Goal: Communication & Community: Answer question/provide support

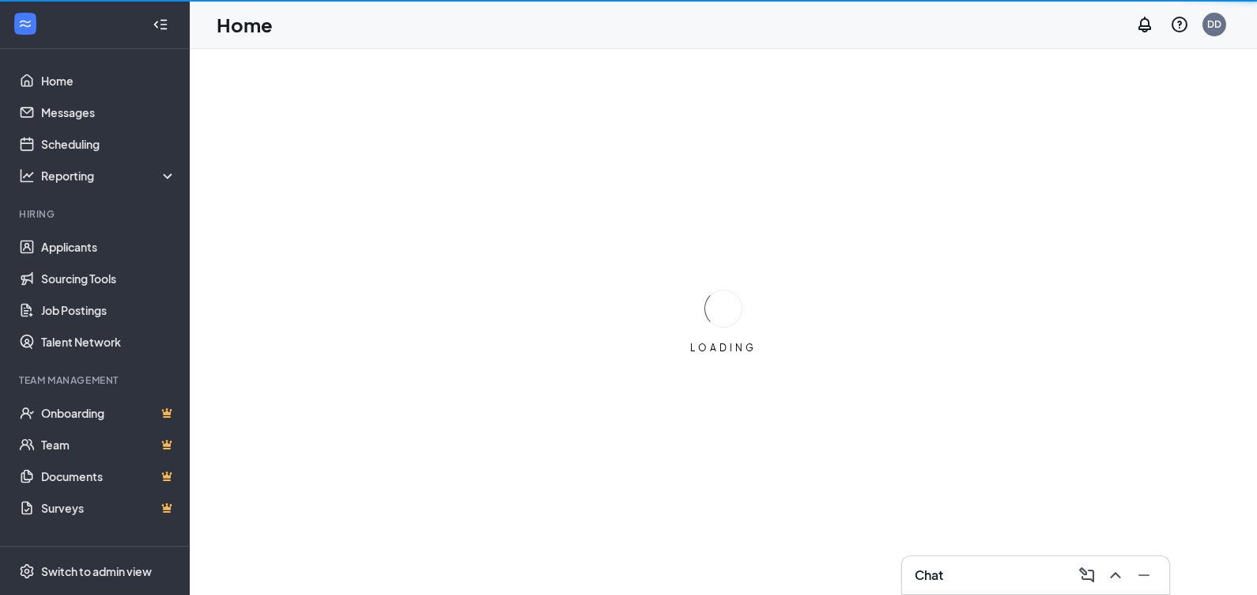
drag, startPoint x: 95, startPoint y: 104, endPoint x: 179, endPoint y: 177, distance: 111.6
click at [95, 105] on link "Messages" at bounding box center [108, 112] width 135 height 32
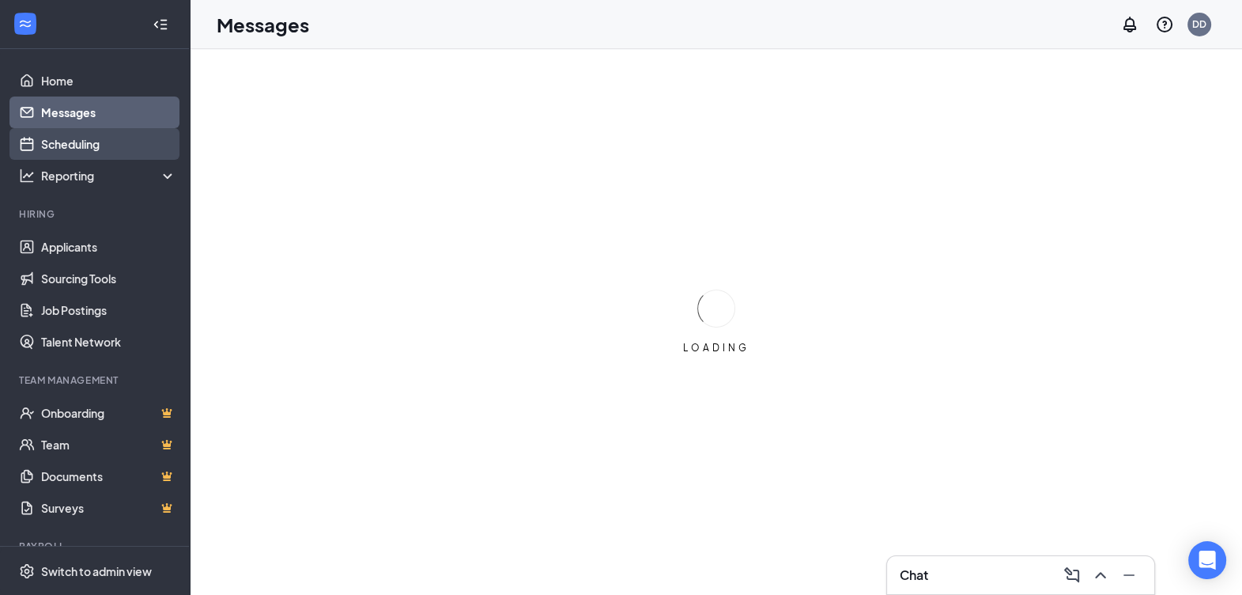
click at [84, 138] on link "Scheduling" at bounding box center [108, 144] width 135 height 32
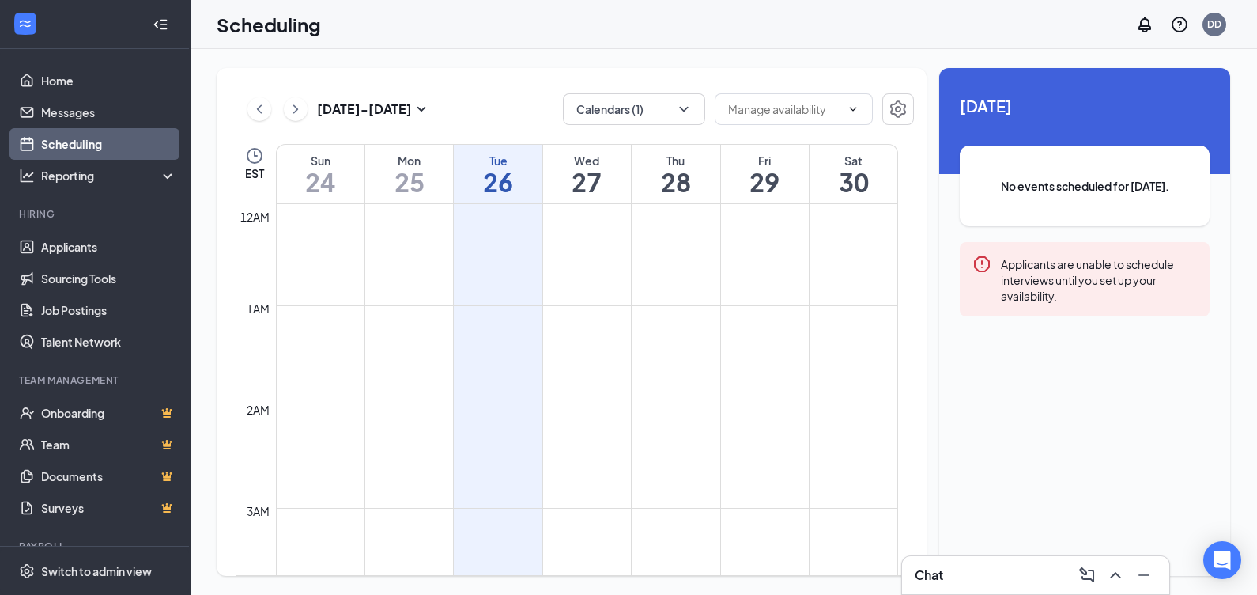
scroll to position [777, 0]
click at [633, 99] on button "Calendars (1)" at bounding box center [634, 109] width 142 height 32
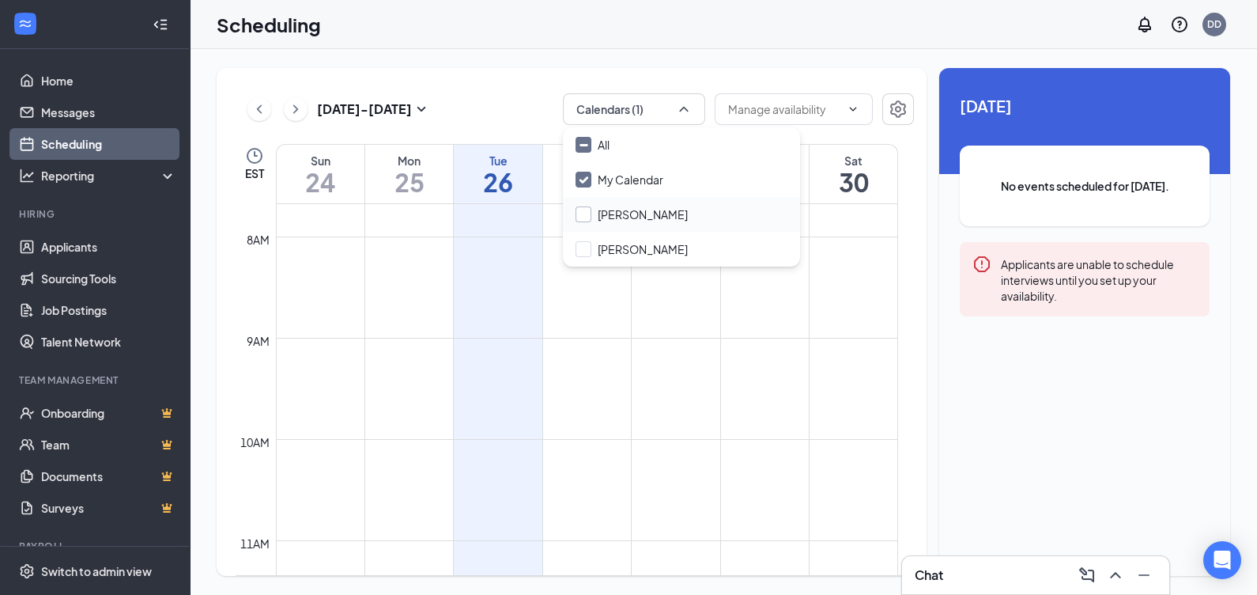
click at [586, 210] on input "[PERSON_NAME]" at bounding box center [632, 214] width 112 height 16
checkbox input "true"
click at [578, 238] on div "[PERSON_NAME]" at bounding box center [681, 249] width 237 height 35
checkbox input "true"
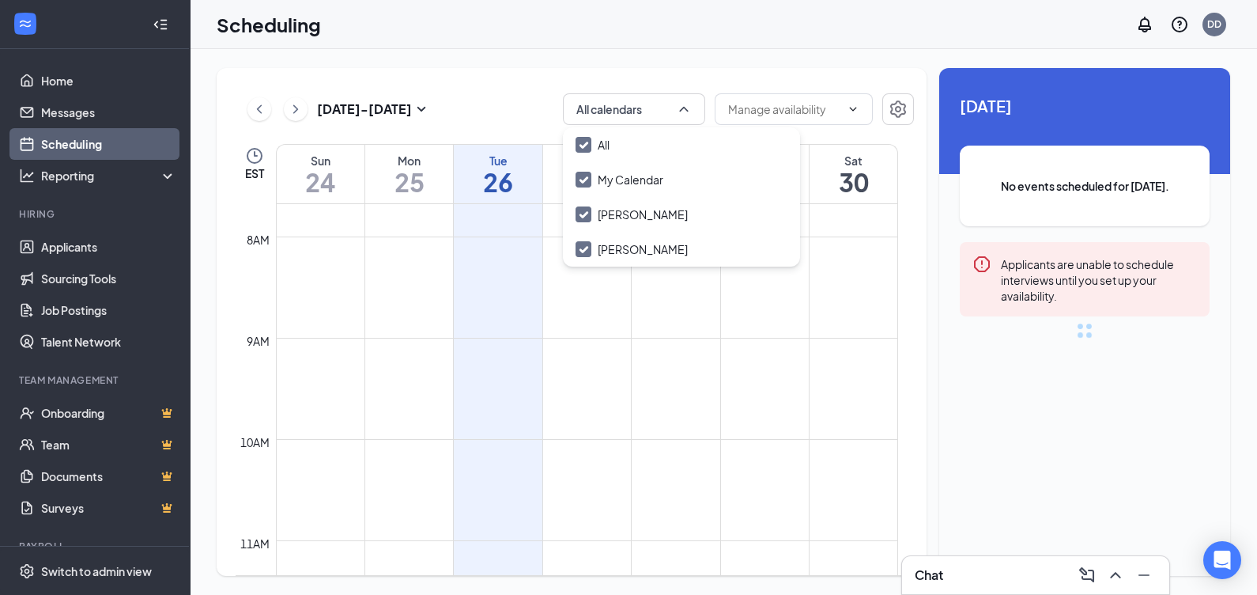
click at [525, 100] on div "[DATE] - [DATE] All calendars" at bounding box center [575, 109] width 678 height 32
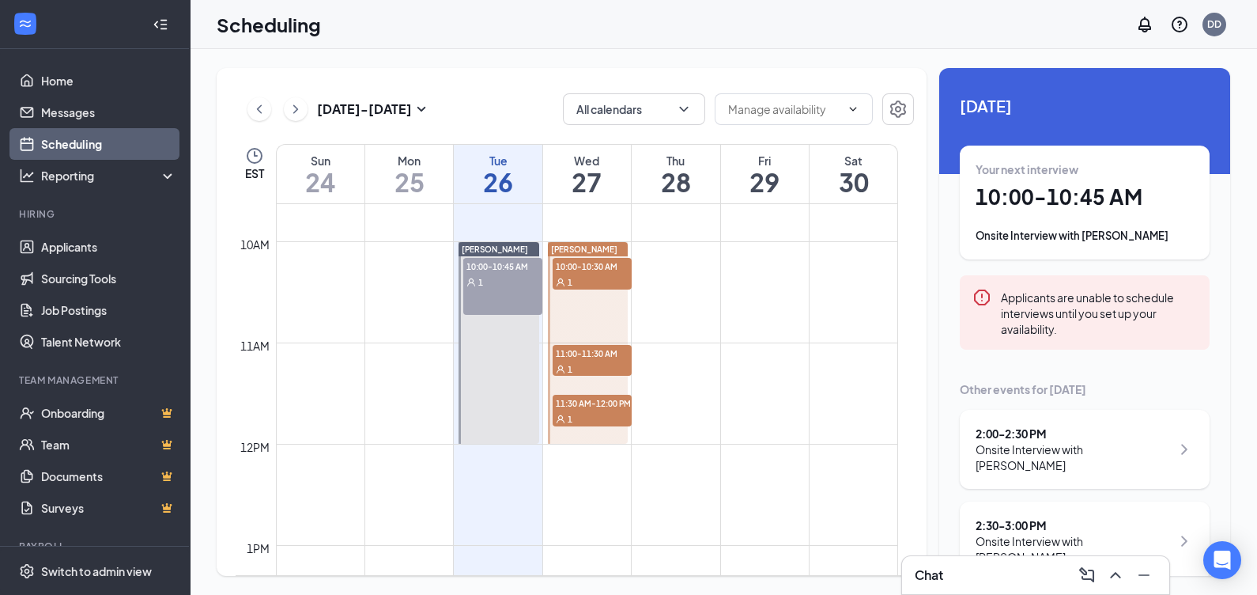
click at [499, 277] on div "1" at bounding box center [502, 282] width 79 height 16
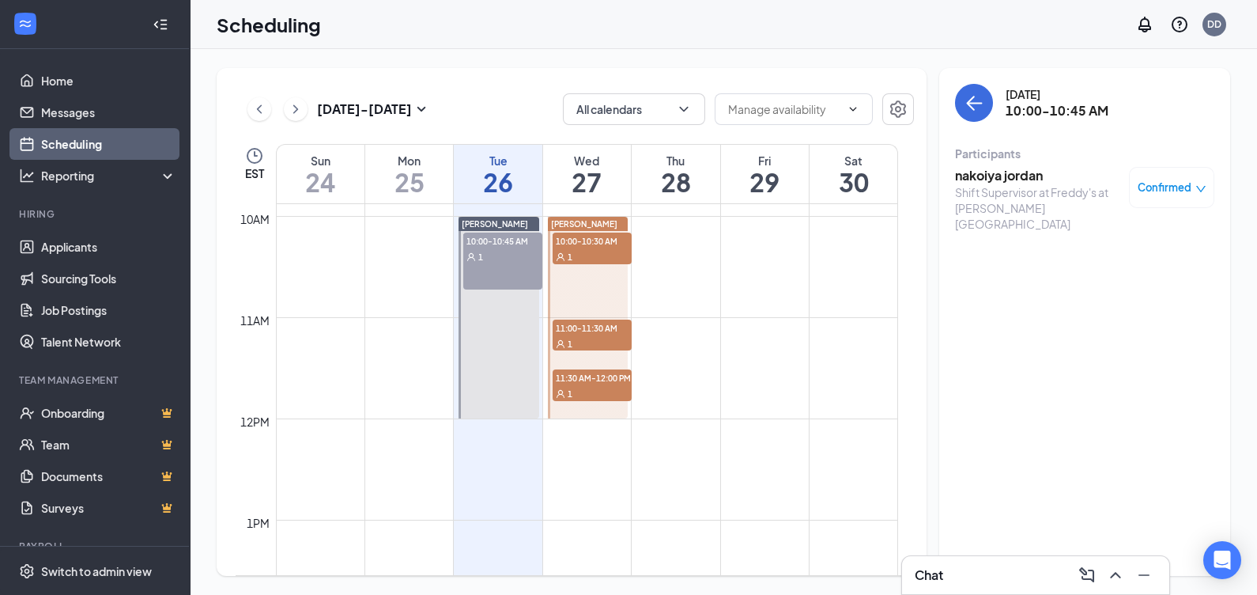
scroll to position [975, 0]
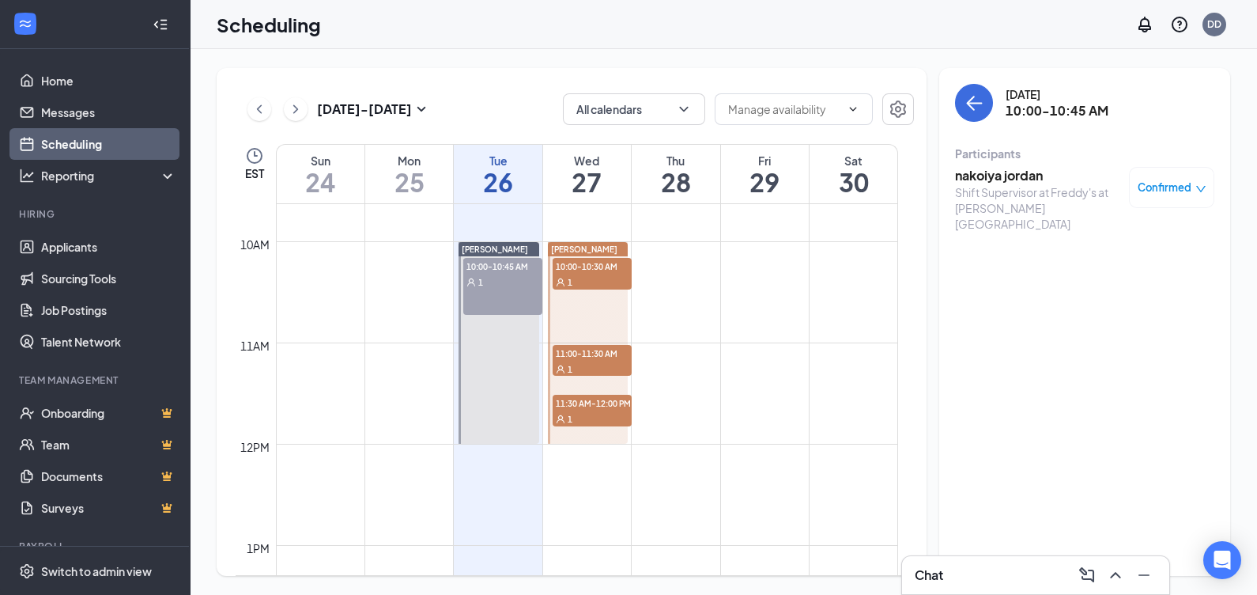
click at [1196, 187] on icon "down" at bounding box center [1201, 188] width 11 height 11
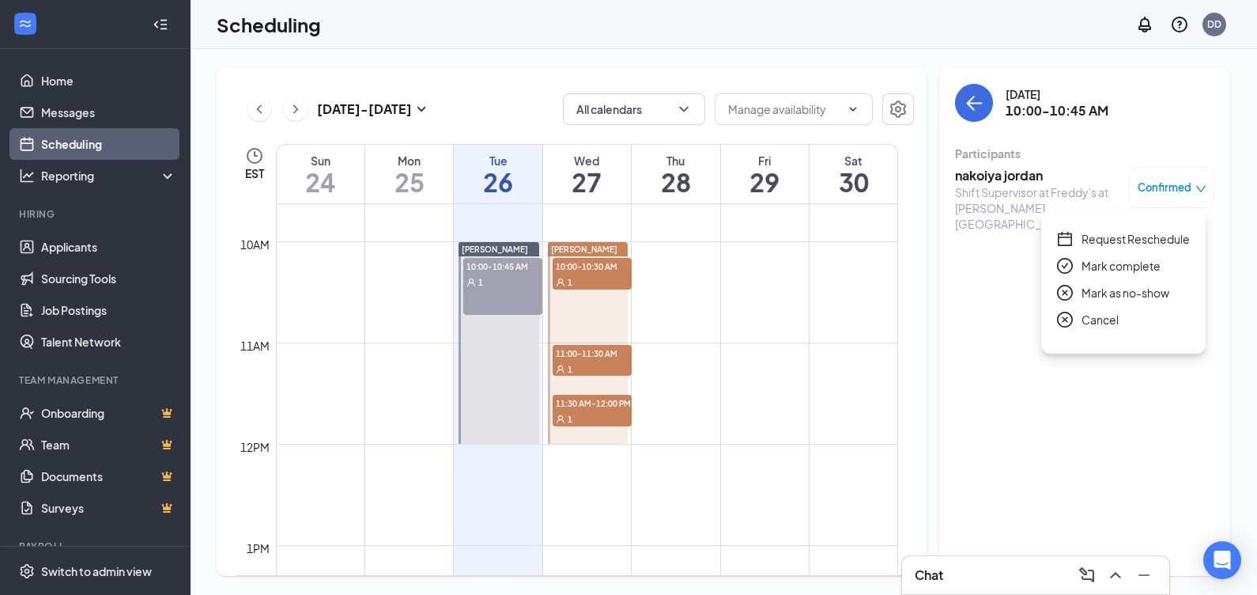
click at [1104, 295] on span "Mark as no-show" at bounding box center [1126, 292] width 88 height 17
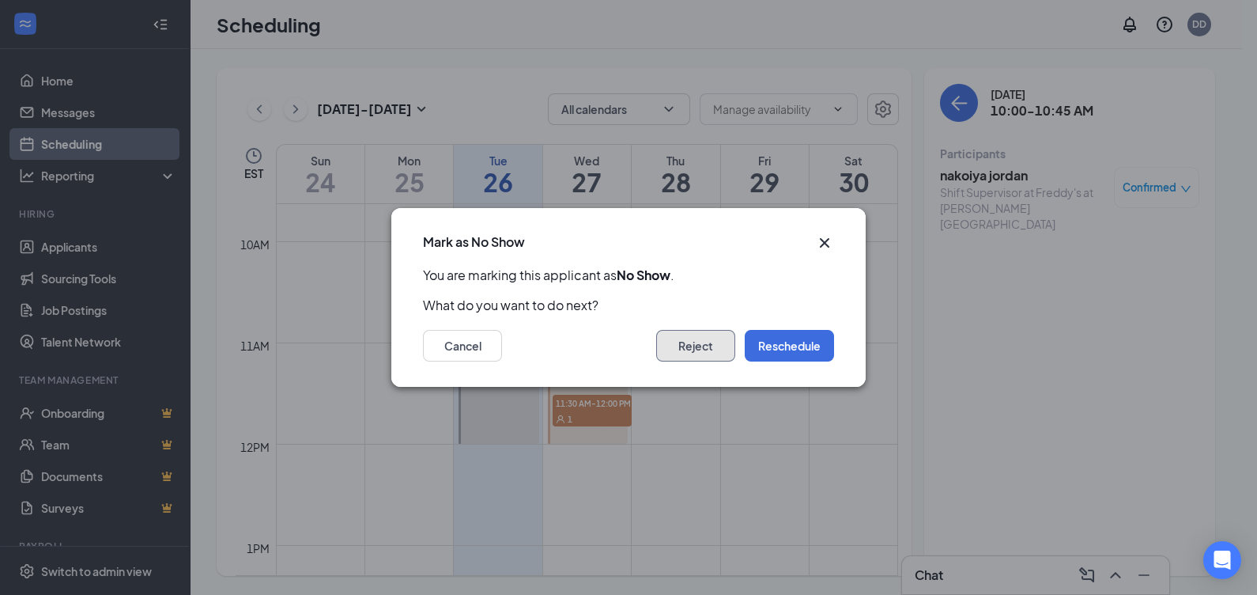
click at [707, 344] on button "Reject" at bounding box center [695, 346] width 79 height 32
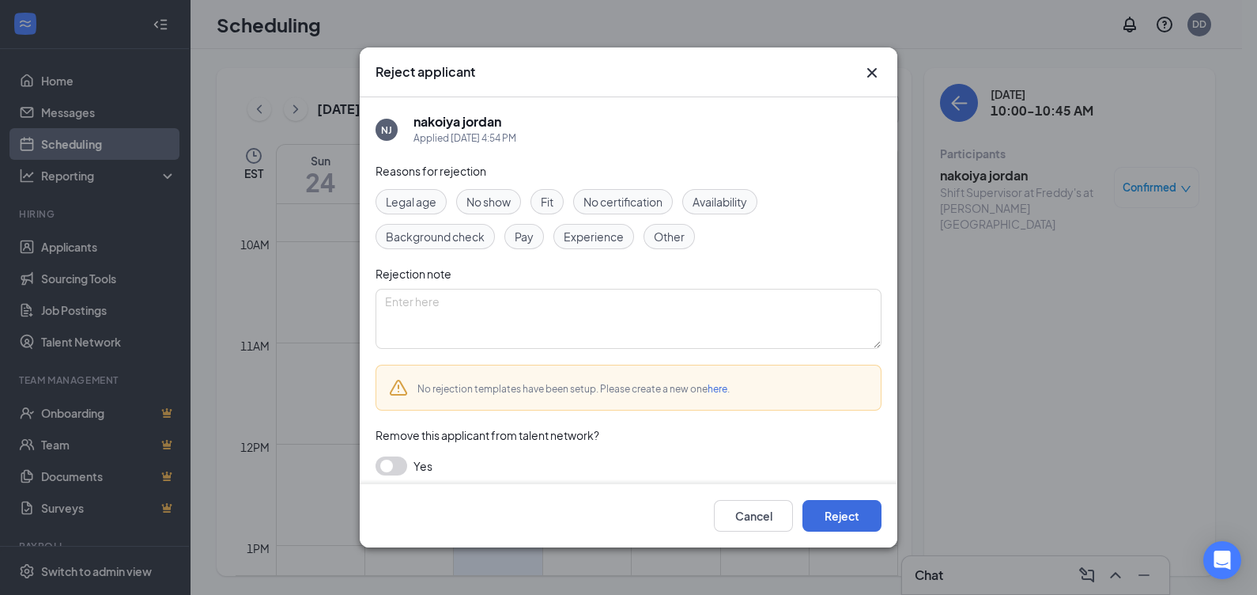
click at [387, 460] on button "button" at bounding box center [392, 465] width 32 height 19
click at [827, 512] on button "Reject" at bounding box center [842, 516] width 79 height 32
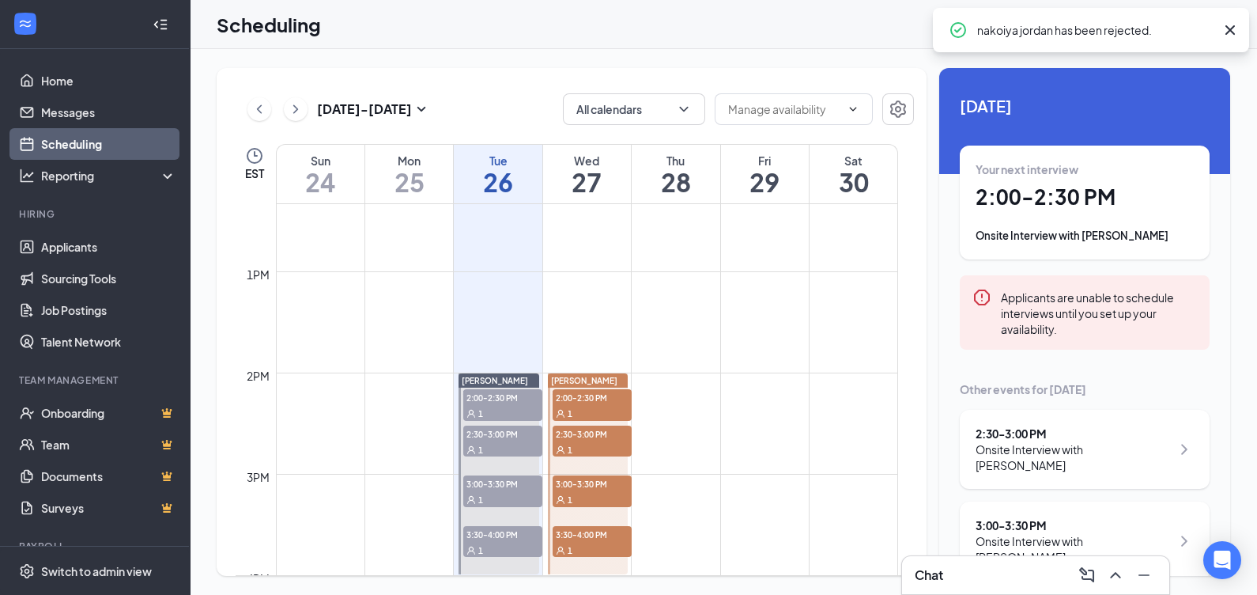
scroll to position [1271, 0]
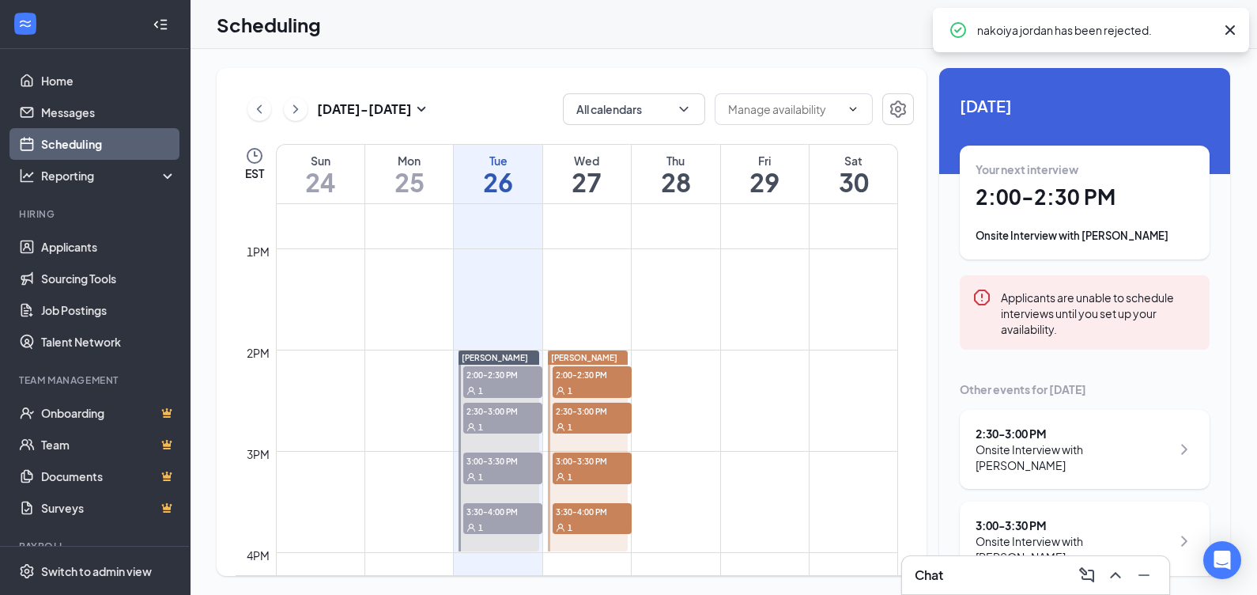
click at [493, 382] on div "1" at bounding box center [502, 390] width 79 height 16
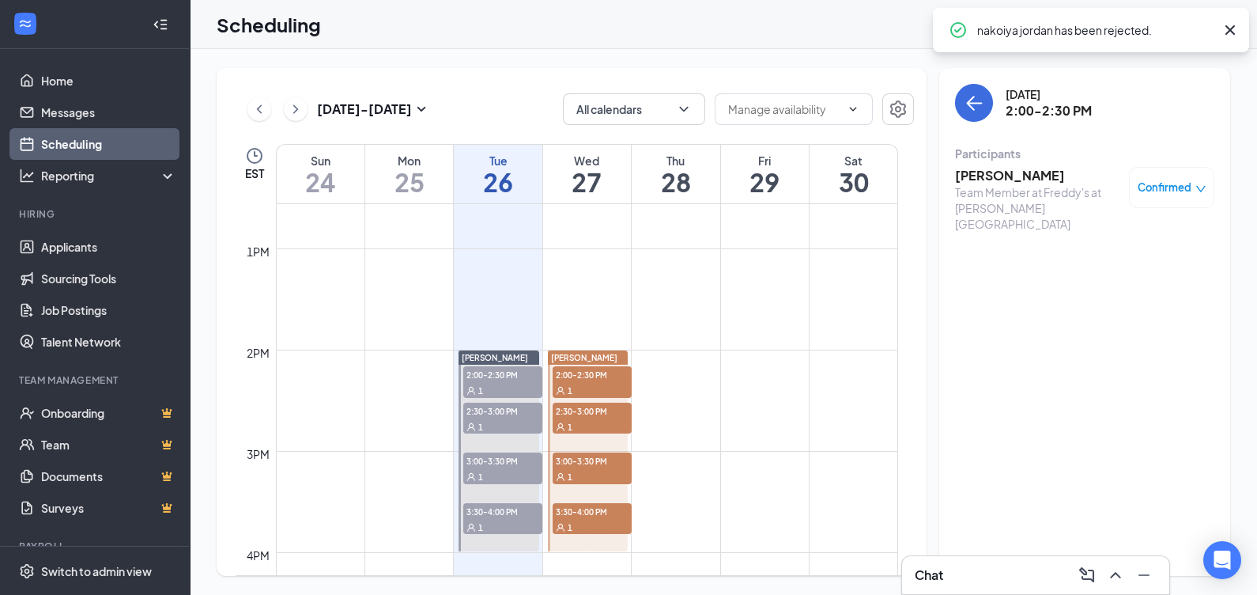
click at [497, 410] on span "2:30-3:00 PM" at bounding box center [502, 410] width 79 height 16
click at [497, 452] on span "3:00-3:30 PM" at bounding box center [502, 460] width 79 height 16
click at [495, 509] on span "3:30-4:00 PM" at bounding box center [502, 511] width 79 height 16
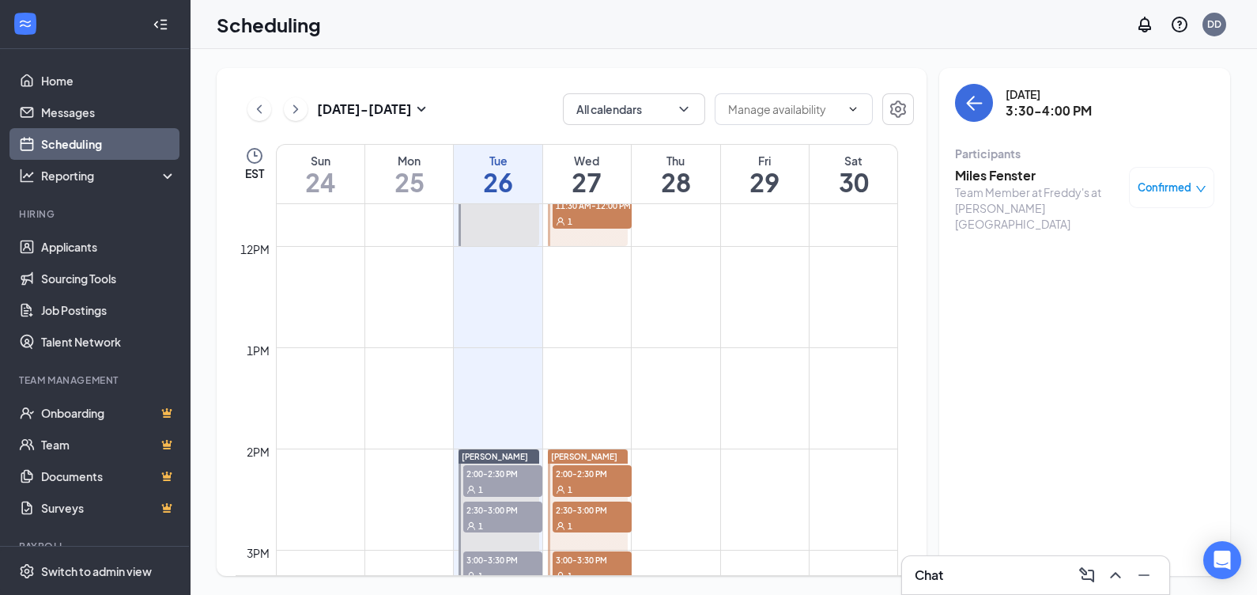
click at [504, 471] on span "2:00-2:30 PM" at bounding box center [502, 473] width 79 height 16
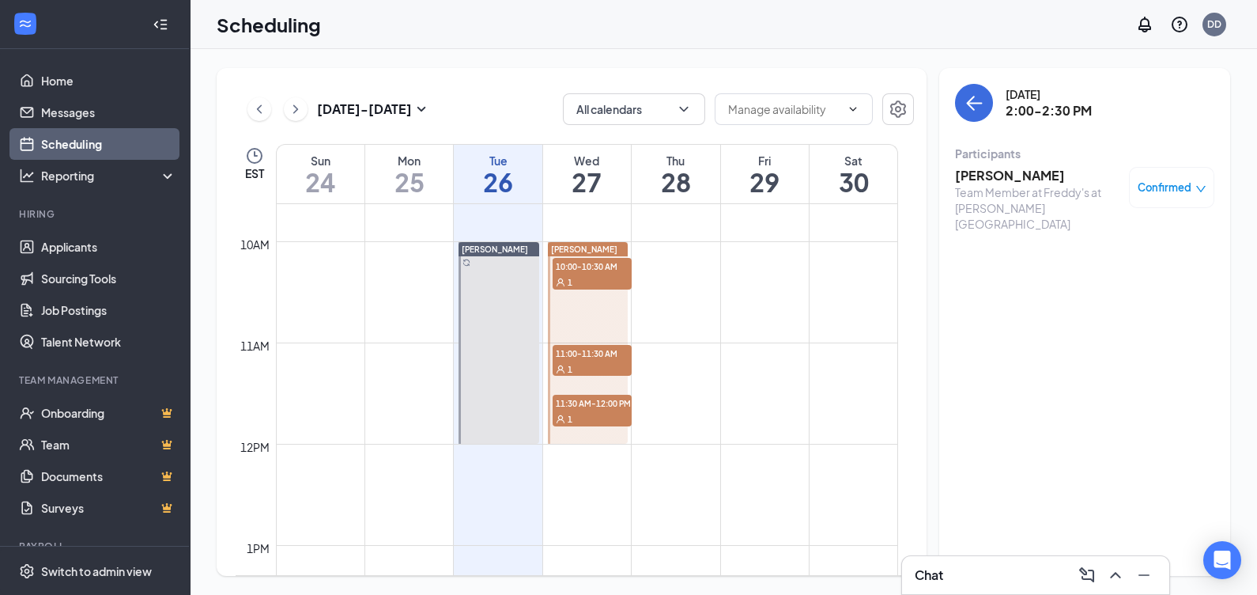
scroll to position [1173, 0]
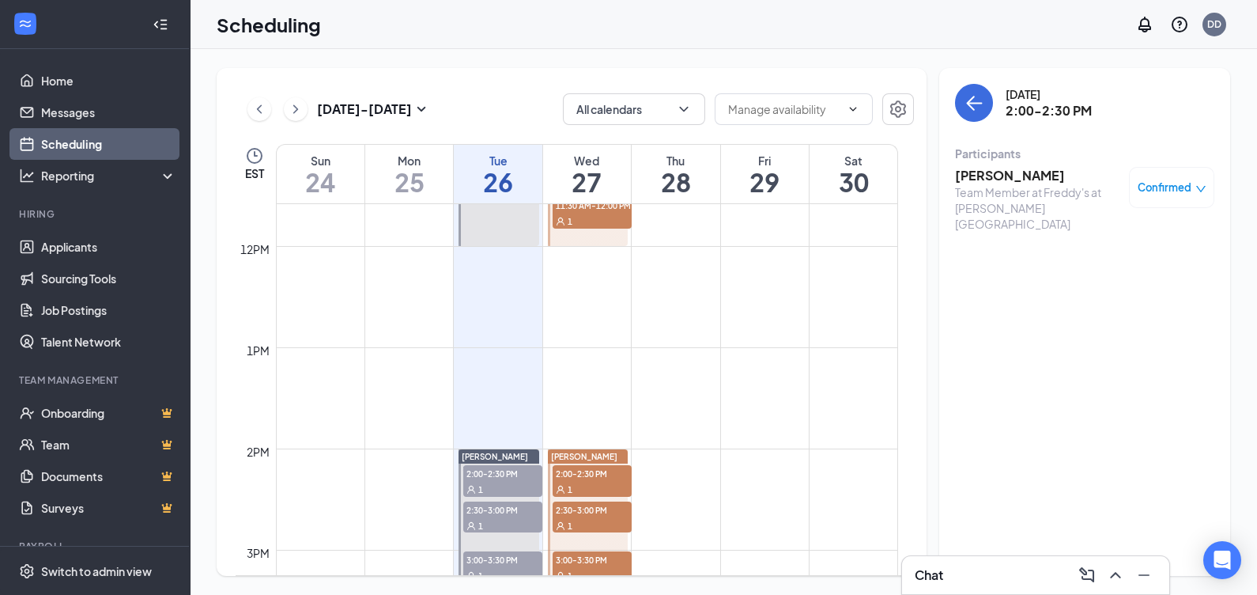
click at [1177, 182] on span "Confirmed" at bounding box center [1165, 187] width 54 height 16
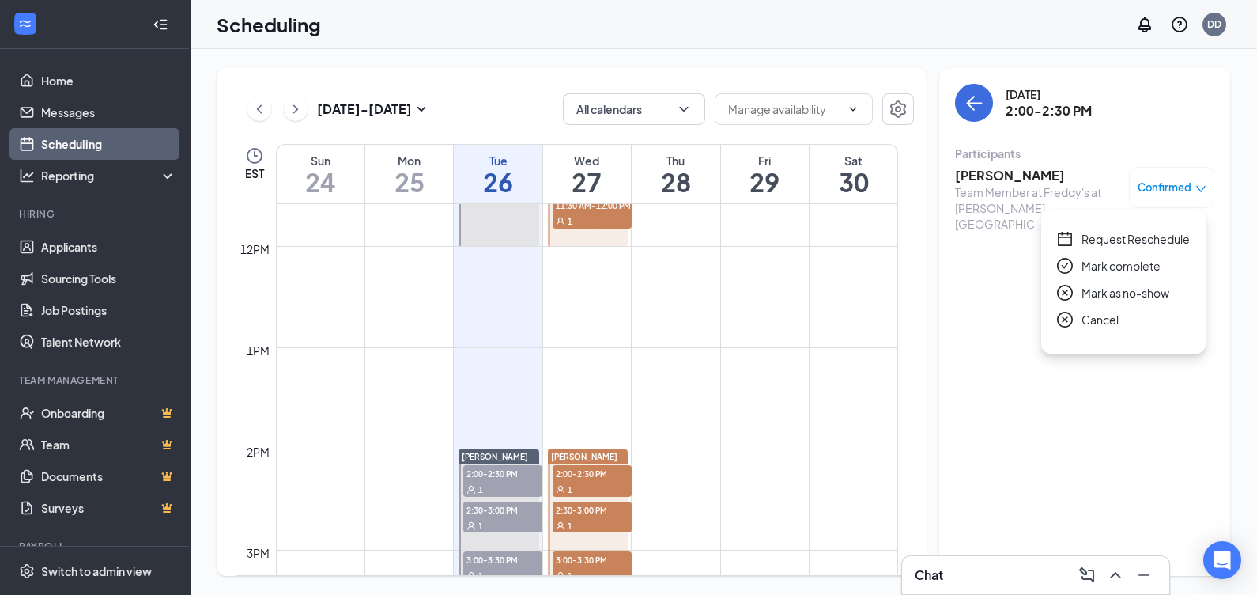
click at [1109, 270] on span "Mark complete" at bounding box center [1121, 265] width 79 height 17
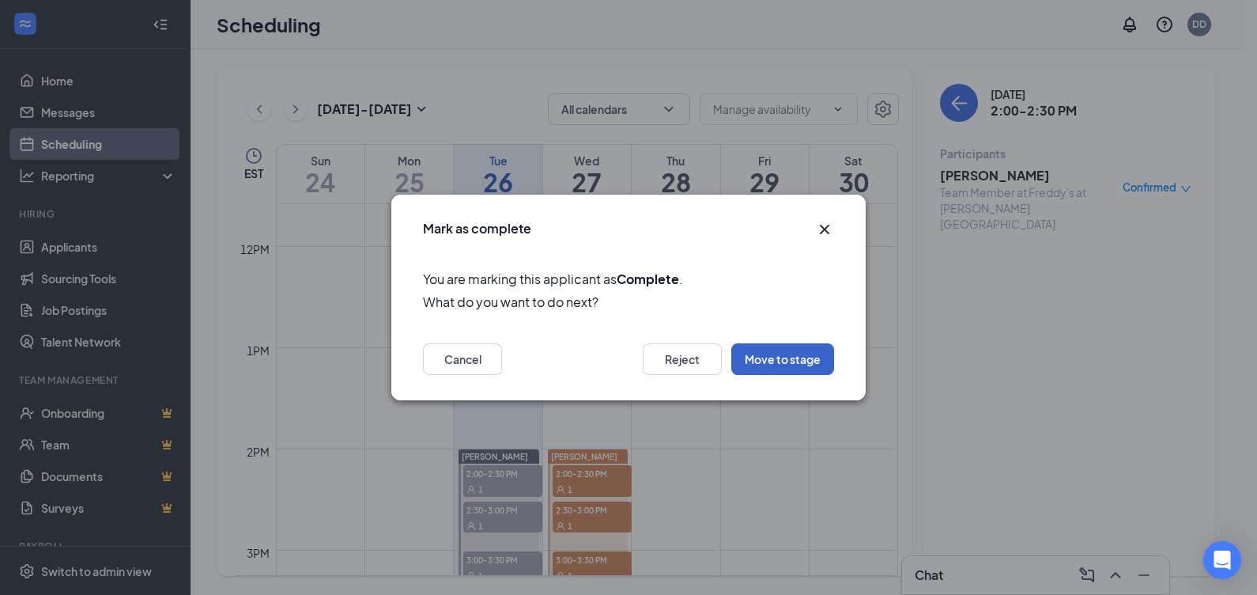
click at [791, 357] on button "Move to stage" at bounding box center [782, 359] width 103 height 32
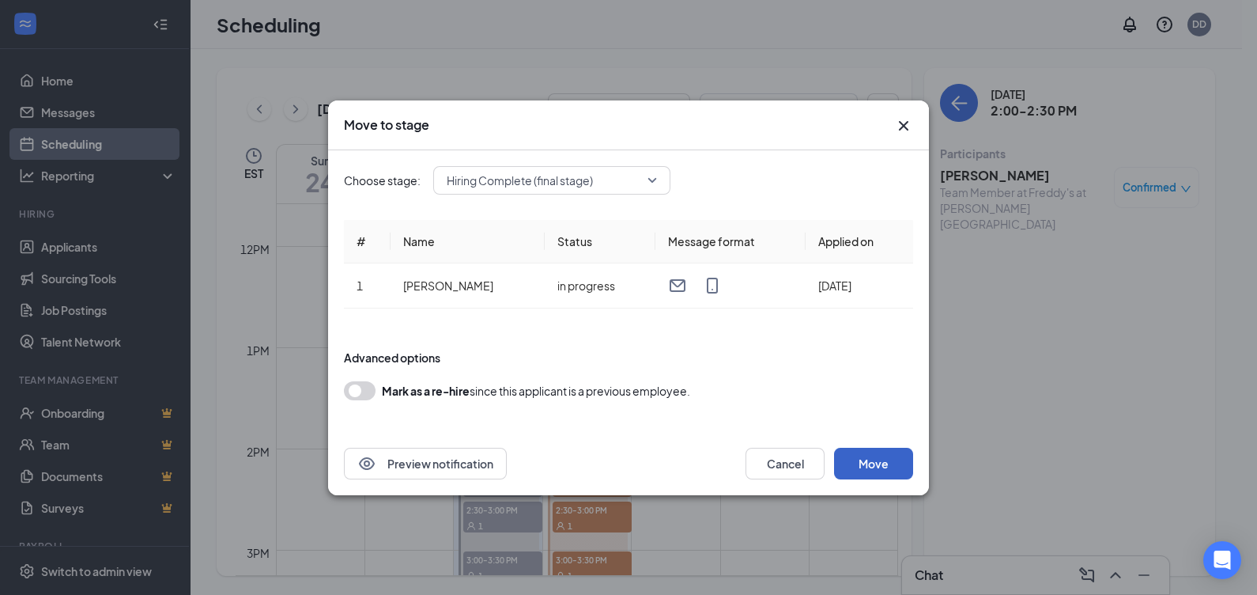
click at [852, 451] on button "Move" at bounding box center [873, 464] width 79 height 32
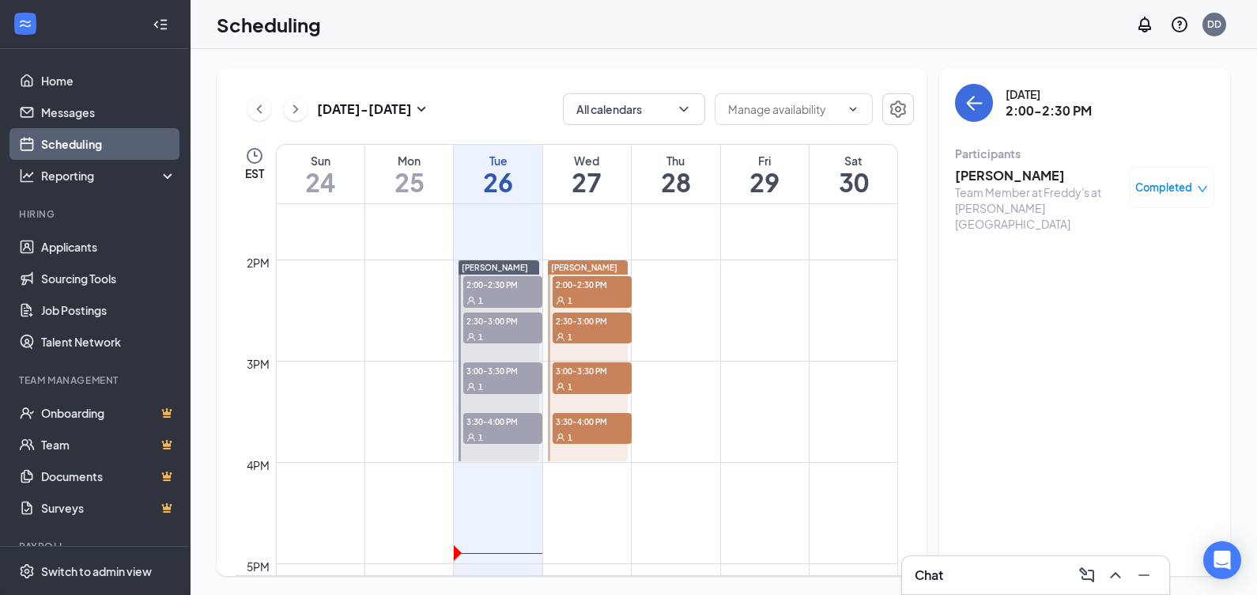
scroll to position [1370, 0]
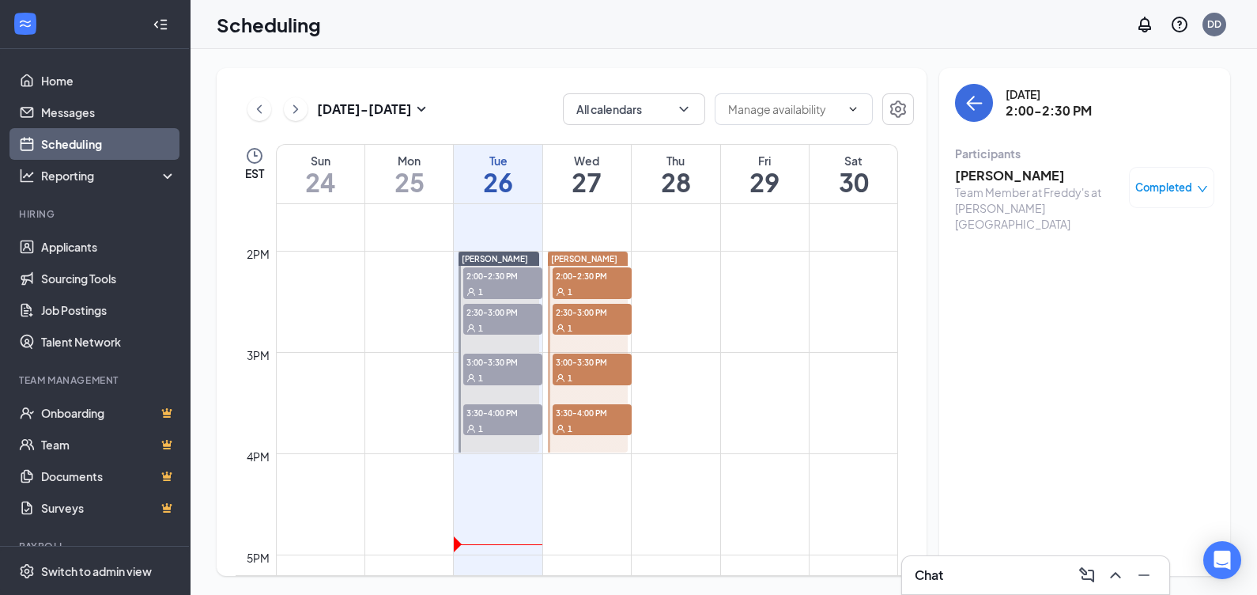
click at [497, 320] on div "1" at bounding box center [502, 327] width 79 height 16
click at [504, 365] on span "3:00-3:30 PM" at bounding box center [502, 361] width 79 height 16
click at [499, 399] on div at bounding box center [499, 351] width 81 height 201
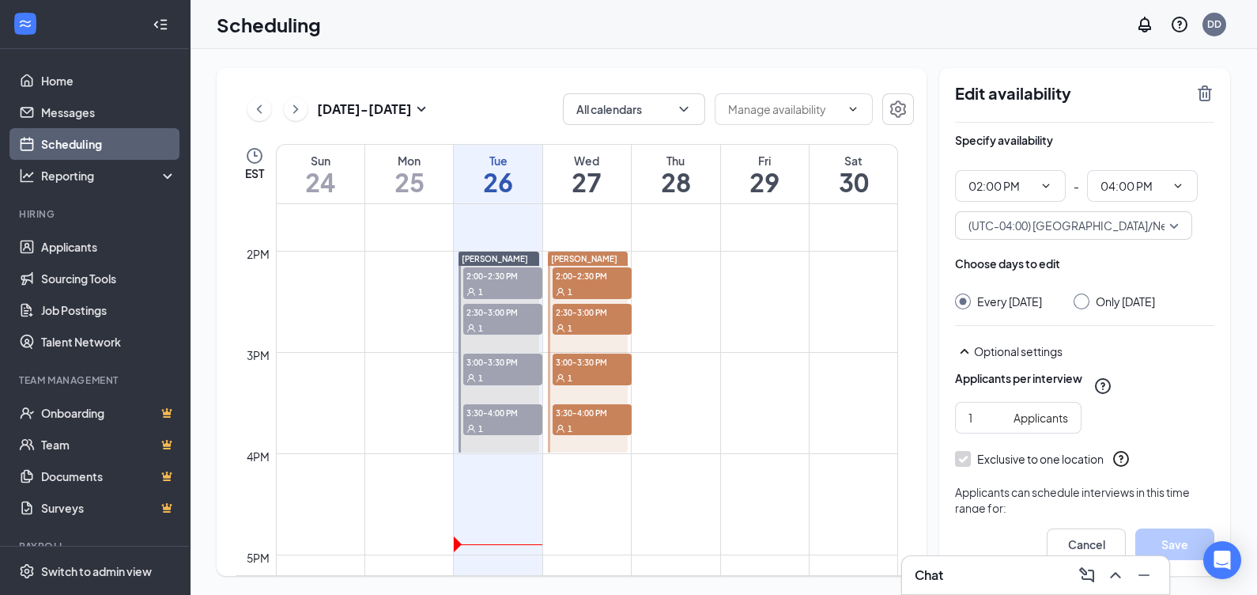
click at [502, 415] on span "3:30-4:00 PM" at bounding box center [502, 412] width 79 height 16
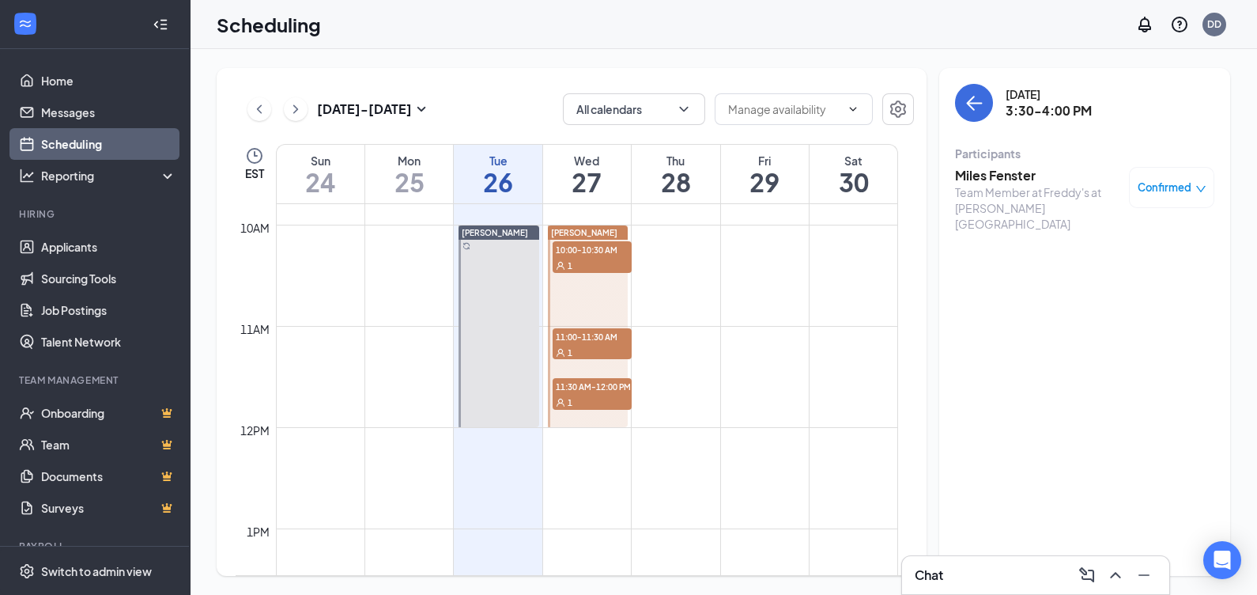
scroll to position [975, 0]
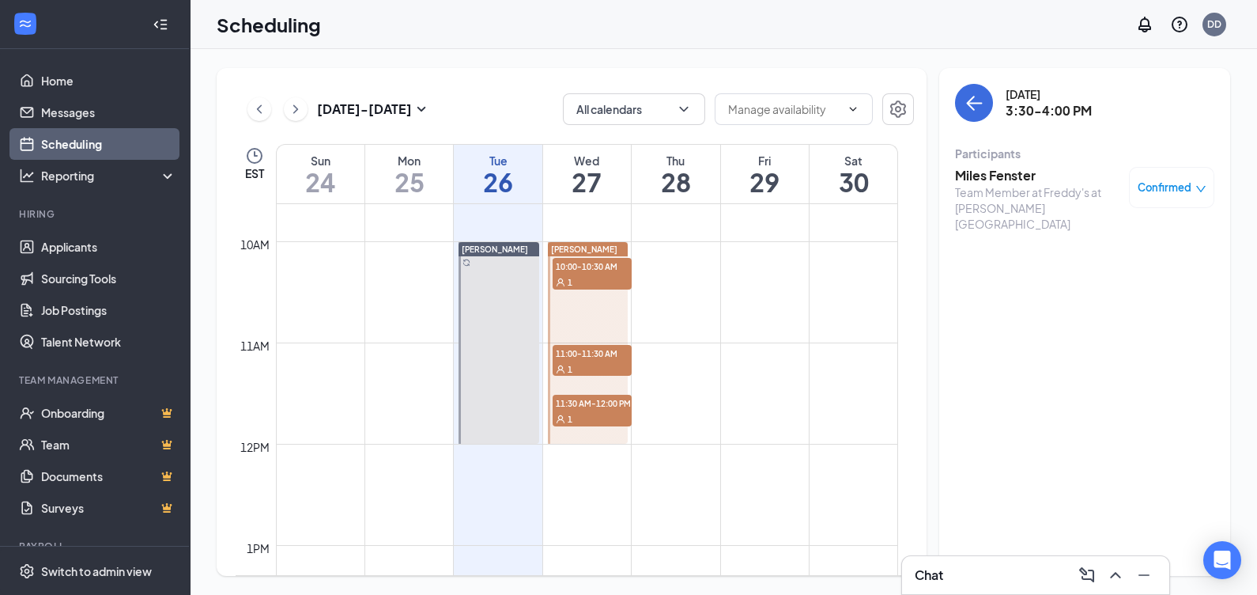
click at [583, 281] on div "1" at bounding box center [592, 282] width 79 height 16
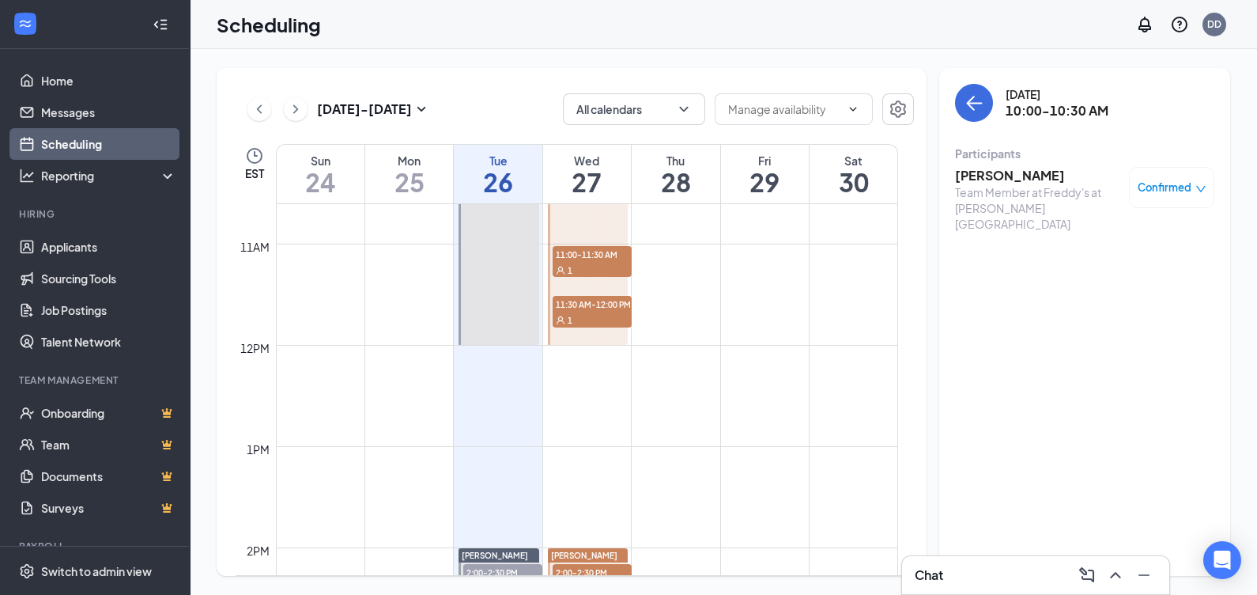
click at [589, 267] on div "1" at bounding box center [592, 270] width 79 height 16
click at [584, 308] on span "11:30 AM-12:00 PM" at bounding box center [592, 304] width 79 height 16
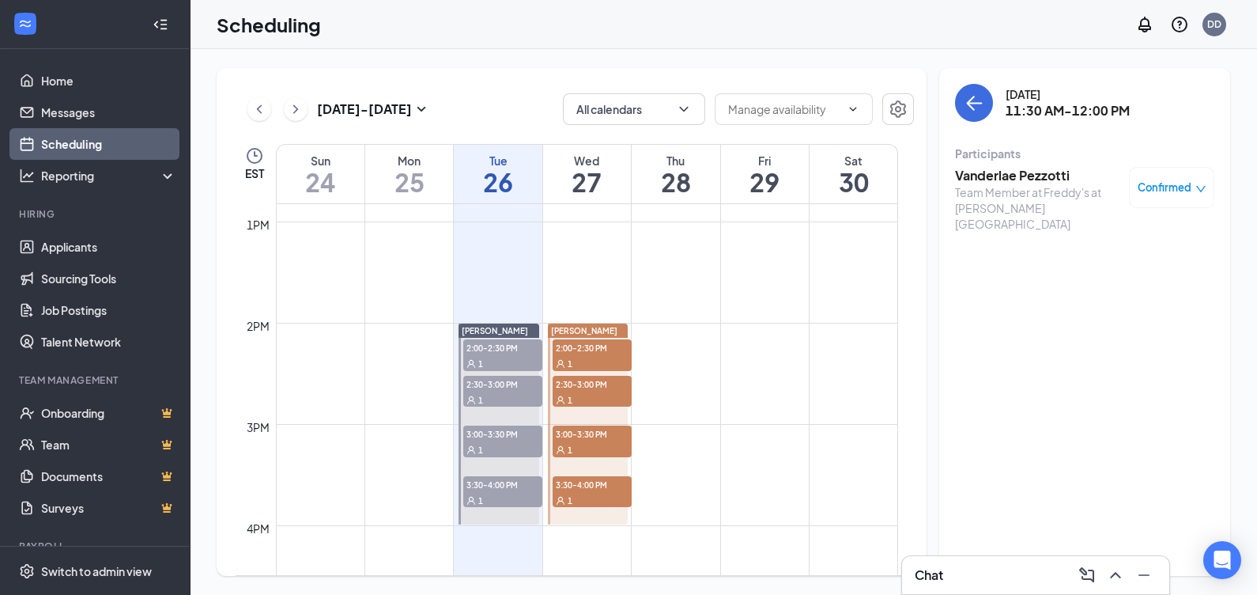
scroll to position [1370, 0]
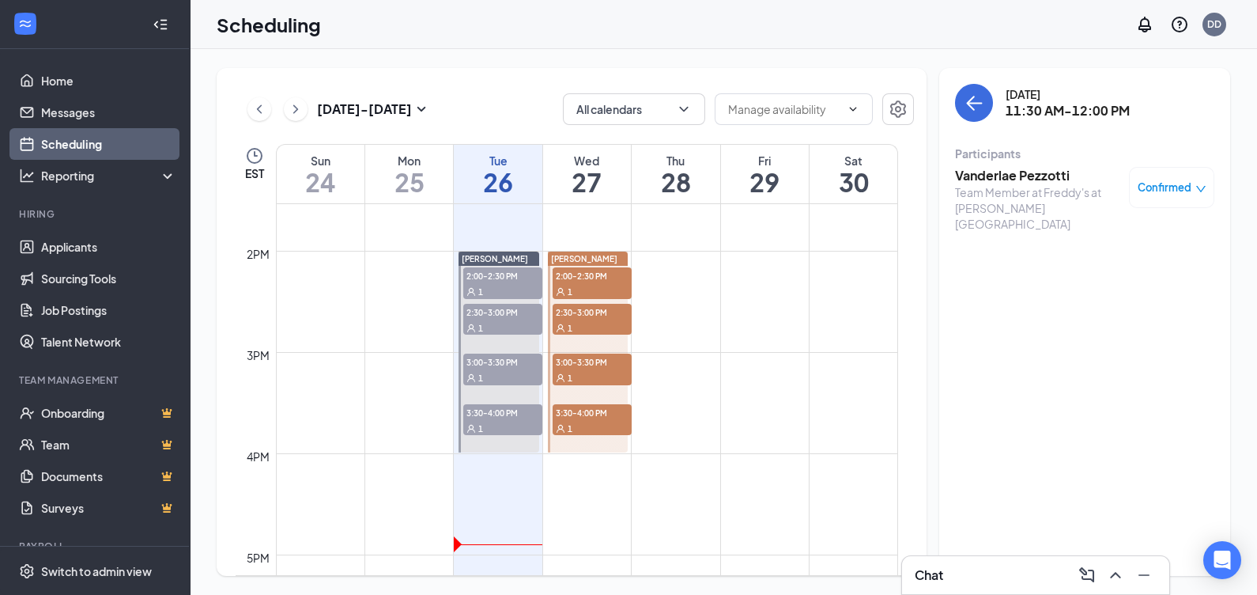
click at [579, 278] on span "2:00-2:30 PM" at bounding box center [592, 275] width 79 height 16
click at [585, 312] on span "2:30-3:00 PM" at bounding box center [592, 312] width 79 height 16
click at [586, 340] on div at bounding box center [588, 351] width 81 height 201
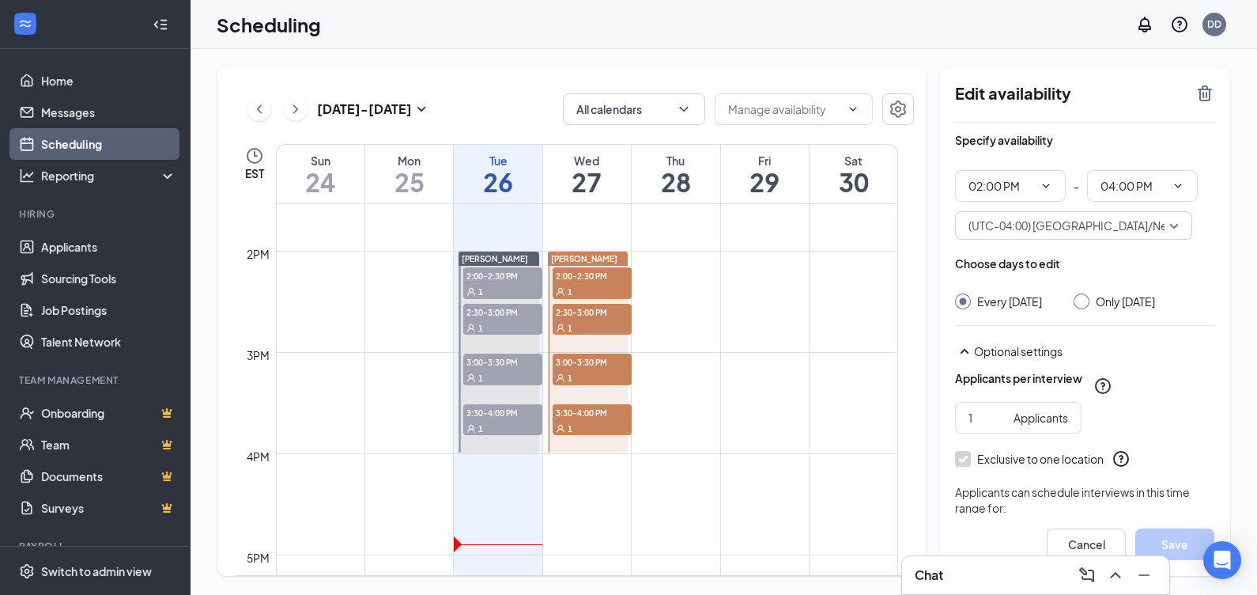
click at [586, 360] on span "3:00-3:30 PM" at bounding box center [592, 361] width 79 height 16
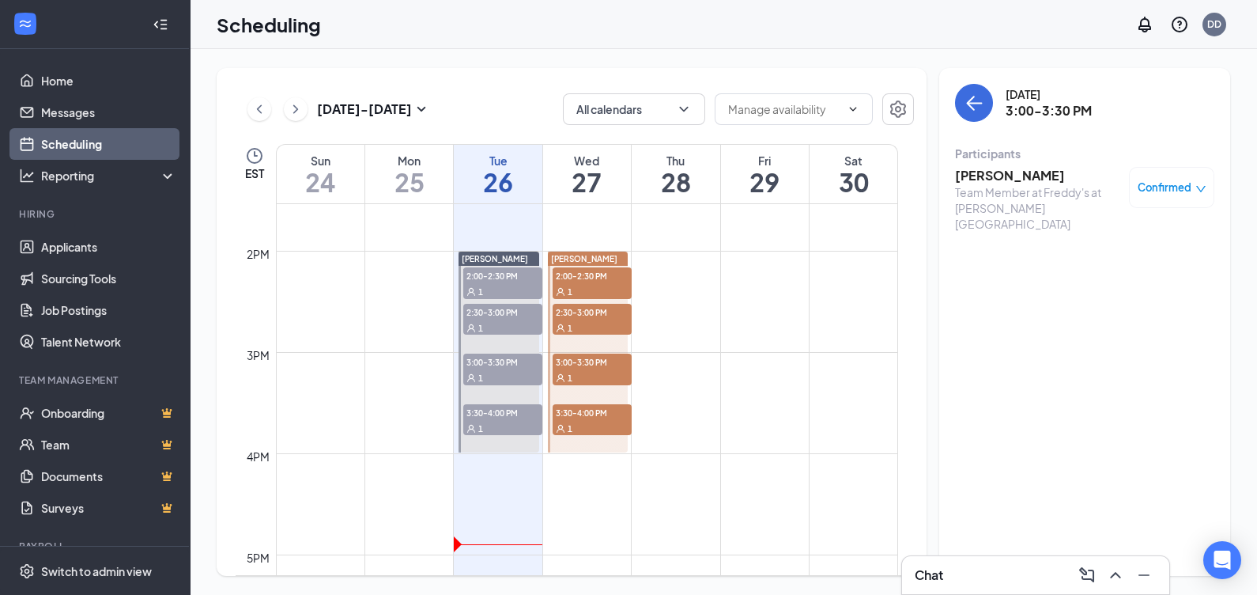
click at [583, 408] on span "3:30-4:00 PM" at bounding box center [592, 412] width 79 height 16
click at [593, 369] on div "1" at bounding box center [592, 377] width 79 height 16
click at [518, 411] on span "3:30-4:00 PM" at bounding box center [502, 412] width 79 height 16
click at [572, 412] on span "3:30-4:00 PM" at bounding box center [592, 412] width 79 height 16
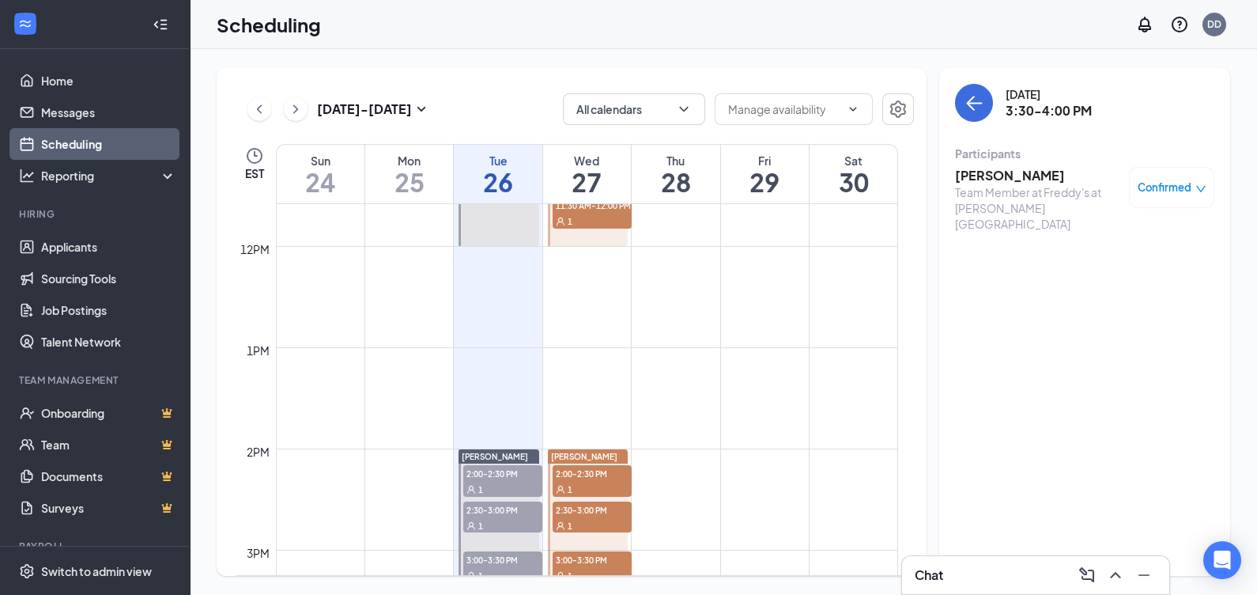
click at [606, 380] on td at bounding box center [587, 384] width 622 height 25
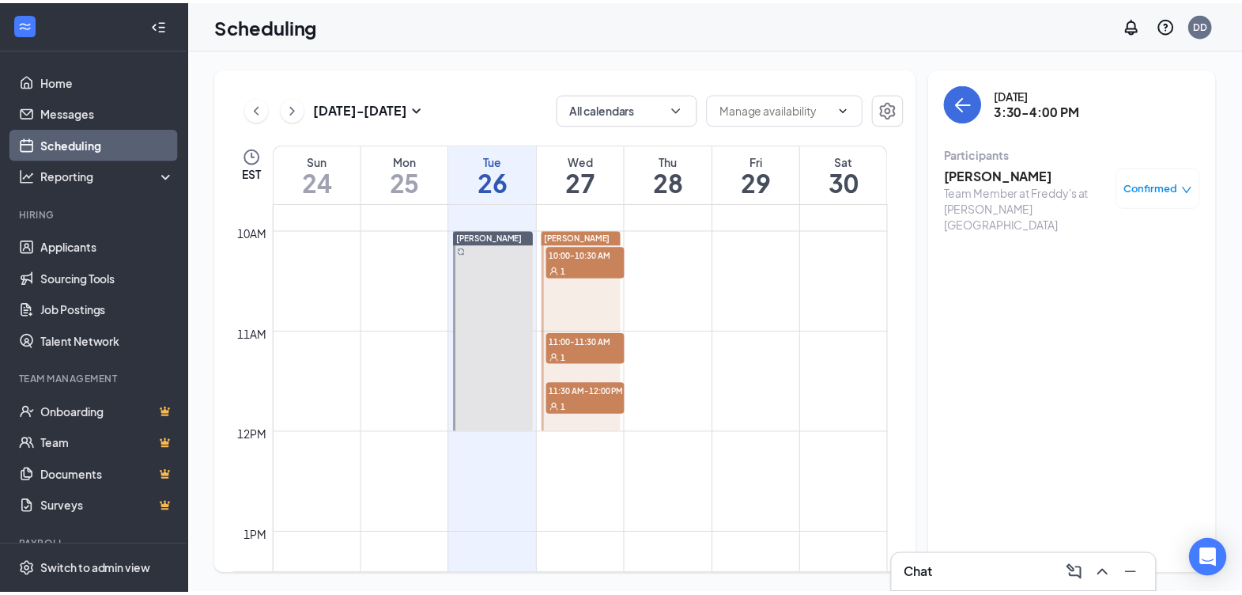
scroll to position [975, 0]
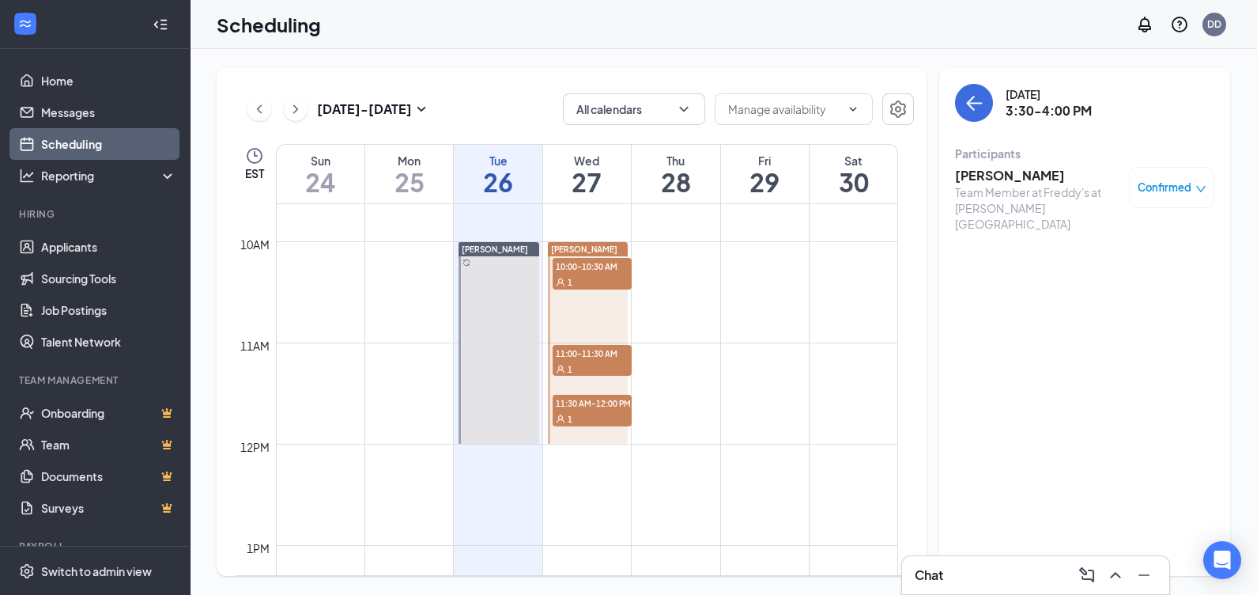
click at [557, 293] on div at bounding box center [588, 343] width 81 height 202
click at [569, 281] on span "1" at bounding box center [570, 282] width 5 height 11
click at [568, 348] on span "11:00-11:30 AM" at bounding box center [592, 353] width 79 height 16
click at [576, 385] on div at bounding box center [588, 343] width 81 height 202
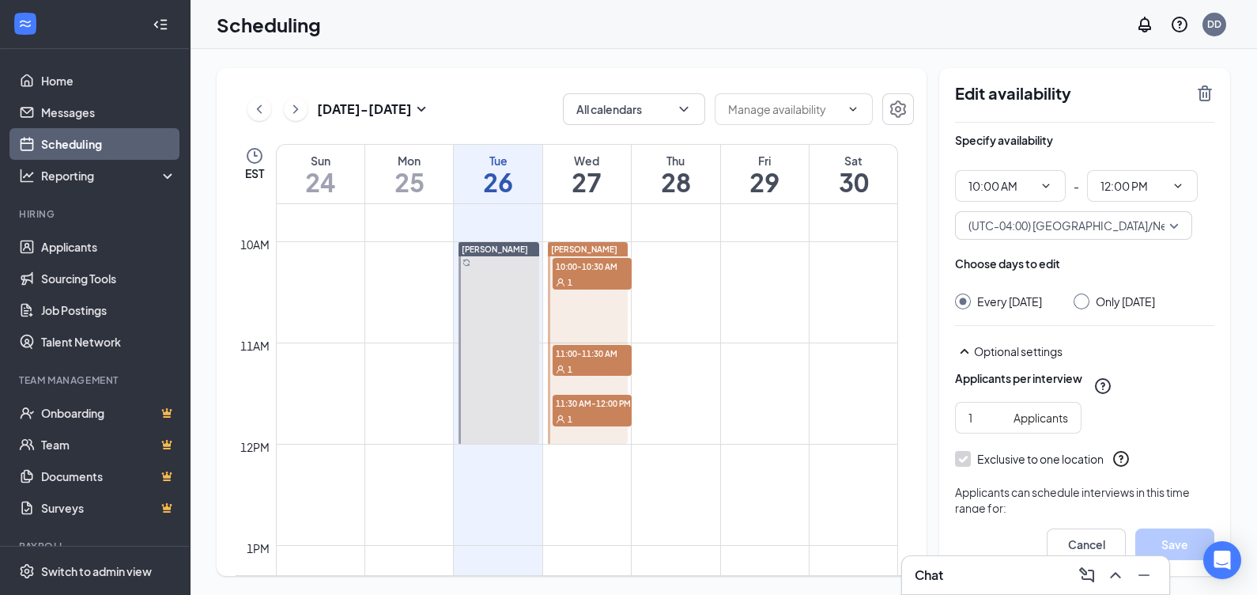
click at [576, 397] on span "11:30 AM-12:00 PM" at bounding box center [592, 403] width 79 height 16
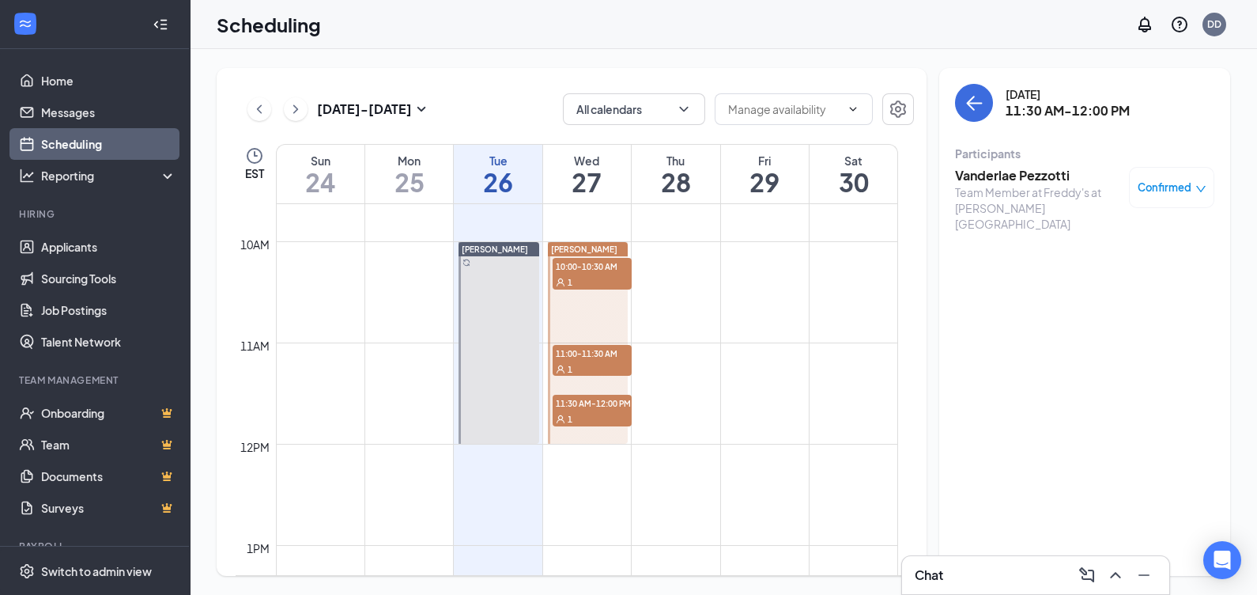
click at [585, 274] on div "1" at bounding box center [592, 282] width 79 height 16
click at [967, 108] on icon "ArrowLeft" at bounding box center [974, 102] width 19 height 19
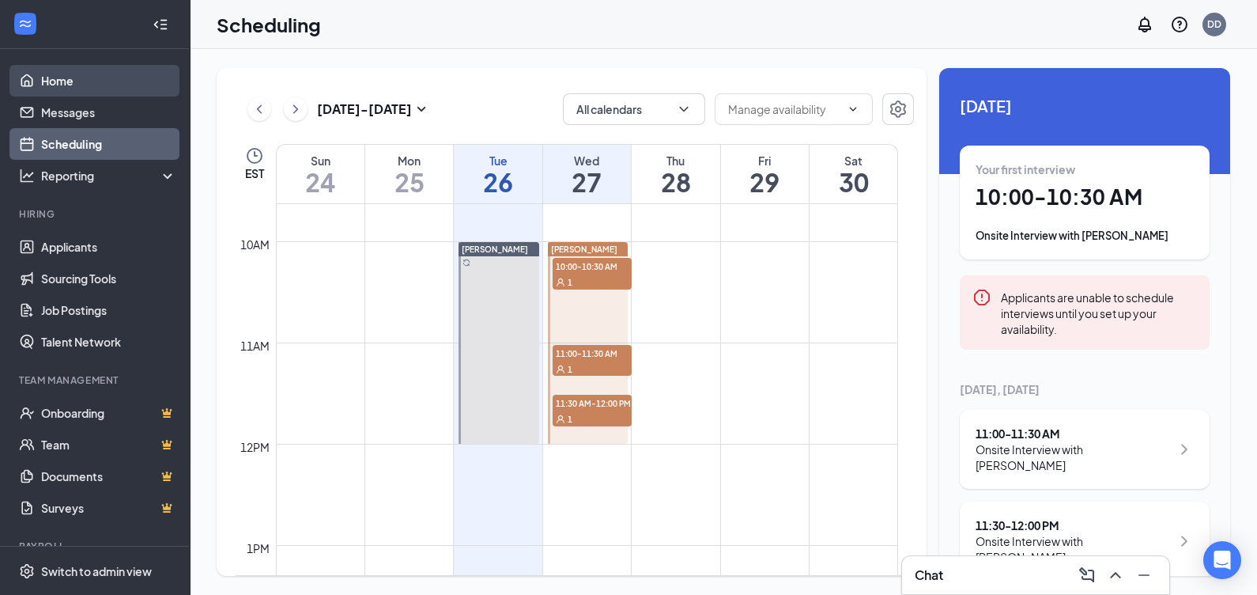
click at [47, 90] on link "Home" at bounding box center [108, 81] width 135 height 32
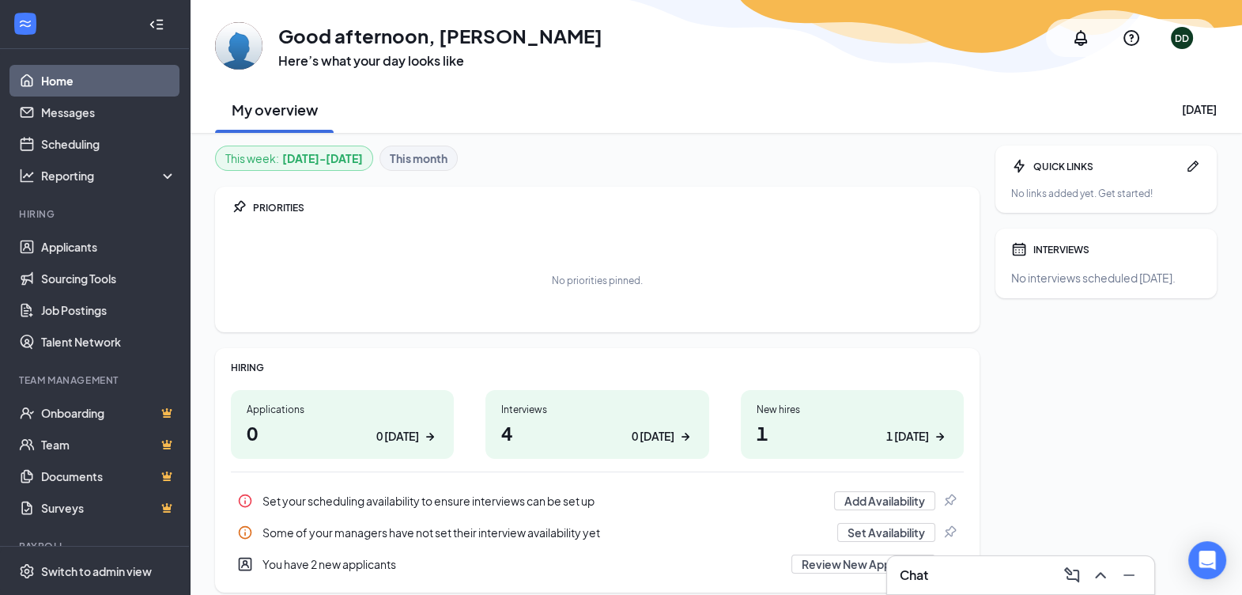
click at [161, 17] on div at bounding box center [161, 25] width 32 height 32
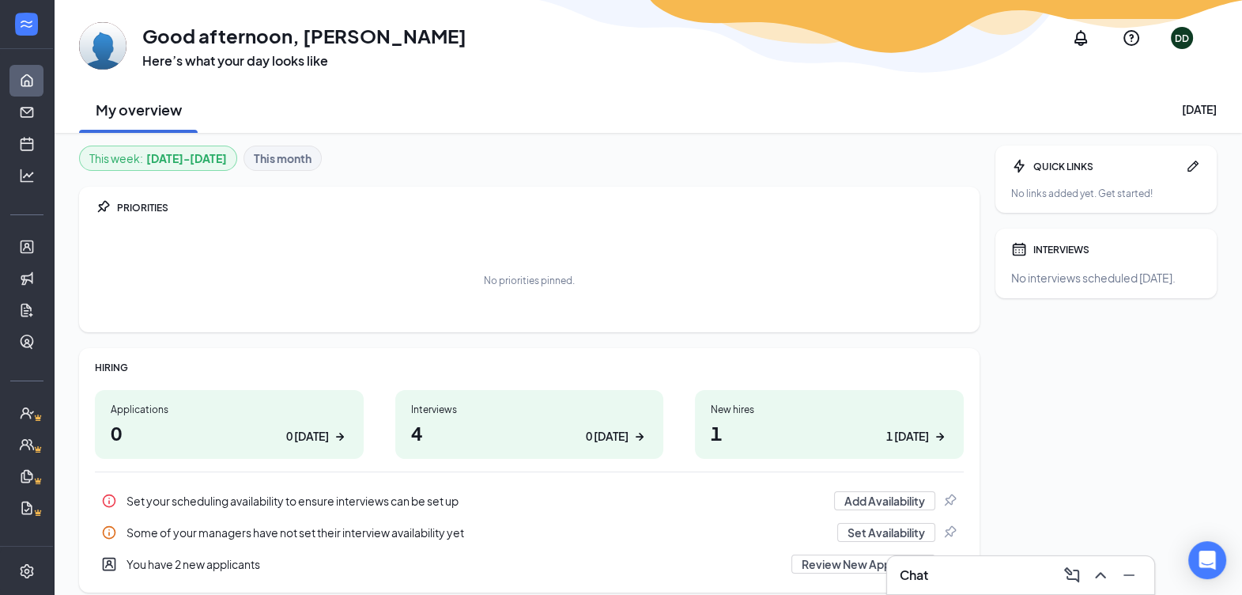
click at [22, 35] on div at bounding box center [27, 25] width 32 height 32
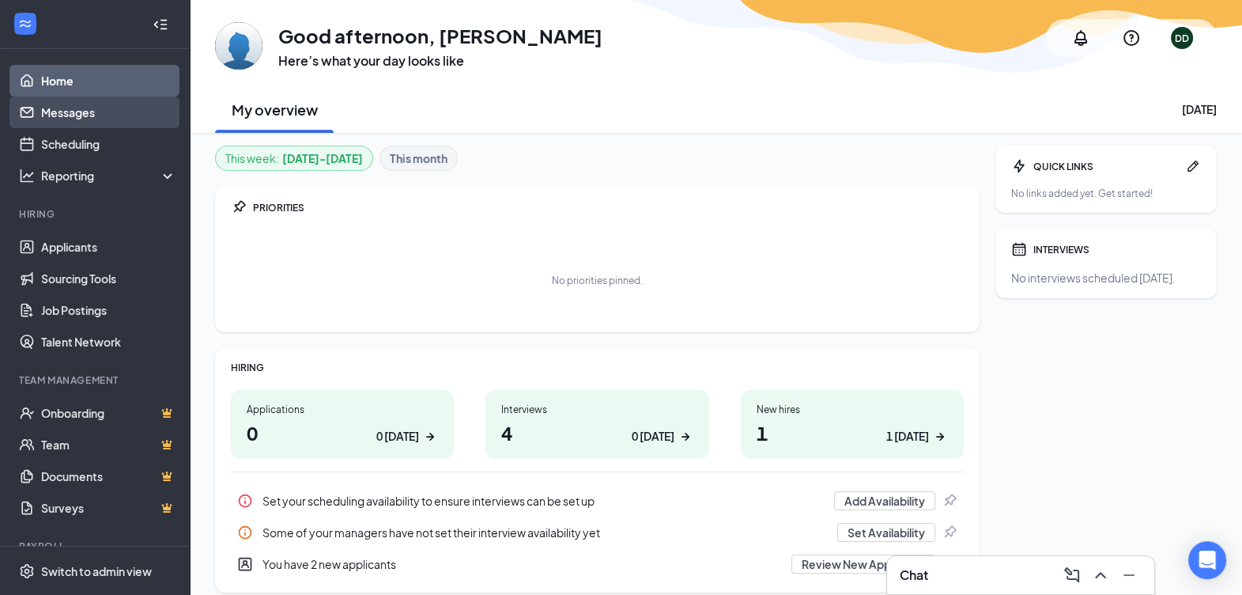
click at [101, 106] on link "Messages" at bounding box center [108, 112] width 135 height 32
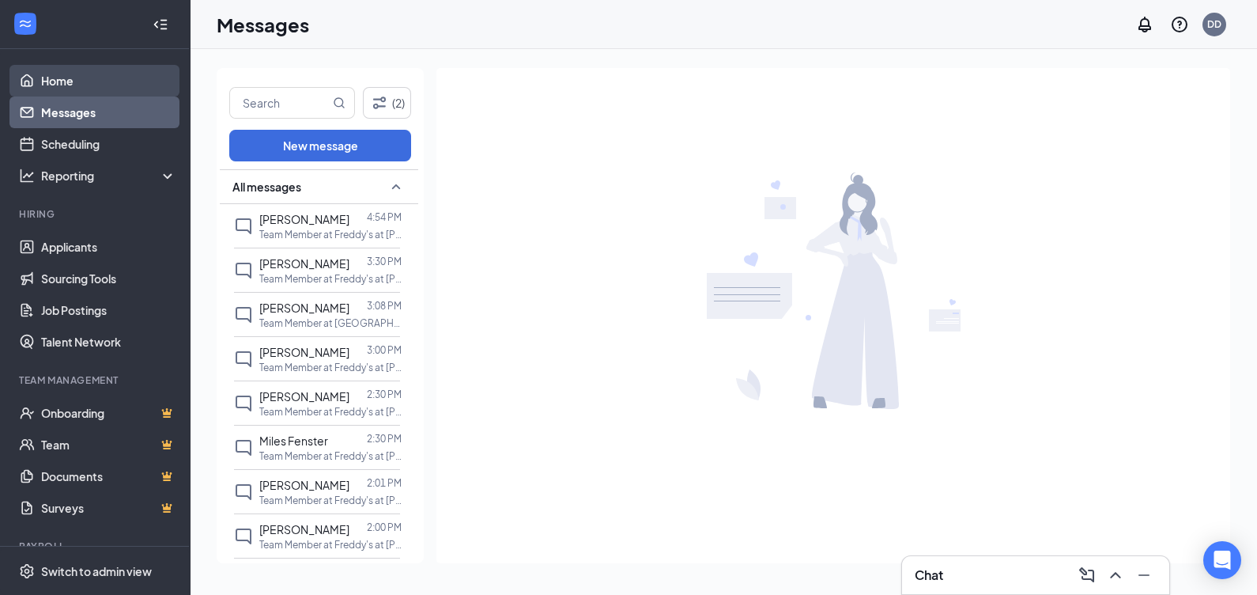
click at [108, 79] on link "Home" at bounding box center [108, 81] width 135 height 32
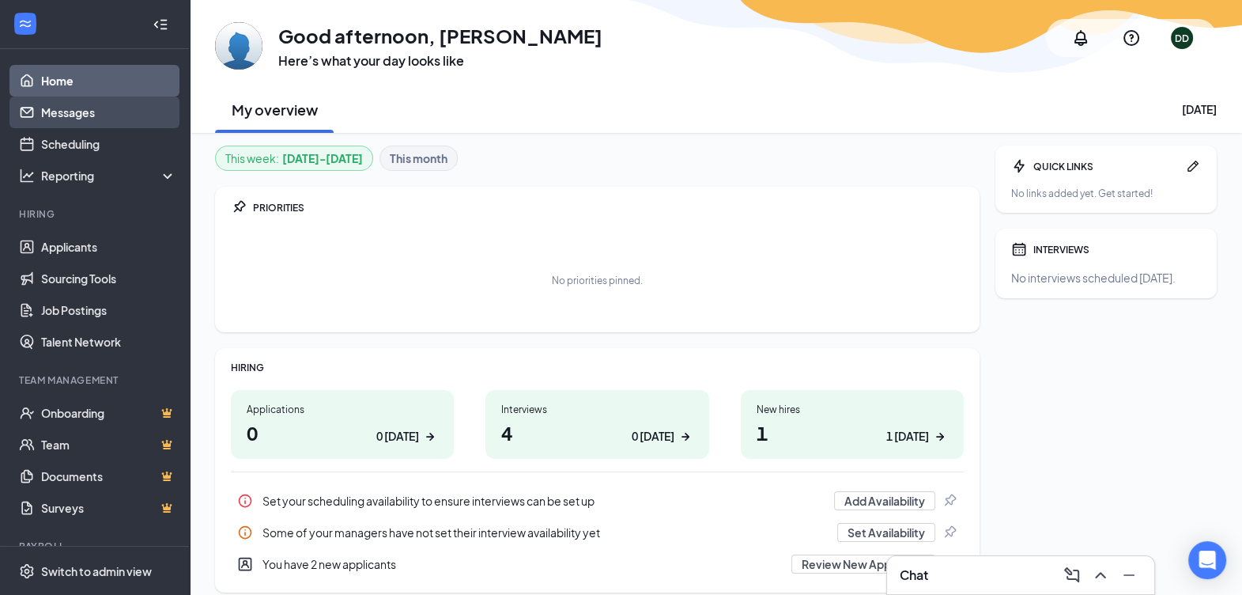
click at [91, 111] on link "Messages" at bounding box center [108, 112] width 135 height 32
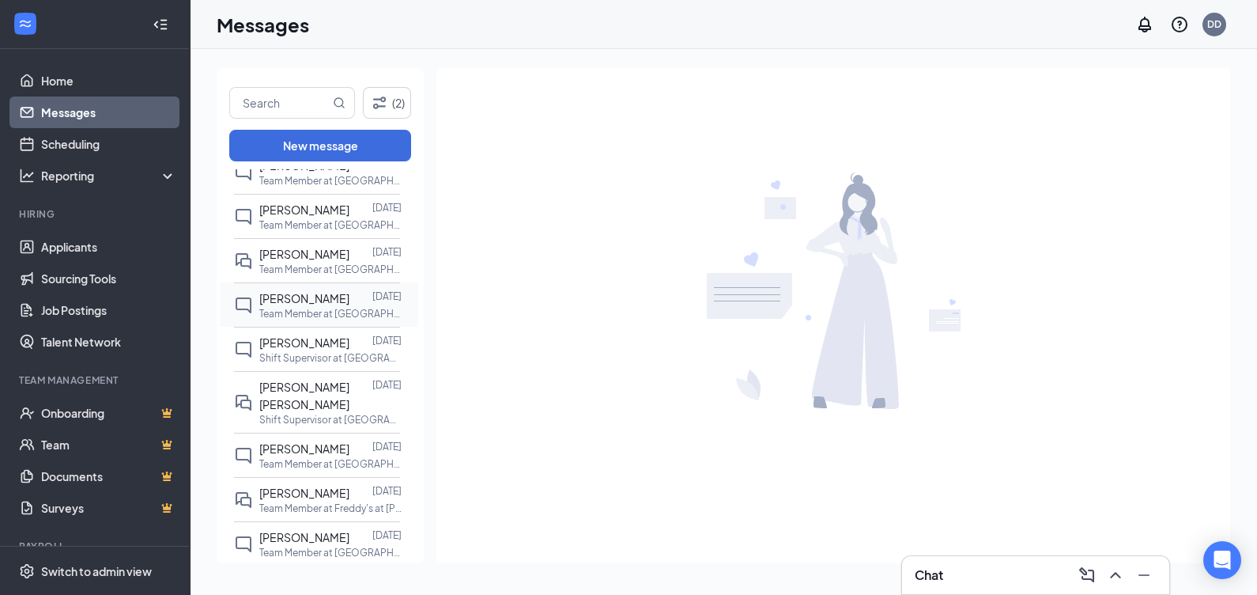
scroll to position [831, 0]
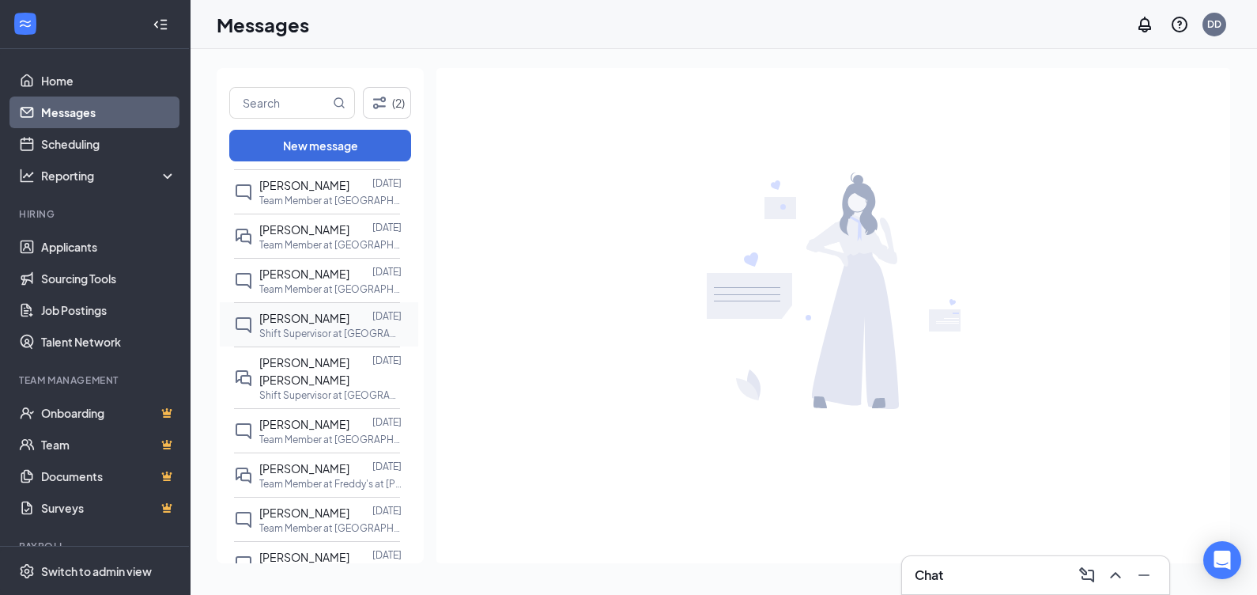
click at [302, 335] on p "Shift Supervisor at [GEOGRAPHIC_DATA]" at bounding box center [330, 333] width 142 height 13
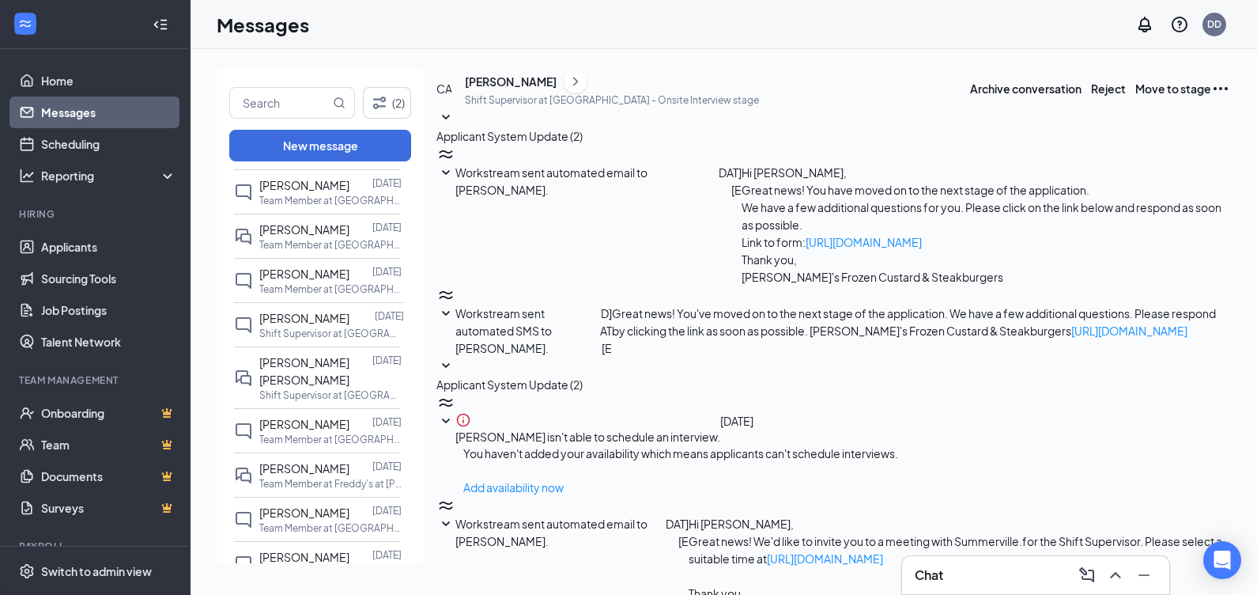
scroll to position [209, 0]
click at [550, 89] on div "[PERSON_NAME]" at bounding box center [511, 82] width 92 height 16
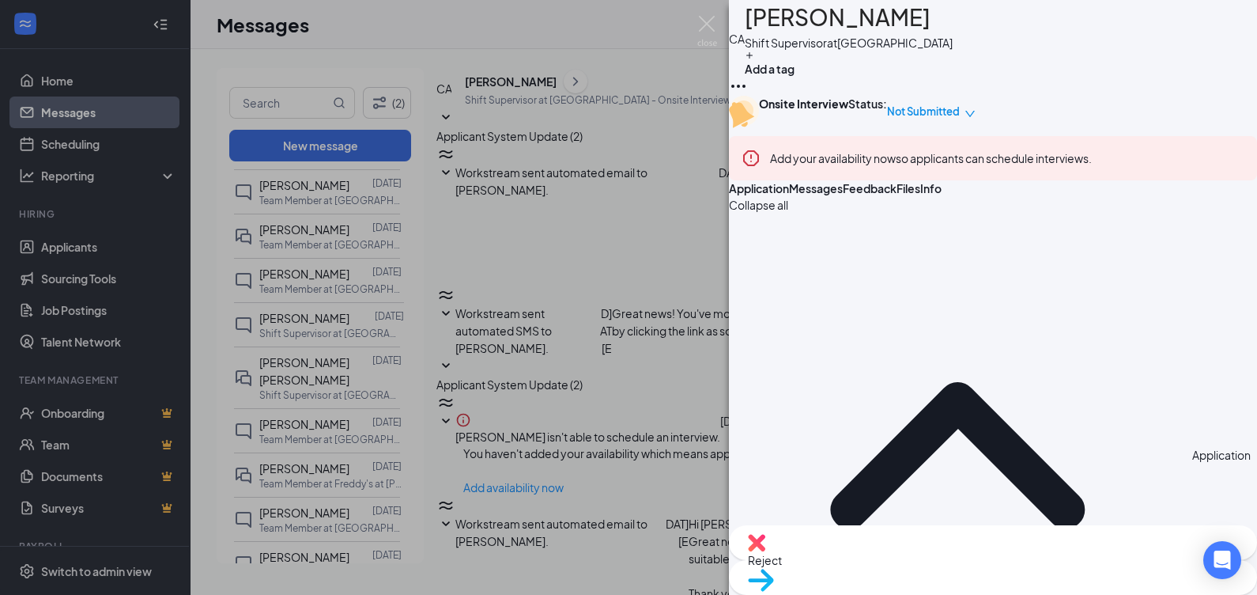
click at [920, 196] on div "Files" at bounding box center [909, 188] width 24 height 16
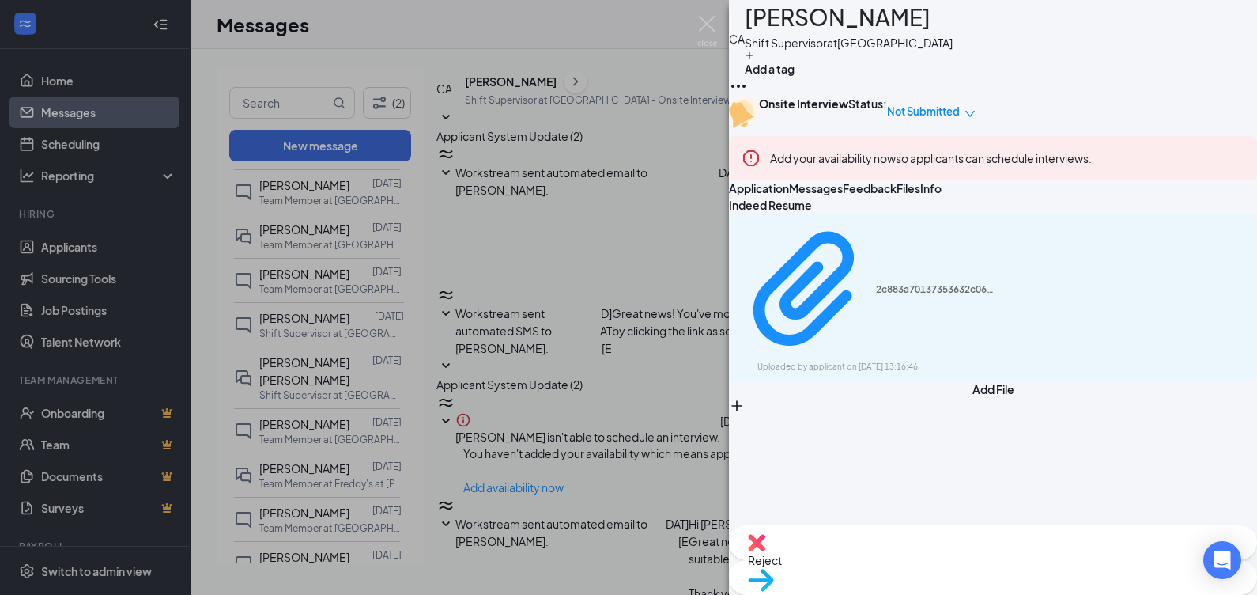
click at [789, 195] on span "Application" at bounding box center [759, 188] width 60 height 14
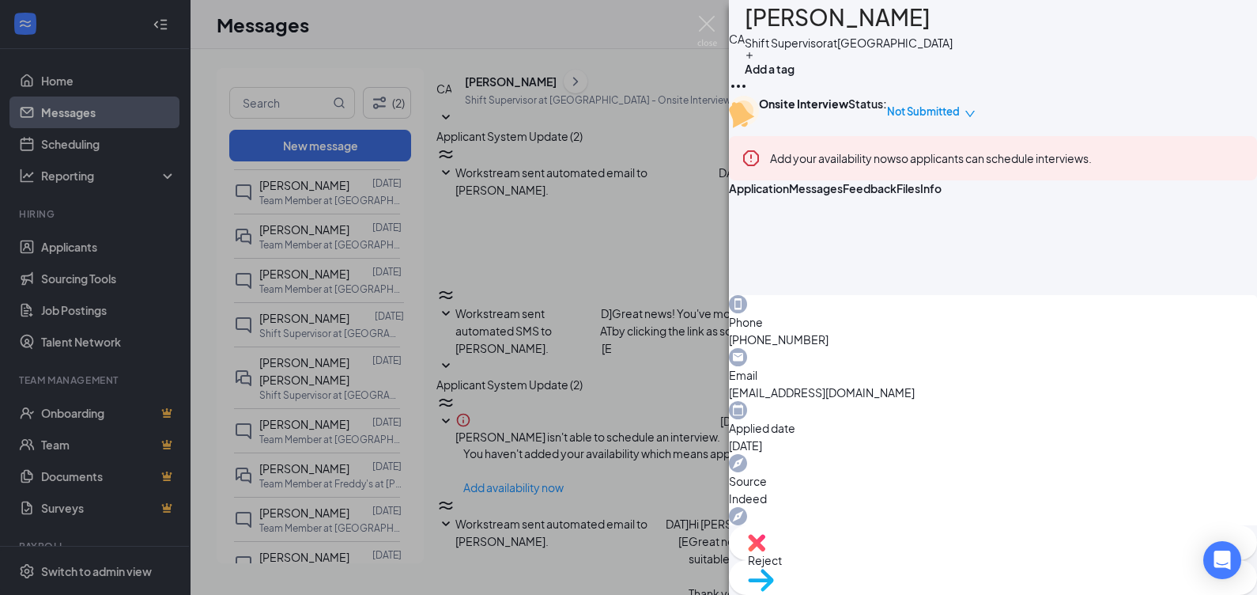
scroll to position [494, 0]
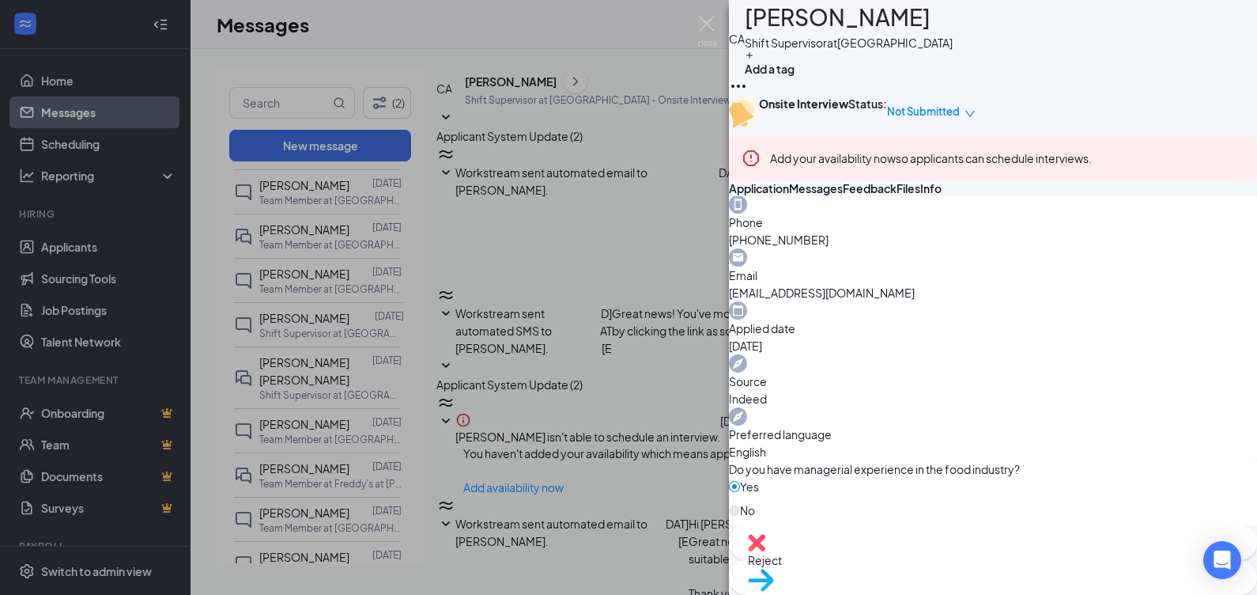
click at [293, 368] on div "CA [PERSON_NAME] Shift Supervisor at [GEOGRAPHIC_DATA] Add a tag Onsite Intervi…" at bounding box center [628, 297] width 1257 height 595
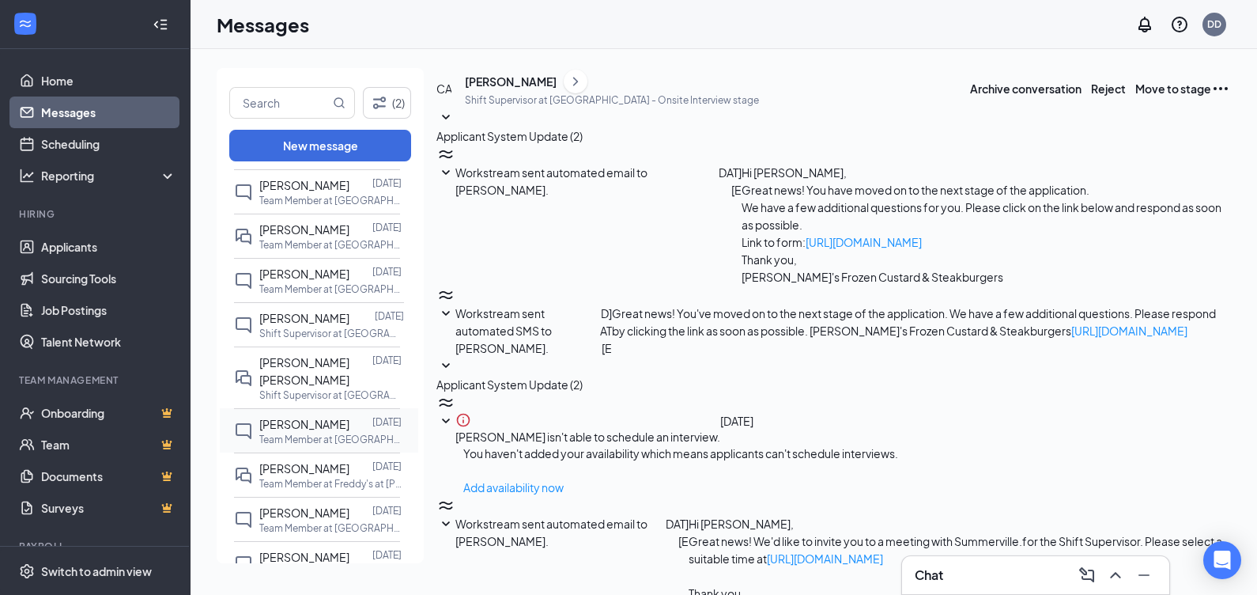
click at [290, 417] on span "[PERSON_NAME]" at bounding box center [304, 424] width 90 height 14
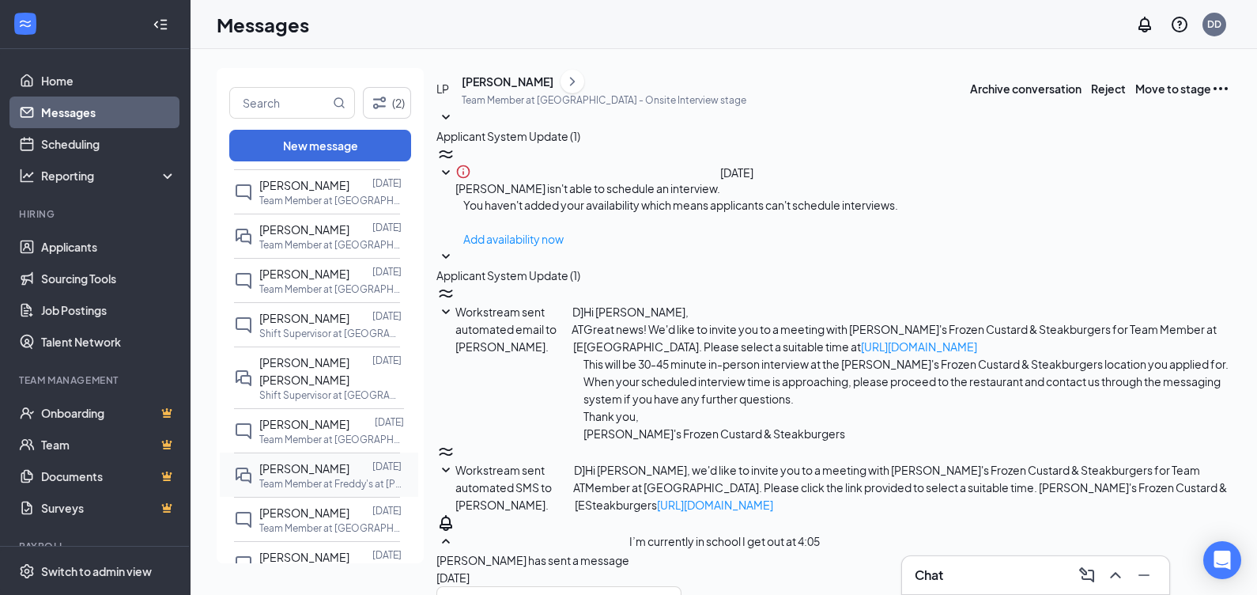
scroll to position [930, 0]
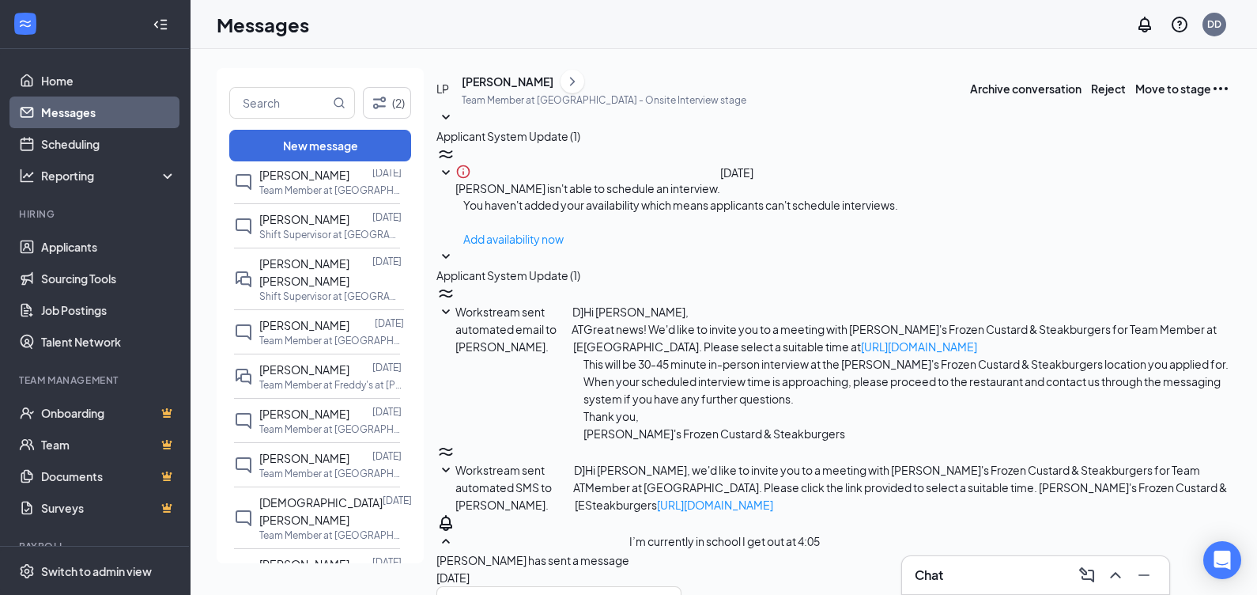
click at [538, 89] on div "[PERSON_NAME]" at bounding box center [508, 82] width 92 height 16
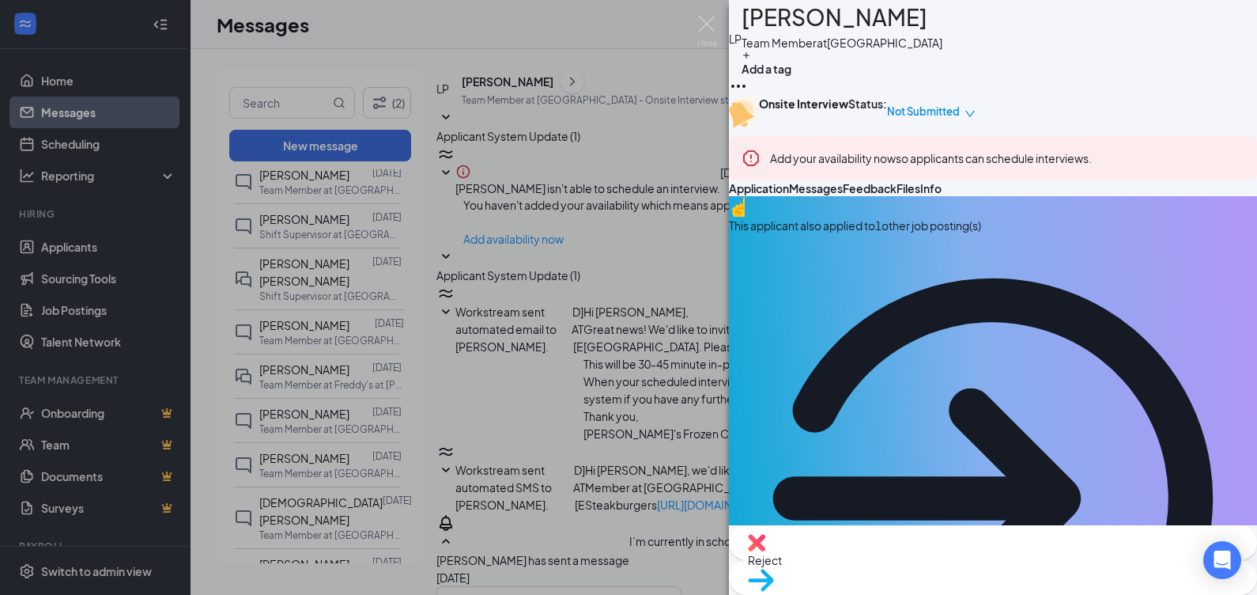
click at [1210, 289] on icon "ArrowCircle" at bounding box center [993, 498] width 528 height 528
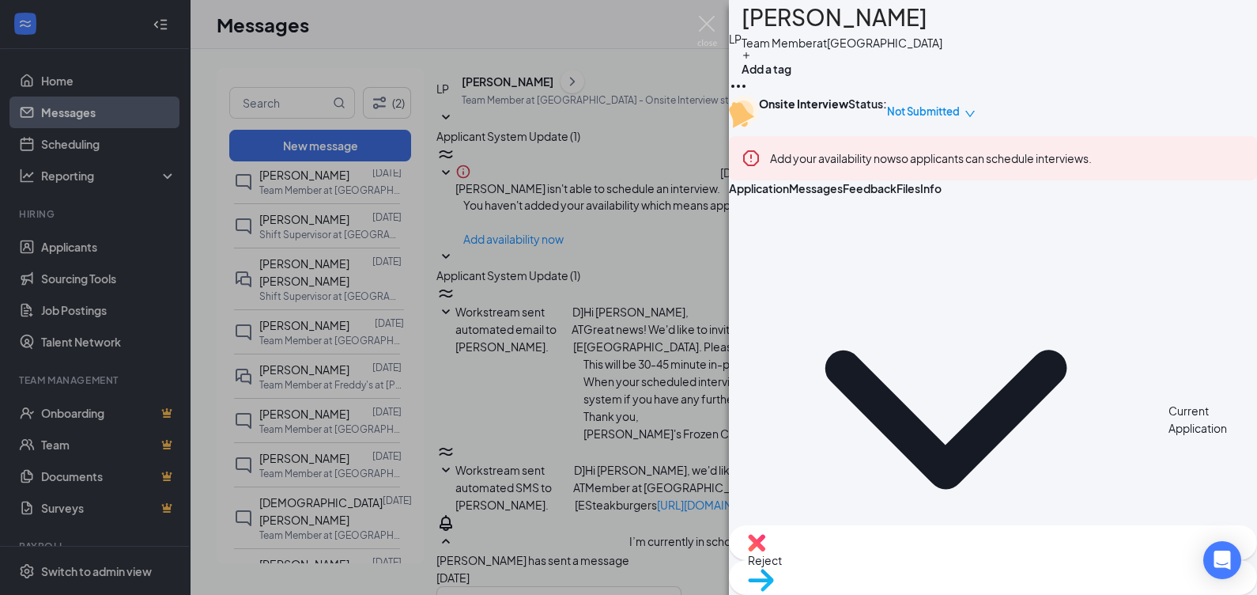
click at [843, 195] on span "Messages" at bounding box center [816, 188] width 54 height 14
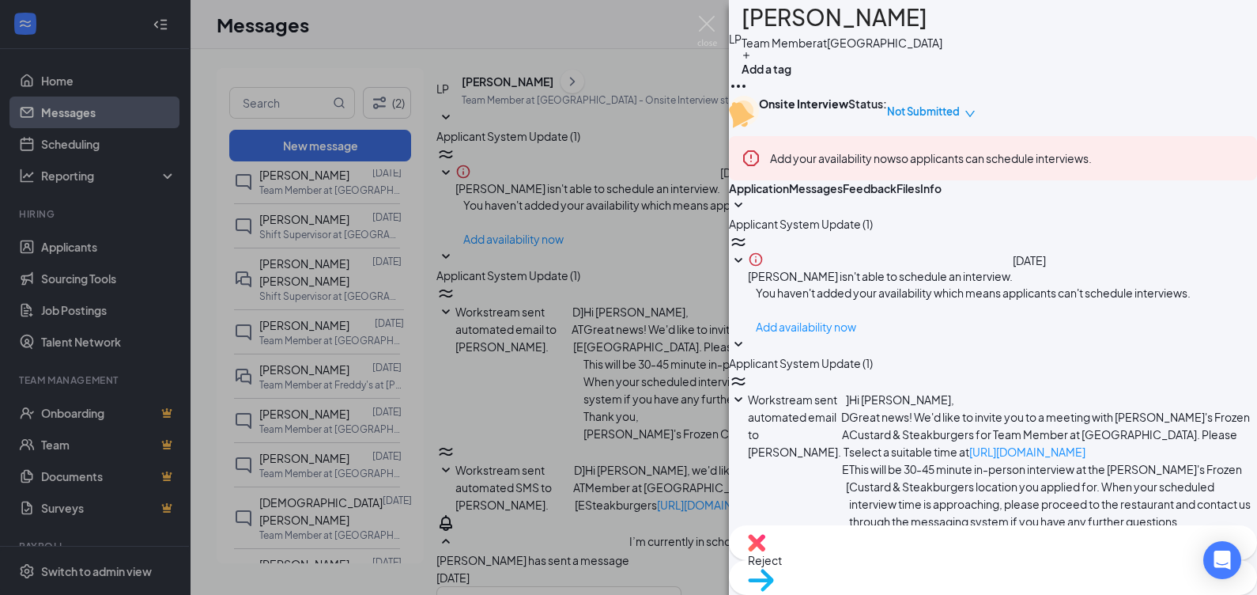
scroll to position [304, 0]
click at [518, 277] on div "LP [PERSON_NAME] Team Member at [GEOGRAPHIC_DATA] Add a tag Onsite Interview St…" at bounding box center [628, 297] width 1257 height 595
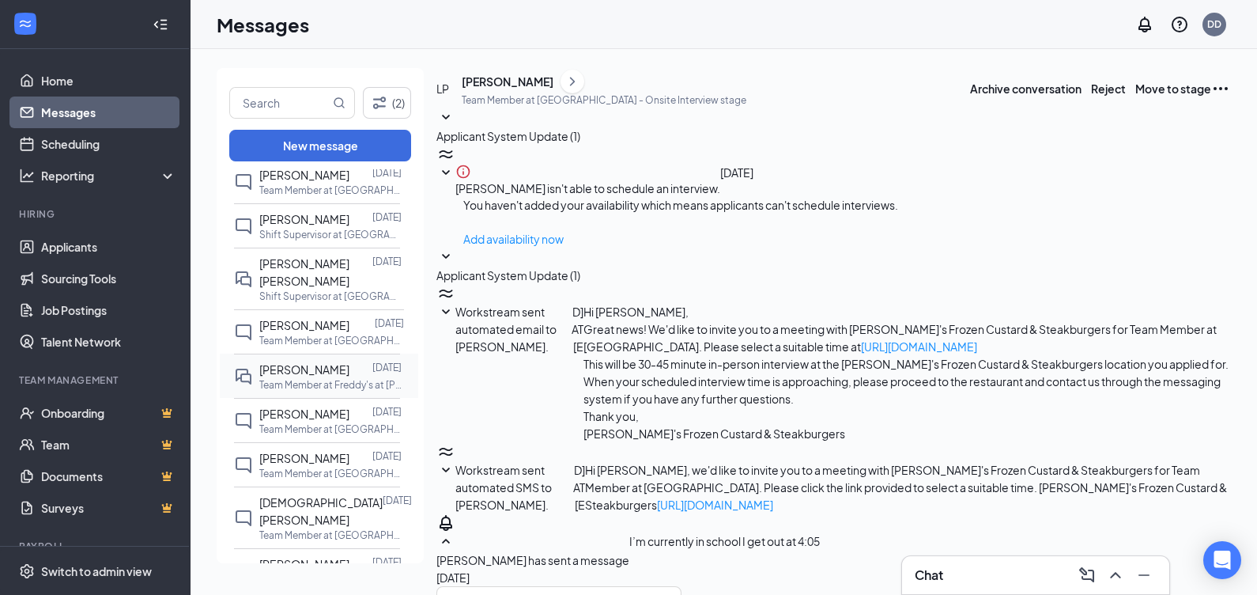
click at [319, 362] on span "[PERSON_NAME]" at bounding box center [304, 369] width 90 height 14
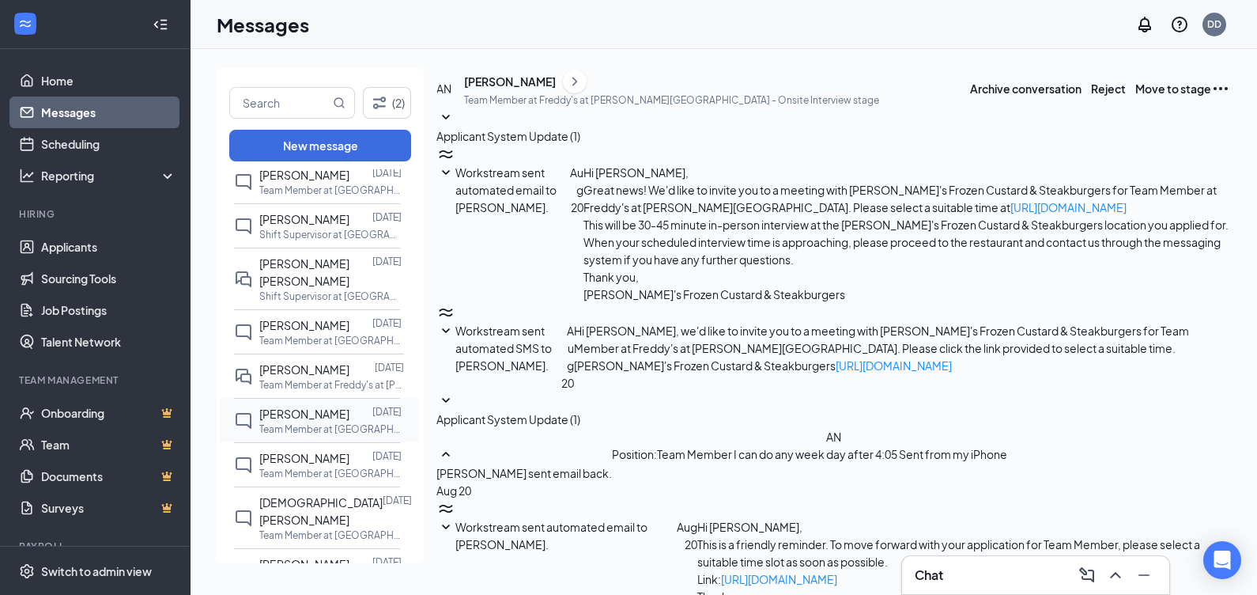
scroll to position [185, 0]
click at [312, 422] on p "Team Member at [GEOGRAPHIC_DATA]" at bounding box center [330, 428] width 142 height 13
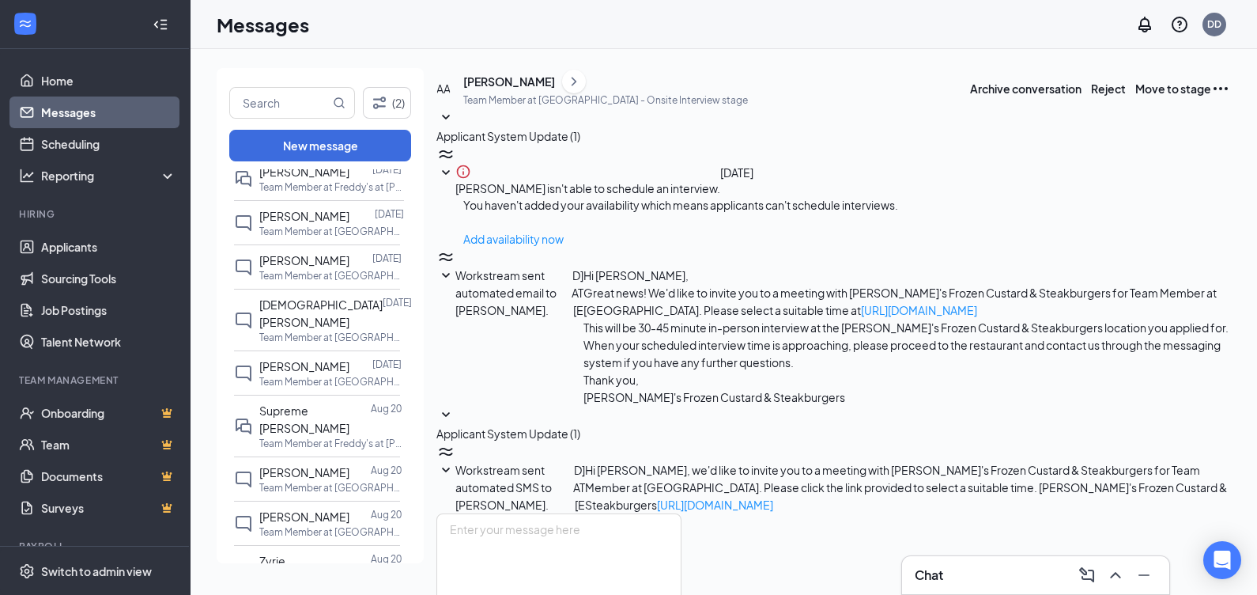
scroll to position [1203, 0]
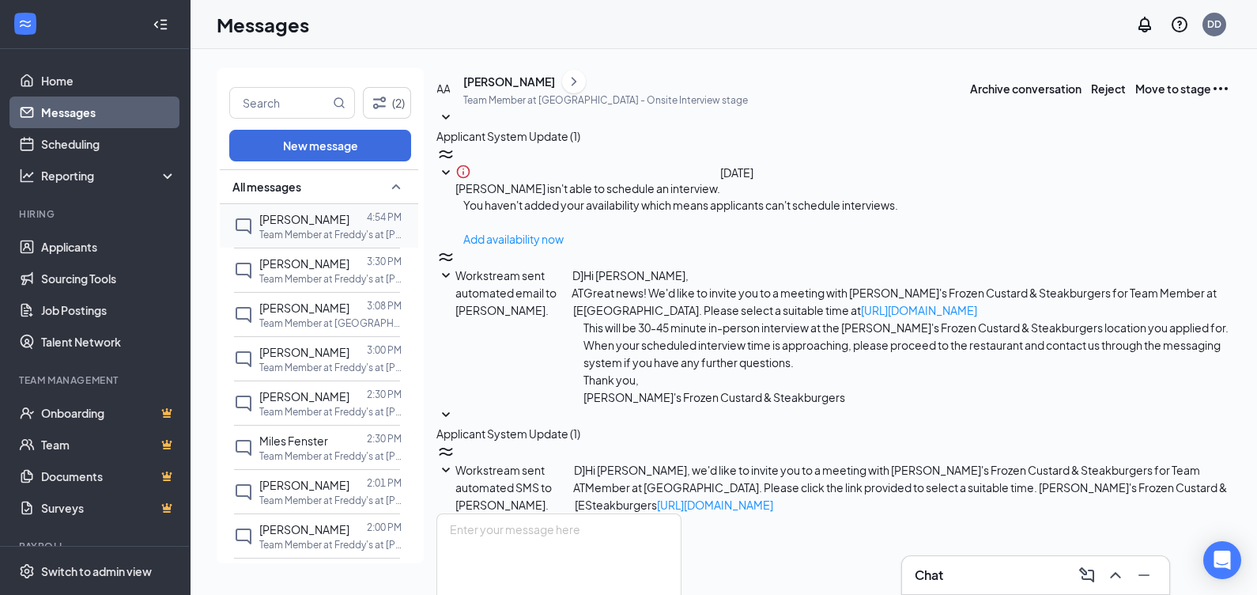
click at [297, 234] on p "Team Member at Freddy's at [PERSON_NAME][GEOGRAPHIC_DATA]" at bounding box center [330, 234] width 142 height 13
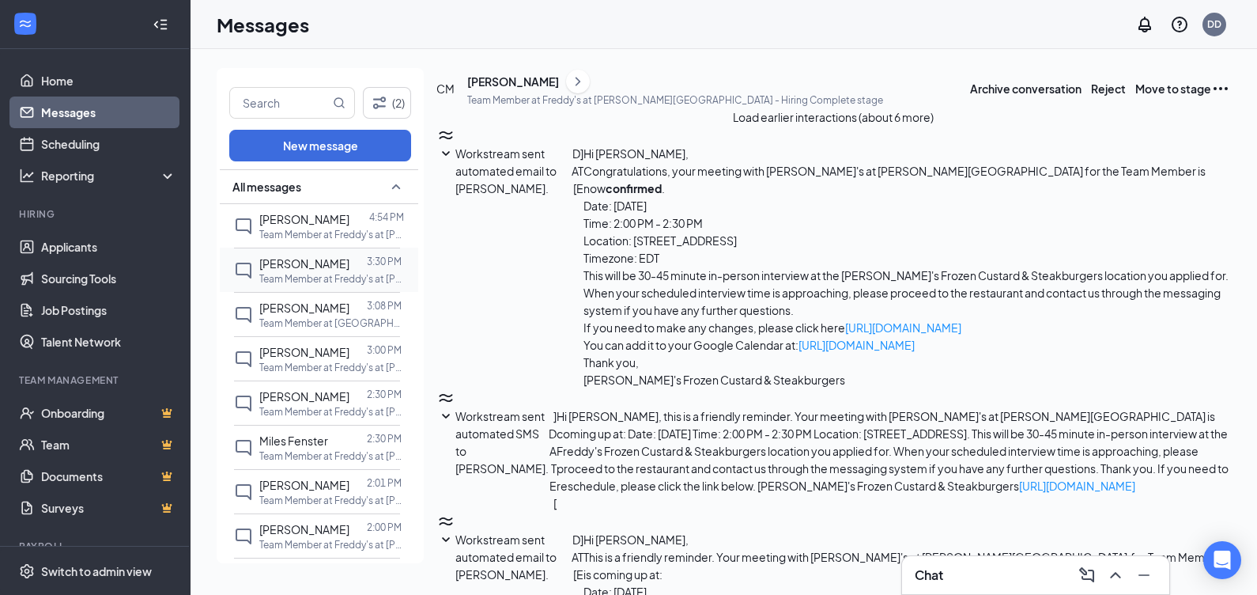
scroll to position [245, 0]
click at [315, 269] on span "[PERSON_NAME]" at bounding box center [304, 263] width 90 height 14
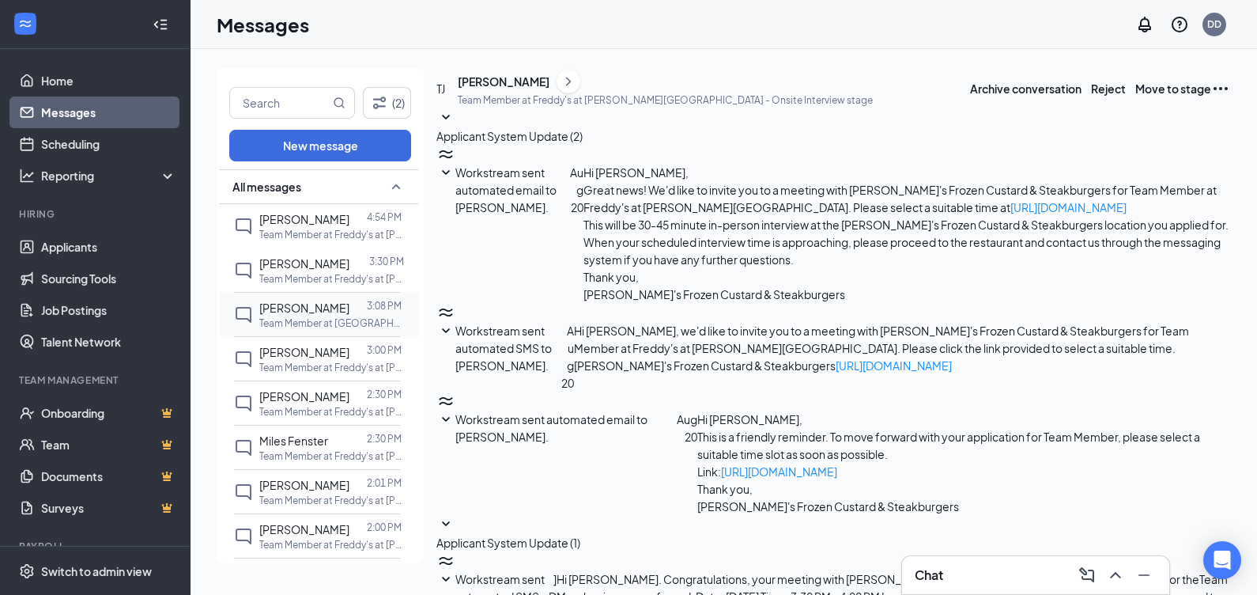
scroll to position [240, 0]
click at [291, 308] on span "[PERSON_NAME]" at bounding box center [304, 307] width 90 height 14
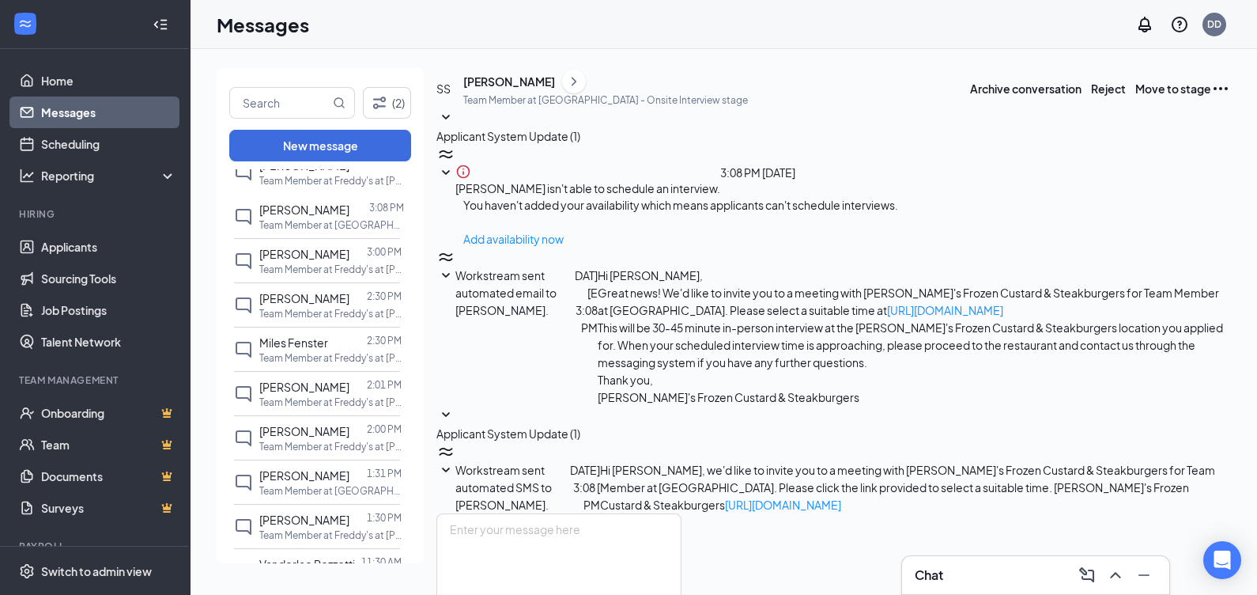
scroll to position [6, 0]
click at [307, 267] on p "Team Member at Freddy's at [PERSON_NAME][GEOGRAPHIC_DATA]" at bounding box center [330, 269] width 142 height 13
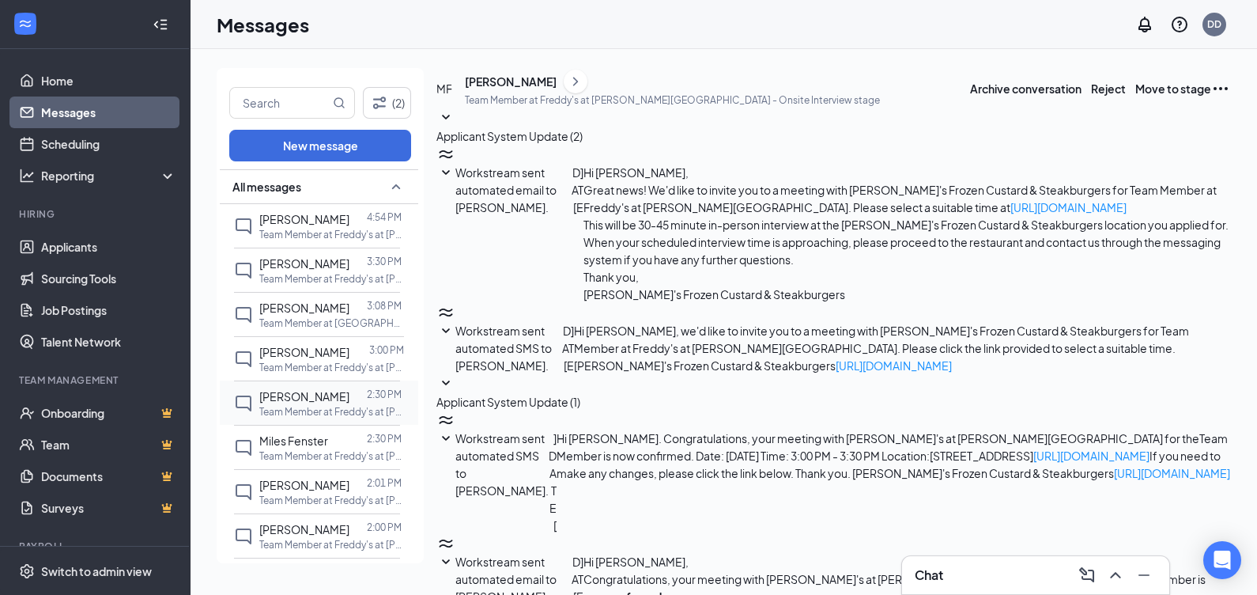
scroll to position [98, 0]
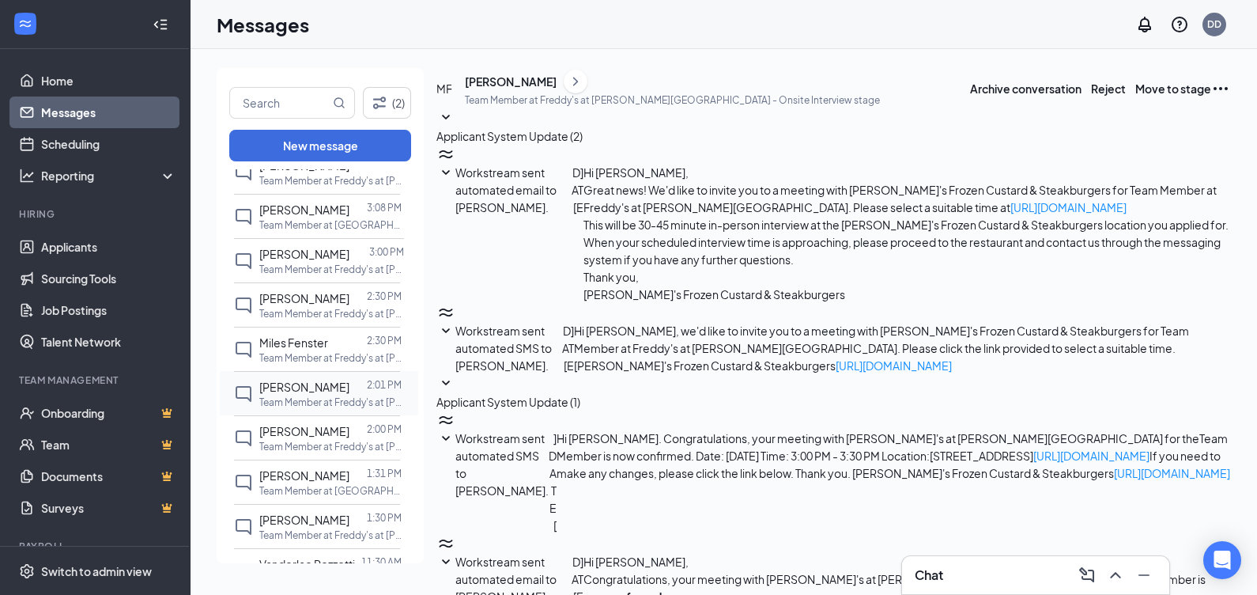
click at [316, 384] on span "[PERSON_NAME]" at bounding box center [304, 387] width 90 height 14
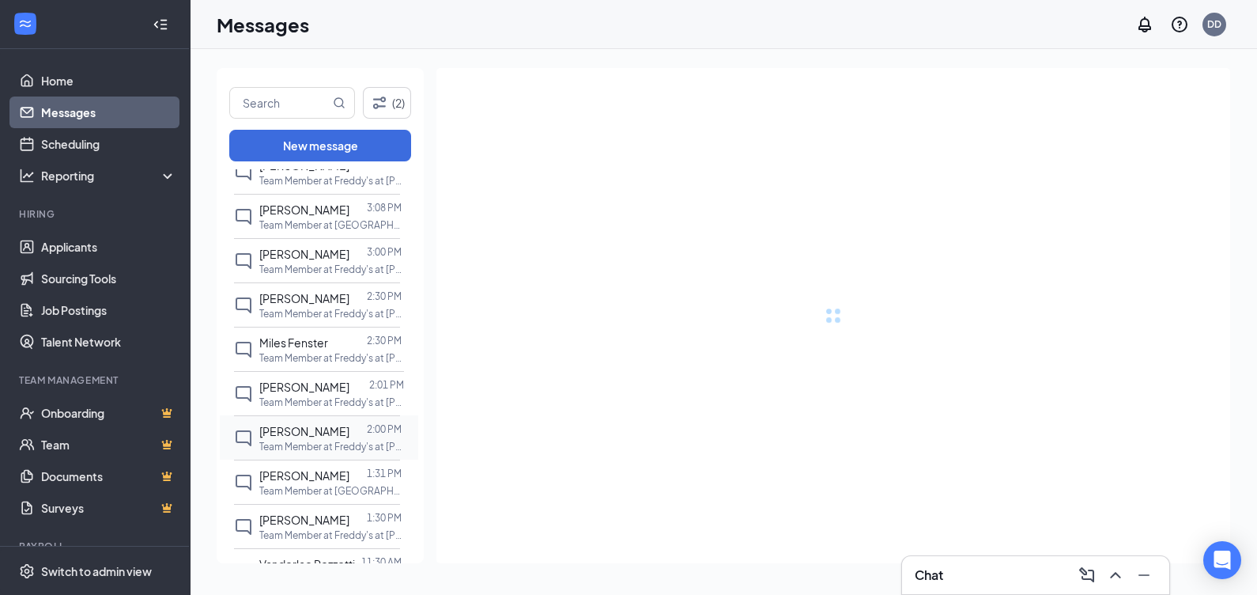
scroll to position [197, 0]
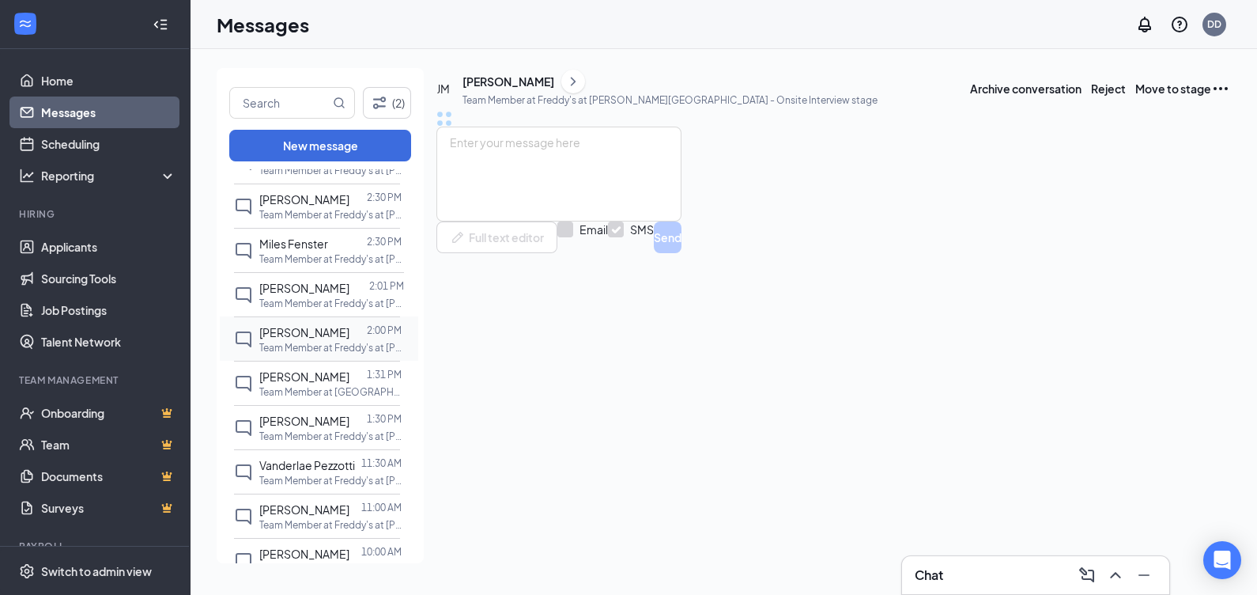
click at [312, 414] on span "[PERSON_NAME]" at bounding box center [304, 421] width 90 height 14
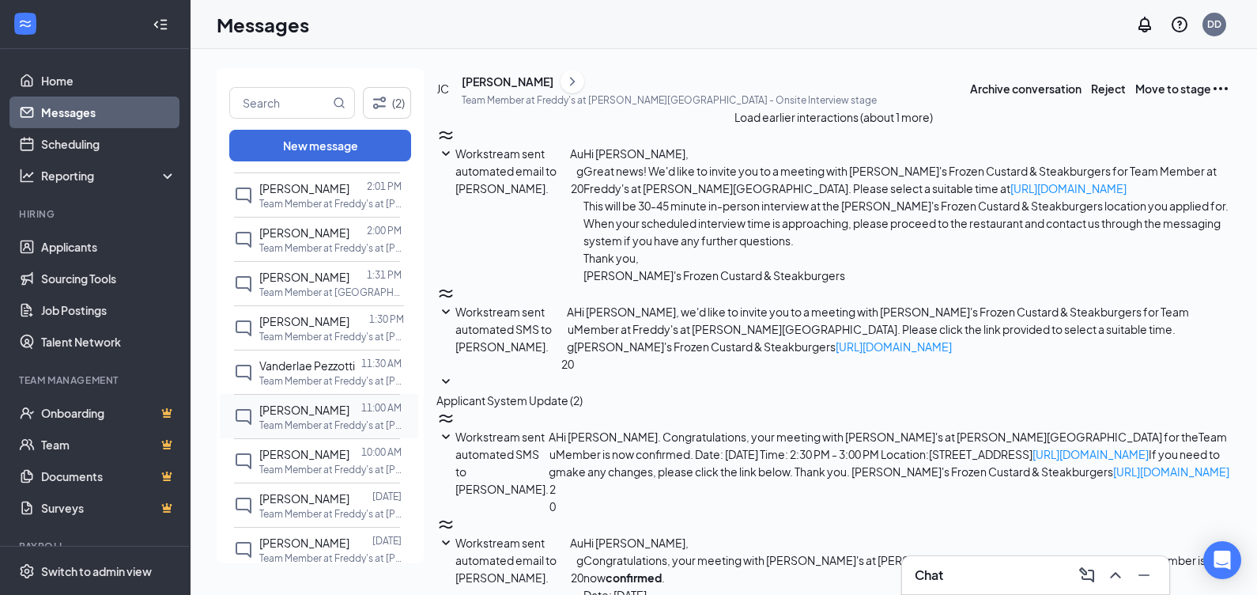
scroll to position [49, 0]
click at [297, 402] on span "[PERSON_NAME]" at bounding box center [304, 409] width 90 height 14
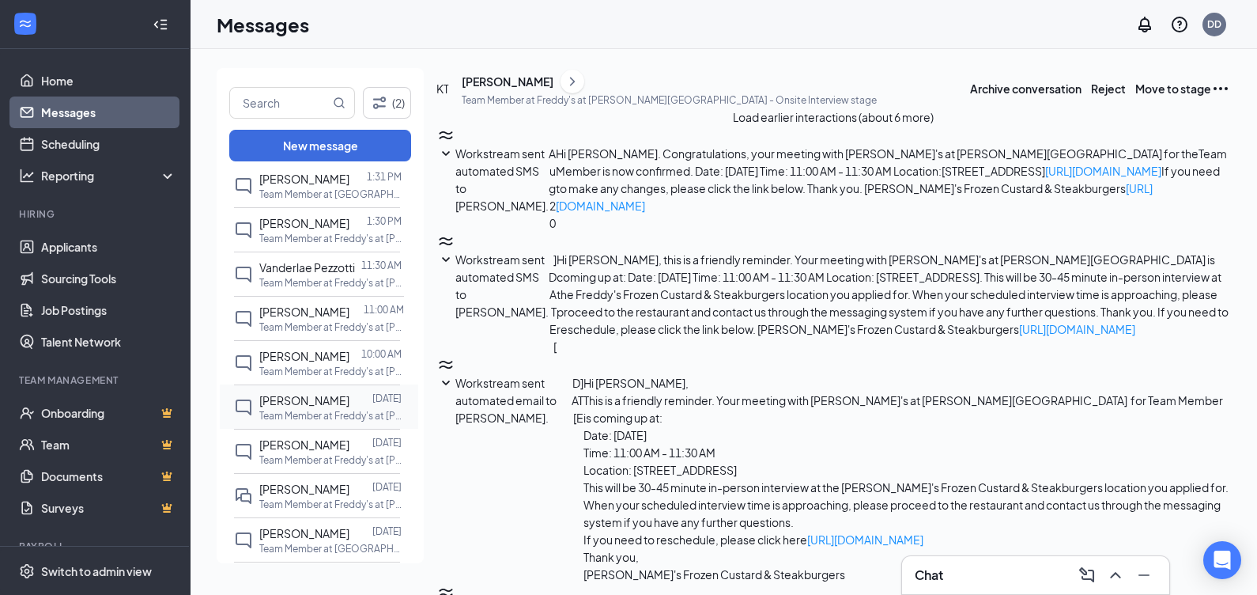
scroll to position [362, 0]
click at [301, 260] on span "Vanderlae Pezzotti" at bounding box center [307, 267] width 96 height 14
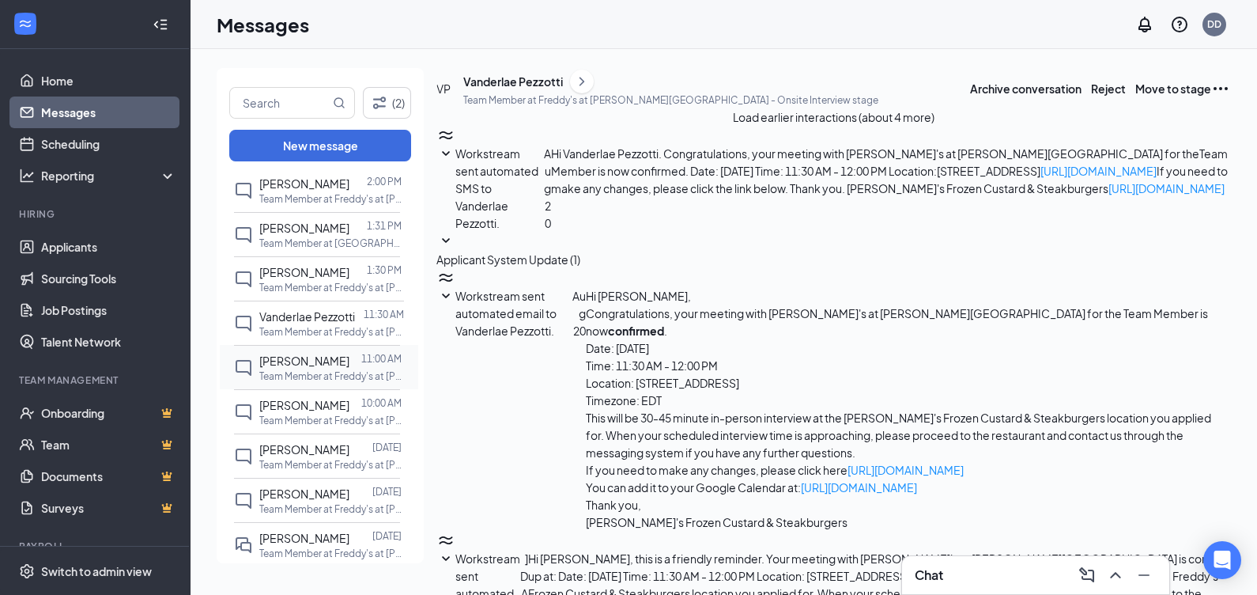
scroll to position [345, 0]
click at [284, 229] on span "[PERSON_NAME]" at bounding box center [304, 228] width 90 height 14
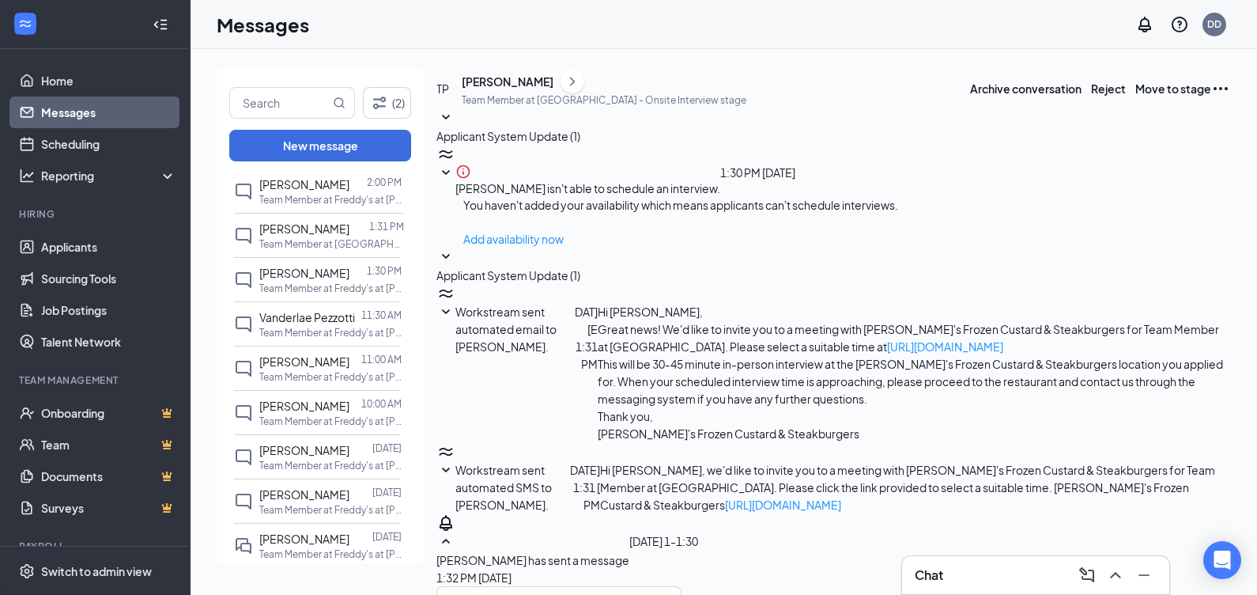
click at [553, 89] on div "[PERSON_NAME]" at bounding box center [508, 82] width 92 height 16
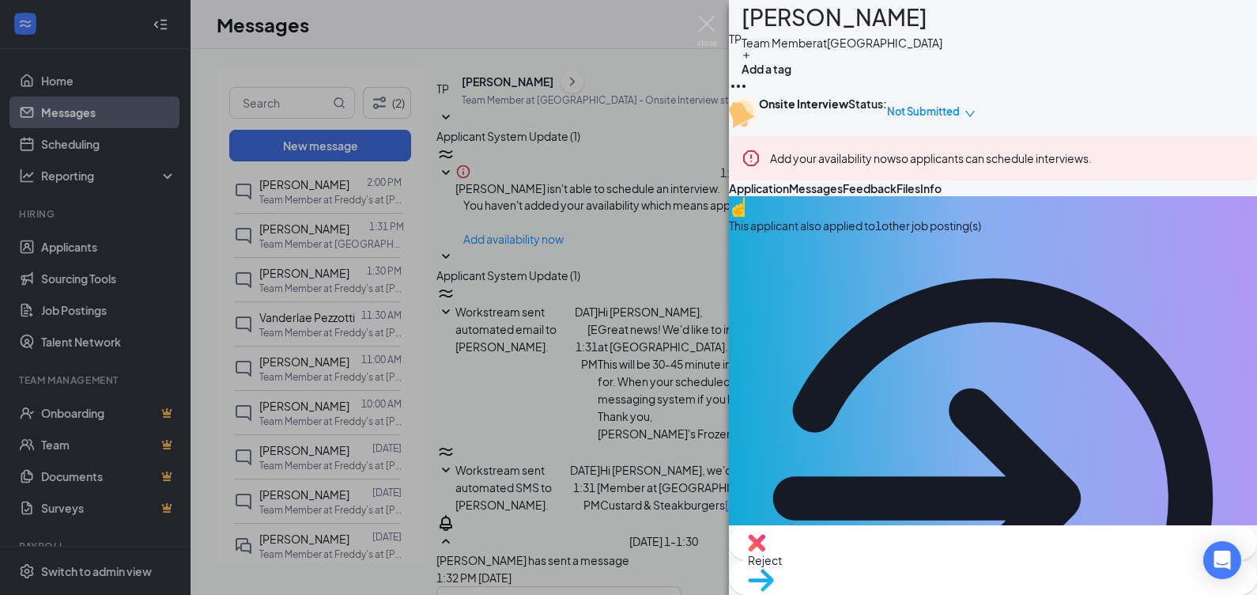
click at [1218, 282] on div "This applicant also applied to 1 other job posting(s)" at bounding box center [993, 479] width 528 height 566
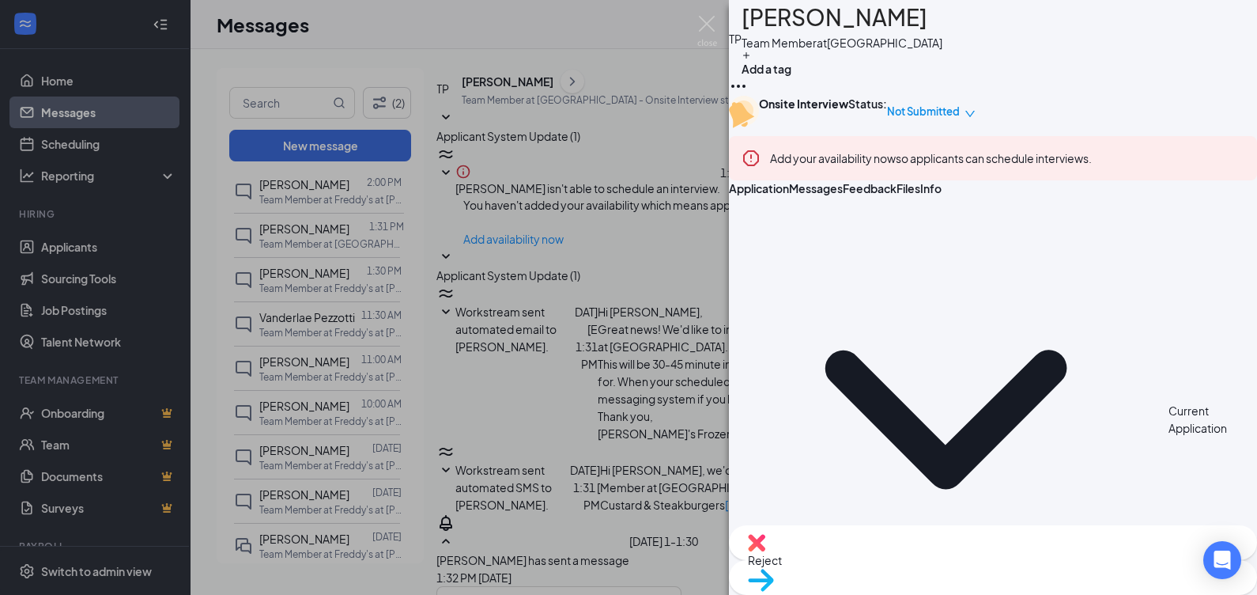
click at [789, 195] on span "Application" at bounding box center [759, 188] width 60 height 14
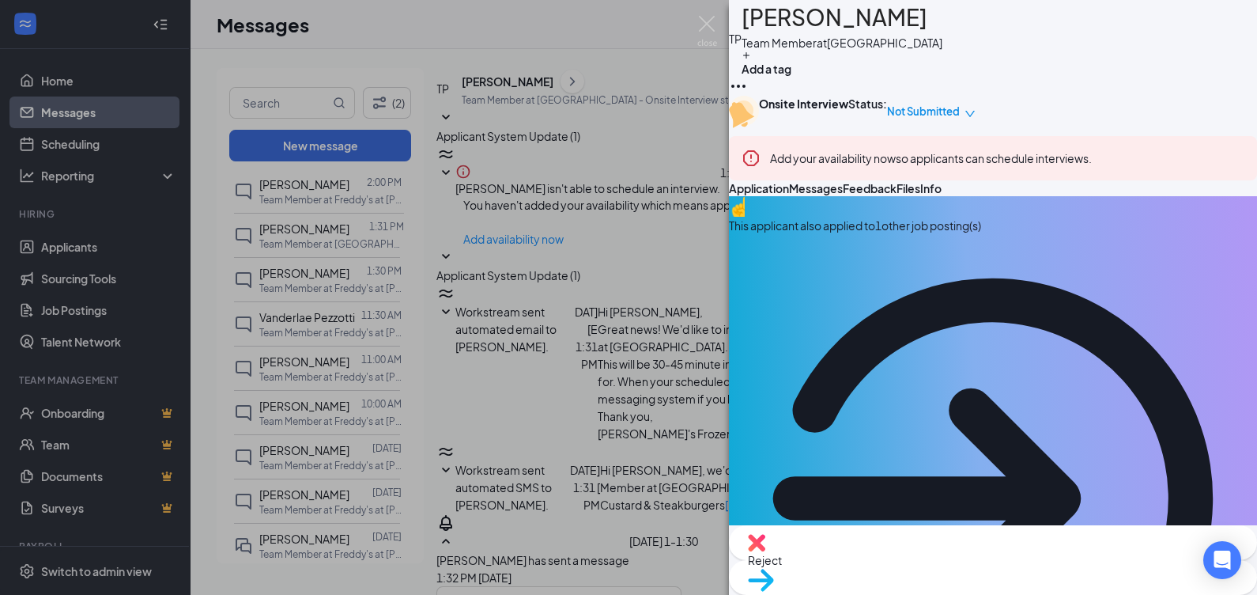
click at [942, 196] on button "Info" at bounding box center [930, 188] width 21 height 16
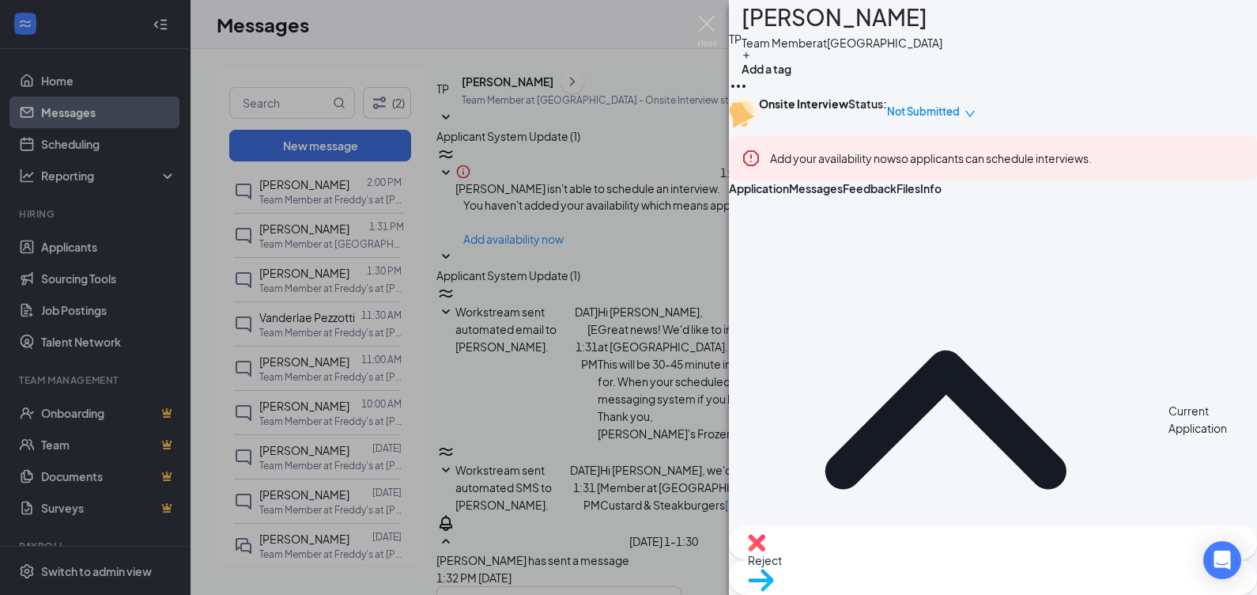
click at [789, 195] on span "Application" at bounding box center [759, 188] width 60 height 14
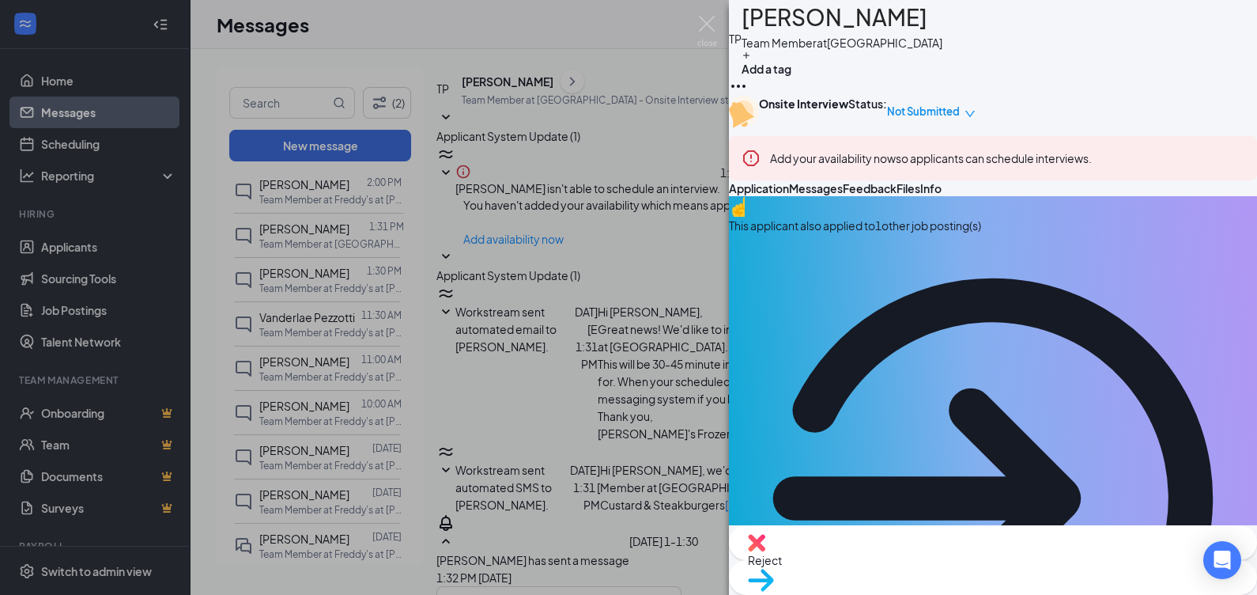
click at [1211, 299] on div "This applicant also applied to 1 other job posting(s)" at bounding box center [993, 479] width 528 height 566
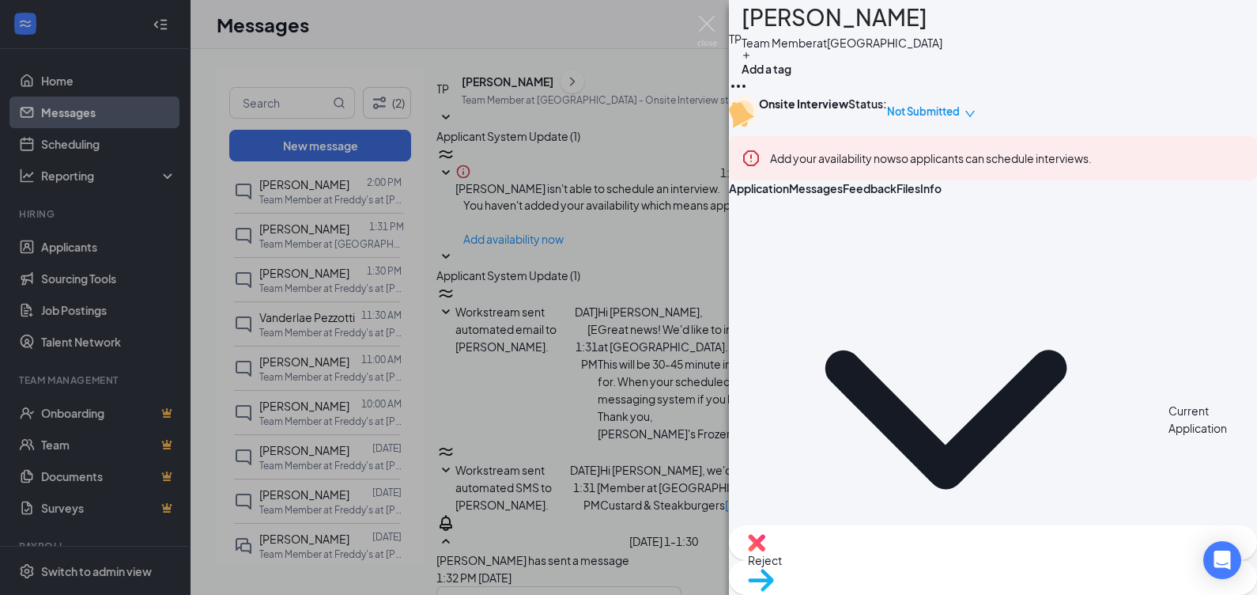
click at [706, 24] on img at bounding box center [707, 31] width 20 height 31
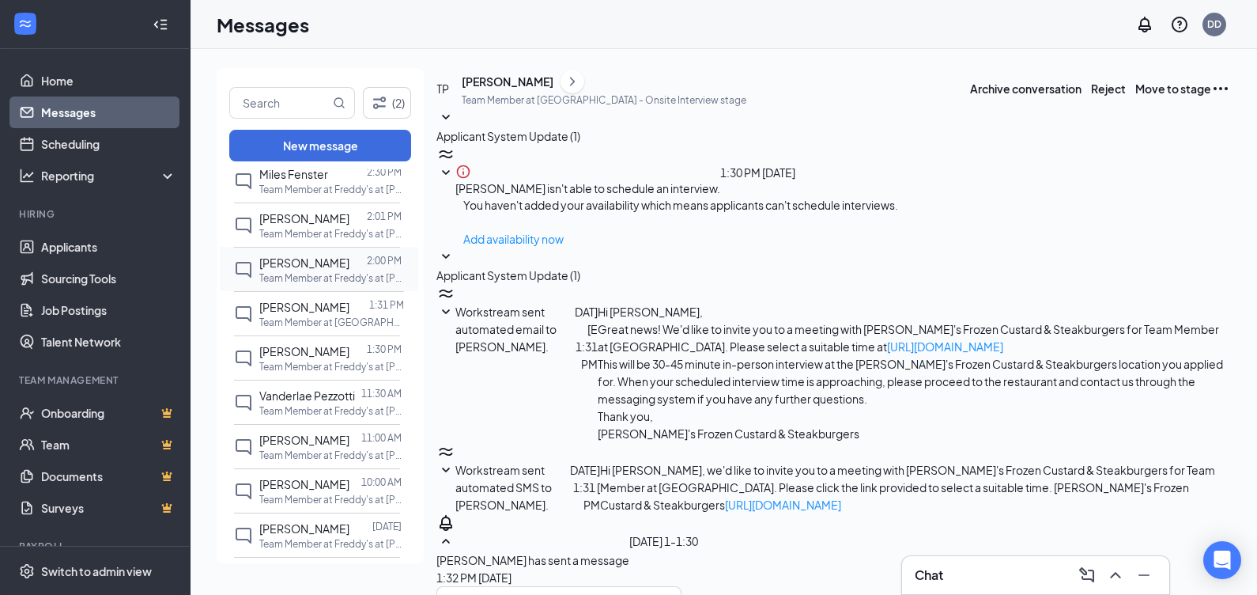
scroll to position [268, 0]
click at [315, 272] on p "Team Member at Freddy's at [PERSON_NAME][GEOGRAPHIC_DATA]" at bounding box center [330, 276] width 142 height 13
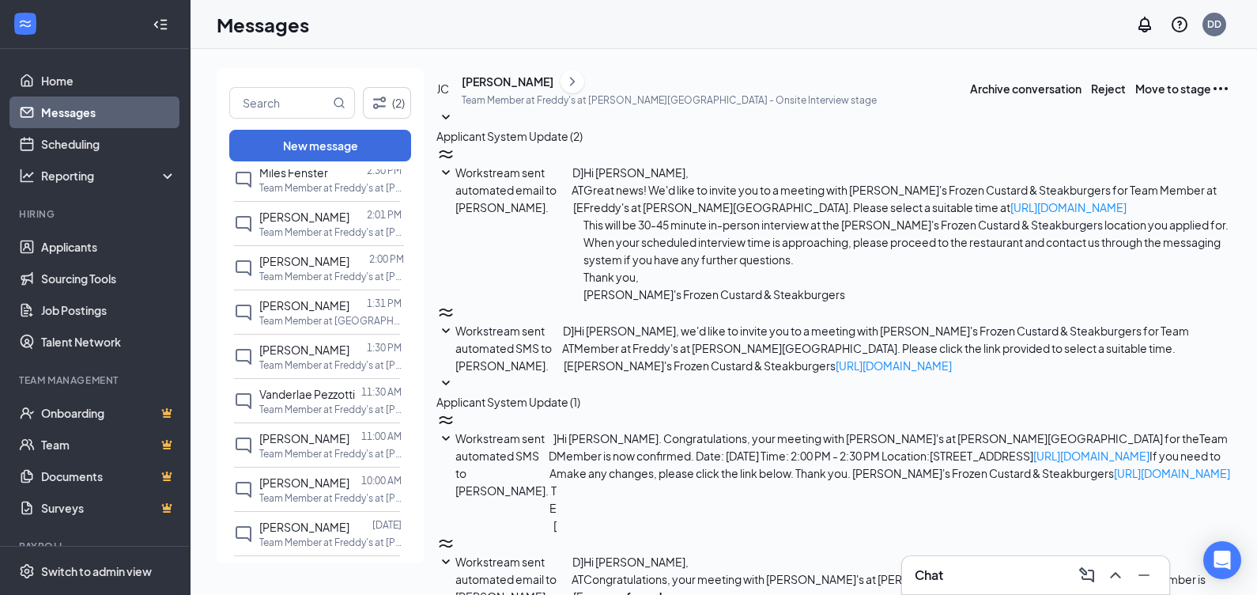
scroll to position [181, 0]
click at [535, 89] on div "[PERSON_NAME]" at bounding box center [508, 82] width 92 height 16
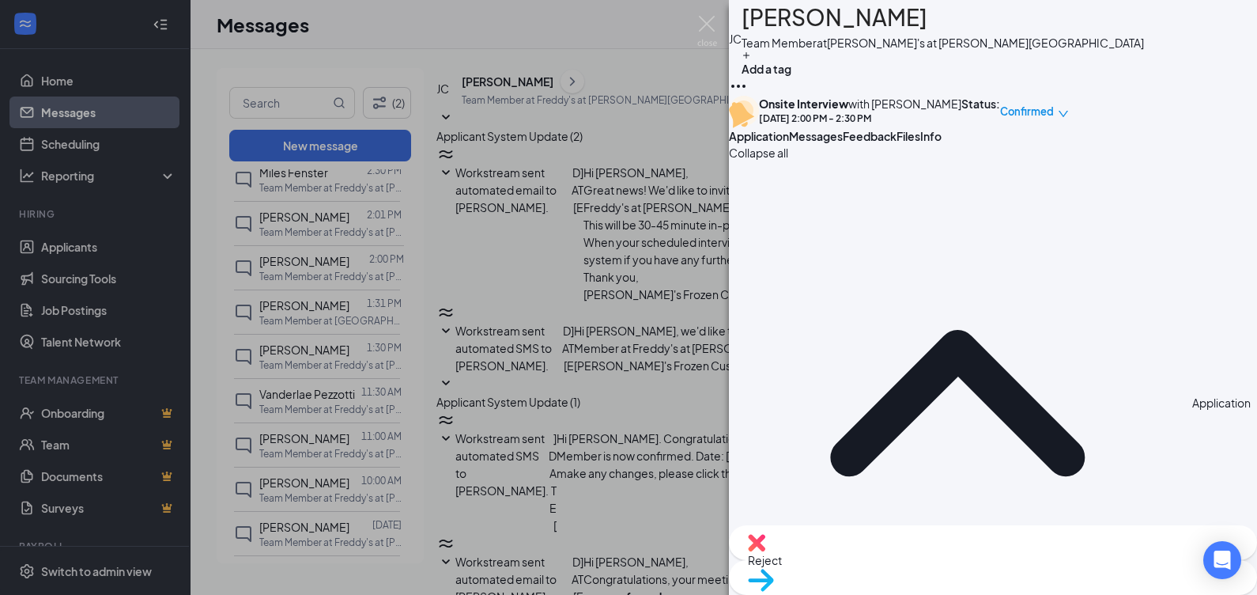
click at [920, 144] on button "Files" at bounding box center [909, 136] width 24 height 16
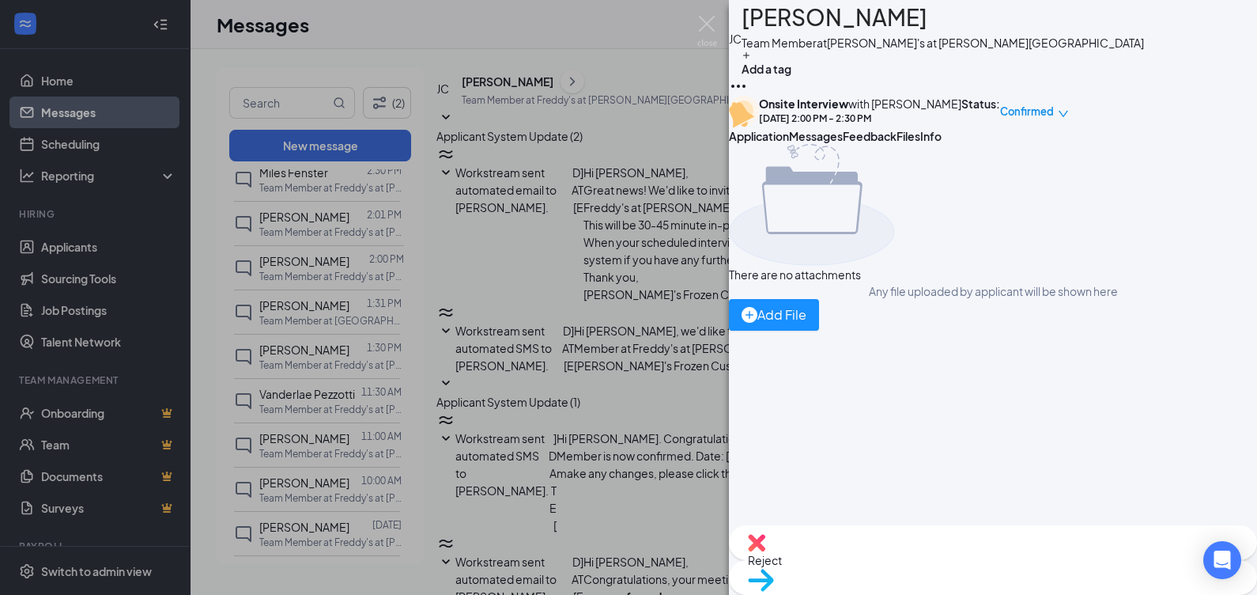
click at [843, 144] on button "Messages" at bounding box center [816, 136] width 54 height 16
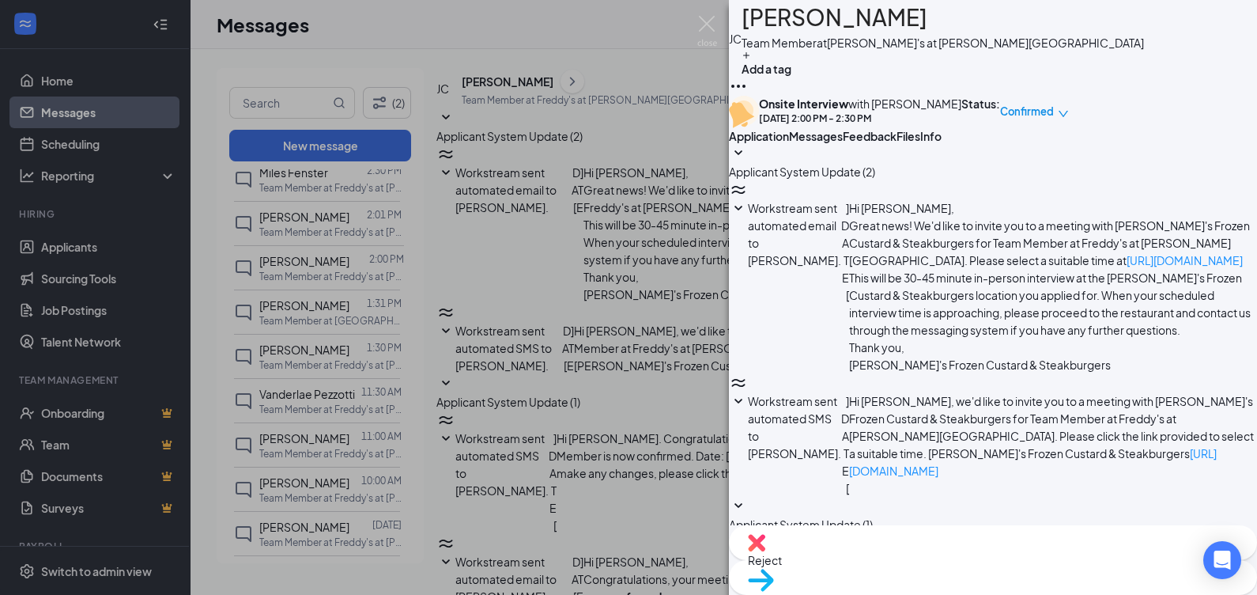
scroll to position [391, 0]
click at [742, 144] on button "Application" at bounding box center [759, 136] width 60 height 16
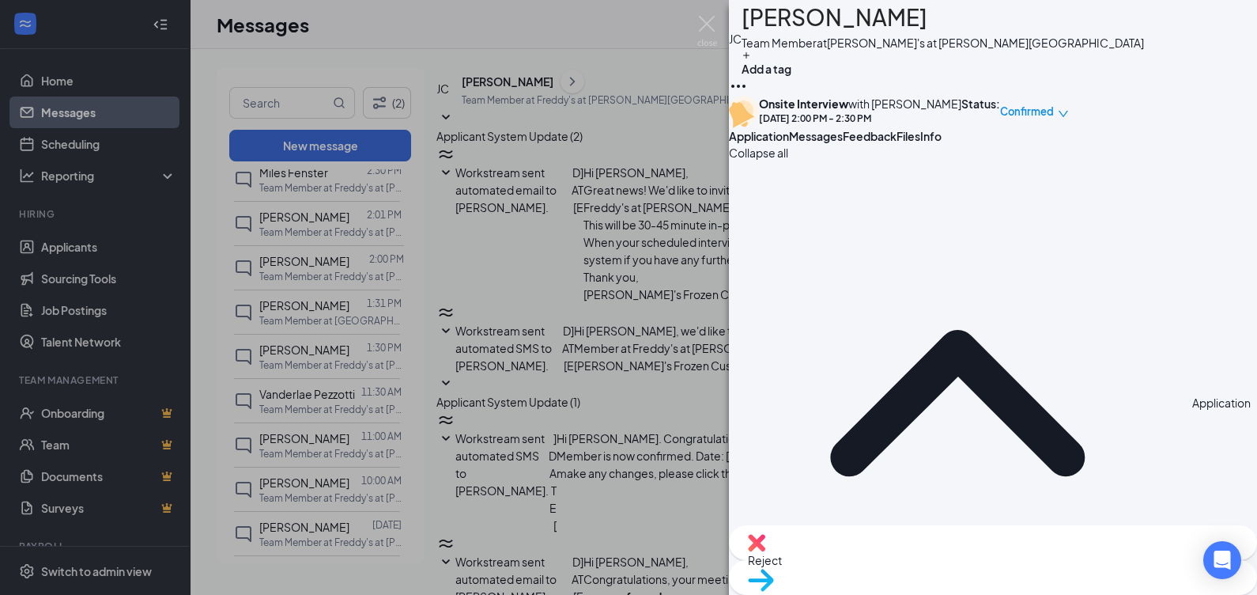
click at [920, 144] on button "Files" at bounding box center [909, 136] width 24 height 16
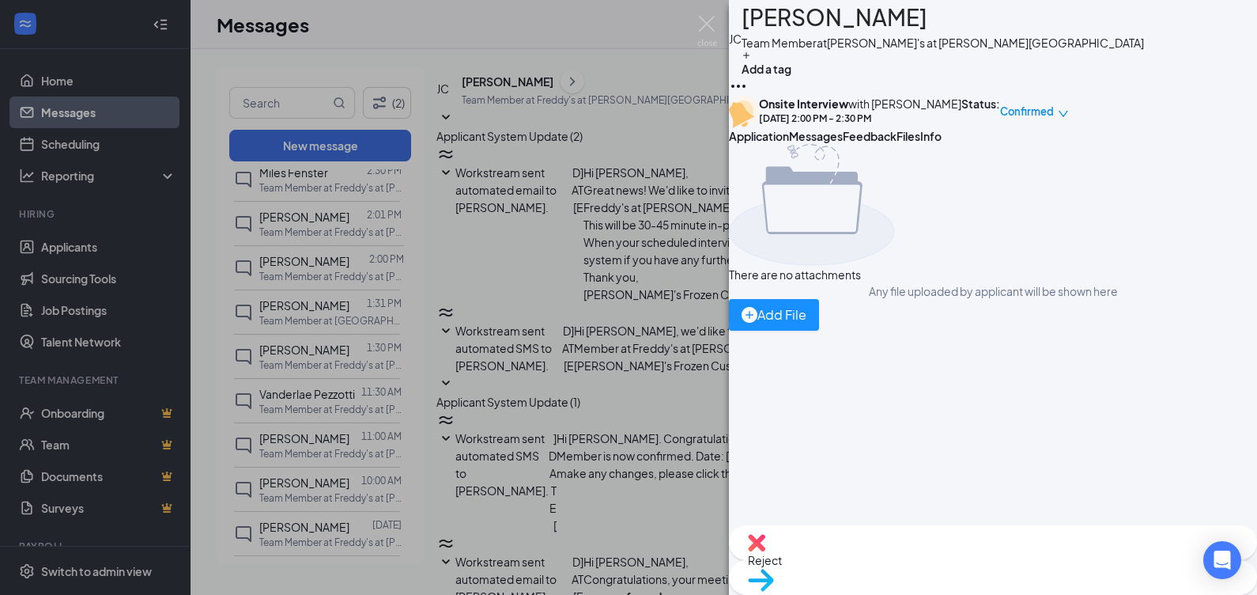
click at [643, 242] on div "[PERSON_NAME] [PERSON_NAME] Team Member at Freddy's at [PERSON_NAME][GEOGRAPHIC…" at bounding box center [628, 297] width 1257 height 595
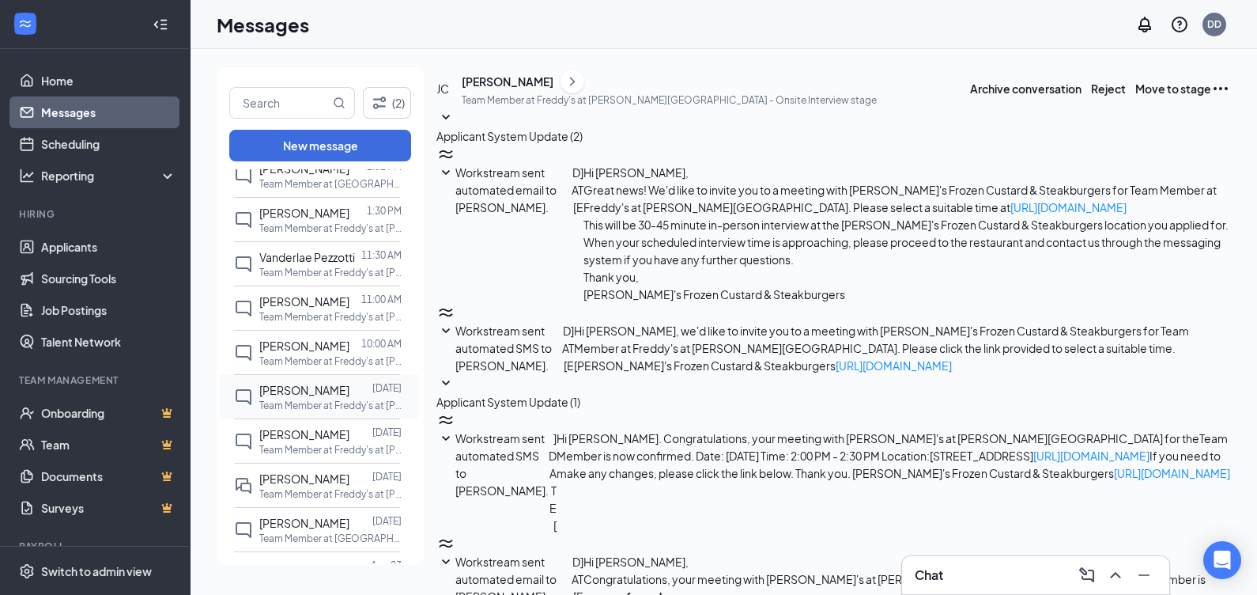
scroll to position [409, 0]
click at [312, 395] on p "Team Member at Freddy's at [PERSON_NAME][GEOGRAPHIC_DATA]" at bounding box center [330, 401] width 142 height 13
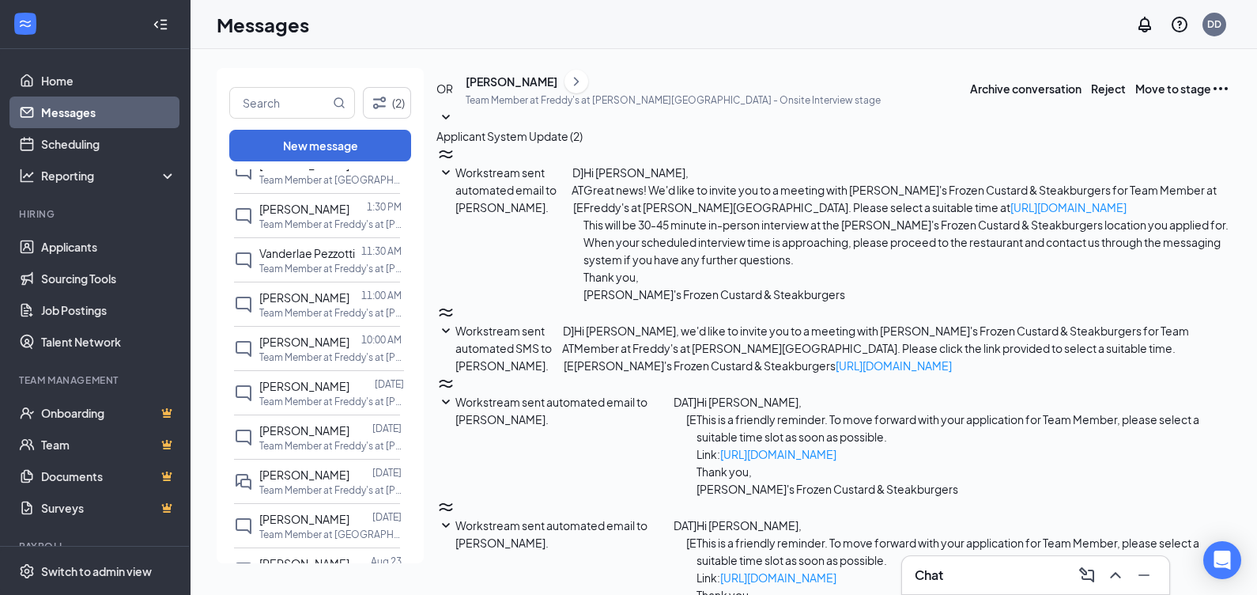
scroll to position [19, 0]
click at [541, 89] on div "[PERSON_NAME]" at bounding box center [512, 82] width 92 height 16
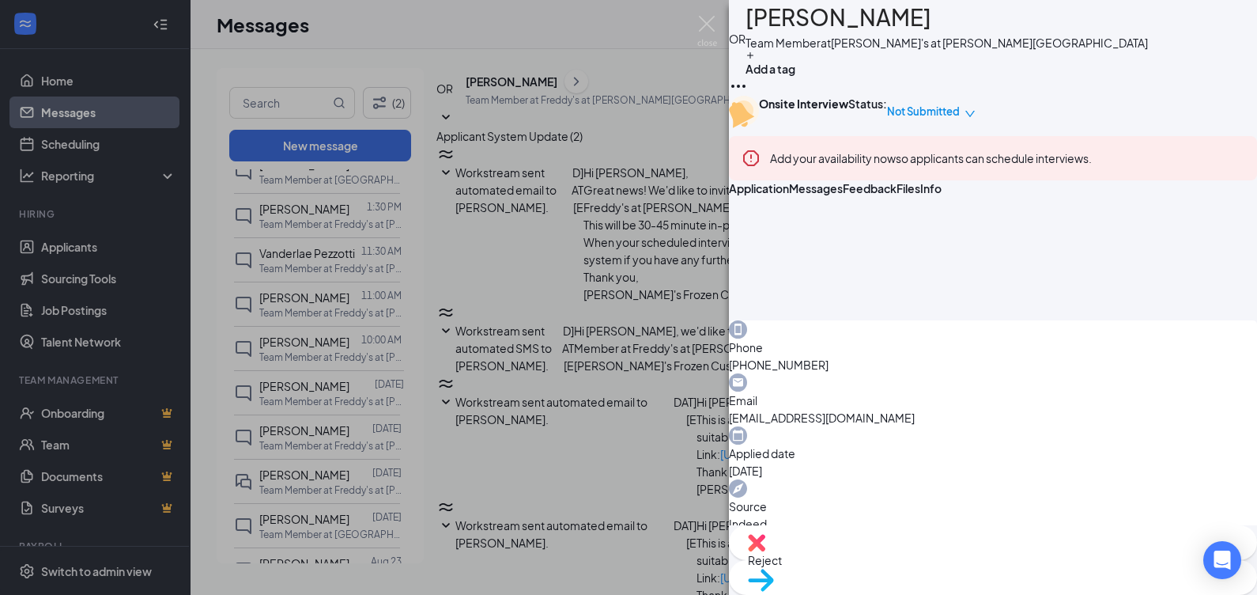
scroll to position [565, 0]
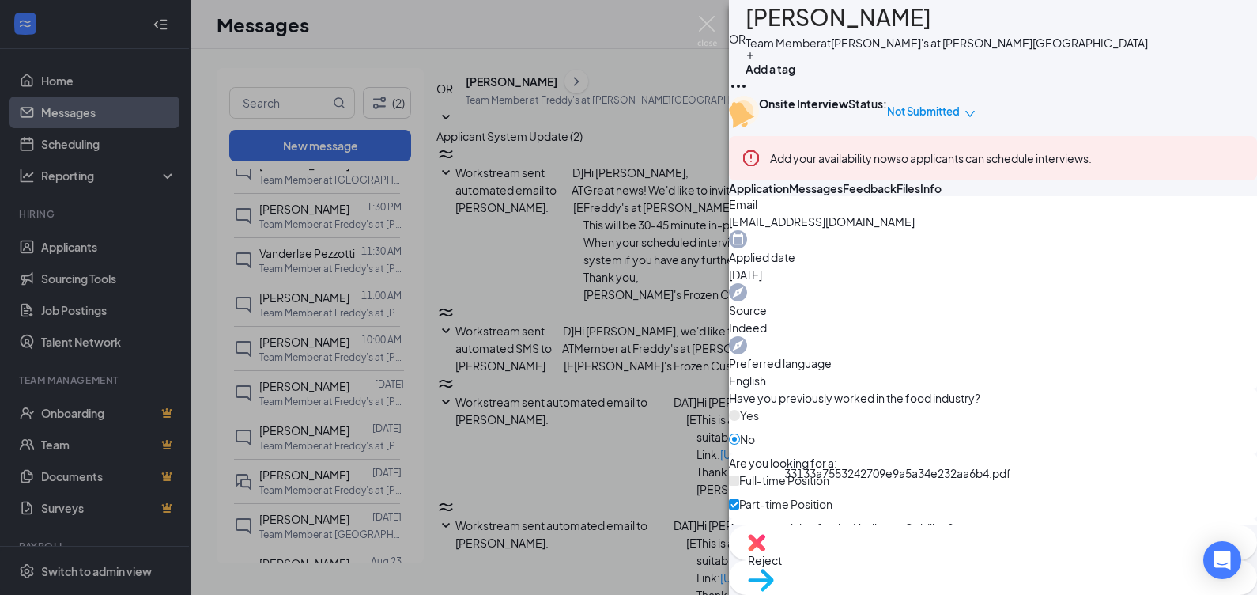
click at [514, 259] on div "OR Orieniya [PERSON_NAME] Team Member at Freddy's at [PERSON_NAME][GEOGRAPHIC_D…" at bounding box center [628, 297] width 1257 height 595
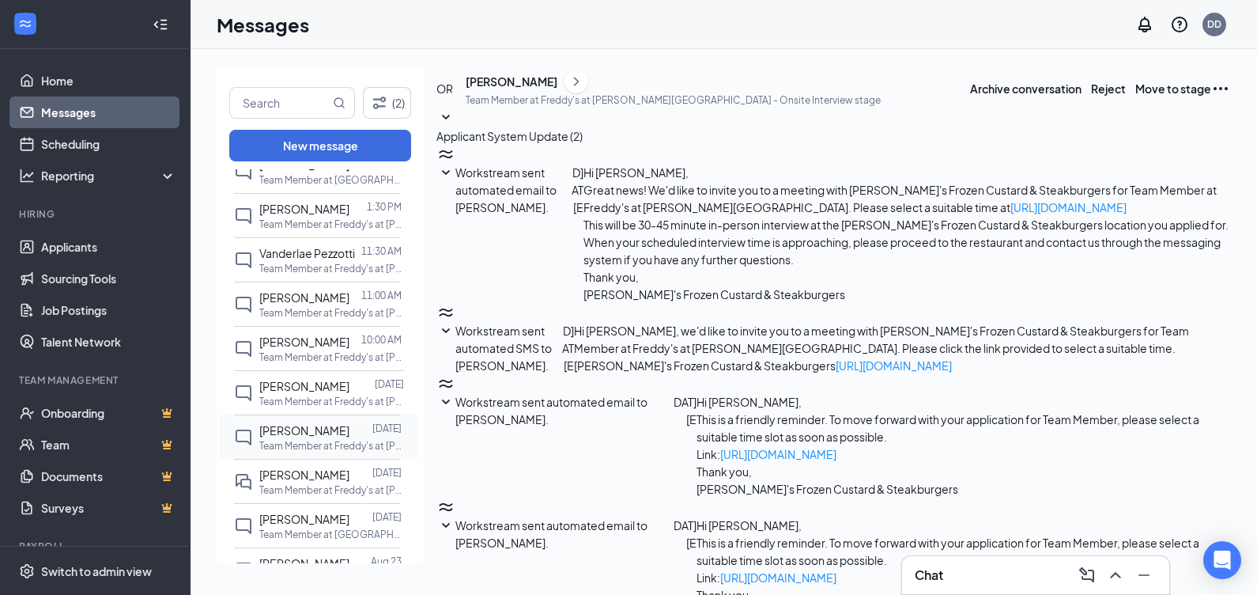
click at [300, 446] on p "Team Member at Freddy's at [PERSON_NAME][GEOGRAPHIC_DATA]" at bounding box center [330, 445] width 142 height 13
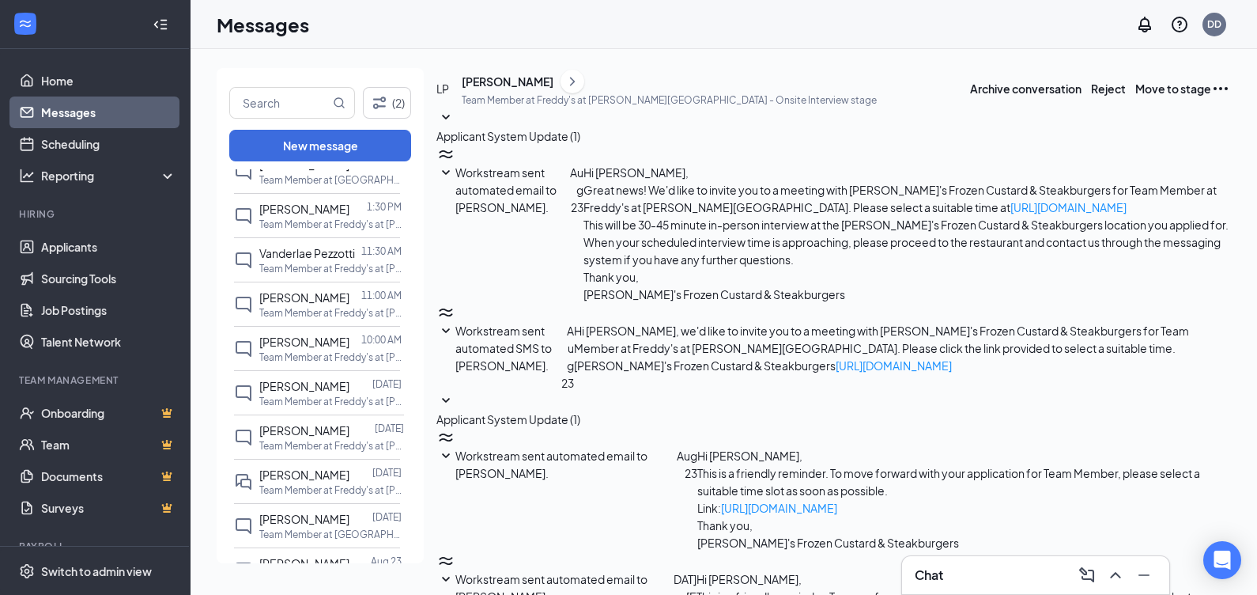
scroll to position [64, 0]
click at [531, 89] on div "[PERSON_NAME]" at bounding box center [508, 82] width 92 height 16
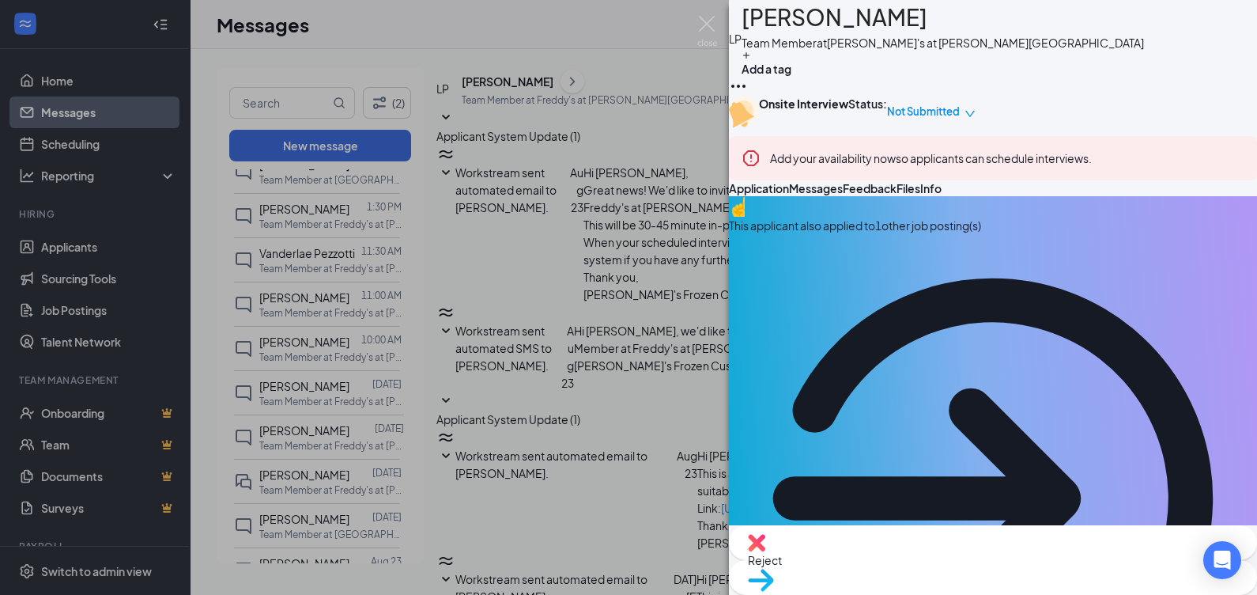
click at [1208, 291] on icon "ArrowCircle" at bounding box center [993, 498] width 528 height 528
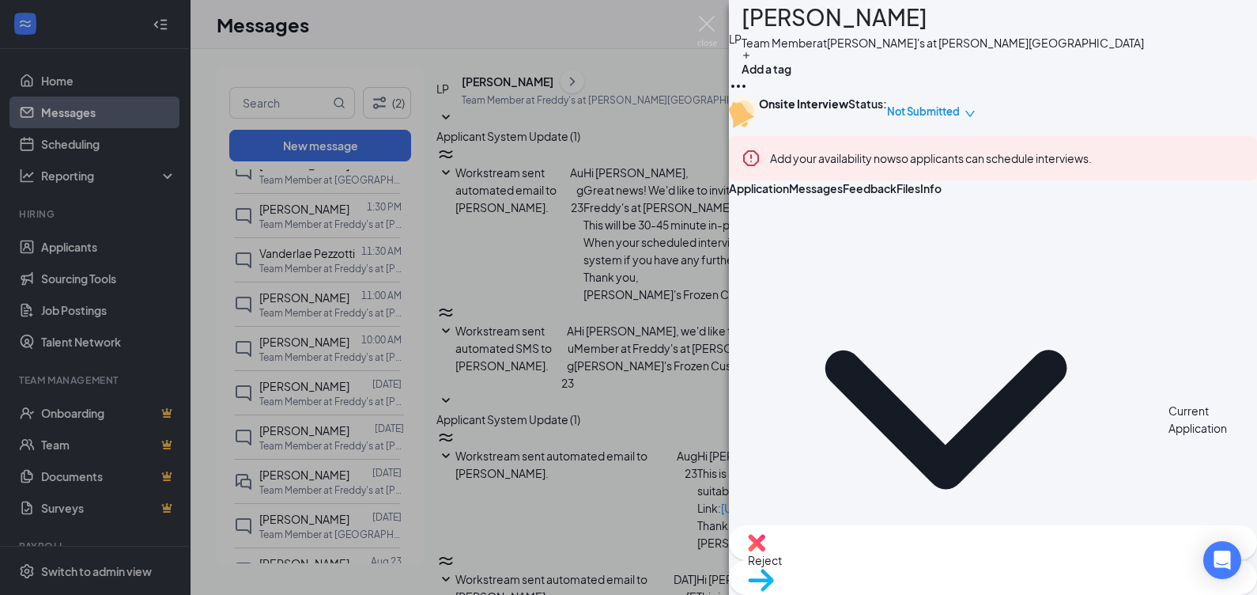
click at [515, 284] on div "LP [PERSON_NAME] Team Member at Freddy's at [PERSON_NAME][GEOGRAPHIC_DATA] Add …" at bounding box center [628, 297] width 1257 height 595
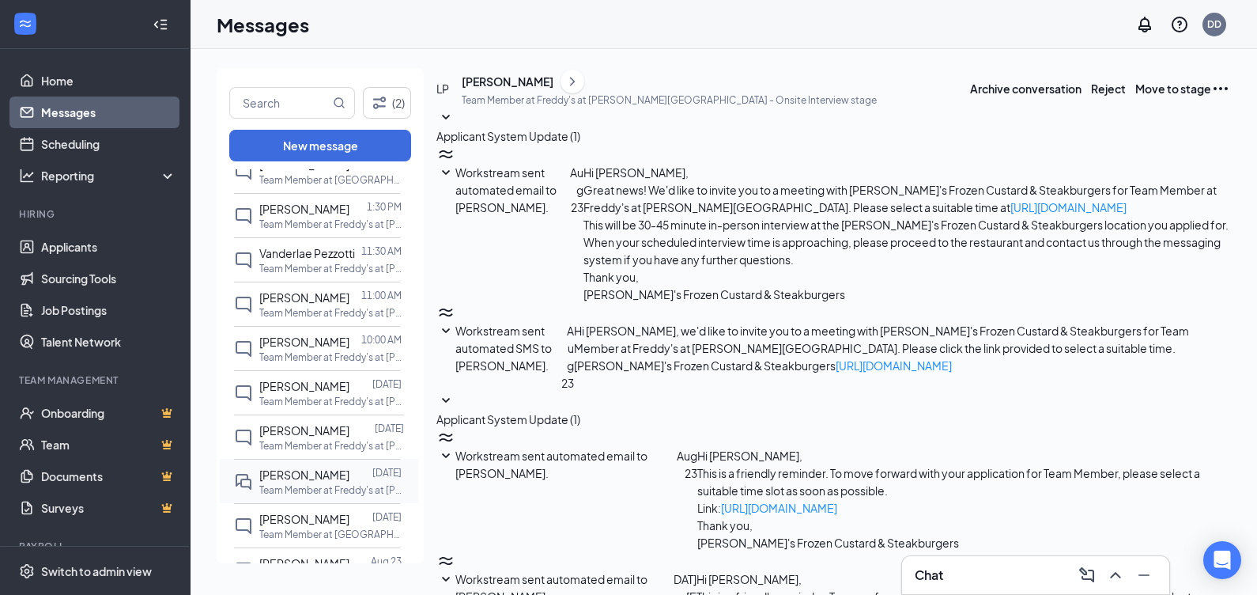
click at [299, 496] on div "[PERSON_NAME] [DATE] Team Member at Freddy's at [PERSON_NAME][GEOGRAPHIC_DATA]" at bounding box center [317, 481] width 166 height 44
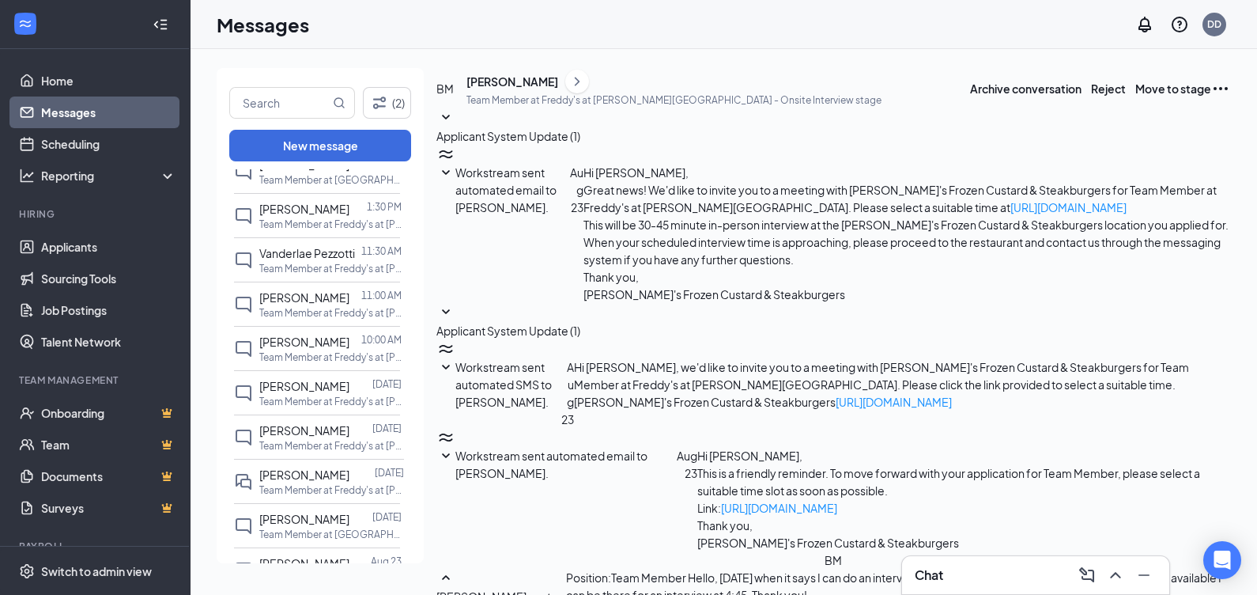
scroll to position [202, 0]
click at [542, 89] on div "[PERSON_NAME]" at bounding box center [513, 82] width 92 height 16
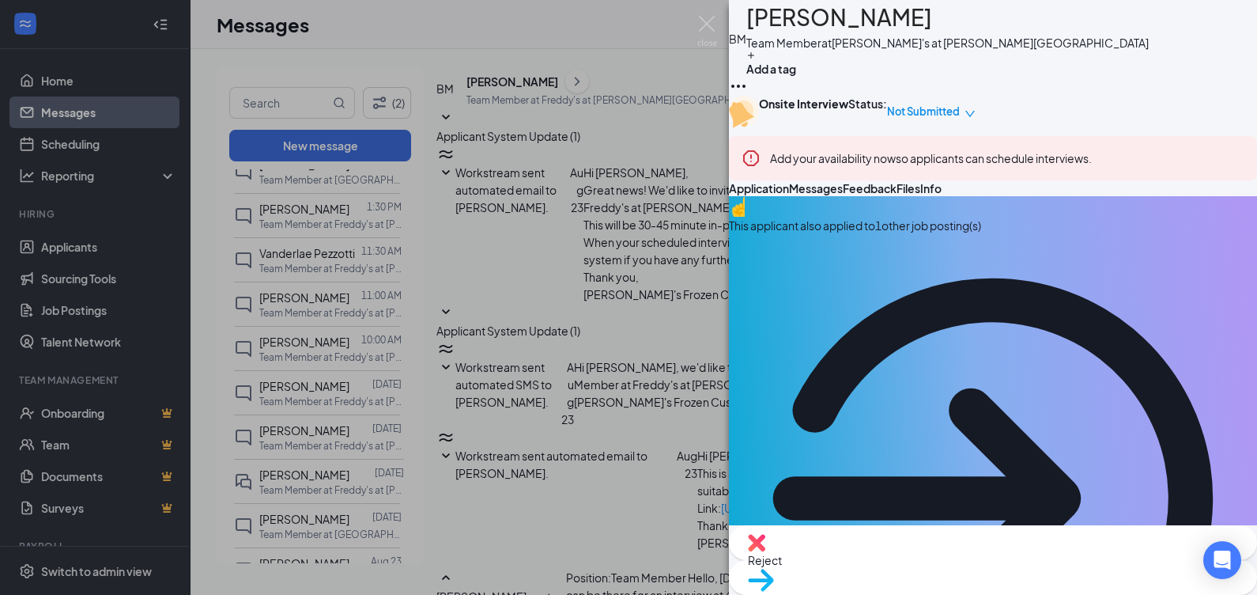
scroll to position [671, 0]
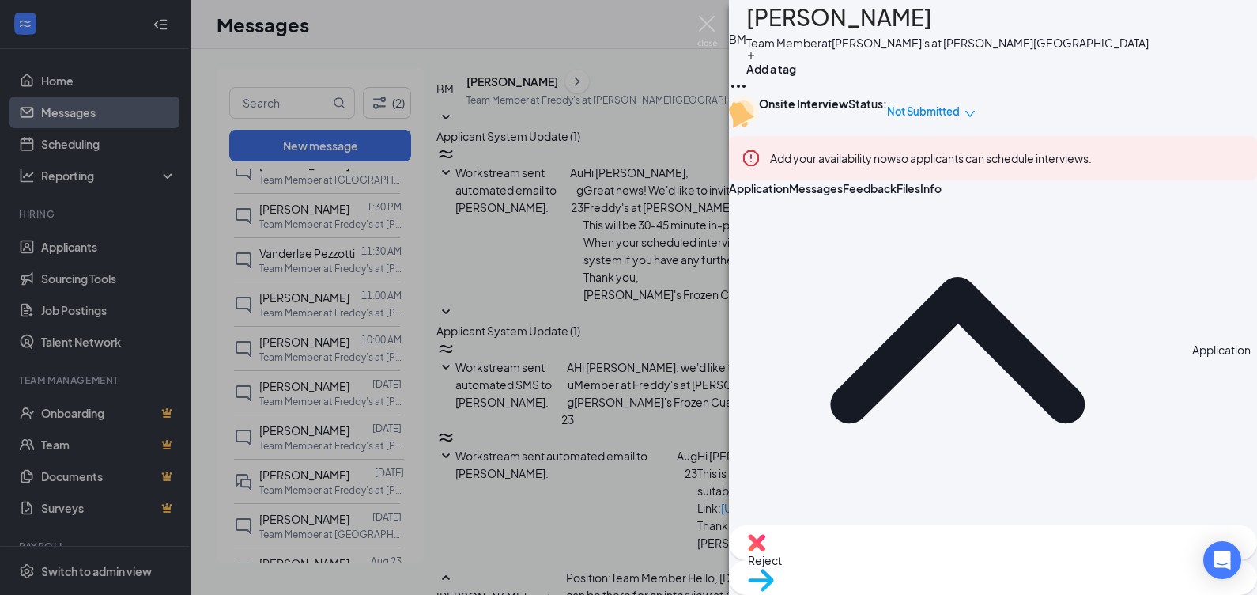
click at [548, 350] on div "[PERSON_NAME] Team Member at Freddy's at [PERSON_NAME][GEOGRAPHIC_DATA] Add a t…" at bounding box center [628, 297] width 1257 height 595
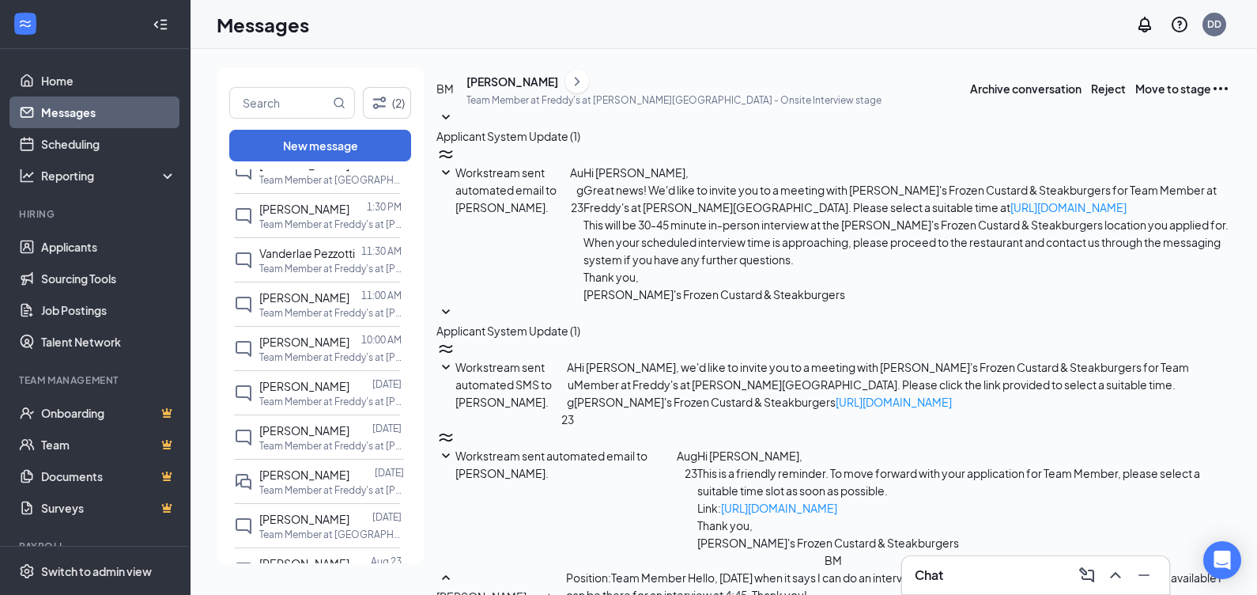
click at [327, 483] on p "Team Member at Freddy's at [PERSON_NAME][GEOGRAPHIC_DATA]" at bounding box center [330, 489] width 142 height 13
click at [531, 89] on div "[PERSON_NAME]" at bounding box center [513, 82] width 92 height 16
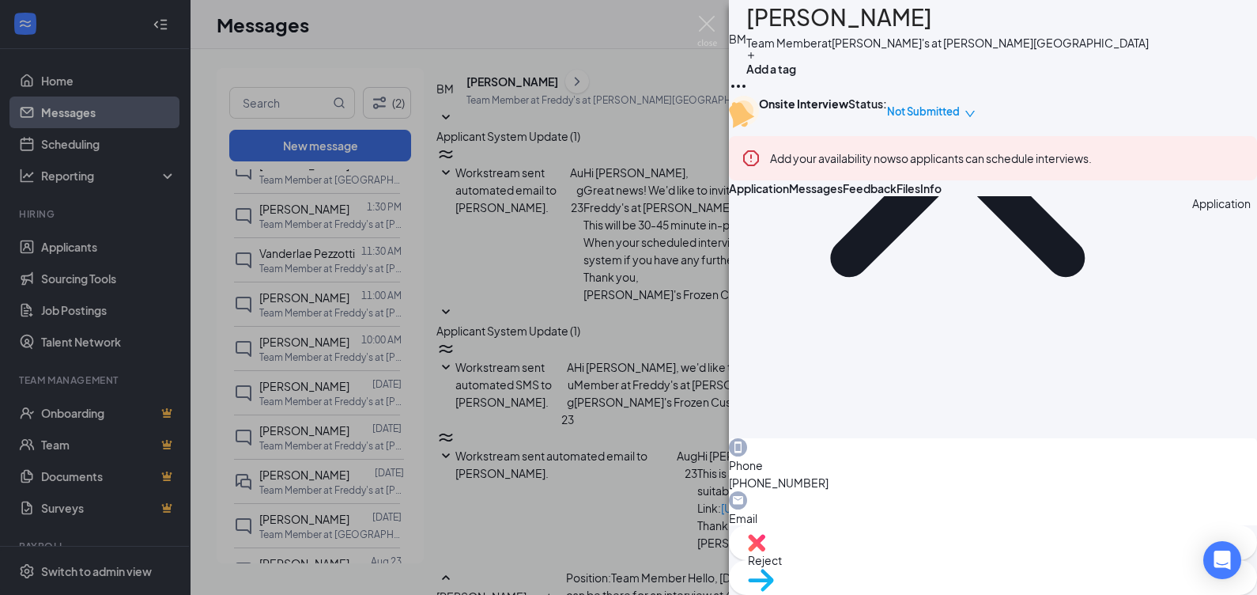
scroll to position [825, 0]
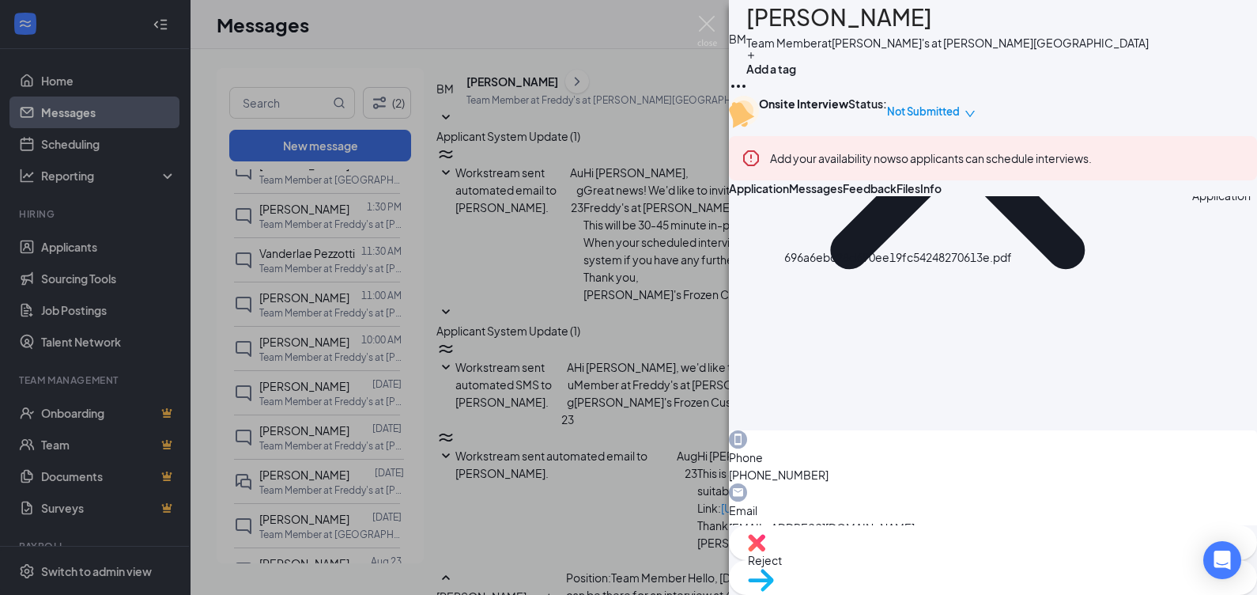
click at [470, 332] on div "[PERSON_NAME] Team Member at Freddy's at [PERSON_NAME][GEOGRAPHIC_DATA] Add a t…" at bounding box center [628, 297] width 1257 height 595
click at [700, 19] on img at bounding box center [707, 31] width 20 height 31
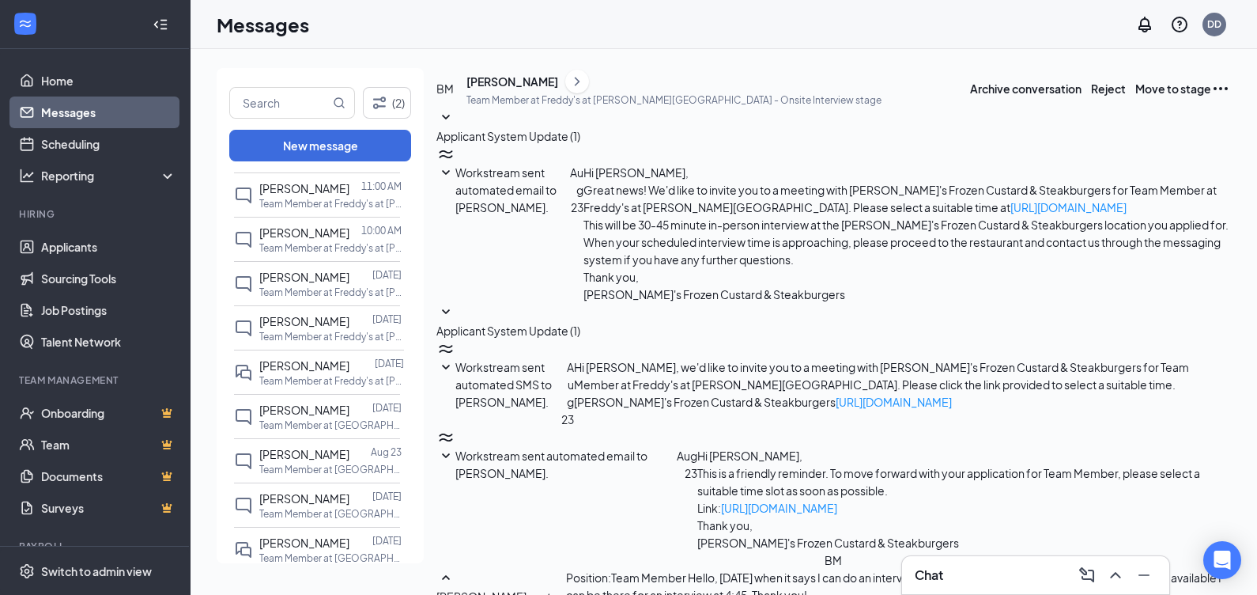
scroll to position [519, 0]
click at [306, 406] on span "[PERSON_NAME]" at bounding box center [304, 409] width 90 height 14
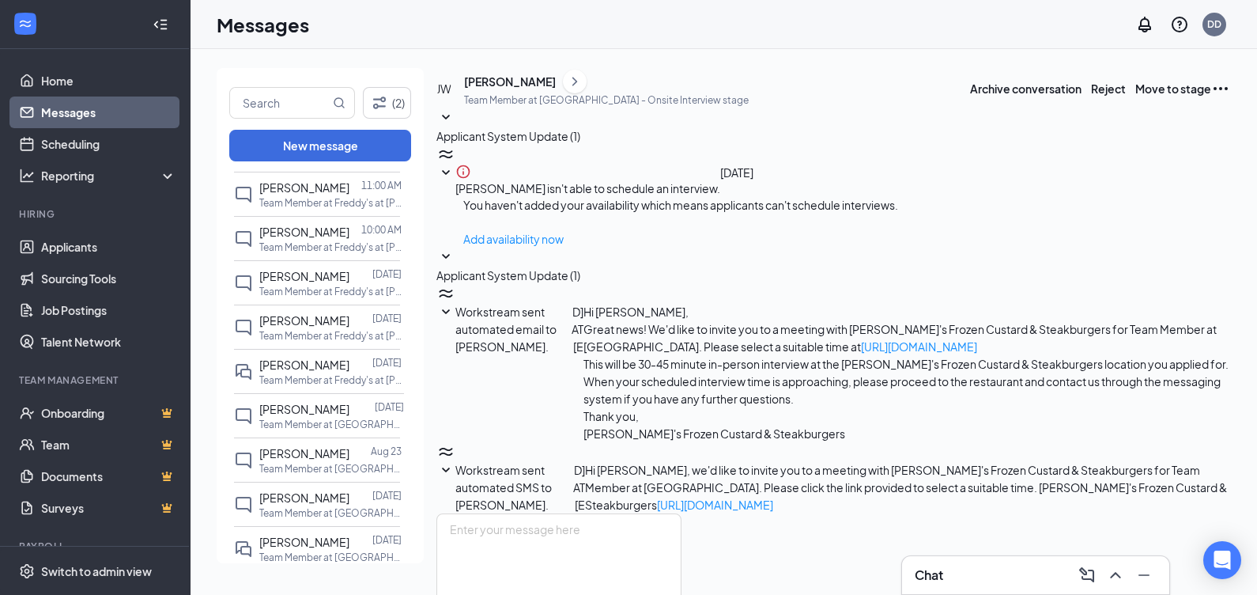
scroll to position [6, 0]
click at [538, 89] on div "[PERSON_NAME]" at bounding box center [510, 82] width 92 height 16
click at [508, 89] on div "[PERSON_NAME]" at bounding box center [510, 82] width 92 height 16
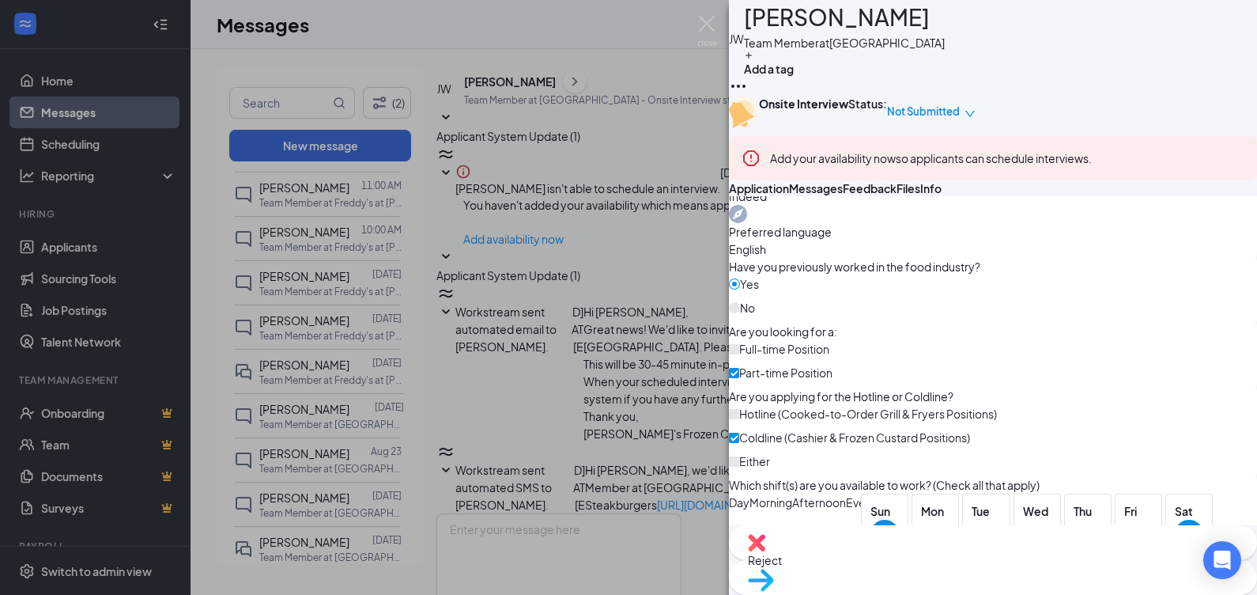
scroll to position [699, 0]
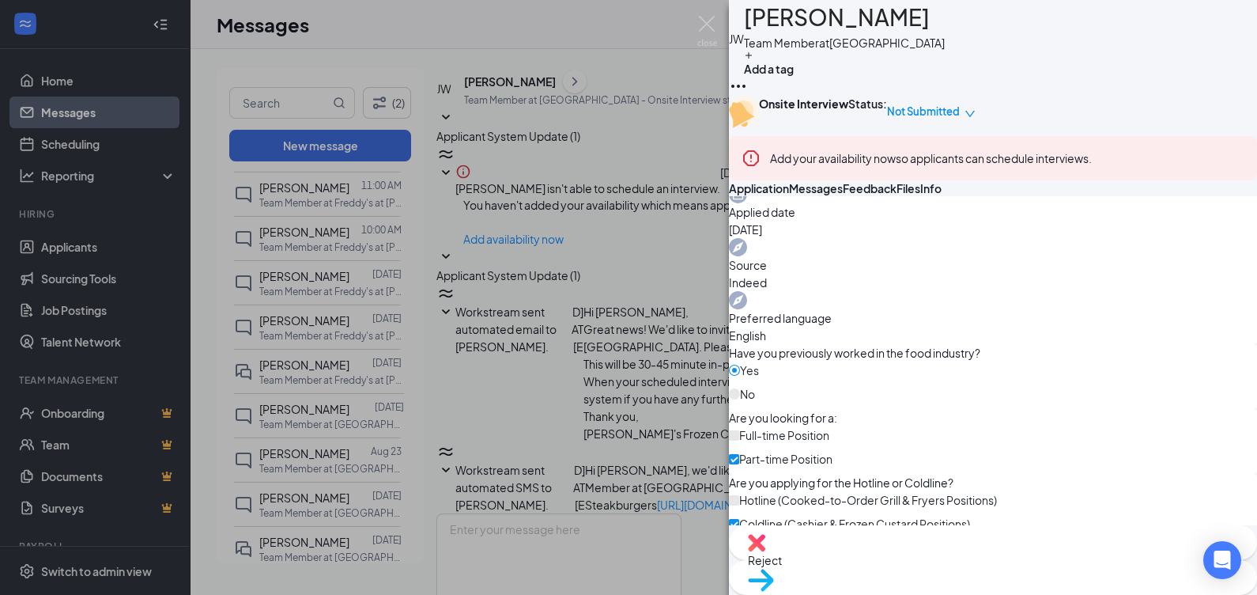
click at [530, 293] on div "[PERSON_NAME] Team Member at [GEOGRAPHIC_DATA] Add a tag Onsite Interview Statu…" at bounding box center [628, 297] width 1257 height 595
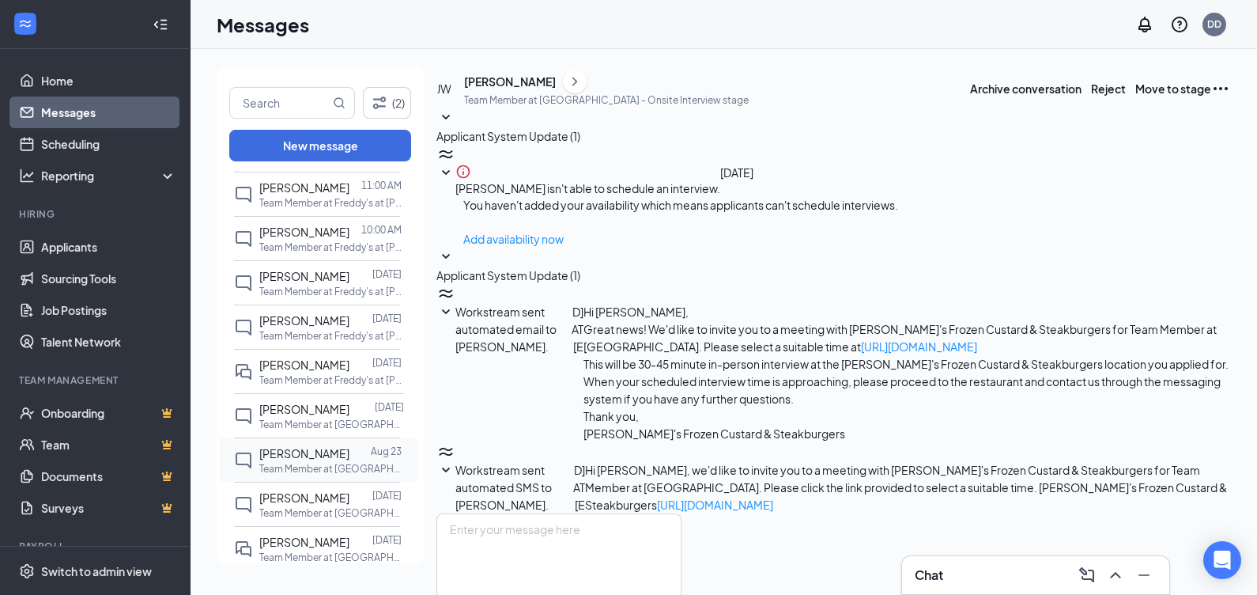
click at [306, 476] on div "[PERSON_NAME] [DATE] Team Member at [GEOGRAPHIC_DATA]" at bounding box center [317, 459] width 166 height 44
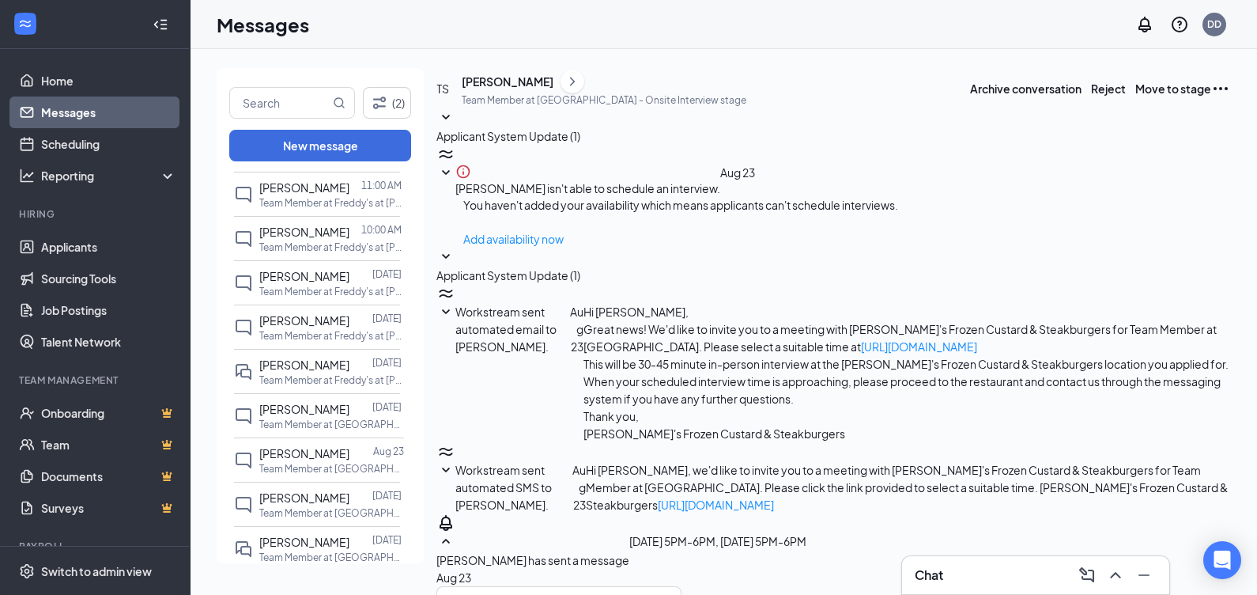
scroll to position [91, 0]
click at [531, 89] on div "[PERSON_NAME]" at bounding box center [508, 82] width 92 height 16
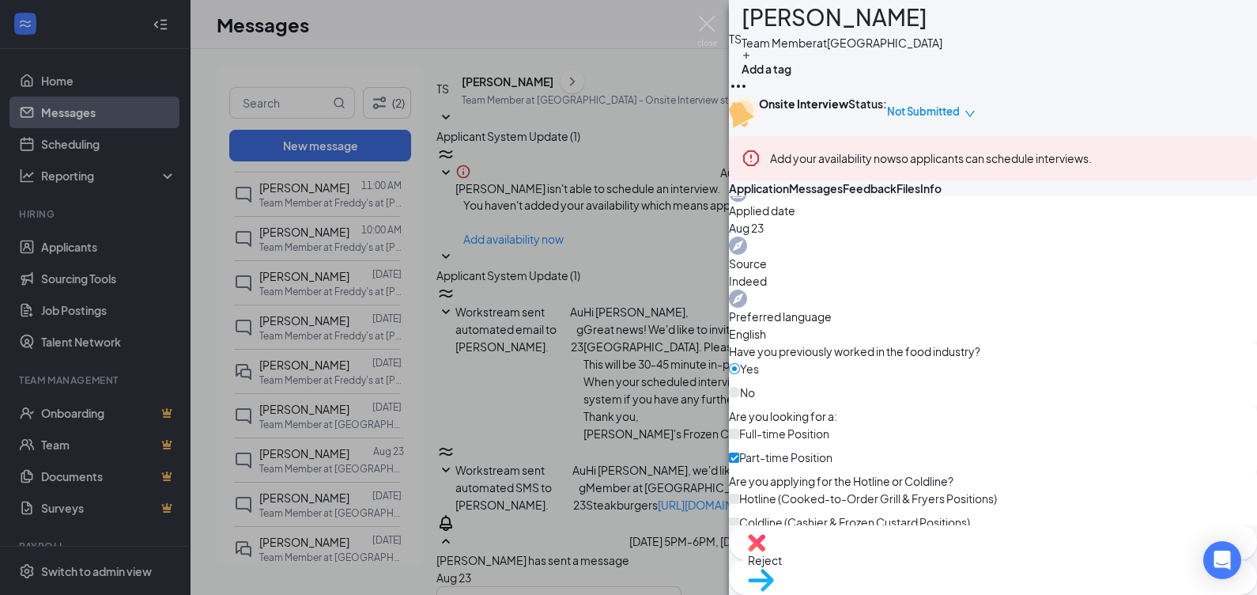
scroll to position [618, 0]
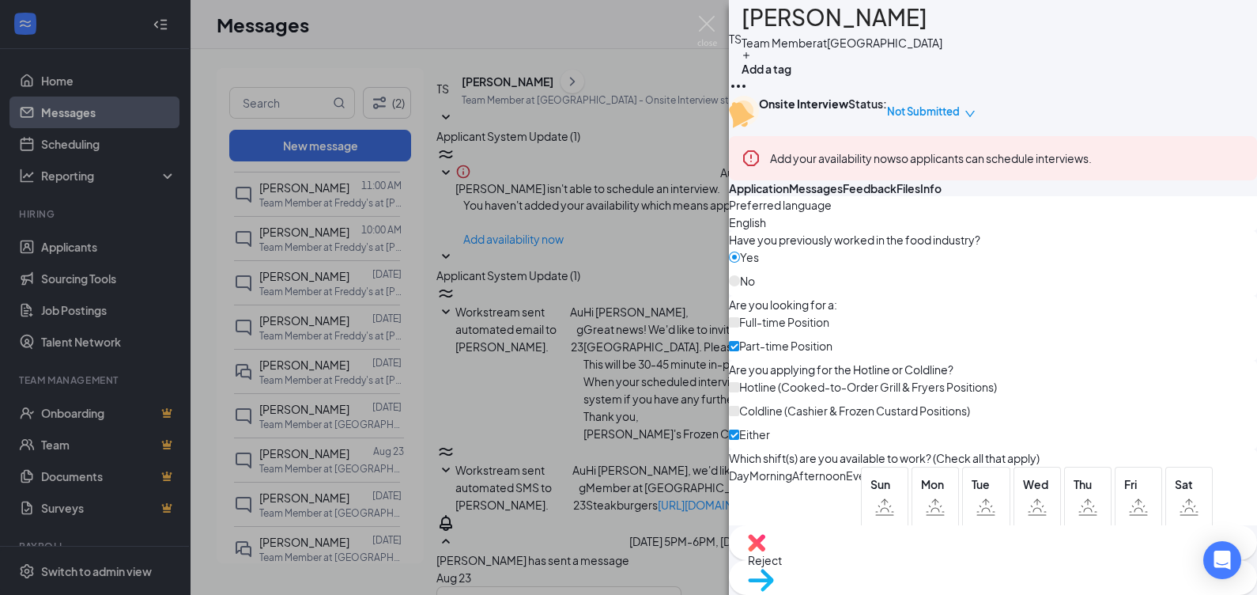
scroll to position [721, 0]
click at [619, 255] on div "TS [PERSON_NAME] Team Member at [GEOGRAPHIC_DATA] Add a tag Onsite Interview St…" at bounding box center [628, 297] width 1257 height 595
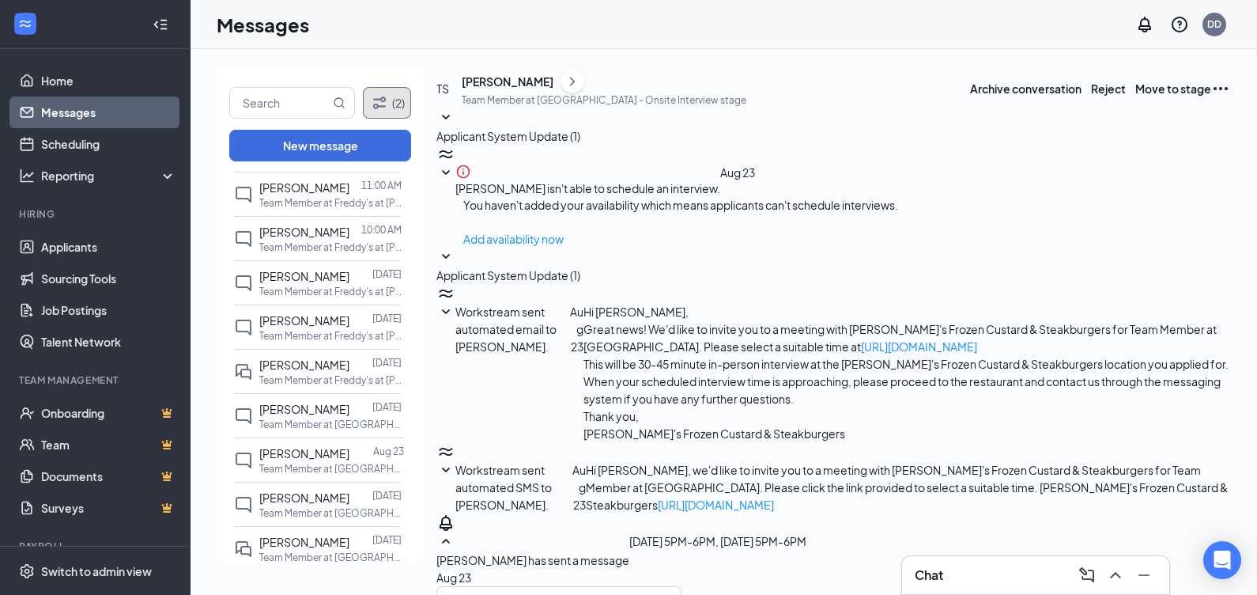
click at [370, 102] on icon "Filter" at bounding box center [379, 102] width 19 height 19
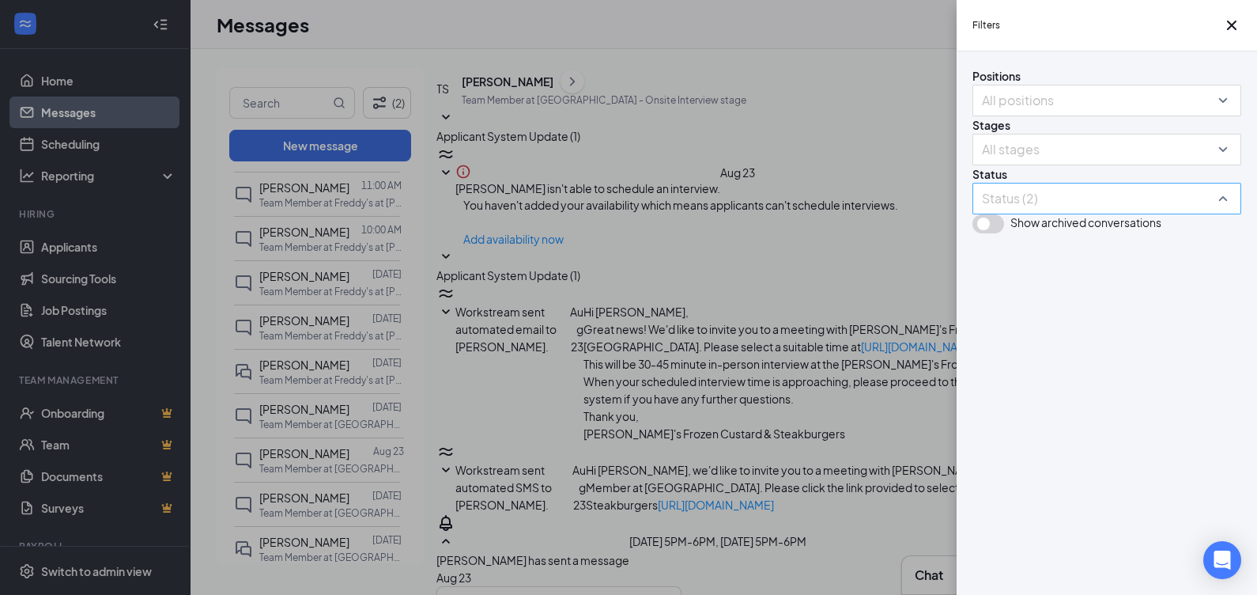
click at [1014, 211] on div at bounding box center [1099, 198] width 245 height 25
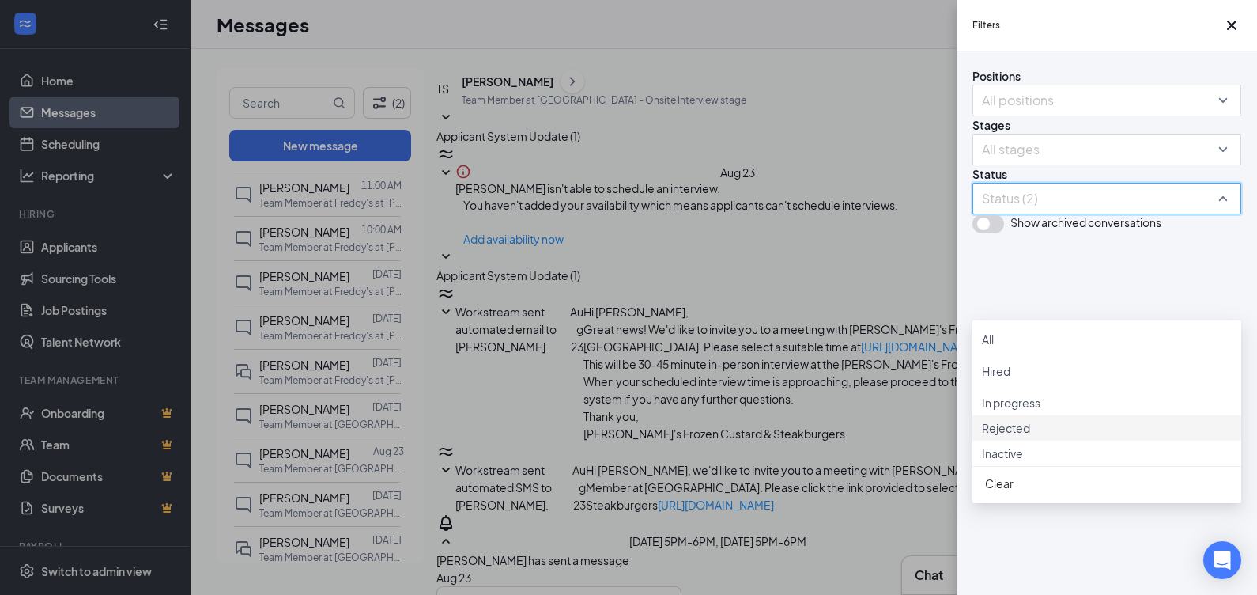
click at [988, 419] on div at bounding box center [1107, 419] width 250 height 0
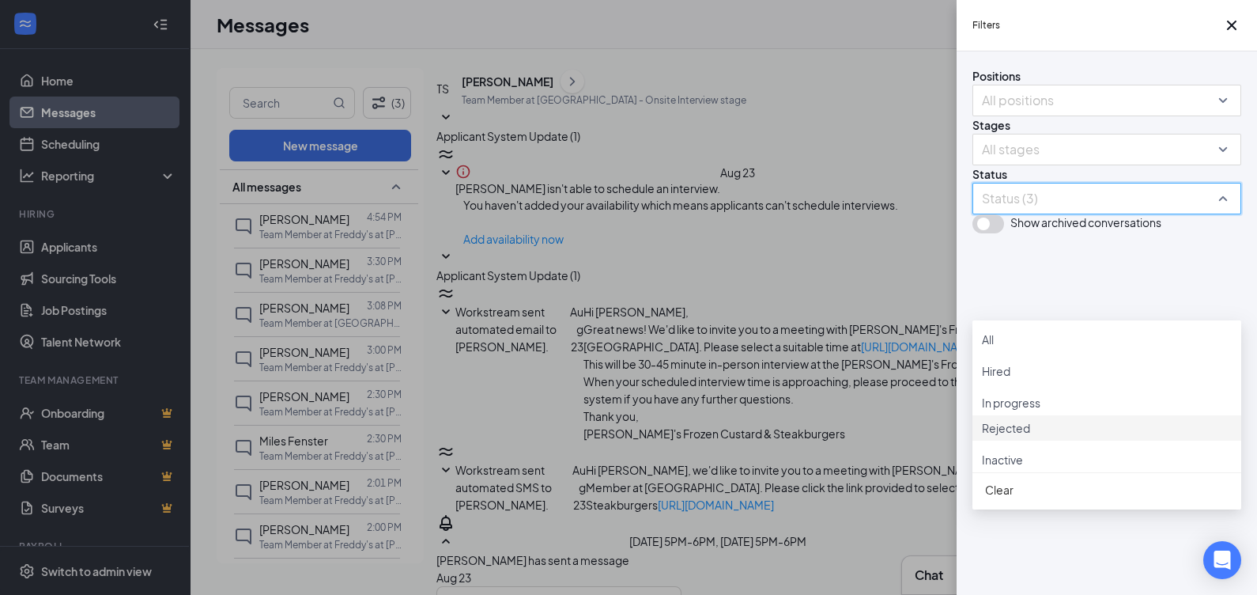
click at [991, 419] on div at bounding box center [1107, 419] width 250 height 0
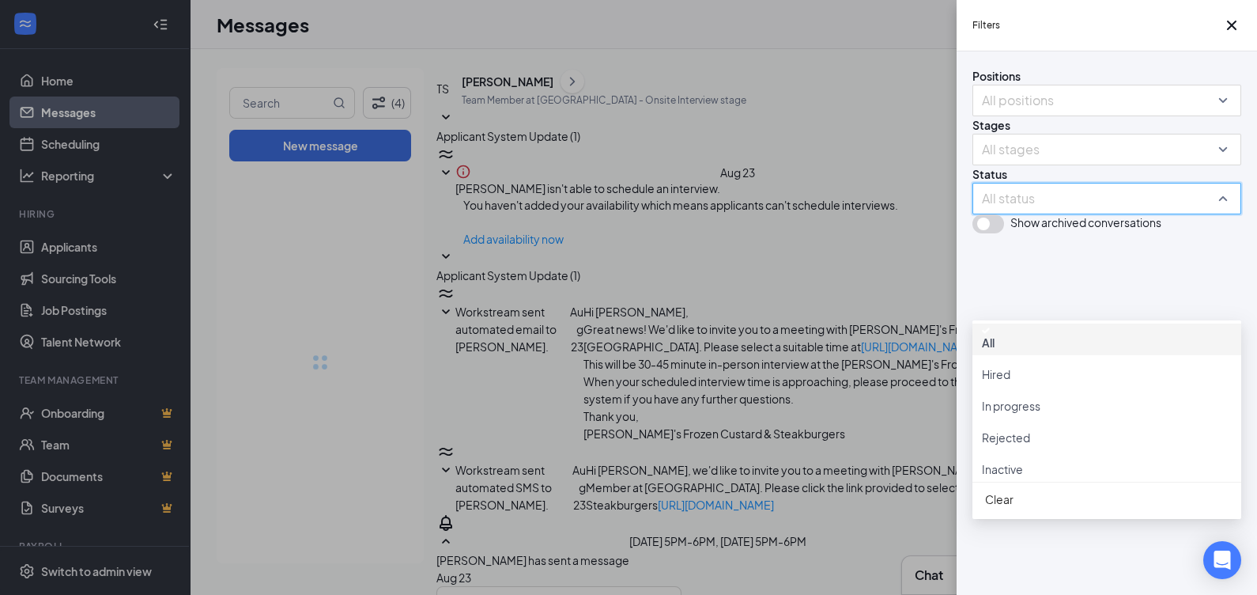
click at [288, 113] on div "Filters Positions All positions Stages All stages Status All status Show archiv…" at bounding box center [628, 297] width 1257 height 595
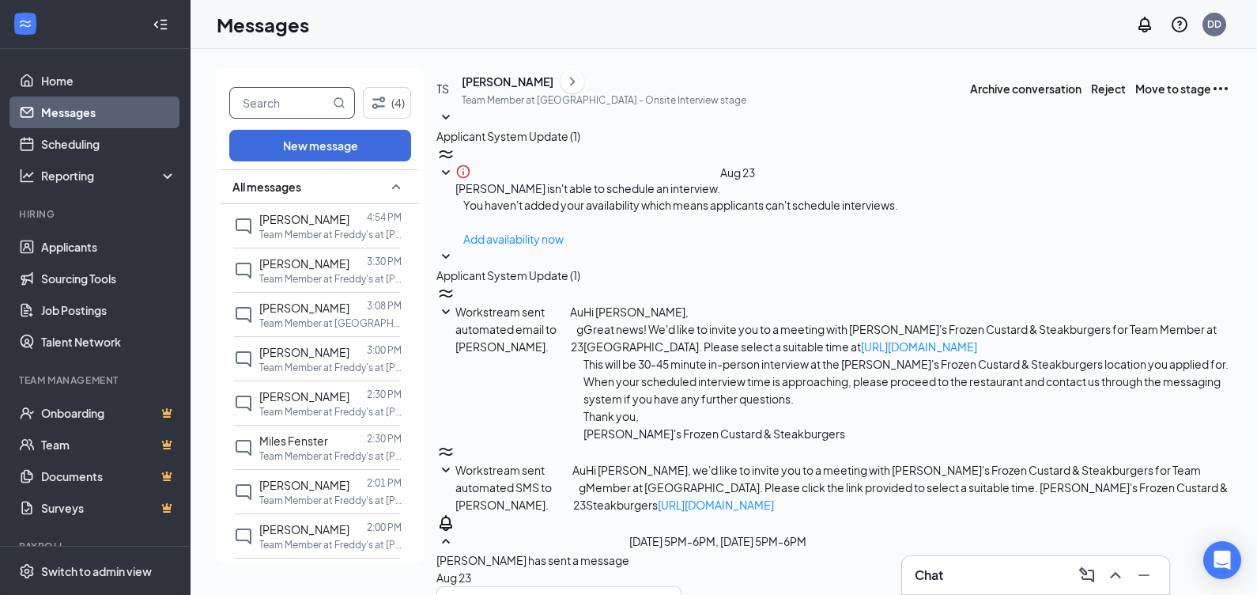
click at [281, 111] on input "text" at bounding box center [280, 103] width 100 height 30
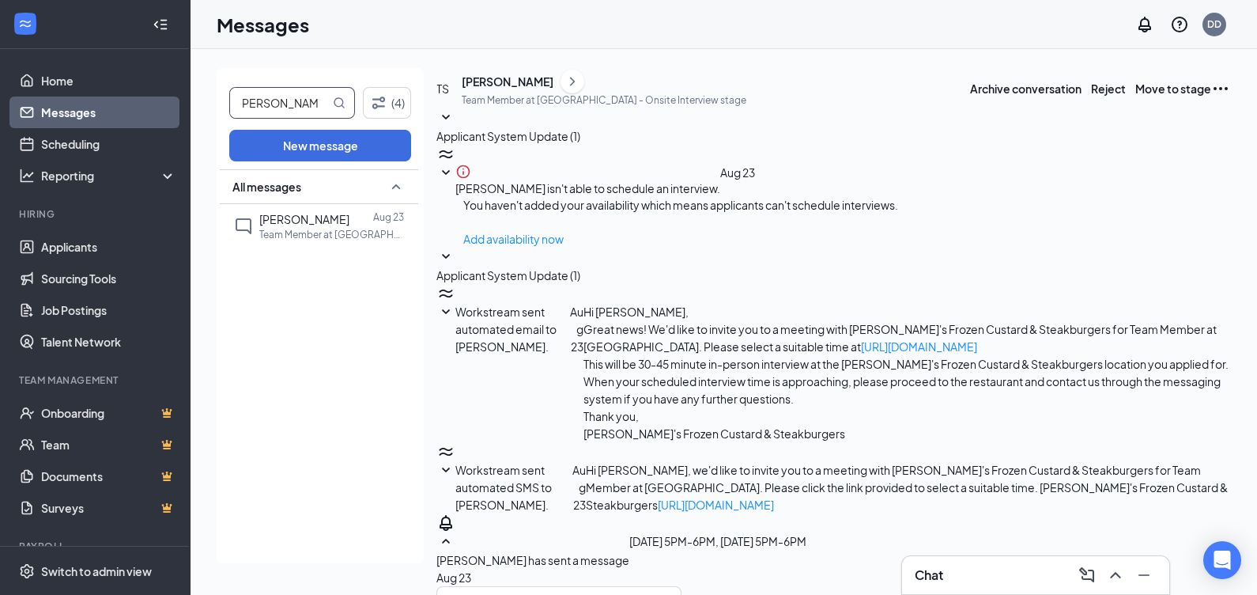
click at [305, 103] on input "[PERSON_NAME]" at bounding box center [280, 103] width 100 height 30
type input "t"
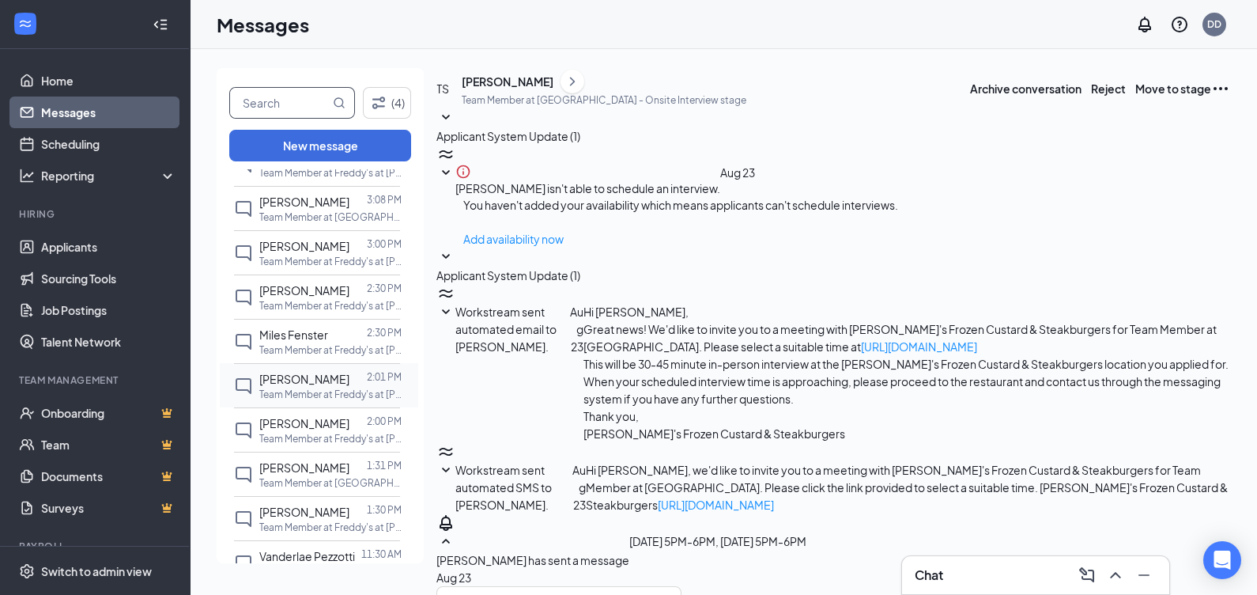
scroll to position [110, 0]
click at [304, 295] on p "Team Member at Freddy's at [PERSON_NAME][GEOGRAPHIC_DATA]" at bounding box center [330, 301] width 142 height 13
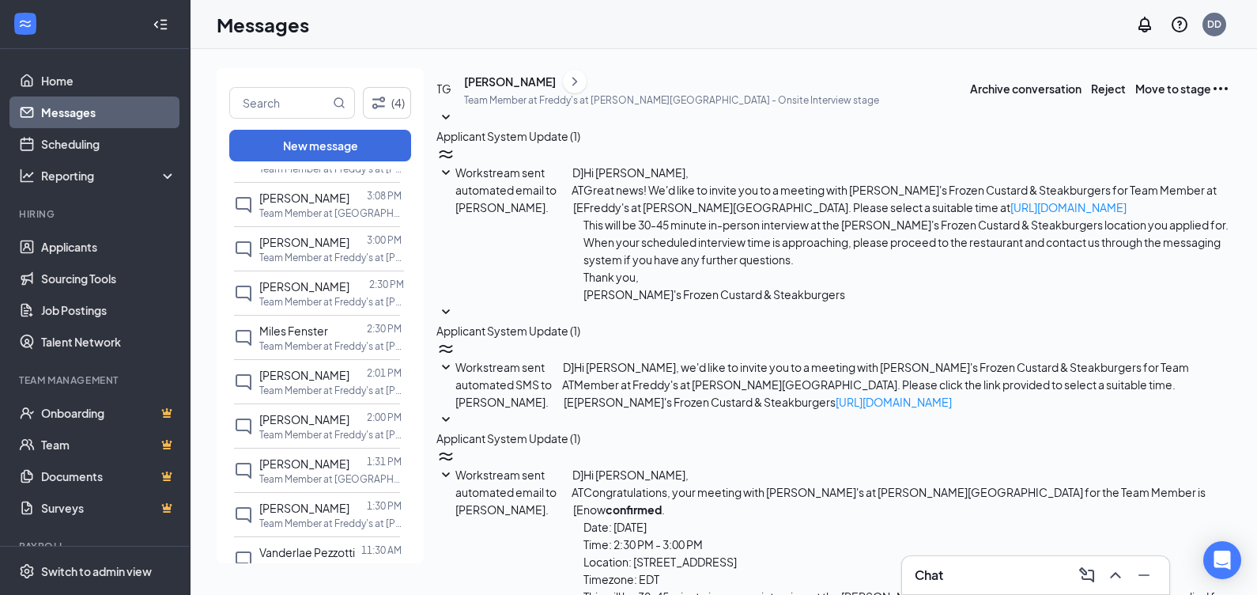
scroll to position [228, 0]
click at [515, 89] on div "[PERSON_NAME]" at bounding box center [510, 82] width 92 height 16
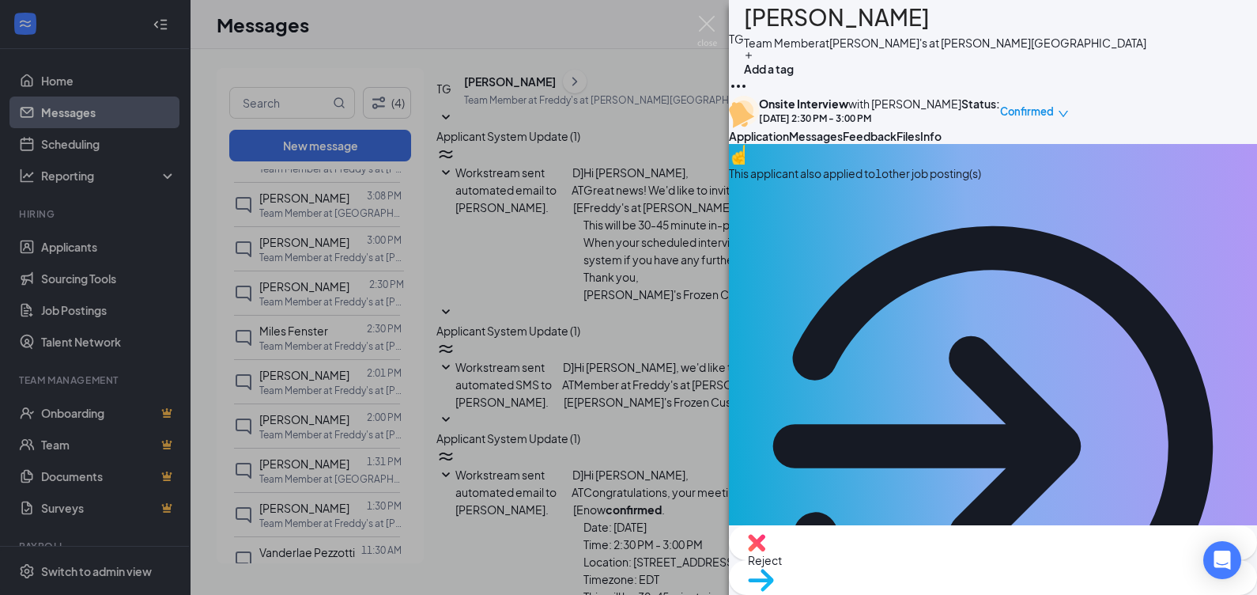
click at [1143, 255] on div "This applicant also applied to 1 other job posting(s)" at bounding box center [993, 427] width 528 height 566
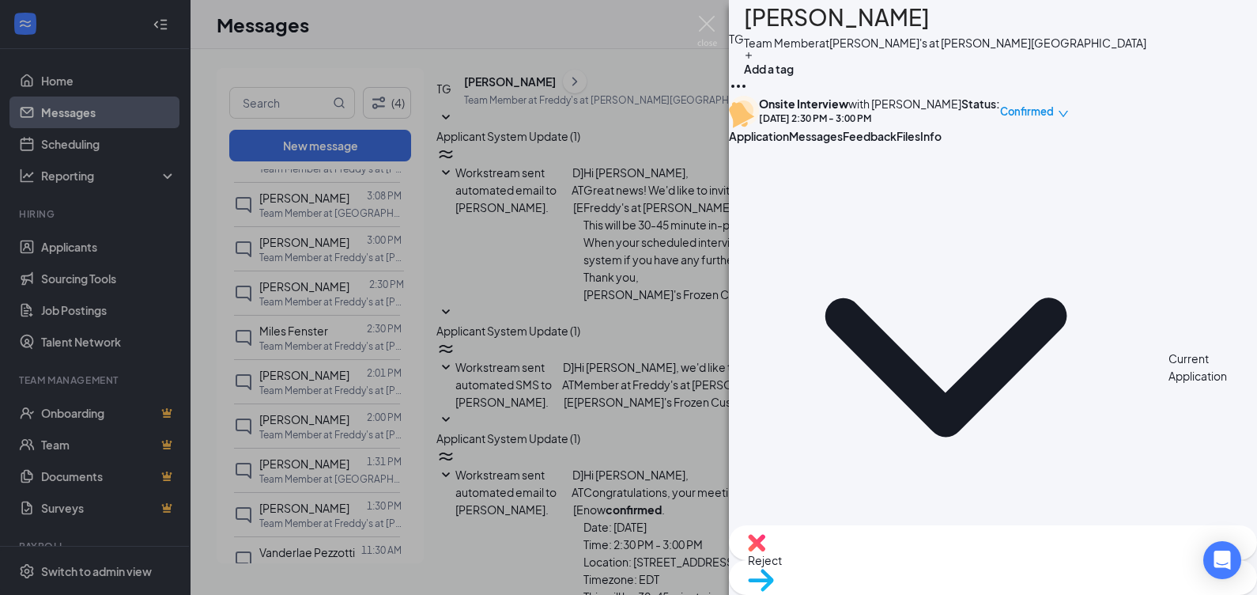
drag, startPoint x: 848, startPoint y: 281, endPoint x: 1120, endPoint y: 457, distance: 323.5
click at [1120, 457] on div "Current Application Phone [PHONE_NUMBER] Email [EMAIL_ADDRESS][DOMAIN_NAME] App…" at bounding box center [993, 334] width 528 height 381
click at [920, 143] on span "Files" at bounding box center [909, 136] width 24 height 14
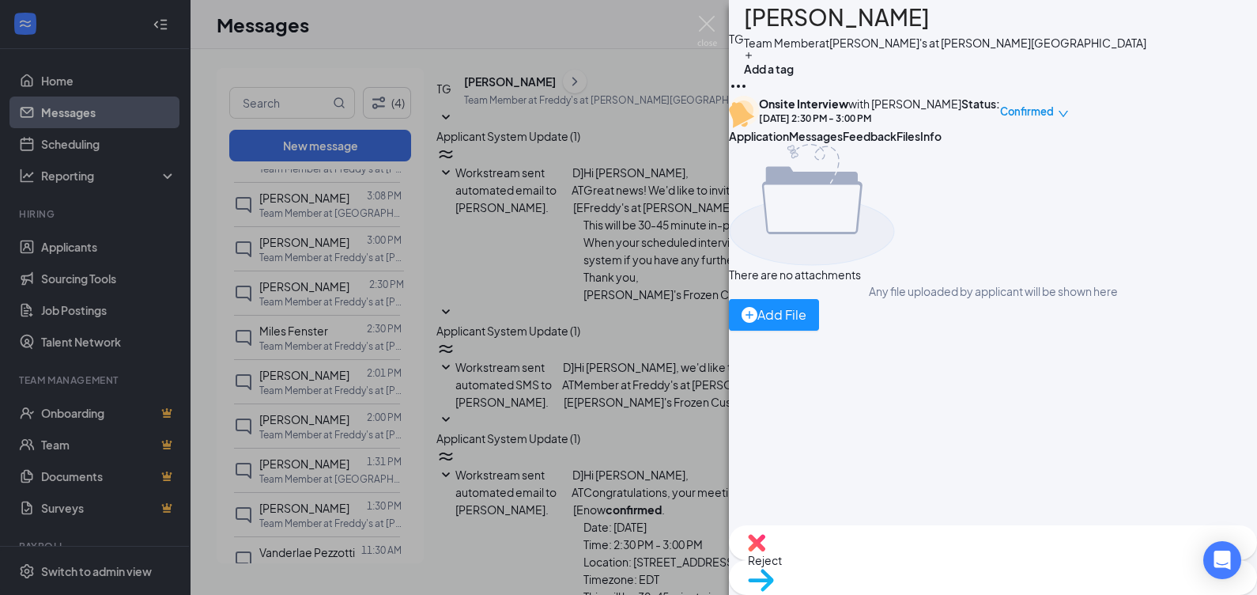
click at [942, 143] on span "Info" at bounding box center [930, 136] width 21 height 14
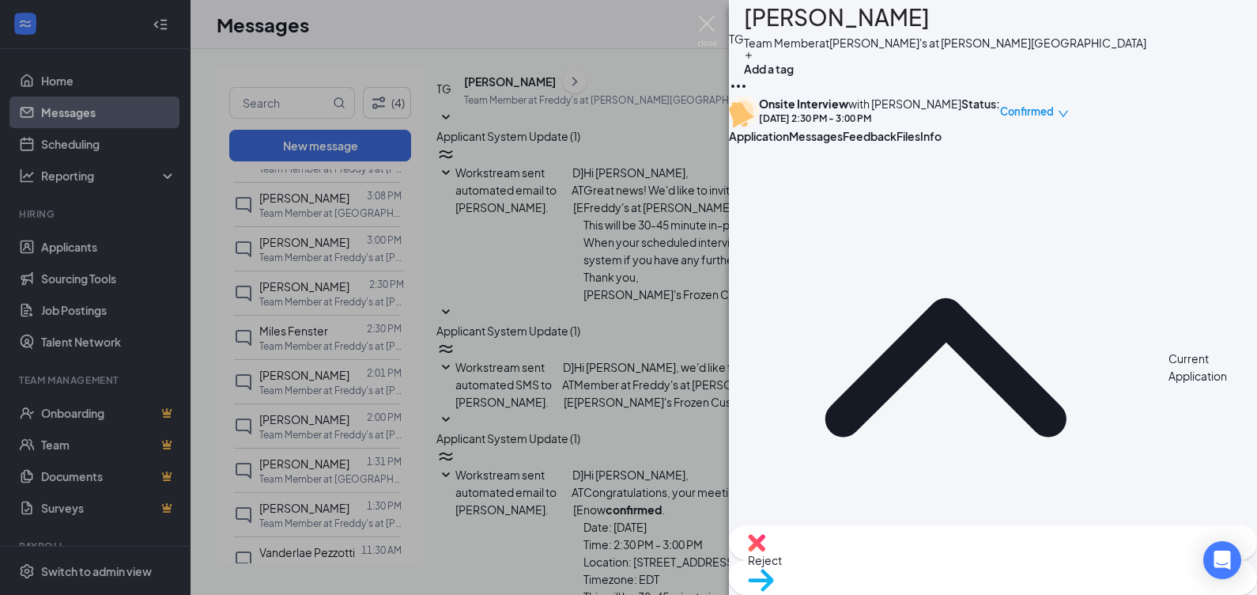
click at [789, 144] on button "Application" at bounding box center [759, 136] width 60 height 16
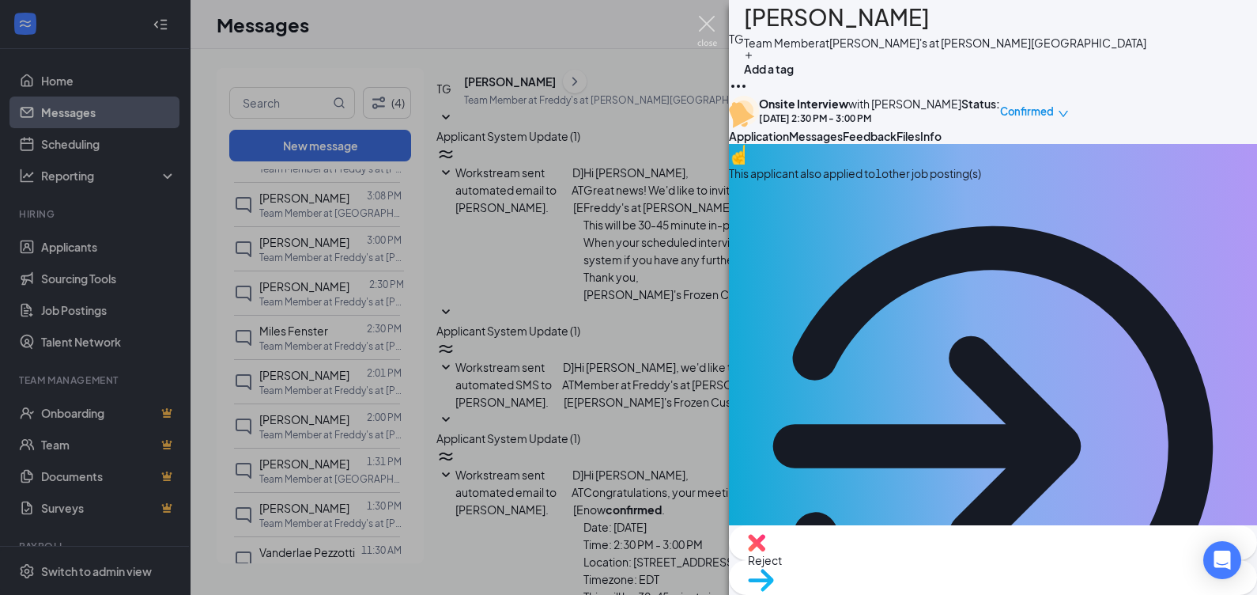
click at [698, 24] on img at bounding box center [707, 31] width 20 height 31
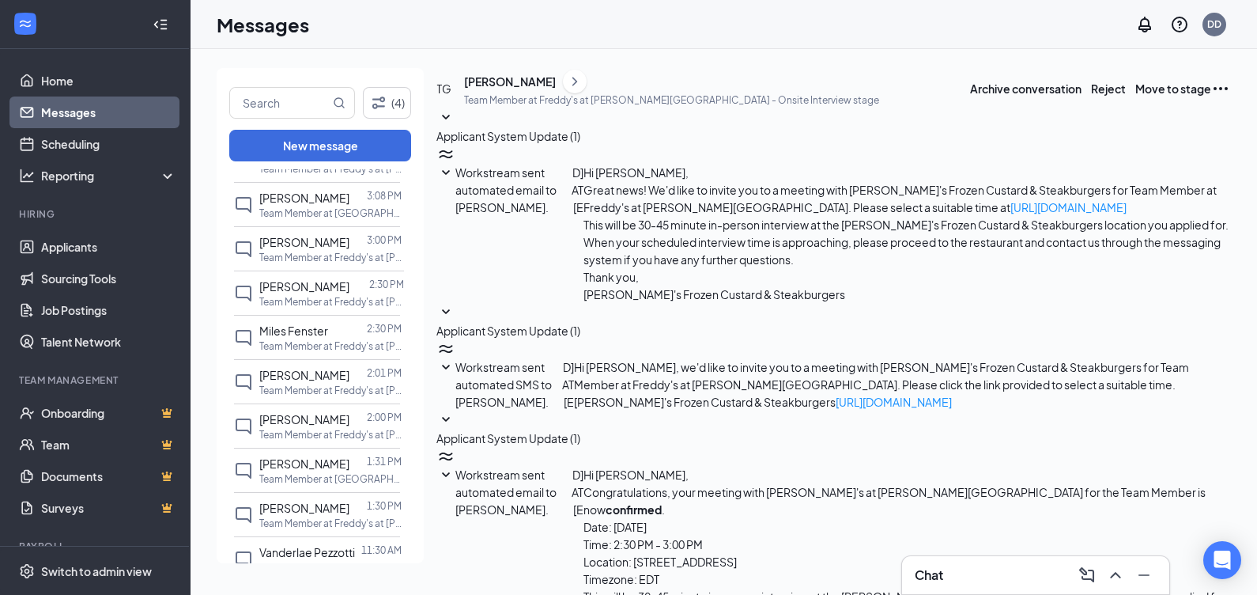
click at [566, 93] on div "[PERSON_NAME]" at bounding box center [671, 82] width 415 height 24
click at [538, 89] on div "[PERSON_NAME]" at bounding box center [510, 82] width 92 height 16
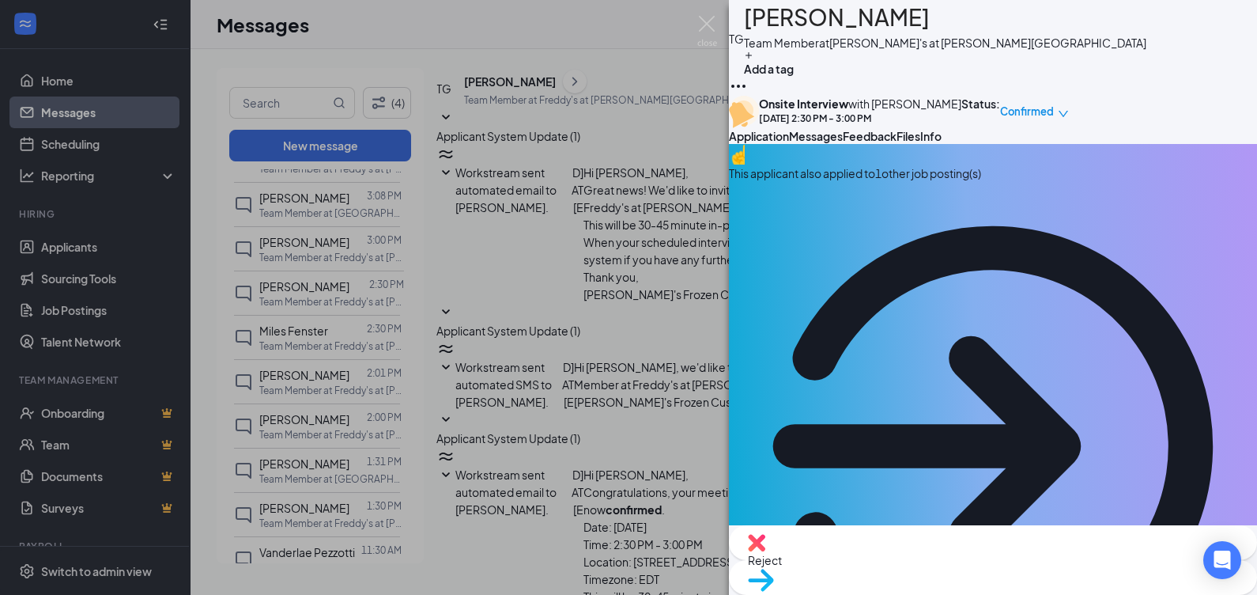
click at [575, 229] on div "[PERSON_NAME] Team Member at Freddy's at [PERSON_NAME][GEOGRAPHIC_DATA] Add a t…" at bounding box center [628, 297] width 1257 height 595
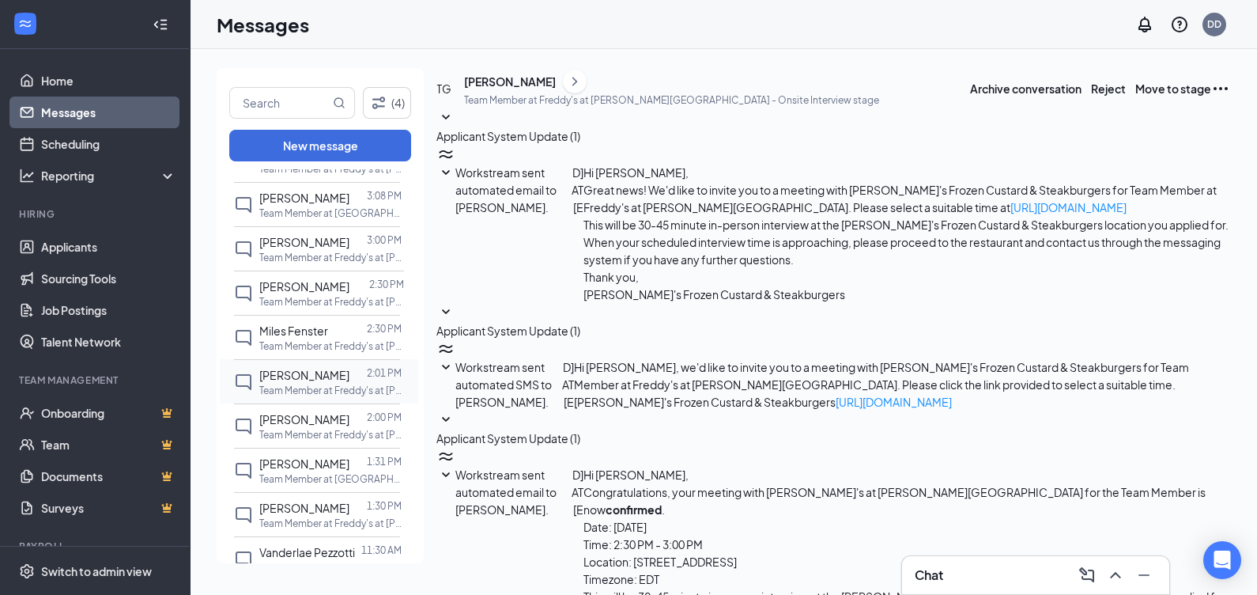
click at [258, 345] on div "Miles Fenster 2:30 PM Team Member at Freddy's at [PERSON_NAME][GEOGRAPHIC_DATA]" at bounding box center [317, 337] width 166 height 44
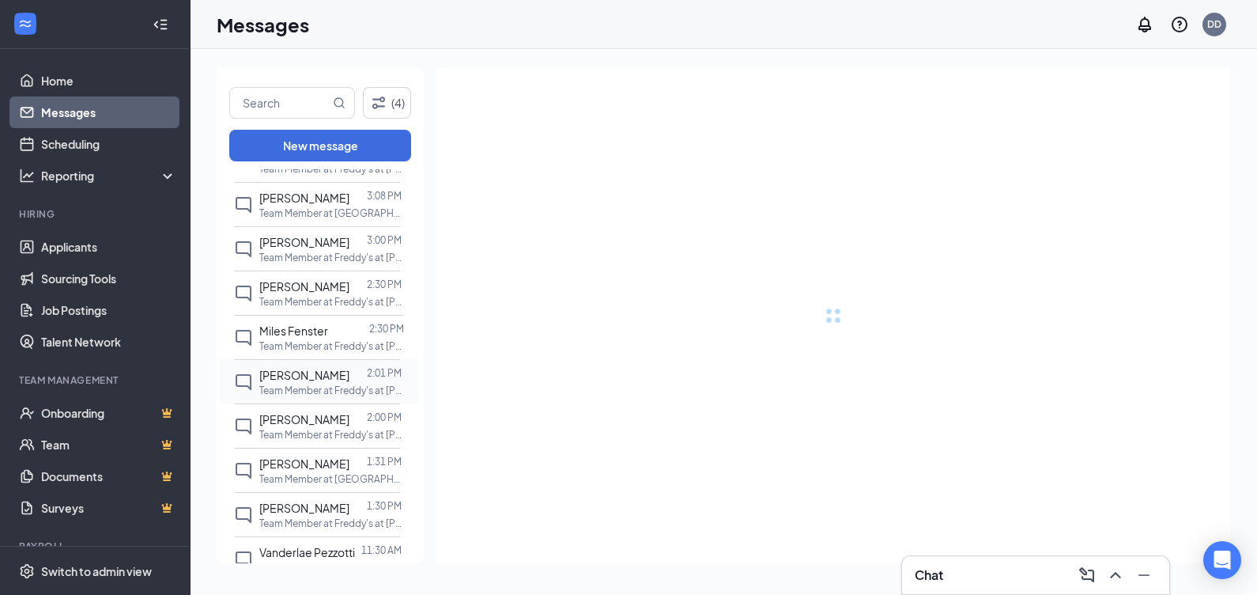
click at [274, 403] on div "[PERSON_NAME] 2:00 PM Team Member at Freddy's at [PERSON_NAME][GEOGRAPHIC_DATA]" at bounding box center [317, 425] width 166 height 44
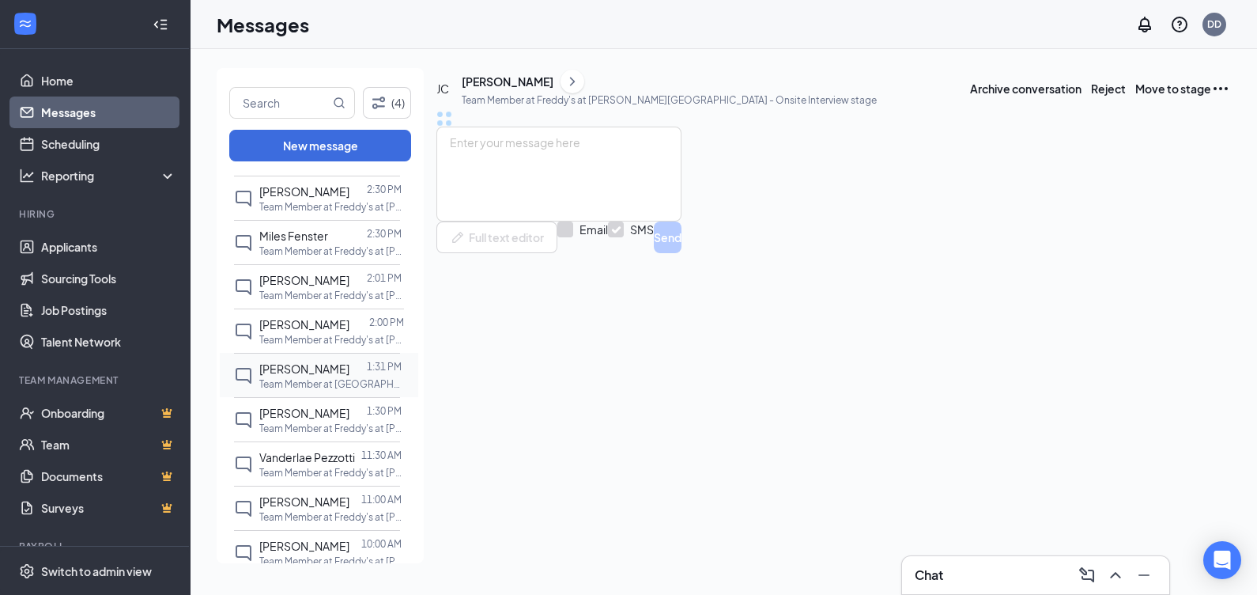
scroll to position [209, 0]
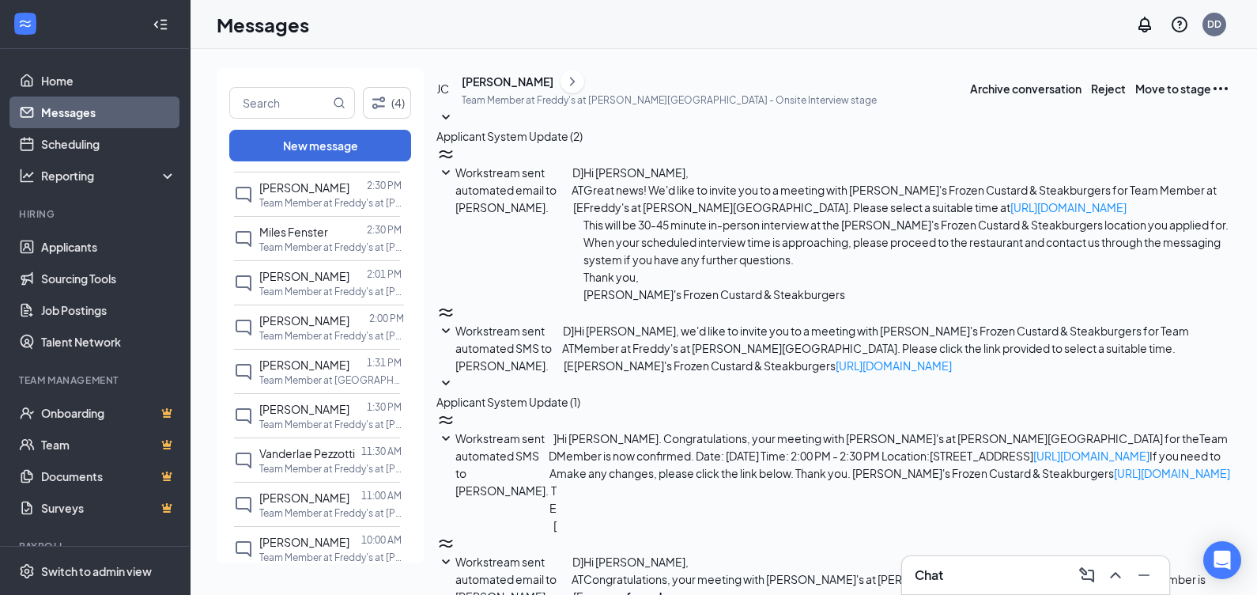
click at [271, 334] on p "Team Member at Freddy's at [PERSON_NAME][GEOGRAPHIC_DATA]" at bounding box center [330, 335] width 142 height 13
click at [270, 368] on span "[PERSON_NAME]" at bounding box center [304, 364] width 90 height 14
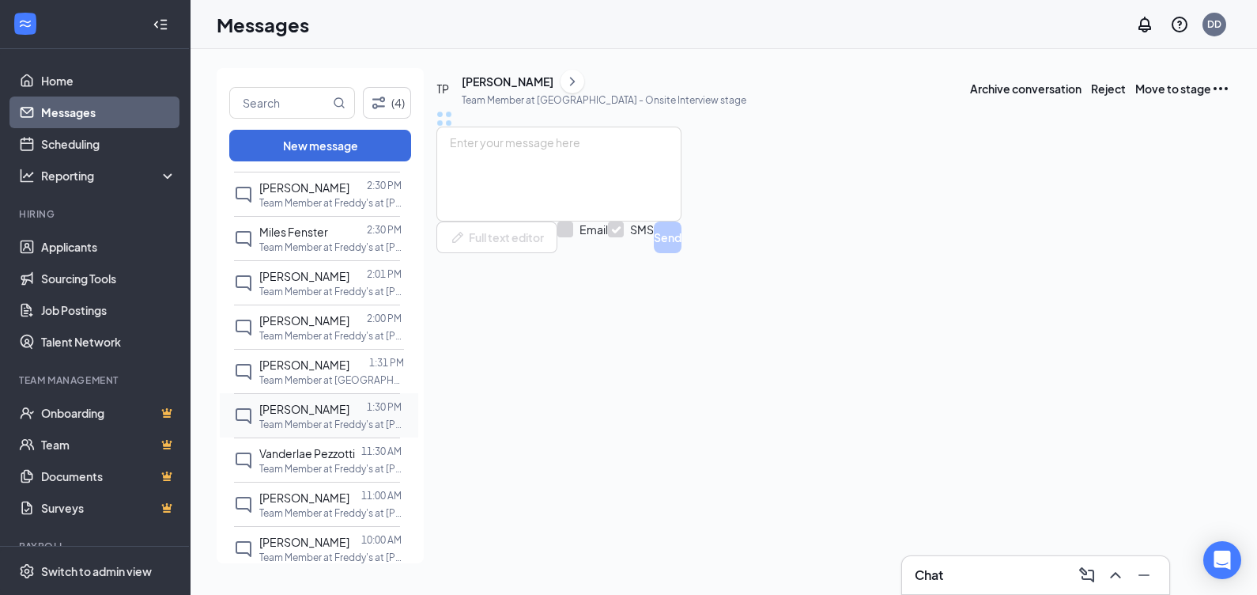
scroll to position [308, 0]
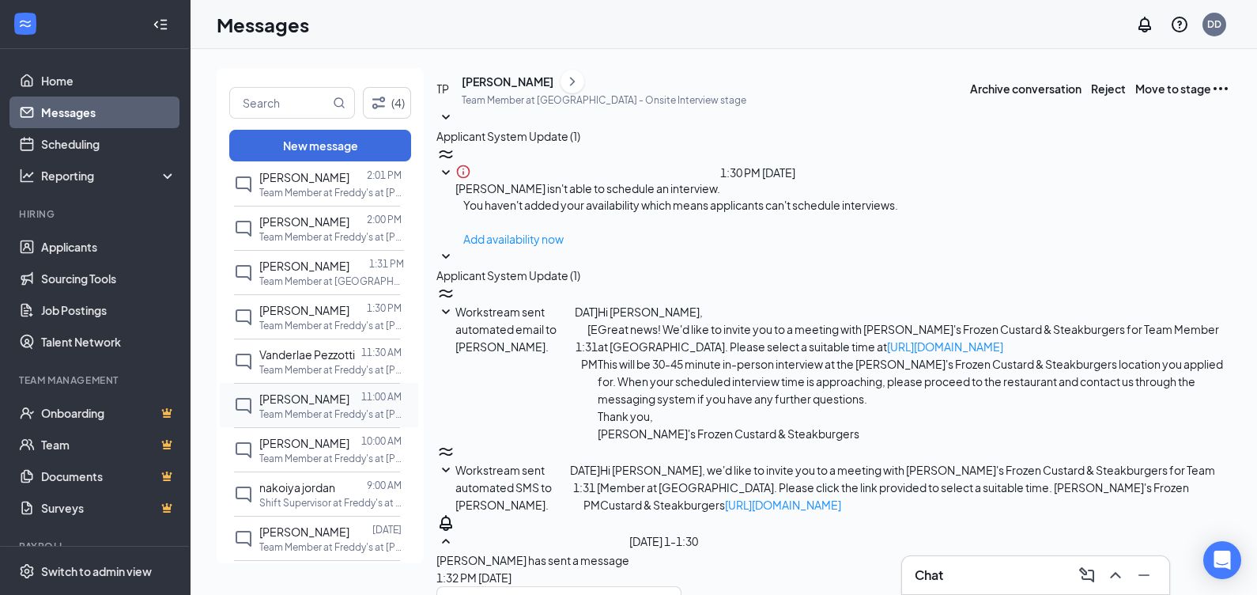
click at [301, 383] on div "[PERSON_NAME] 11:00 AM Team Member at Freddy's at [PERSON_NAME][GEOGRAPHIC_DATA]" at bounding box center [317, 405] width 166 height 44
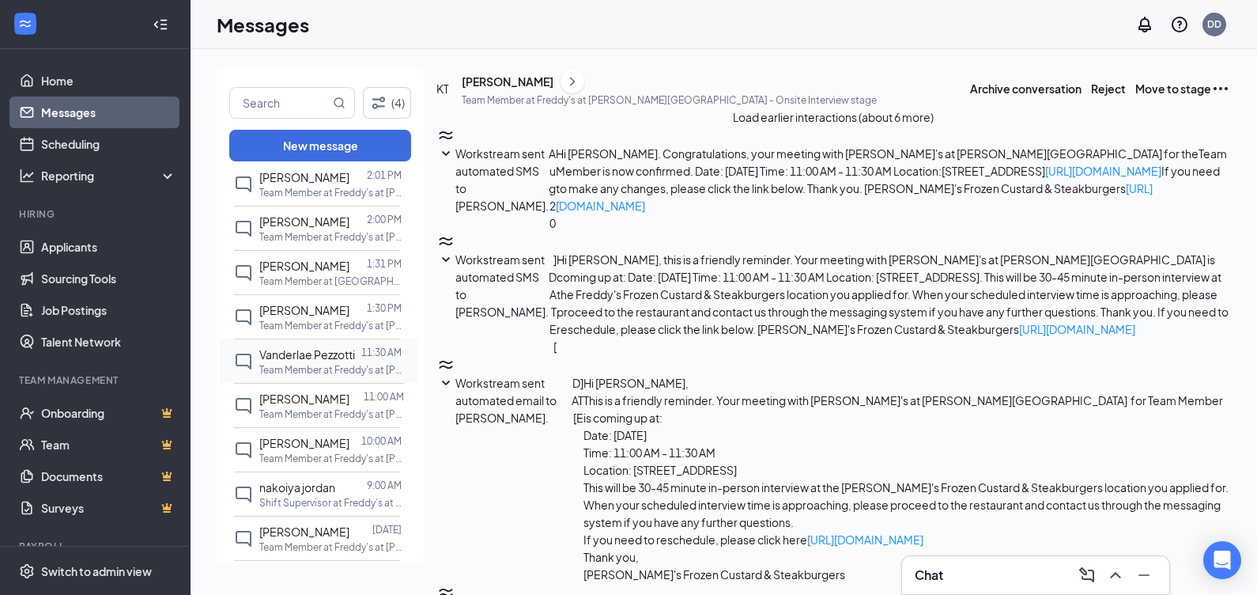
scroll to position [362, 0]
click at [526, 89] on div "[PERSON_NAME]" at bounding box center [508, 82] width 92 height 16
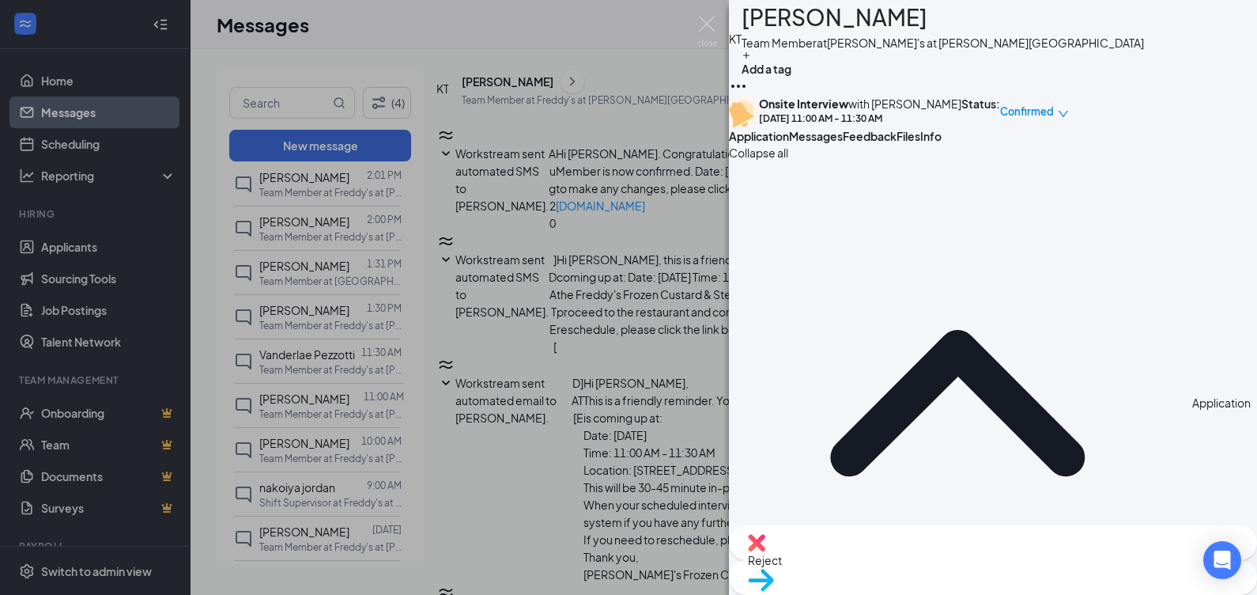
click at [843, 143] on span "Messages" at bounding box center [816, 136] width 54 height 14
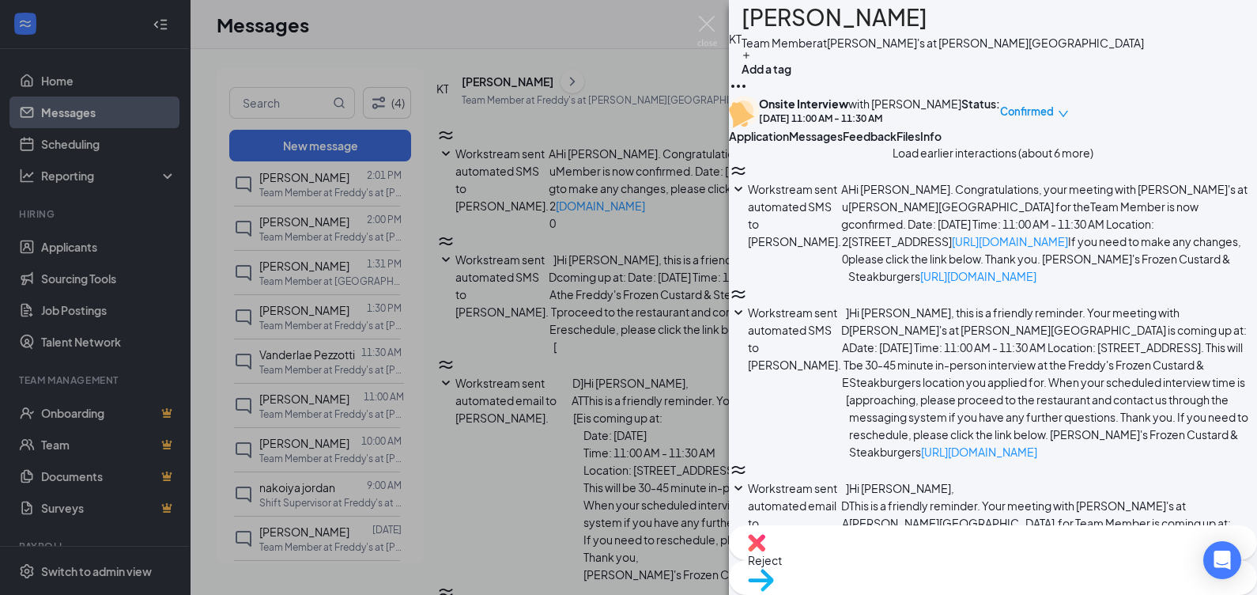
click at [841, 248] on span "Workstream sent automated SMS to [PERSON_NAME]." at bounding box center [794, 215] width 93 height 66
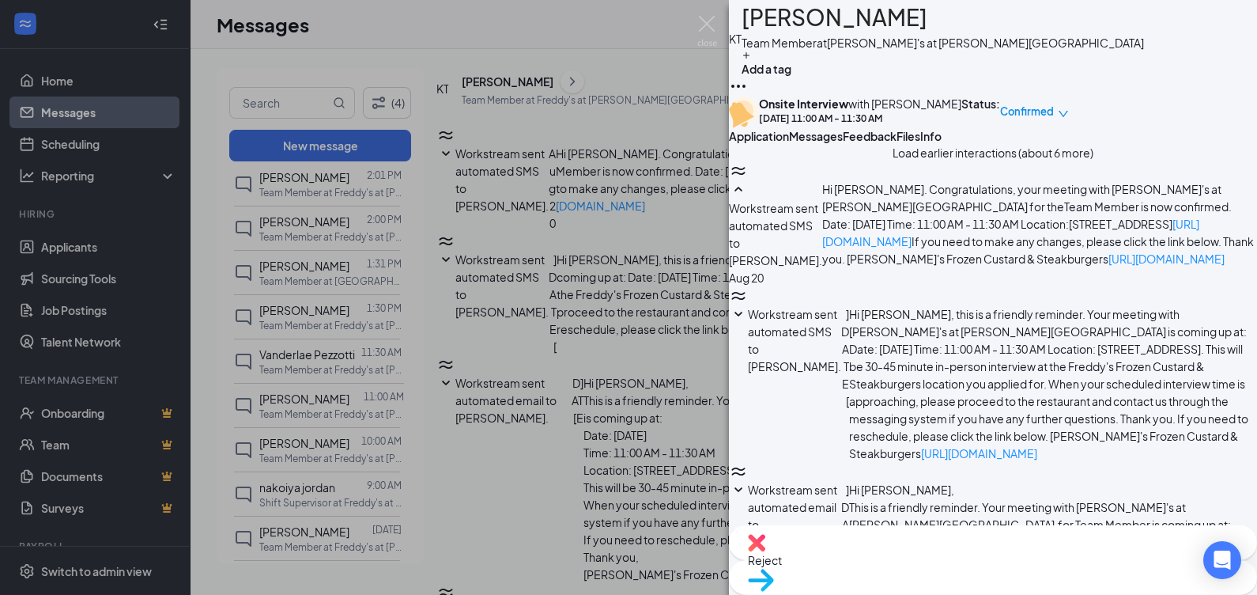
scroll to position [395, 0]
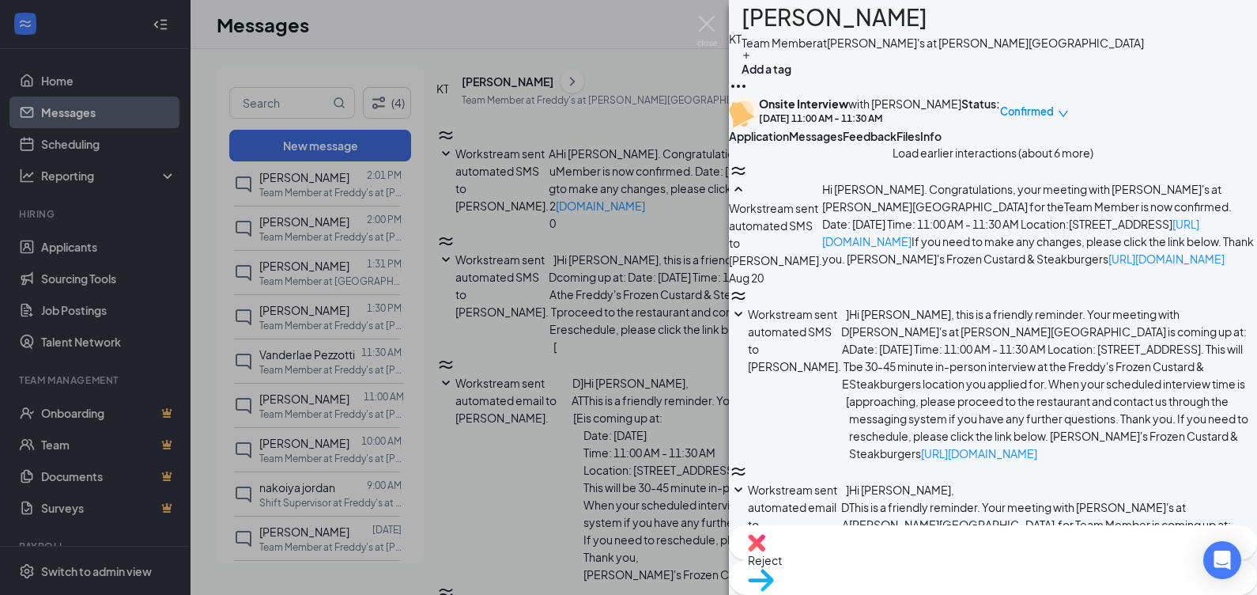
click at [532, 270] on div "[PERSON_NAME] Team Member at Freddy's at [PERSON_NAME][GEOGRAPHIC_DATA] Add a t…" at bounding box center [628, 297] width 1257 height 595
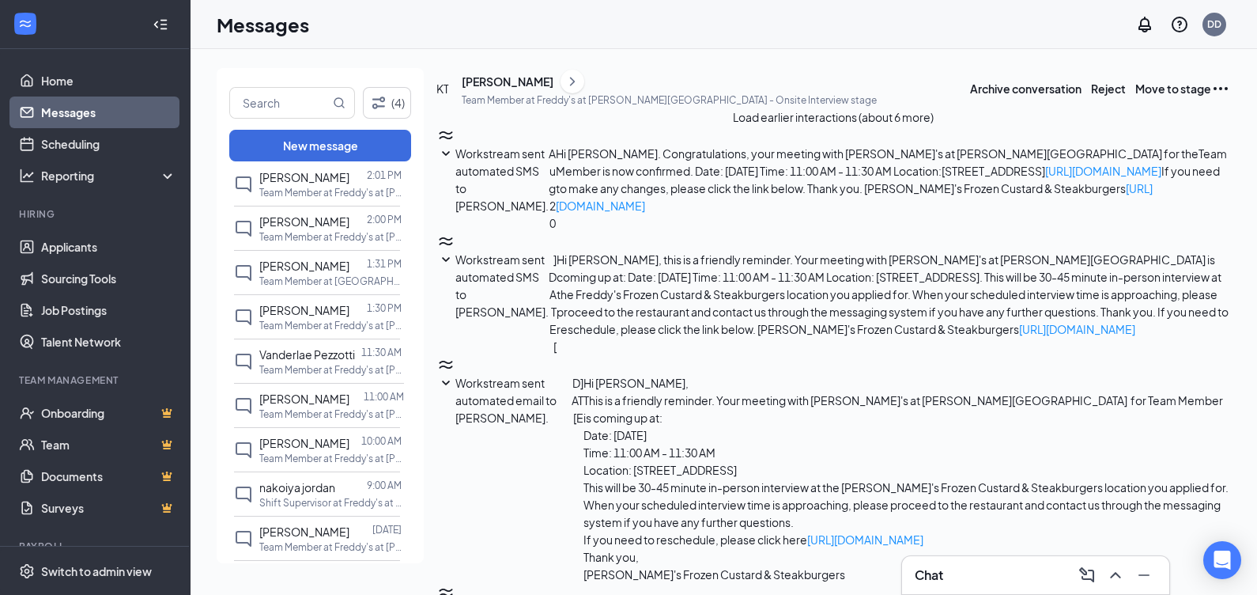
click at [331, 399] on span "[PERSON_NAME]" at bounding box center [304, 398] width 90 height 14
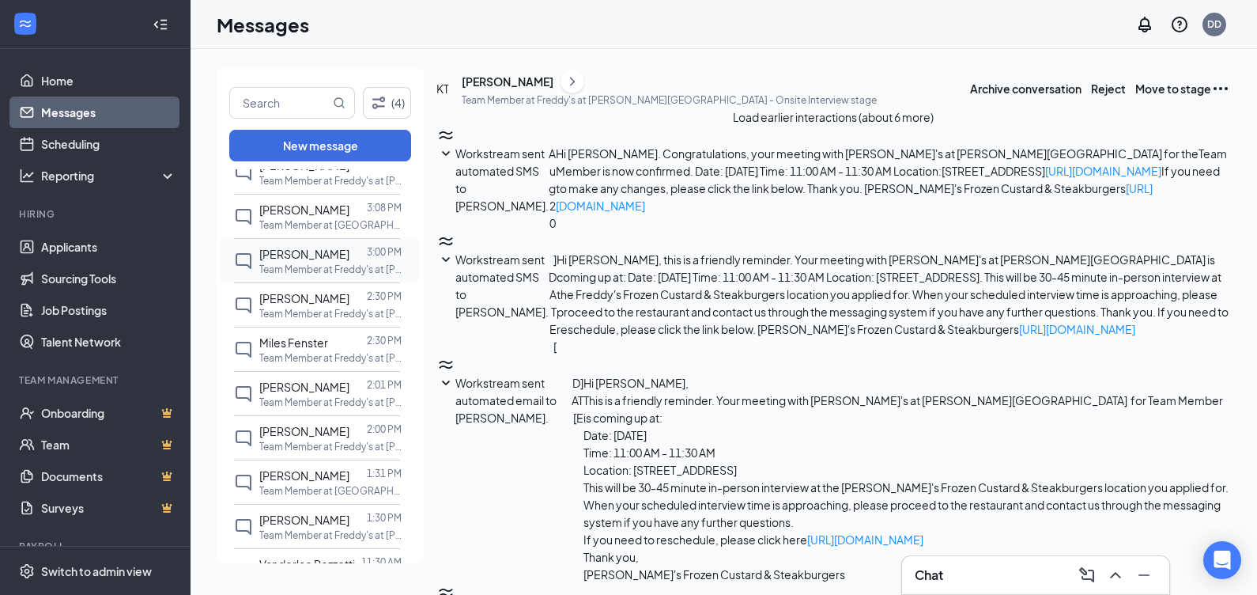
click at [330, 279] on div "[PERSON_NAME] 3:00 PM Team Member at Freddy's at [PERSON_NAME][GEOGRAPHIC_DATA]" at bounding box center [317, 260] width 166 height 44
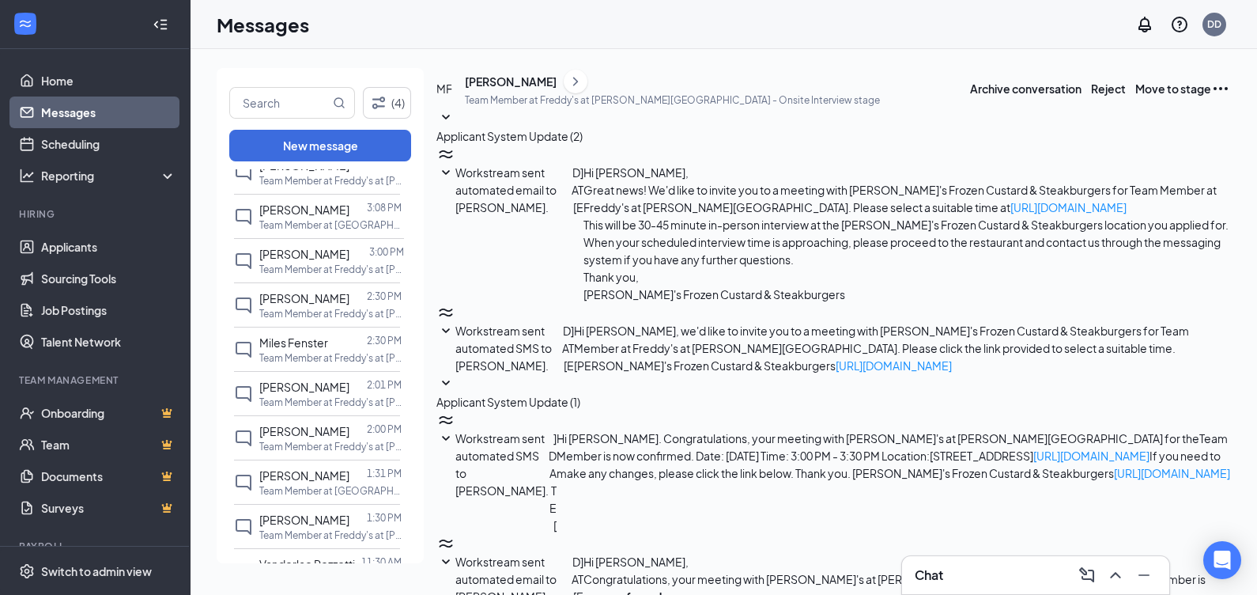
scroll to position [181, 0]
click at [504, 89] on div "[PERSON_NAME]" at bounding box center [511, 82] width 92 height 16
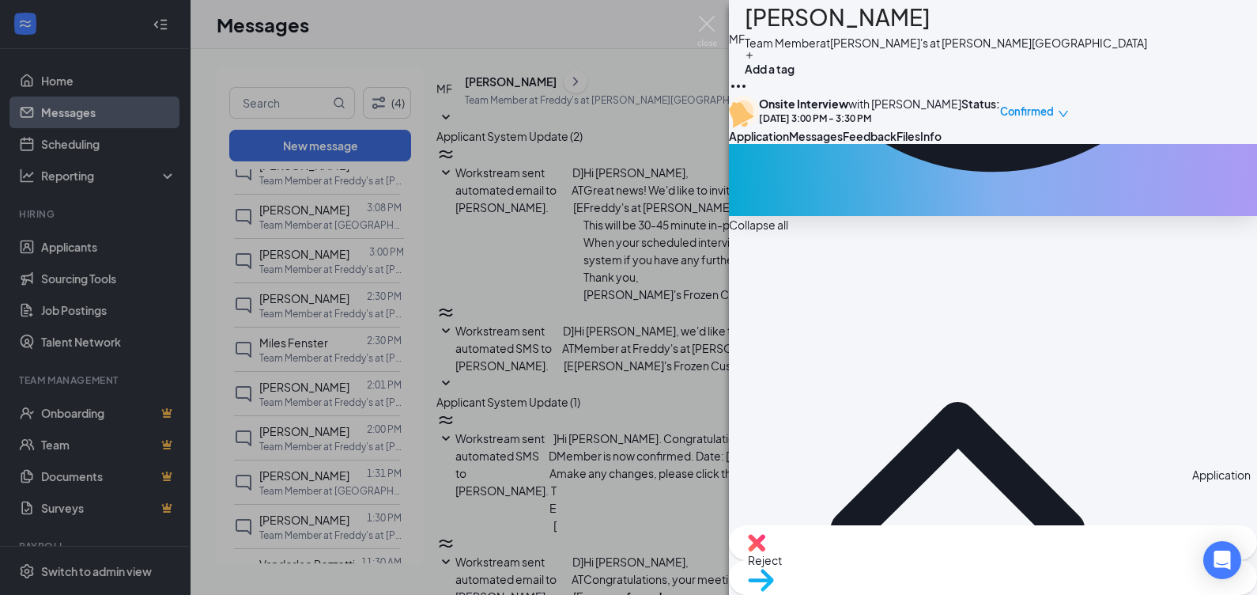
scroll to position [593, 0]
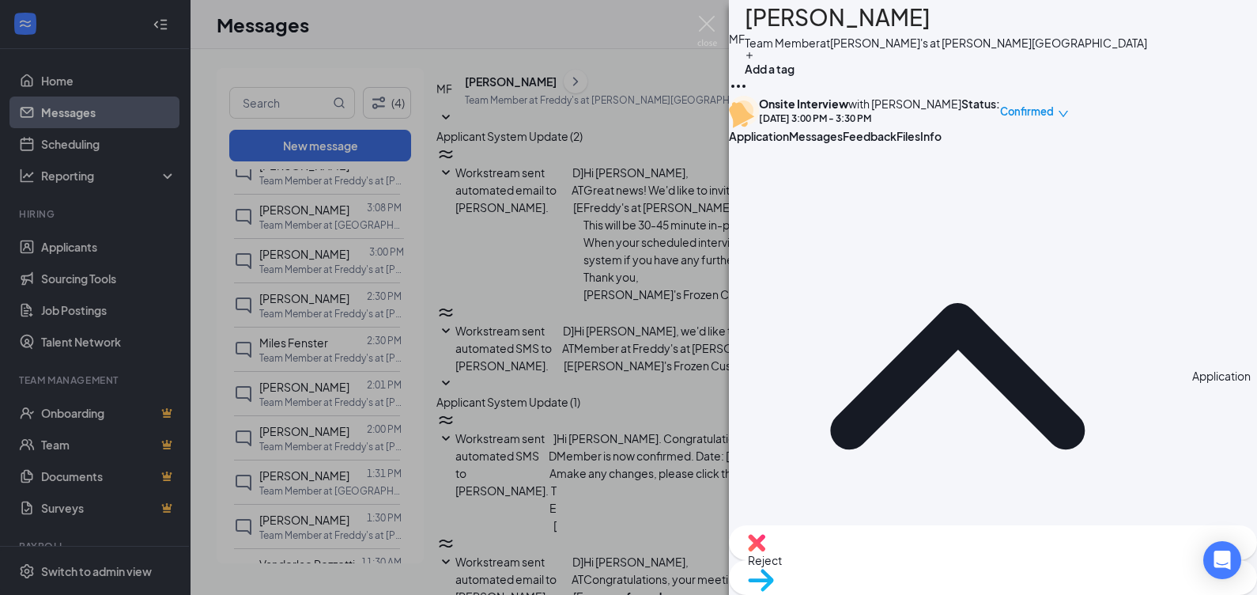
click at [674, 318] on div "MF [PERSON_NAME] Team Member at Freddy's at [PERSON_NAME][GEOGRAPHIC_DATA] Add …" at bounding box center [628, 297] width 1257 height 595
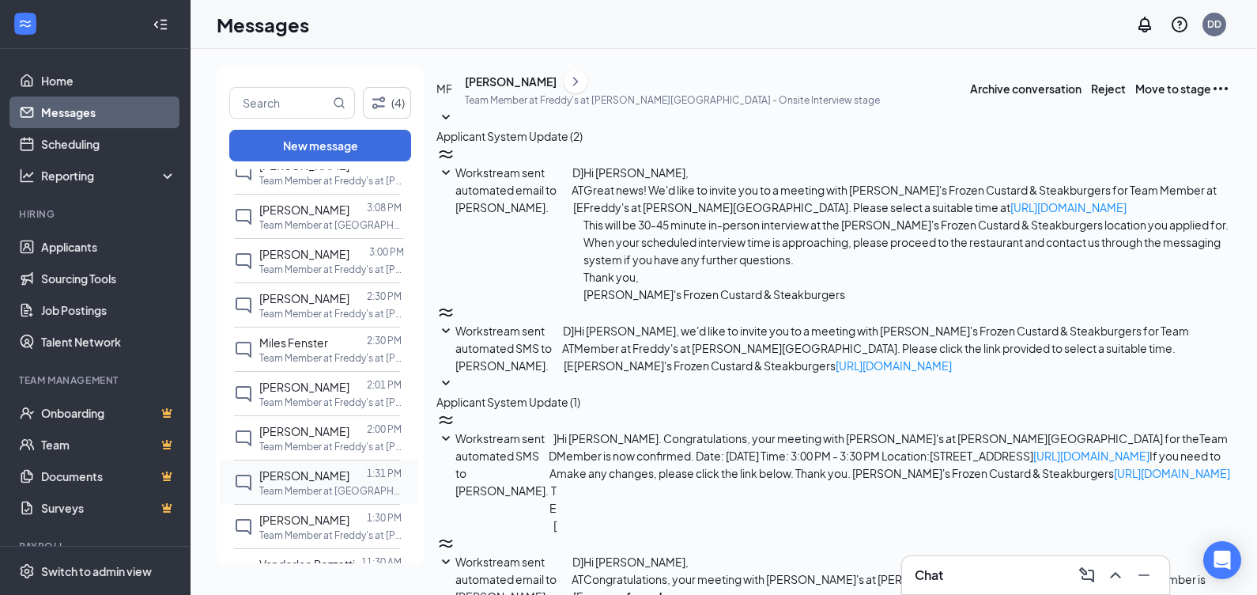
click at [296, 424] on span "[PERSON_NAME]" at bounding box center [304, 431] width 90 height 14
click at [292, 484] on p "Team Member at [GEOGRAPHIC_DATA]" at bounding box center [330, 490] width 142 height 13
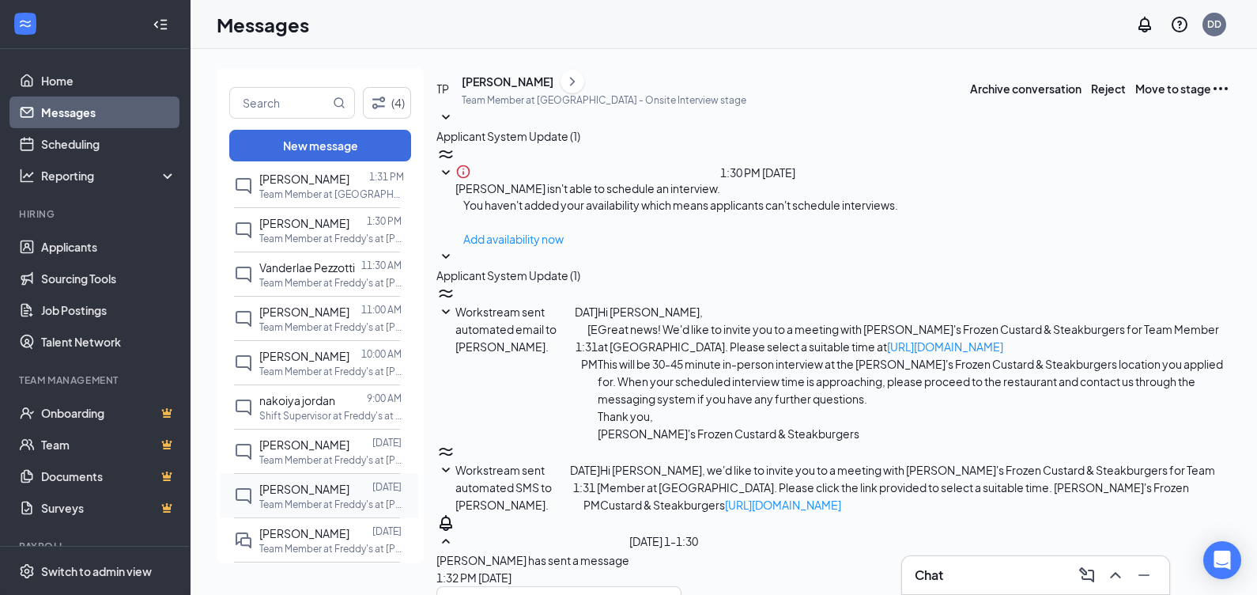
scroll to position [91, 0]
click at [312, 488] on span "[PERSON_NAME]" at bounding box center [304, 489] width 90 height 14
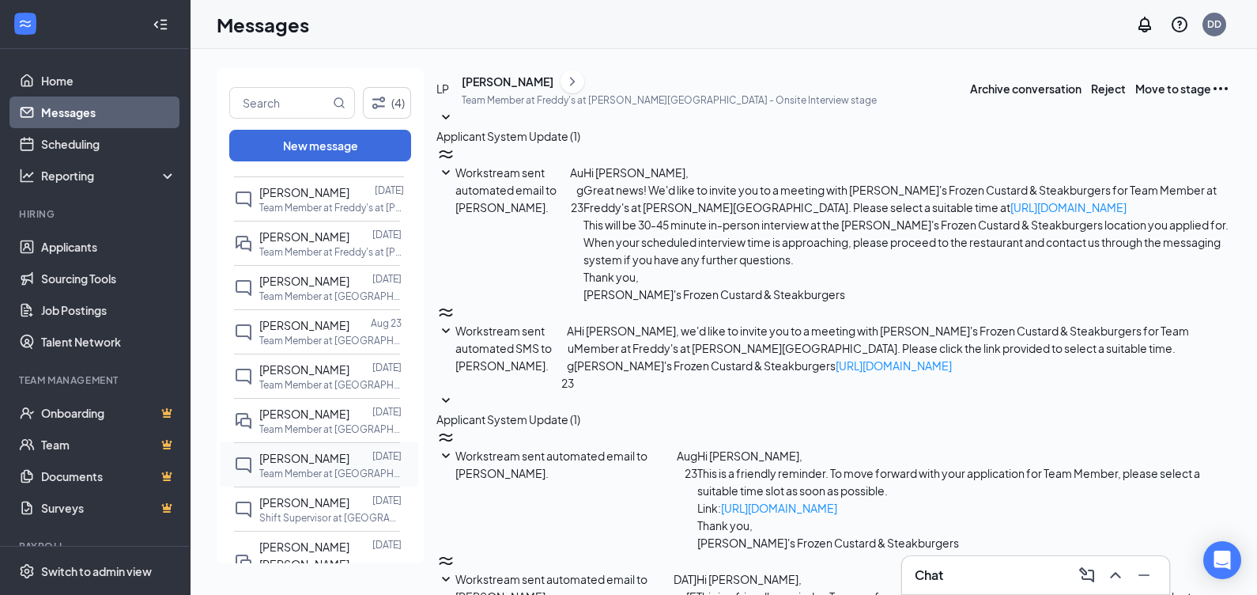
scroll to position [64, 0]
click at [306, 341] on p "Team Member at [GEOGRAPHIC_DATA]" at bounding box center [330, 340] width 142 height 13
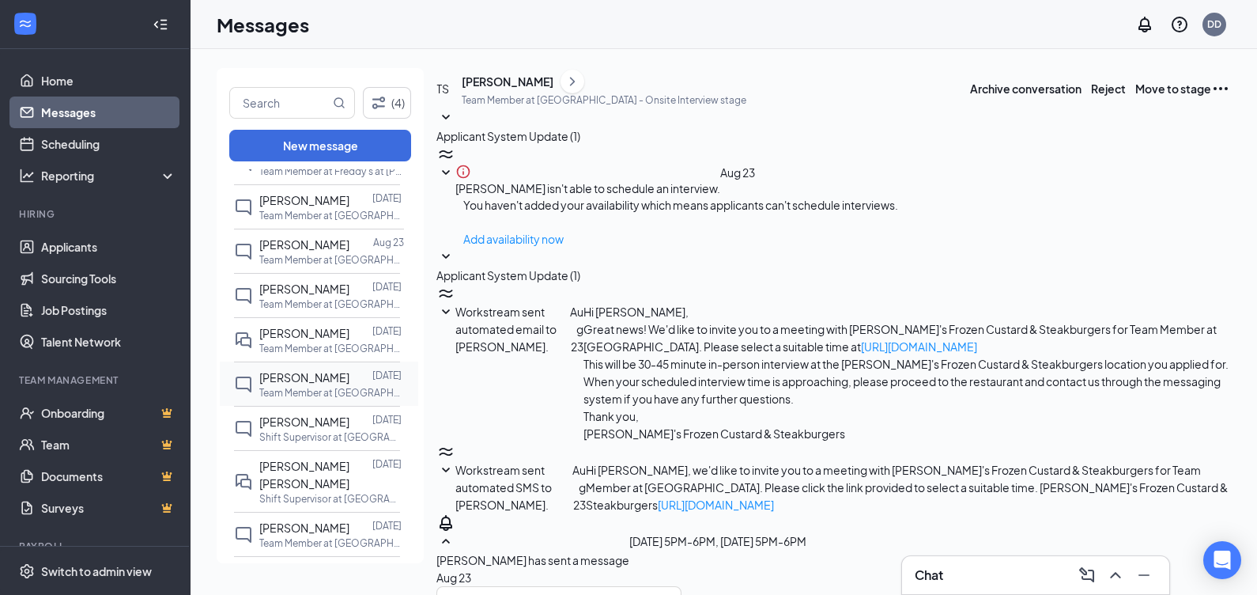
scroll to position [790, 0]
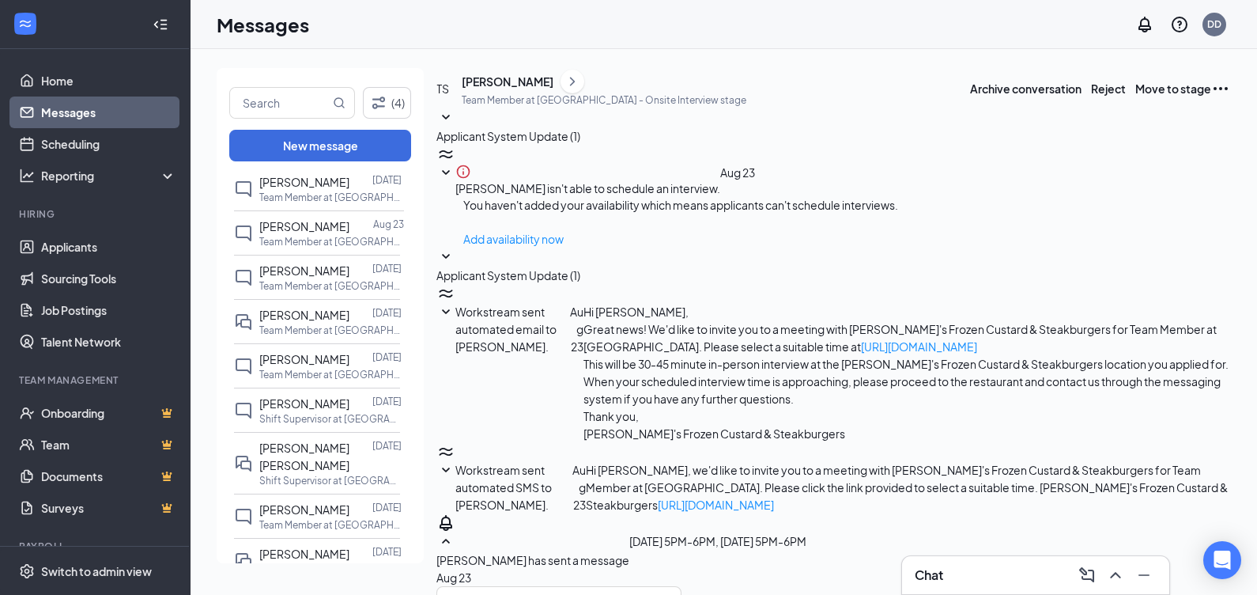
click at [544, 89] on div "[PERSON_NAME]" at bounding box center [508, 82] width 92 height 16
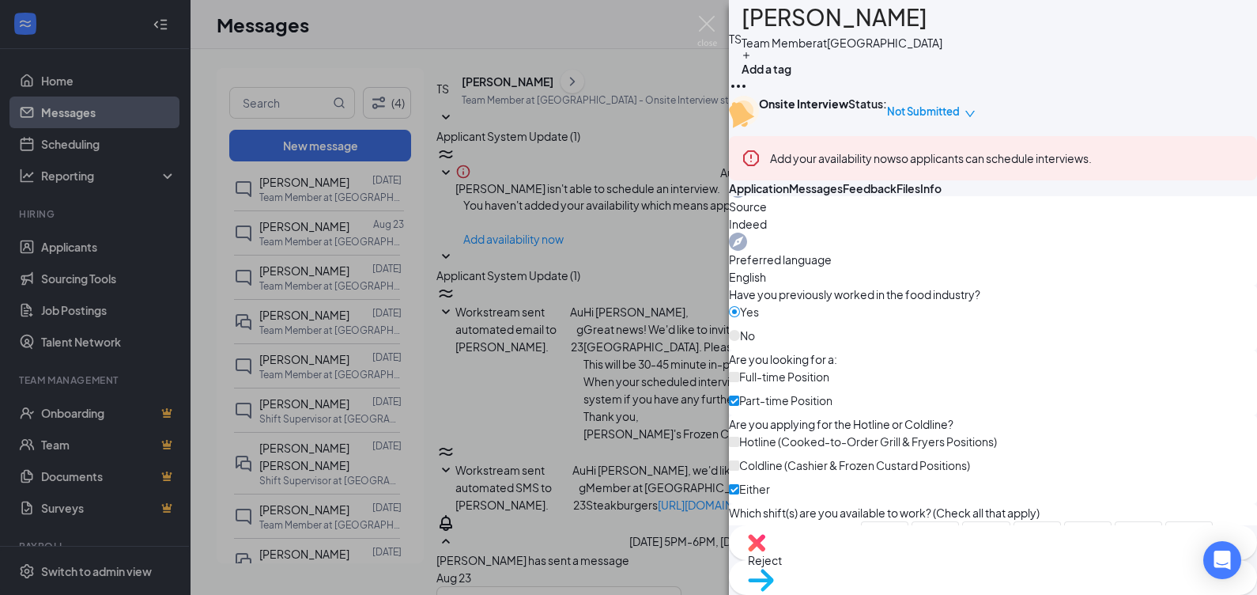
scroll to position [577, 0]
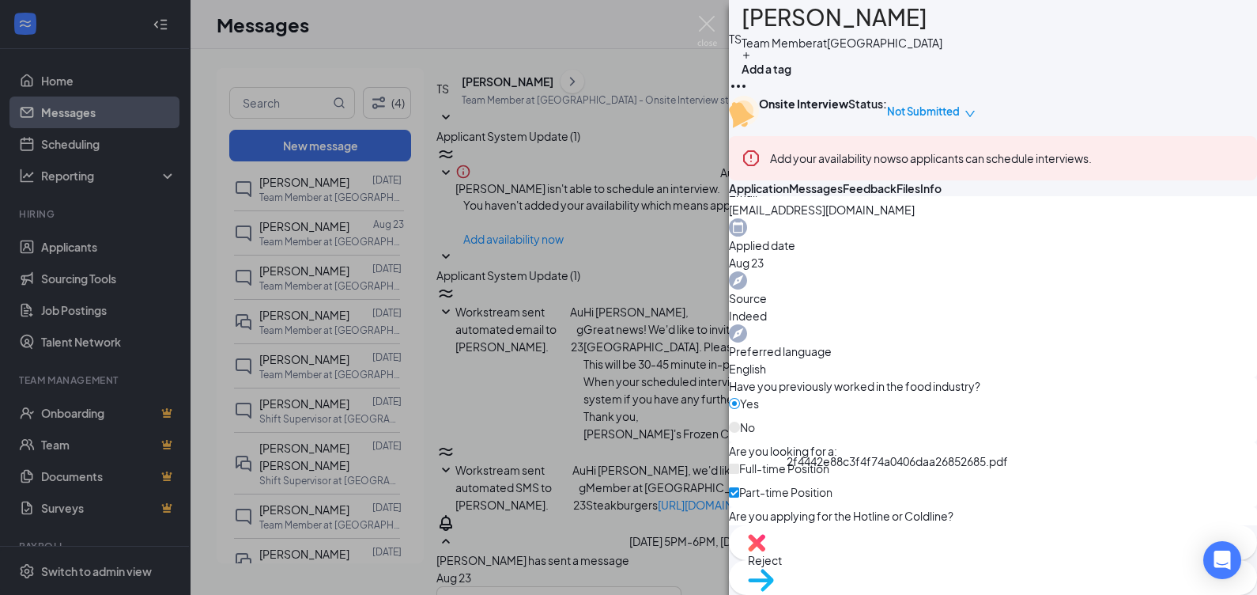
click at [703, 17] on img at bounding box center [707, 31] width 20 height 31
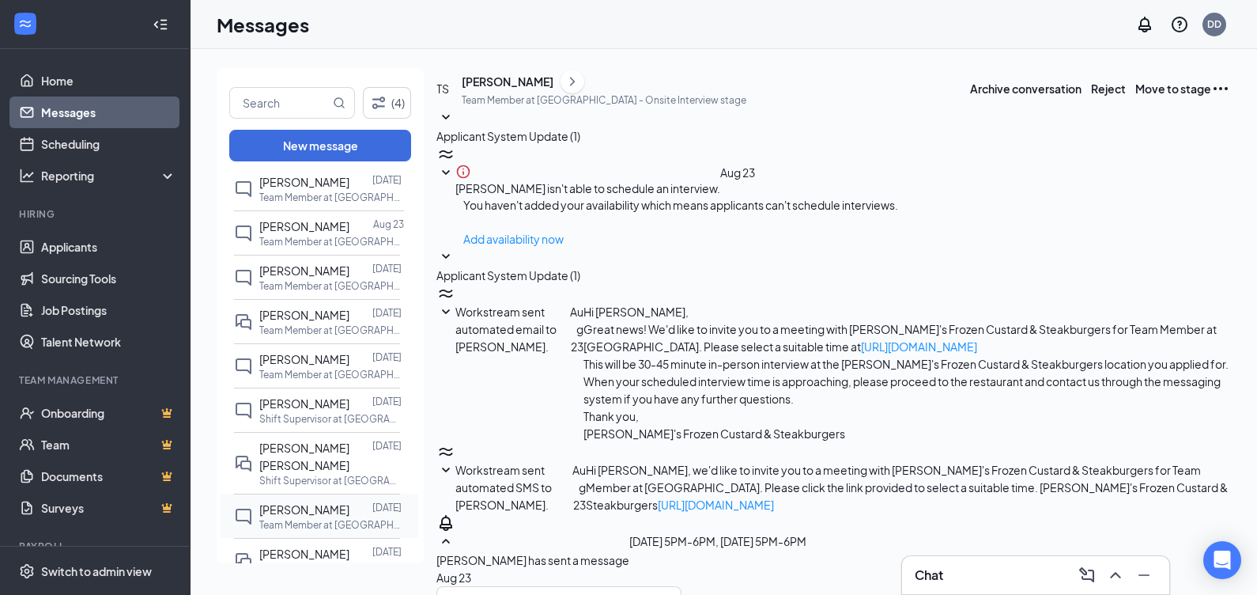
scroll to position [890, 0]
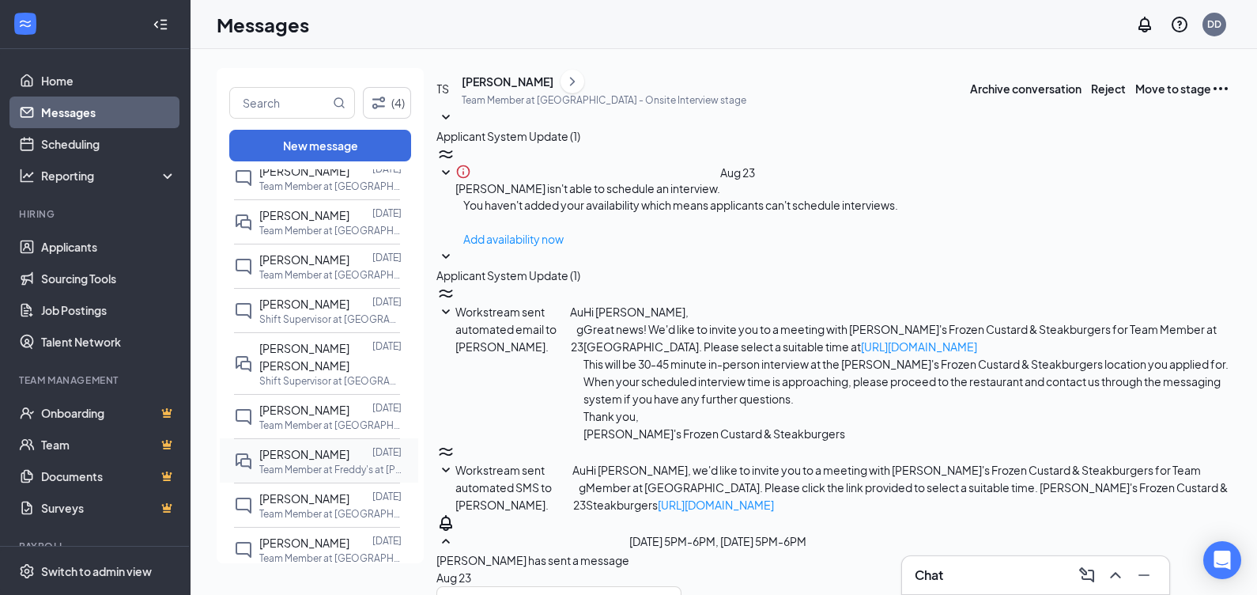
click at [327, 447] on span "[PERSON_NAME]" at bounding box center [304, 454] width 90 height 14
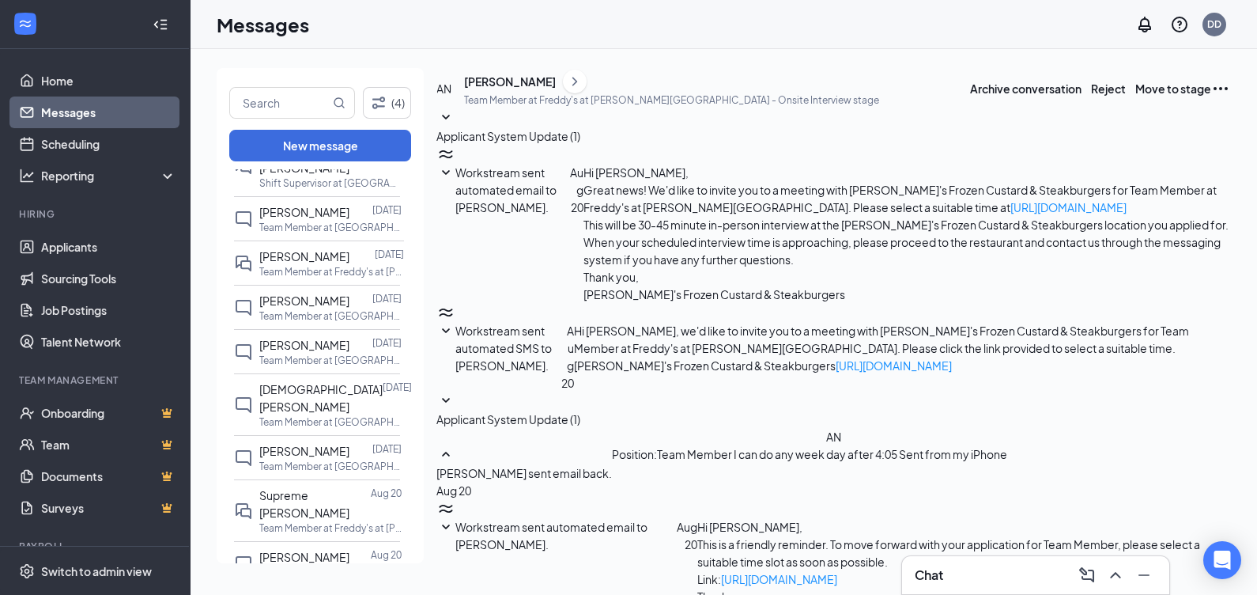
scroll to position [185, 0]
drag, startPoint x: 519, startPoint y: 79, endPoint x: 494, endPoint y: 98, distance: 31.6
click at [494, 98] on div "AN [PERSON_NAME] Team Member at Freddy's at [PERSON_NAME][GEOGRAPHIC_DATA] - On…" at bounding box center [833, 88] width 794 height 40
click at [464, 66] on div "(4) New message All messages [PERSON_NAME] 4:54 PM Team Member at Freddy's at […" at bounding box center [723, 322] width 1067 height 546
click at [537, 89] on div "[PERSON_NAME]" at bounding box center [510, 82] width 92 height 16
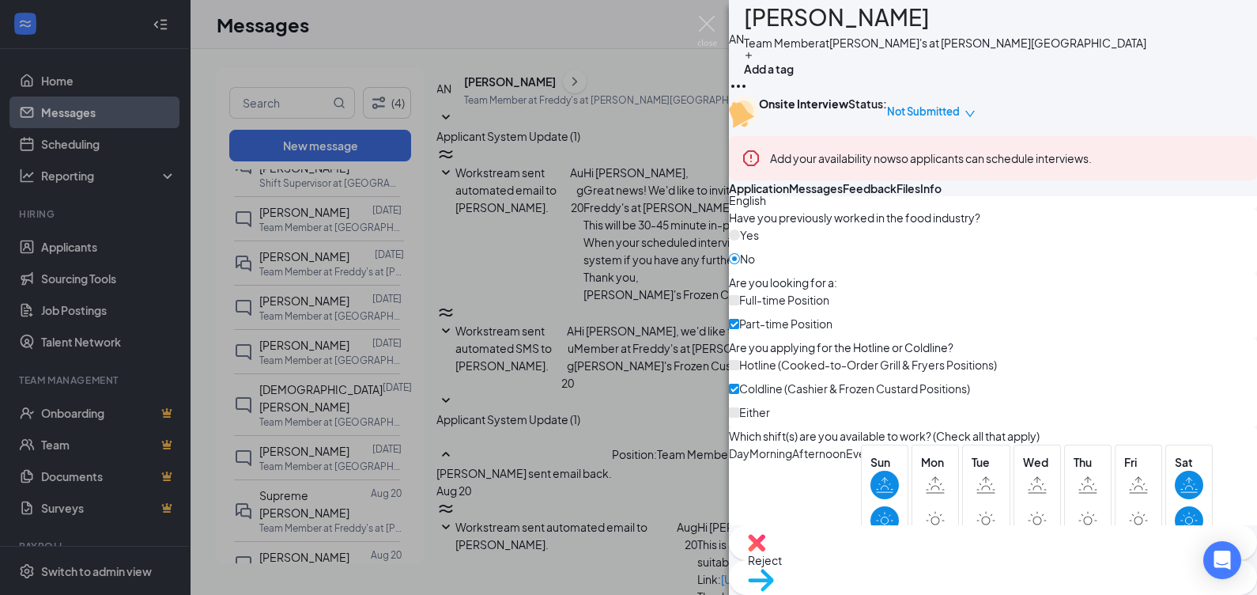
scroll to position [781, 0]
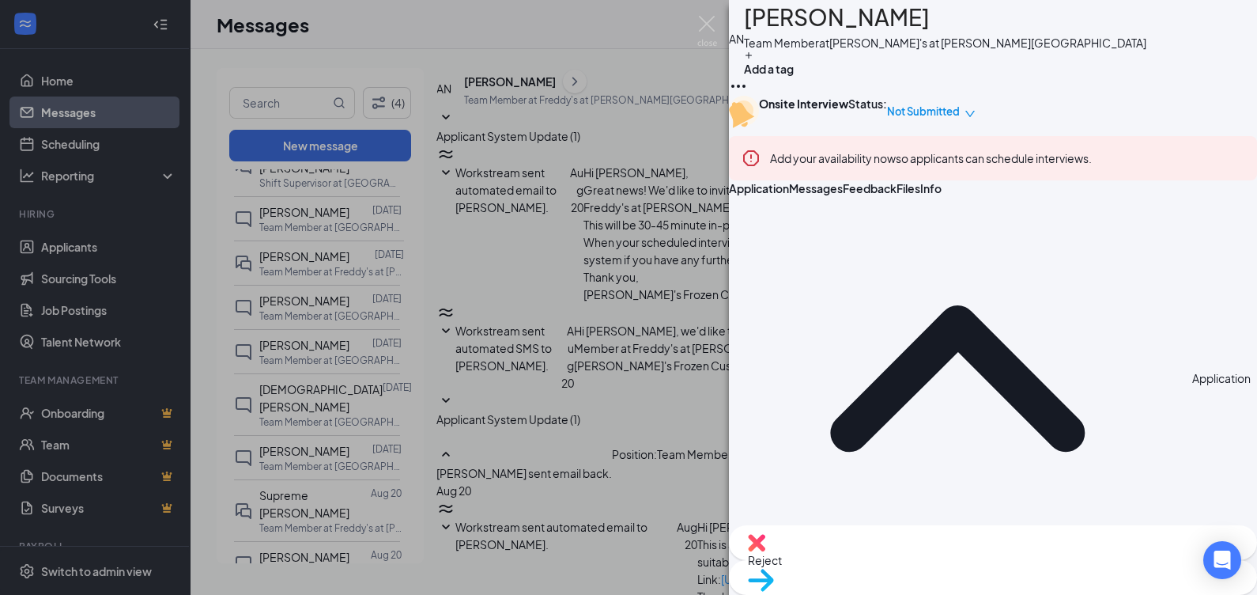
scroll to position [0, 0]
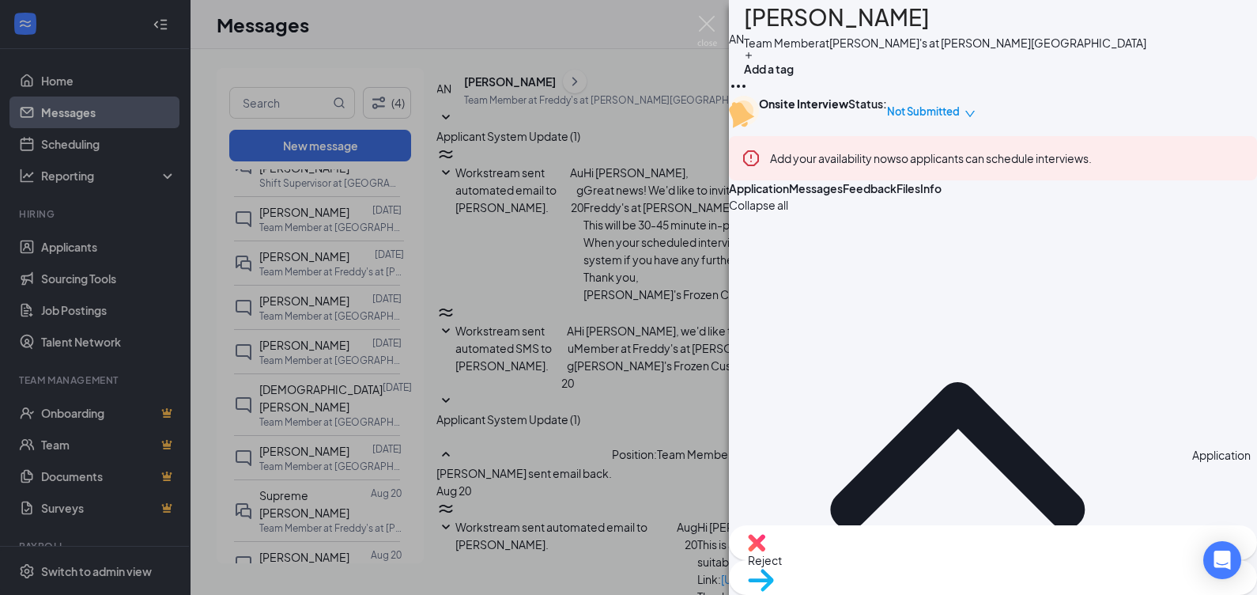
click at [587, 269] on div "AN [PERSON_NAME] Team Member at Freddy's at [PERSON_NAME][GEOGRAPHIC_DATA] Add …" at bounding box center [628, 297] width 1257 height 595
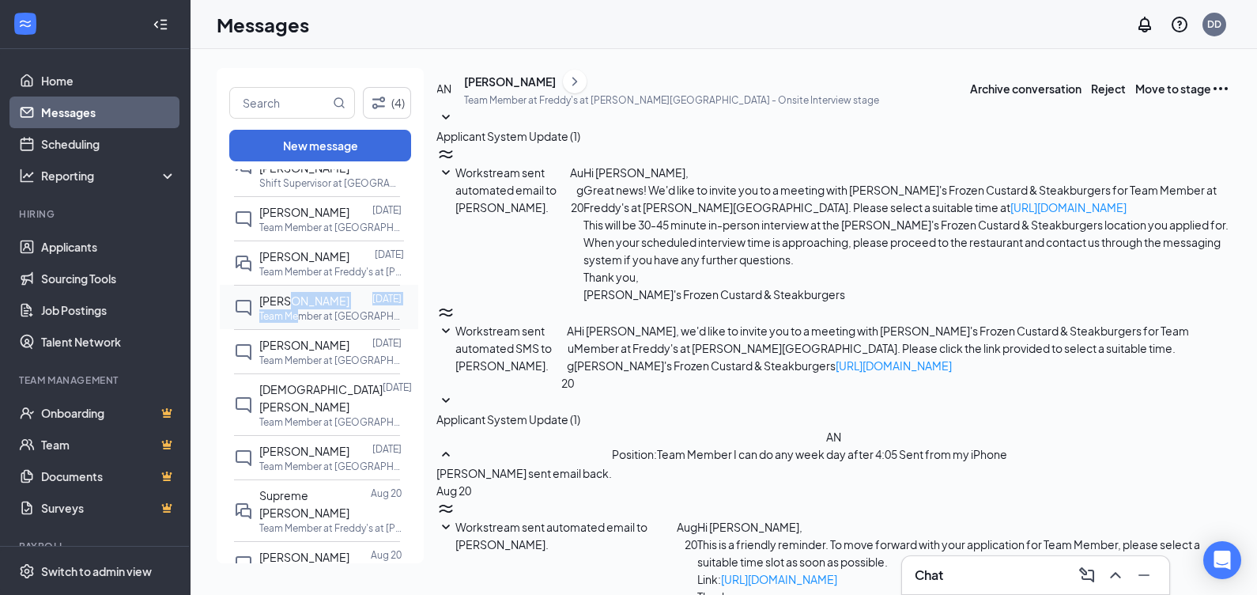
click at [296, 293] on div "[PERSON_NAME] [DATE] Team Member at [GEOGRAPHIC_DATA]" at bounding box center [330, 307] width 142 height 31
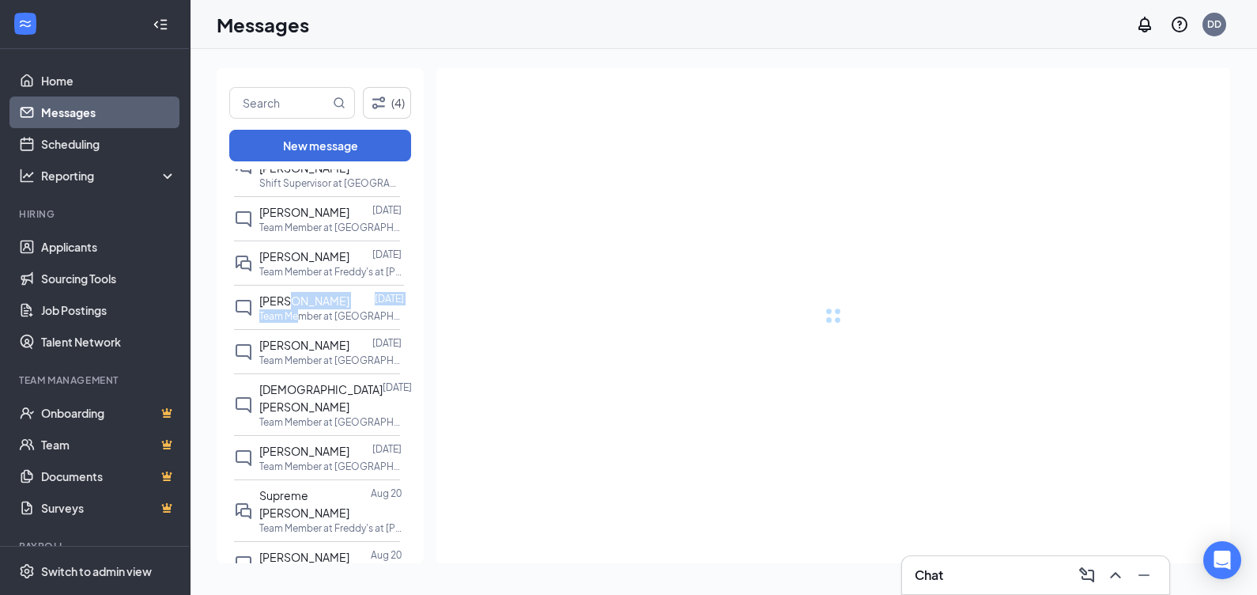
click at [289, 293] on span "[PERSON_NAME]" at bounding box center [304, 300] width 90 height 14
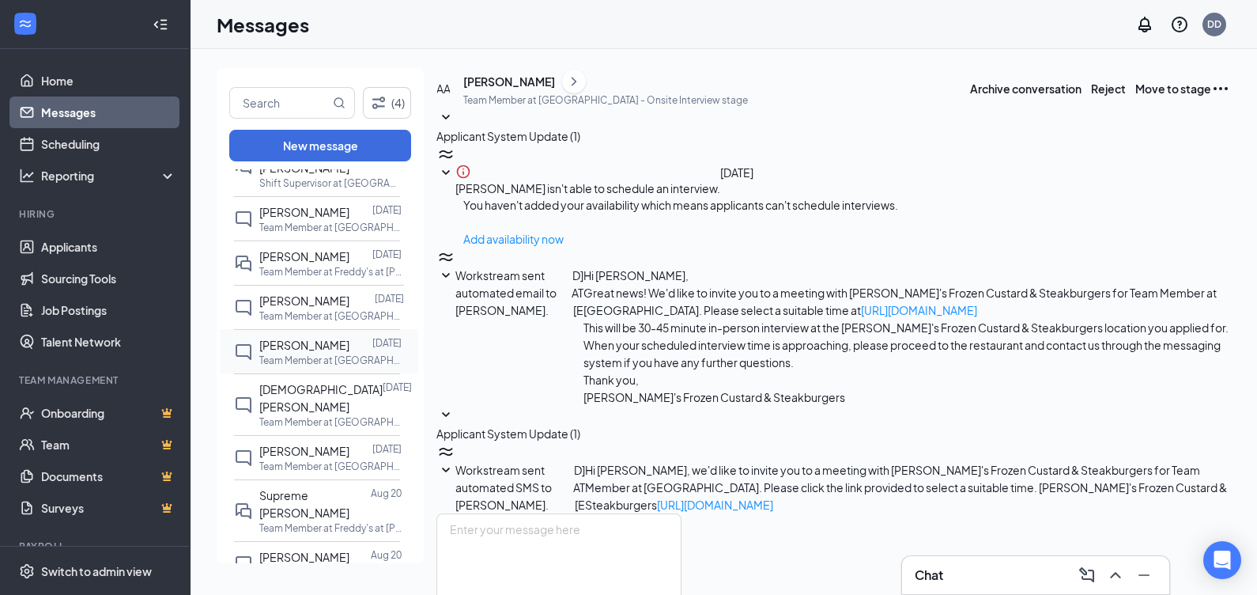
scroll to position [6, 0]
click at [531, 89] on div "[PERSON_NAME]" at bounding box center [509, 82] width 92 height 16
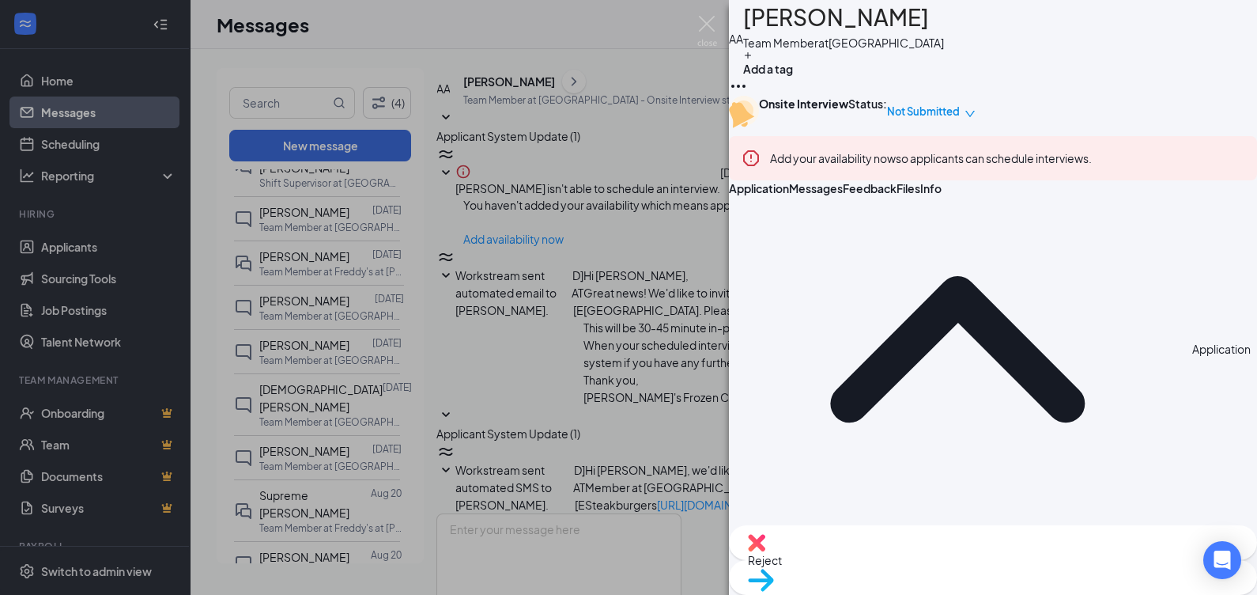
scroll to position [718, 0]
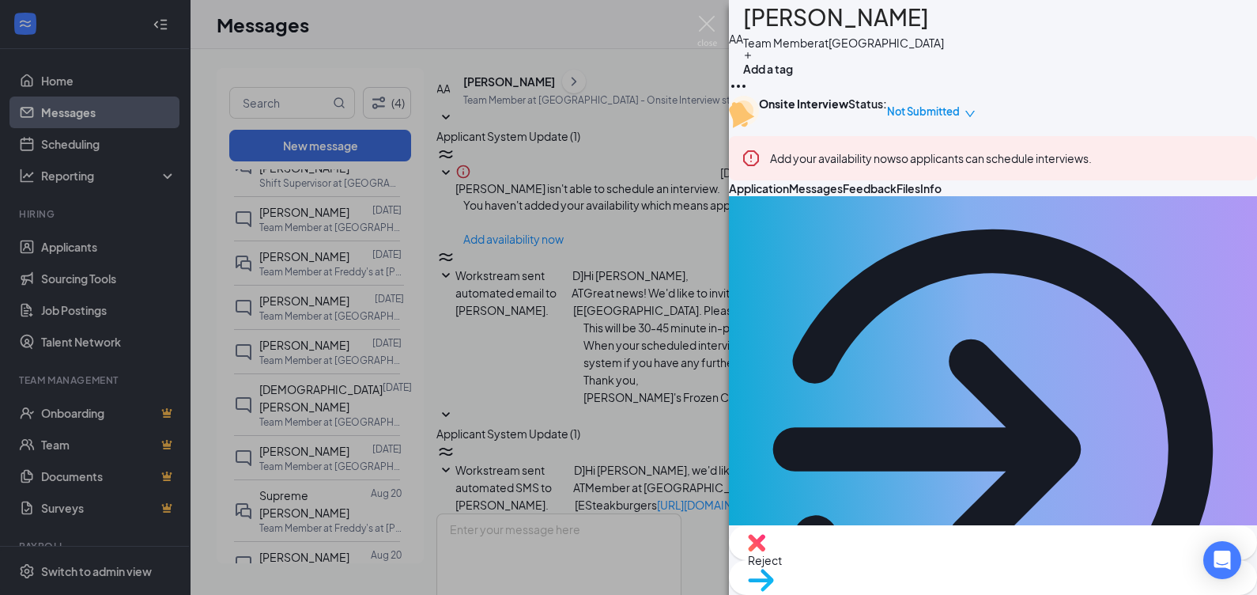
scroll to position [0, 0]
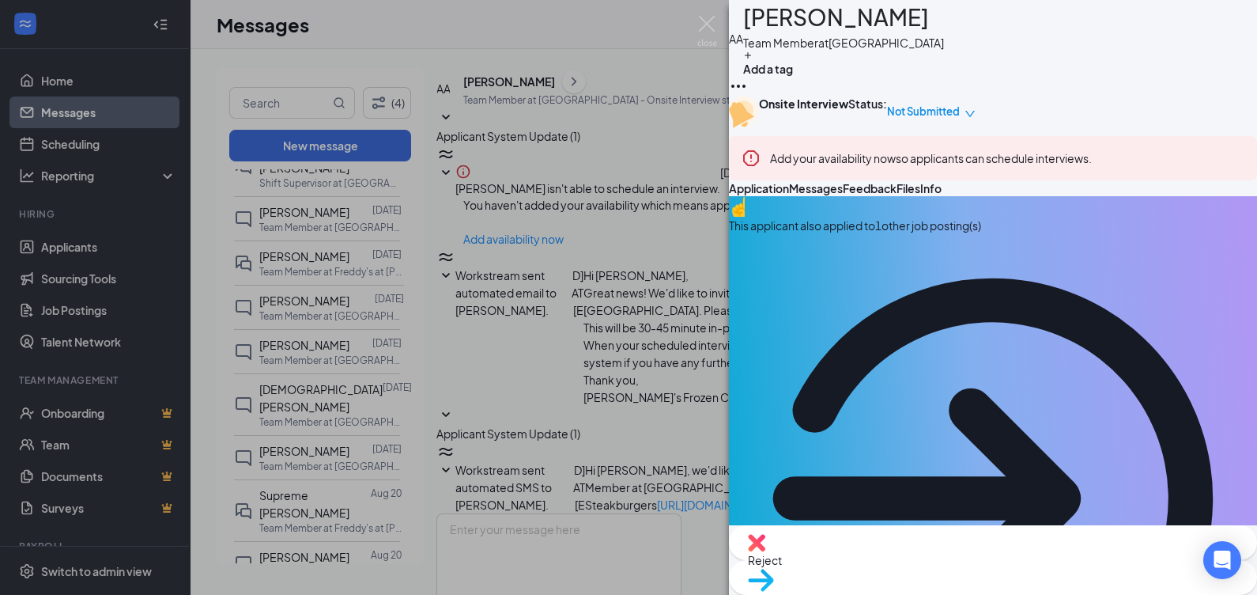
click at [464, 286] on div "AA [PERSON_NAME] Team Member at [GEOGRAPHIC_DATA] Add a tag Onsite Interview St…" at bounding box center [628, 297] width 1257 height 595
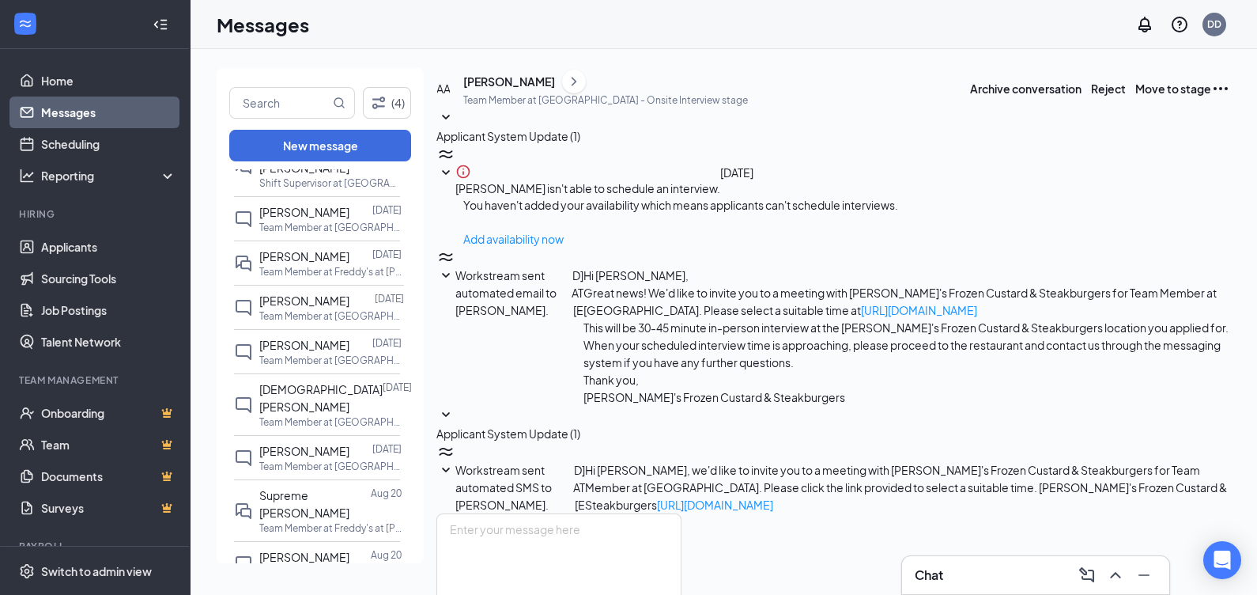
click at [569, 300] on div "Applicant System Update (1) [PERSON_NAME] isn't able to schedule an interview. …" at bounding box center [833, 310] width 794 height 405
click at [315, 293] on span "[PERSON_NAME]" at bounding box center [304, 300] width 90 height 14
click at [283, 116] on input "text" at bounding box center [280, 103] width 100 height 30
type input "[PERSON_NAME]"
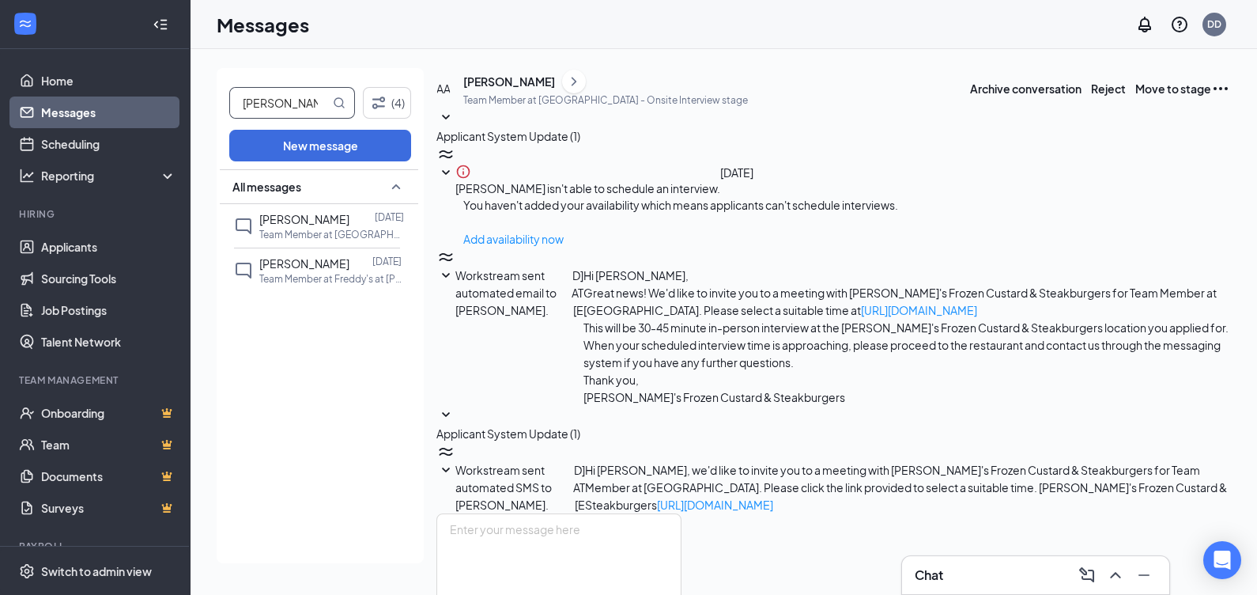
click at [320, 229] on p "Team Member at [GEOGRAPHIC_DATA]" at bounding box center [330, 234] width 142 height 13
click at [323, 280] on p "Team Member at Freddy's at [PERSON_NAME][GEOGRAPHIC_DATA]" at bounding box center [330, 278] width 142 height 13
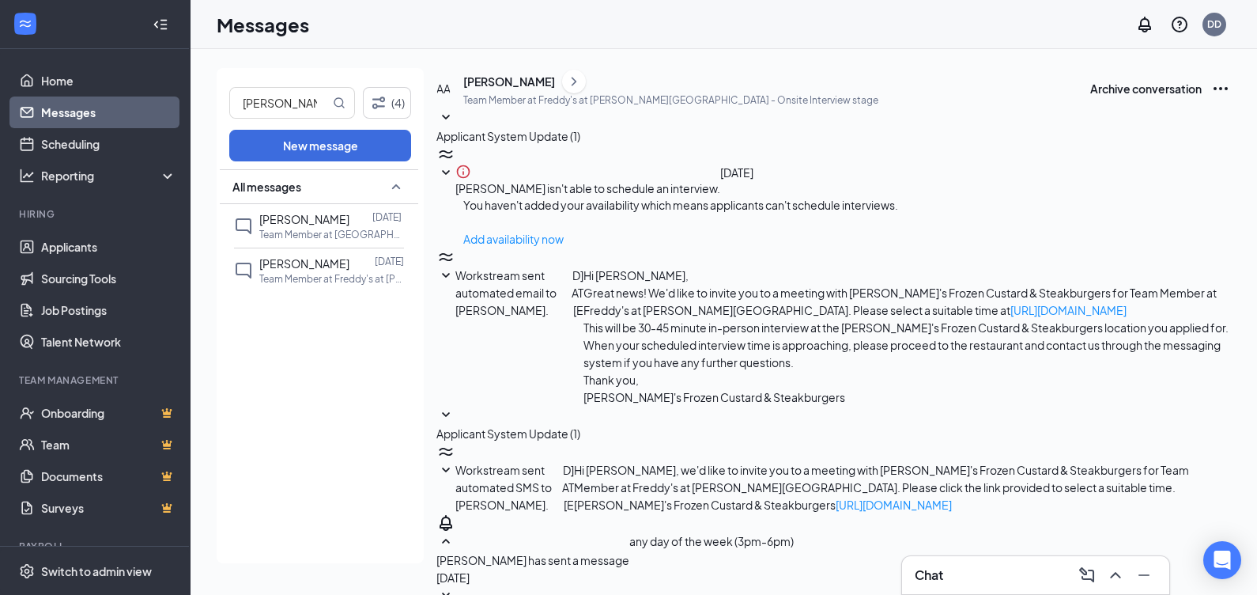
scroll to position [169, 0]
click at [557, 278] on span "Workstream sent automated email to [PERSON_NAME]." at bounding box center [505, 292] width 101 height 49
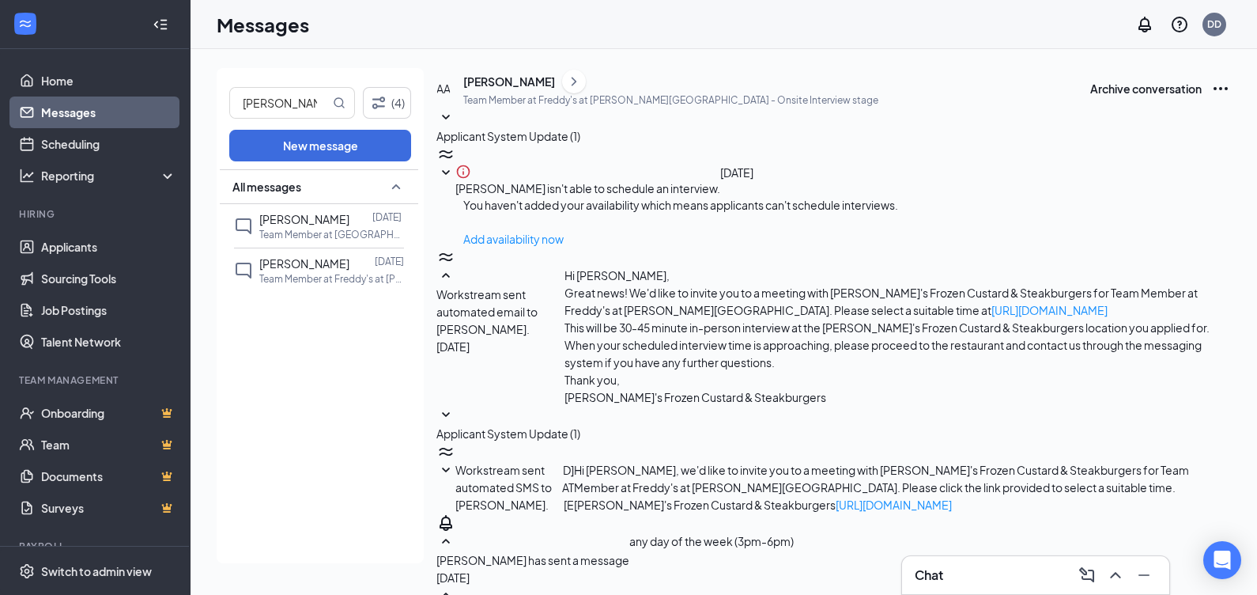
scroll to position [98, 0]
click at [552, 463] on span "Workstream sent automated SMS to [PERSON_NAME]." at bounding box center [503, 487] width 96 height 49
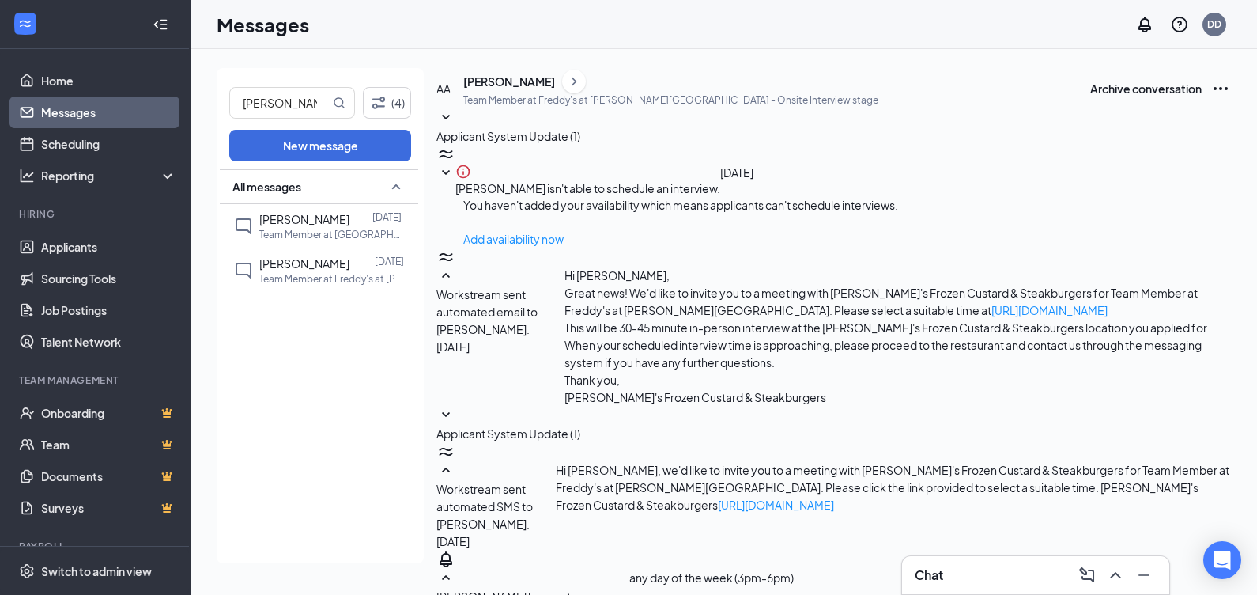
scroll to position [494, 0]
click at [299, 282] on p "Team Member at Freddy's at [PERSON_NAME][GEOGRAPHIC_DATA]" at bounding box center [330, 278] width 142 height 13
click at [529, 86] on div "[PERSON_NAME]" at bounding box center [670, 82] width 415 height 24
click at [547, 93] on div "[PERSON_NAME]" at bounding box center [670, 82] width 415 height 24
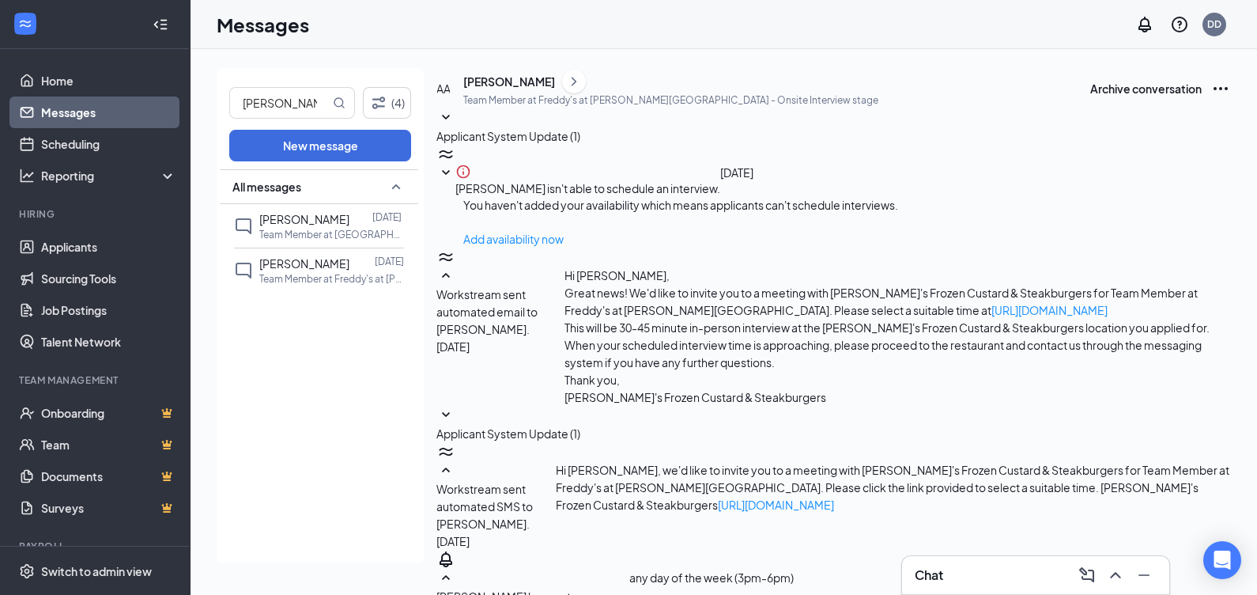
click at [549, 89] on div "[PERSON_NAME]" at bounding box center [509, 82] width 92 height 16
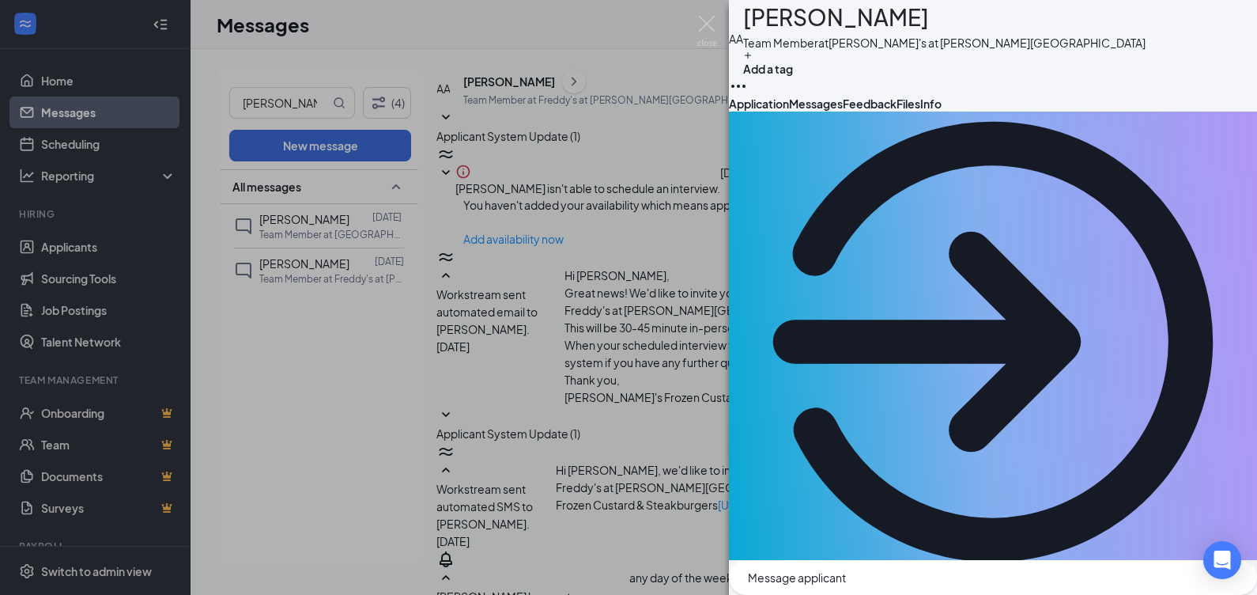
scroll to position [28, 0]
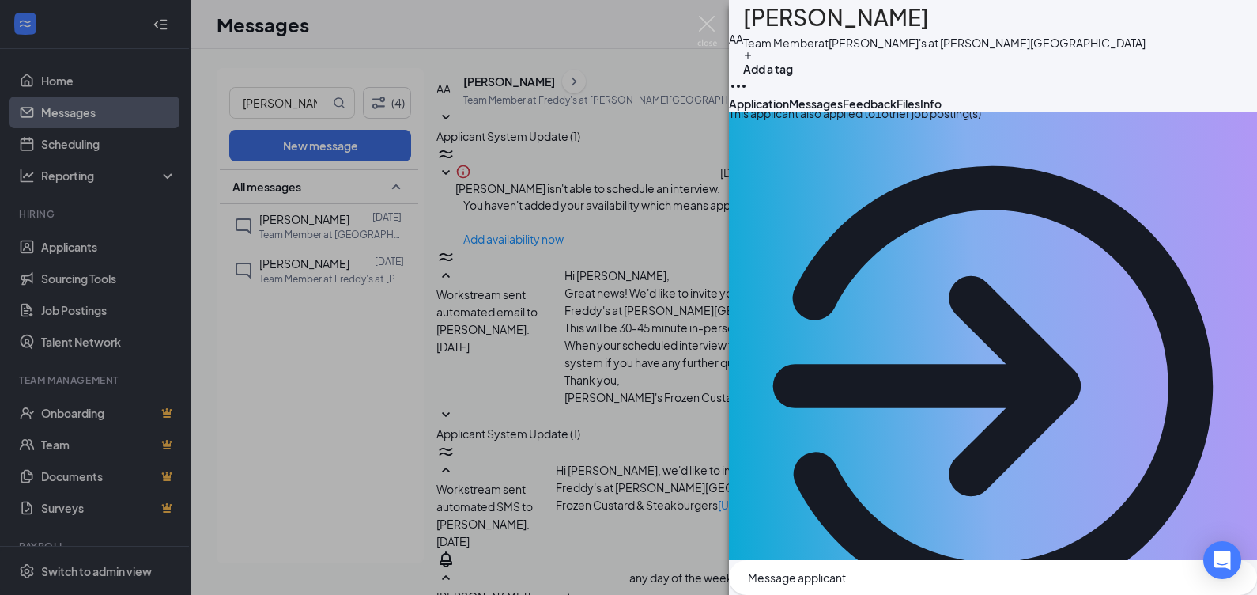
click at [322, 213] on div "AA [PERSON_NAME] Team Member at Freddy's at [PERSON_NAME][GEOGRAPHIC_DATA] Add …" at bounding box center [628, 297] width 1257 height 595
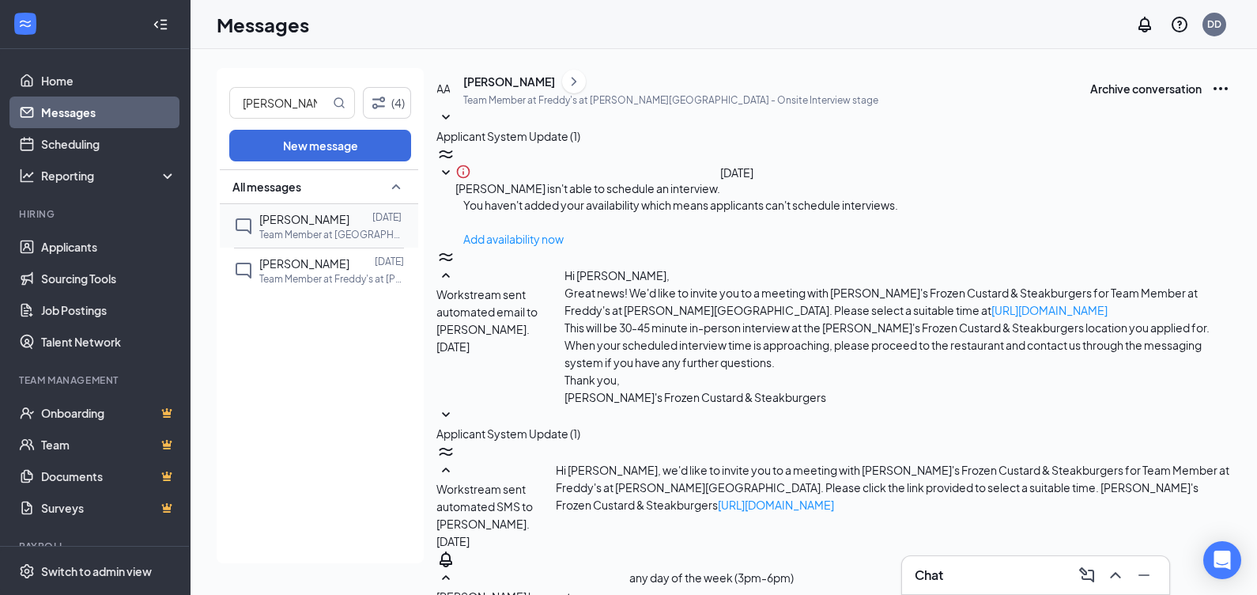
click at [293, 221] on span "[PERSON_NAME]" at bounding box center [304, 219] width 90 height 14
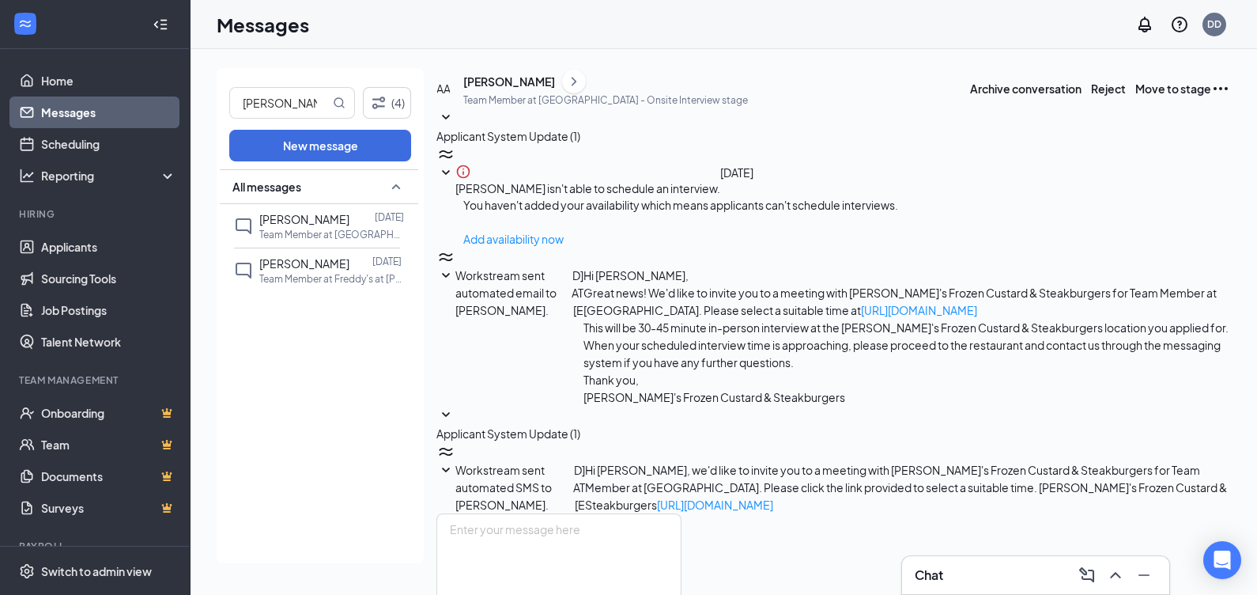
scroll to position [6, 0]
click at [530, 89] on div "[PERSON_NAME]" at bounding box center [509, 82] width 92 height 16
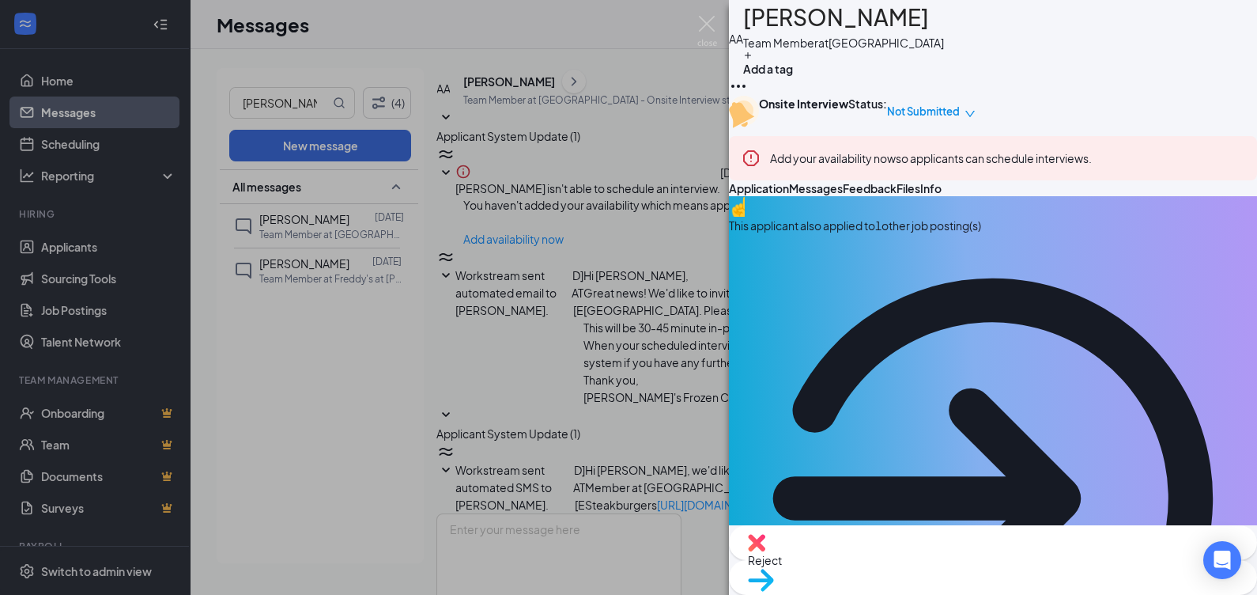
click at [552, 282] on div "AA [PERSON_NAME] Team Member at [GEOGRAPHIC_DATA] Add a tag Onsite Interview St…" at bounding box center [628, 297] width 1257 height 595
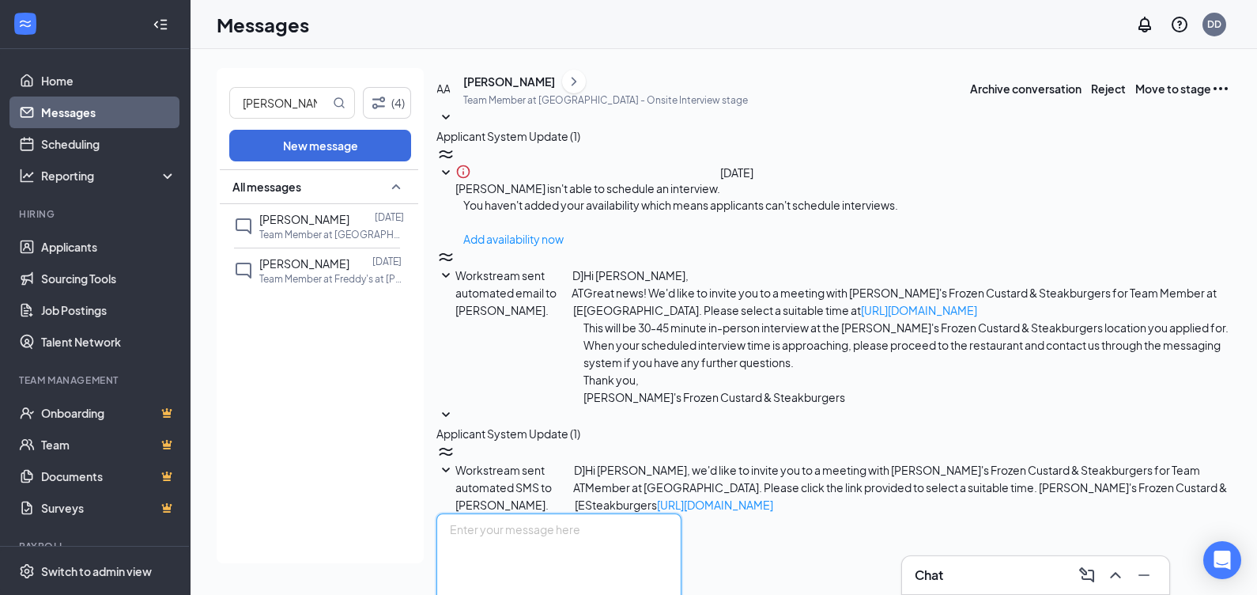
click at [601, 513] on textarea at bounding box center [558, 560] width 245 height 95
click at [599, 513] on textarea at bounding box center [558, 560] width 245 height 95
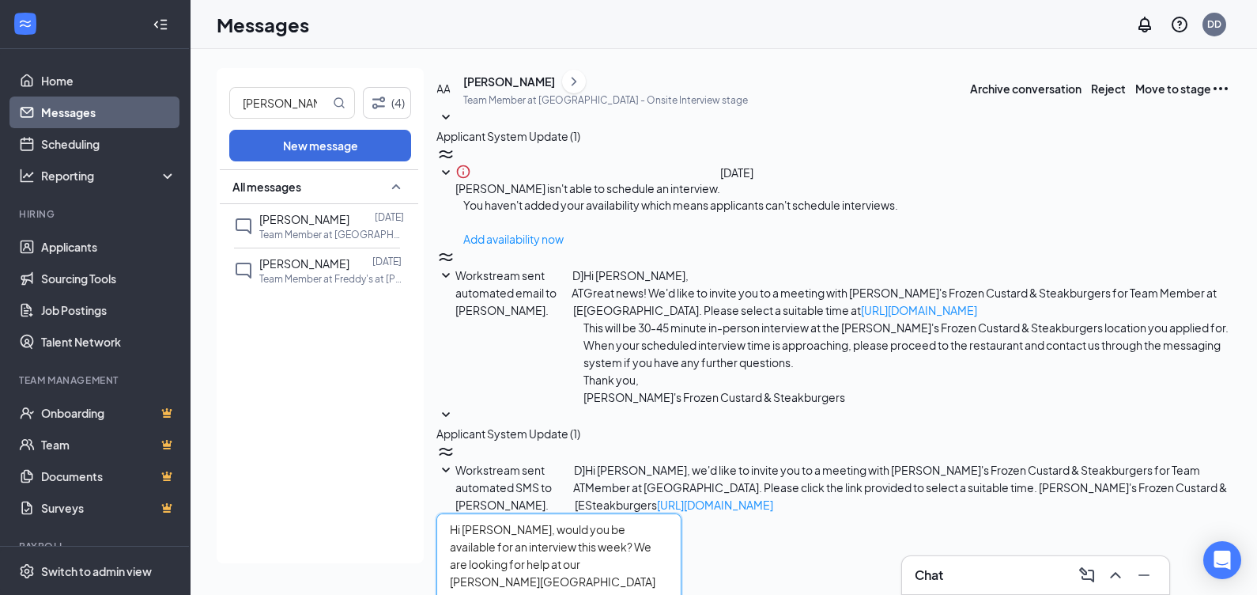
drag, startPoint x: 786, startPoint y: 431, endPoint x: 538, endPoint y: 427, distance: 247.5
click at [534, 513] on textarea "Hi [PERSON_NAME], would you be available for an interview this week? We are loo…" at bounding box center [558, 560] width 245 height 95
click at [682, 513] on textarea "Hi [PERSON_NAME], We are looking for help at our [PERSON_NAME][GEOGRAPHIC_DATA]…" at bounding box center [558, 560] width 245 height 95
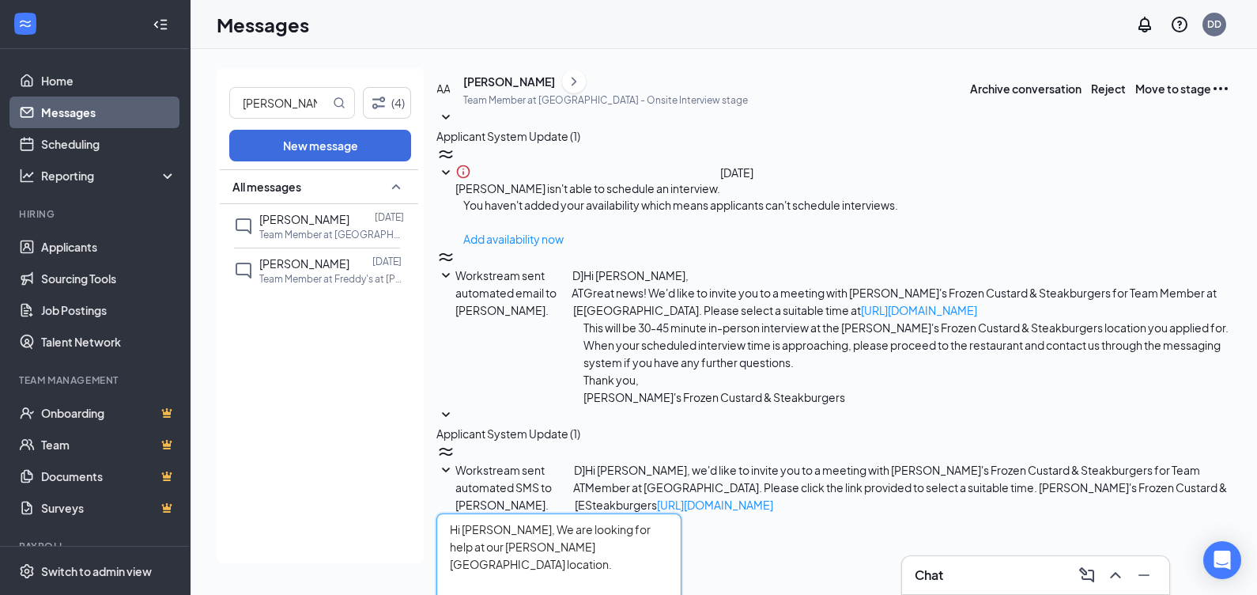
click at [682, 513] on textarea "Hi [PERSON_NAME], We are looking for help at our [PERSON_NAME][GEOGRAPHIC_DATA]…" at bounding box center [558, 560] width 245 height 95
click at [682, 513] on textarea "Hi [PERSON_NAME], We are looking for help at our [PERSON_NAME] Crossroads Fredd…" at bounding box center [558, 560] width 245 height 95
type textarea "Hi [PERSON_NAME], We are looking for help at our [PERSON_NAME] Crossroads Fredd…"
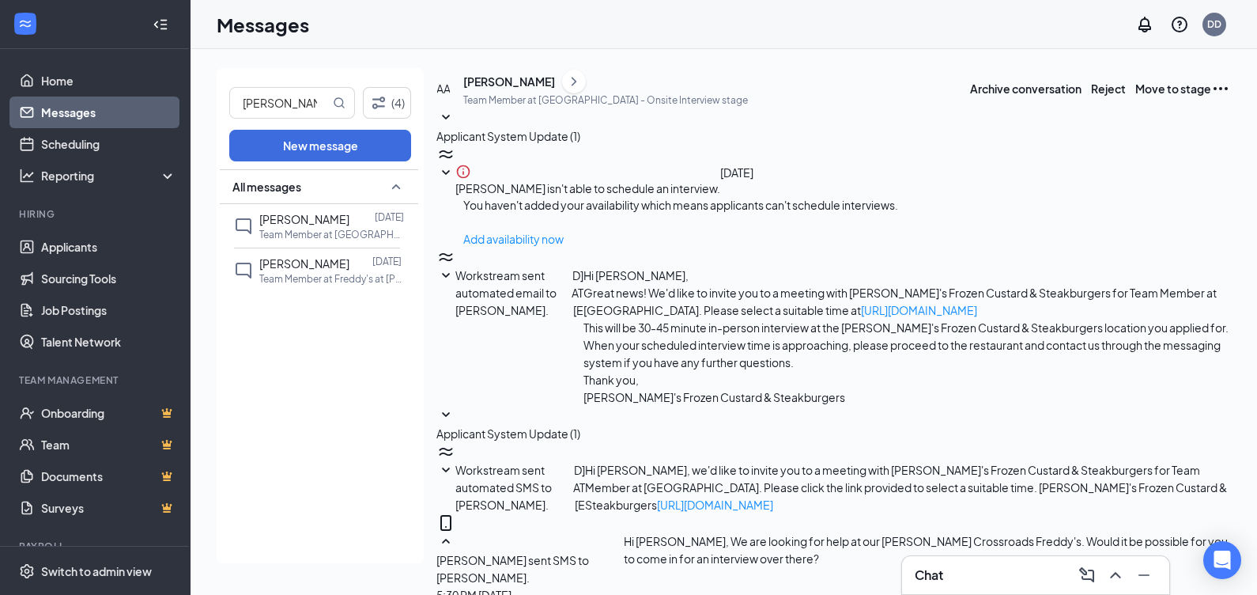
scroll to position [109, 0]
click at [300, 96] on input "[PERSON_NAME]" at bounding box center [280, 103] width 100 height 30
type input "a"
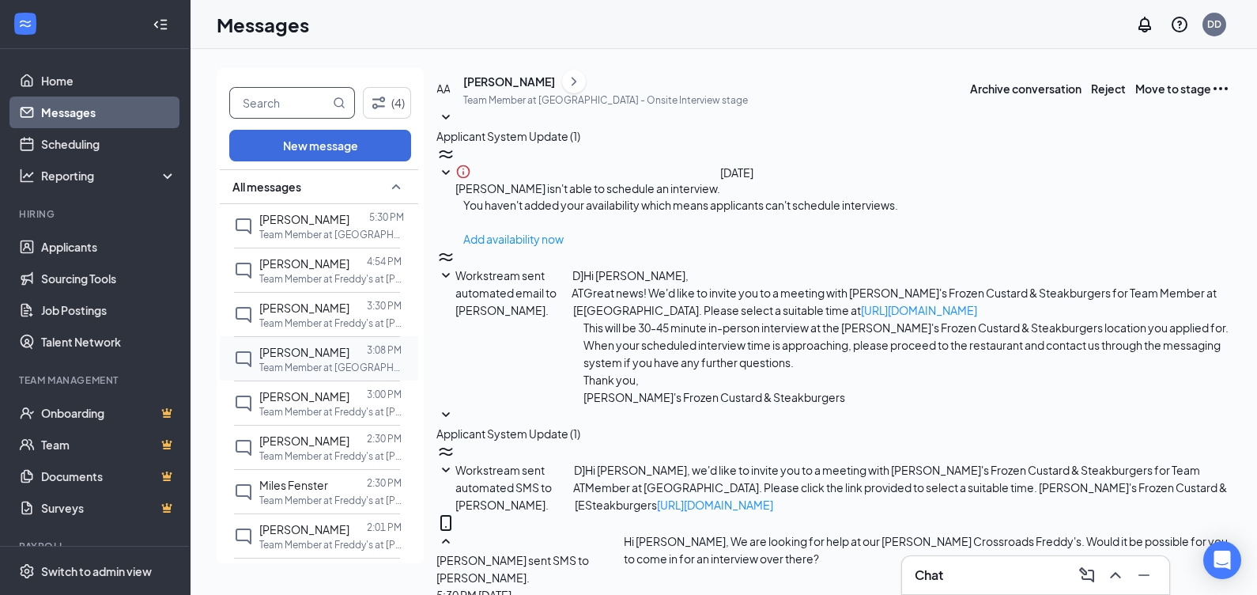
scroll to position [98, 0]
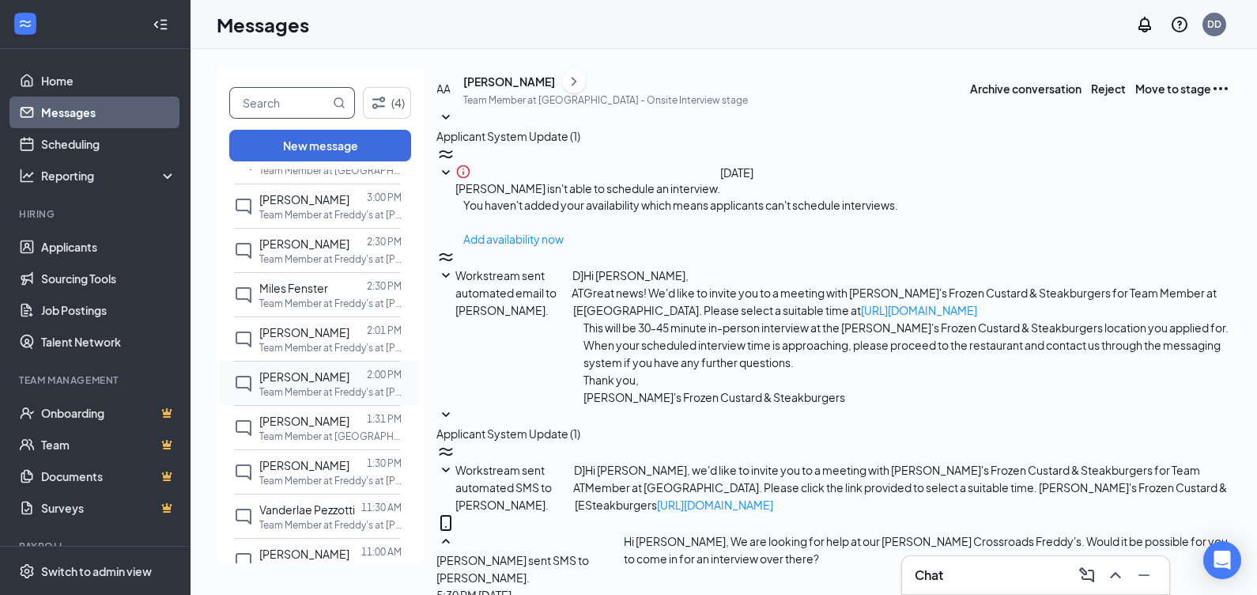
click at [309, 380] on span "[PERSON_NAME]" at bounding box center [304, 376] width 90 height 14
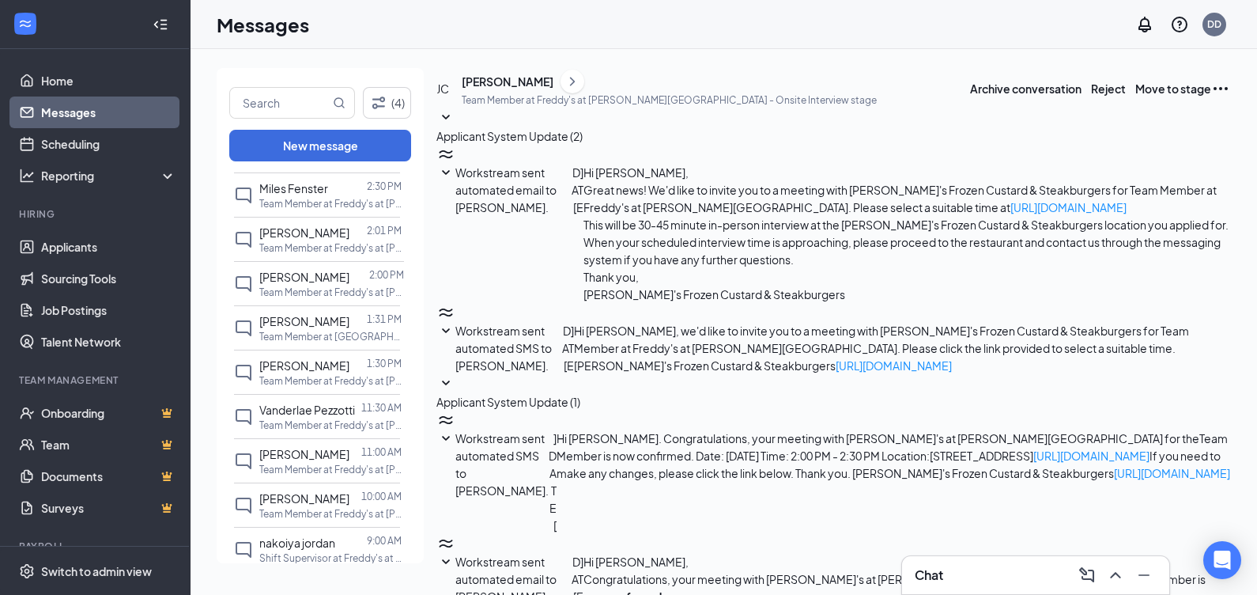
scroll to position [178, 0]
click at [316, 394] on div "Vanderlae Pezzotti 11:30 AM Team Member at Freddy's at [PERSON_NAME][GEOGRAPHIC…" at bounding box center [317, 416] width 166 height 44
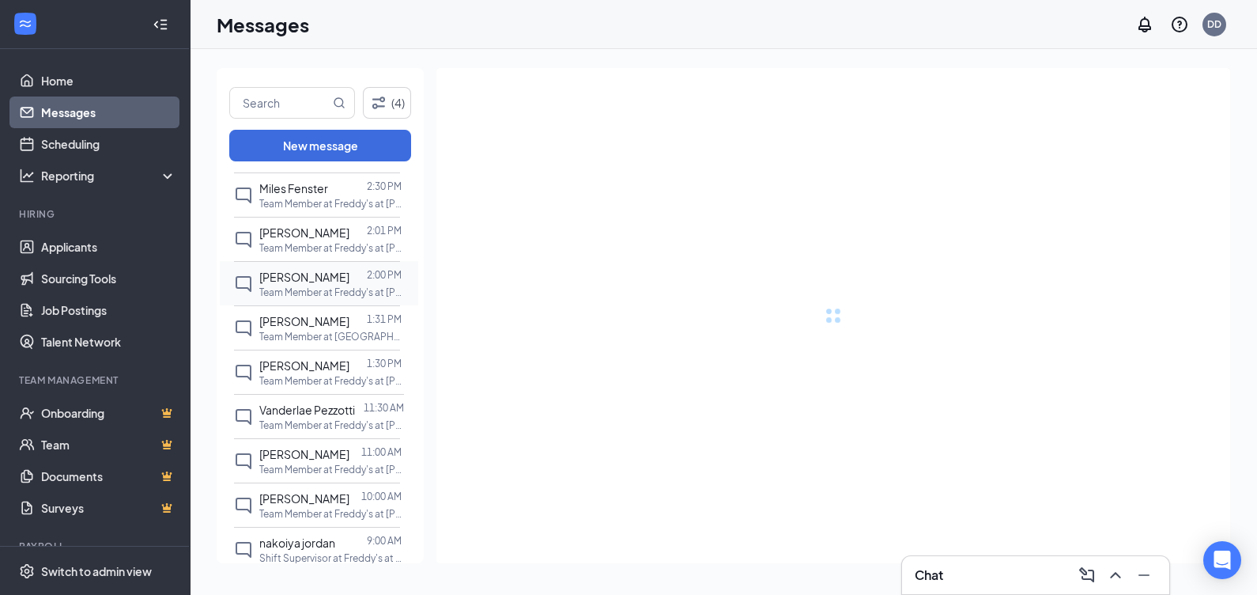
scroll to position [334, 0]
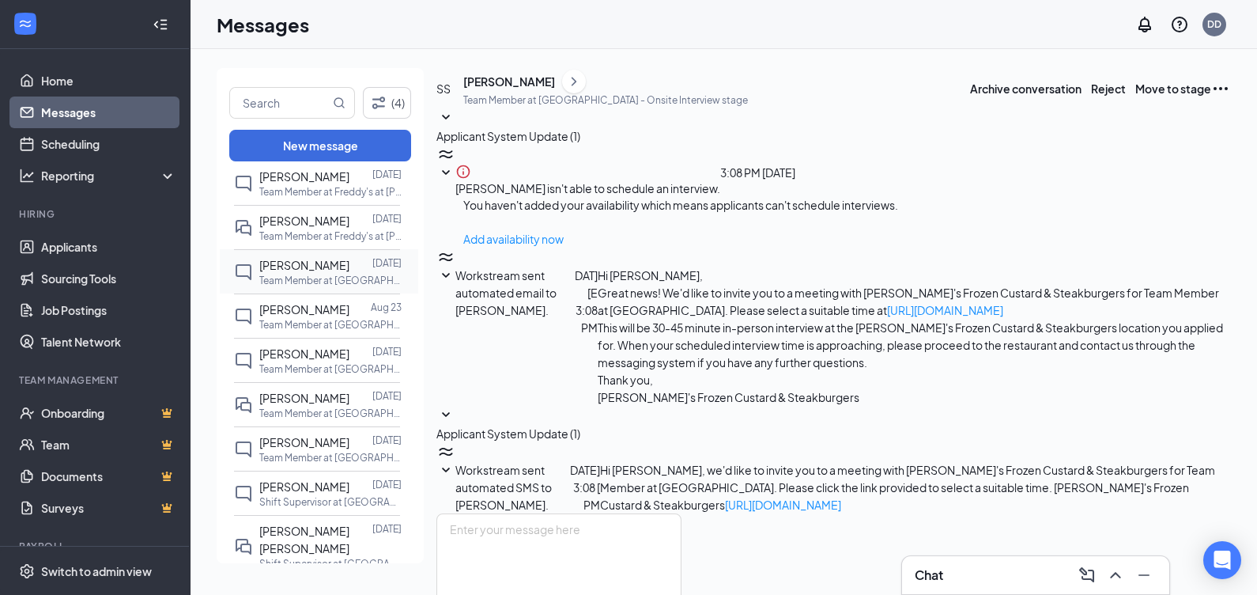
scroll to position [790, 0]
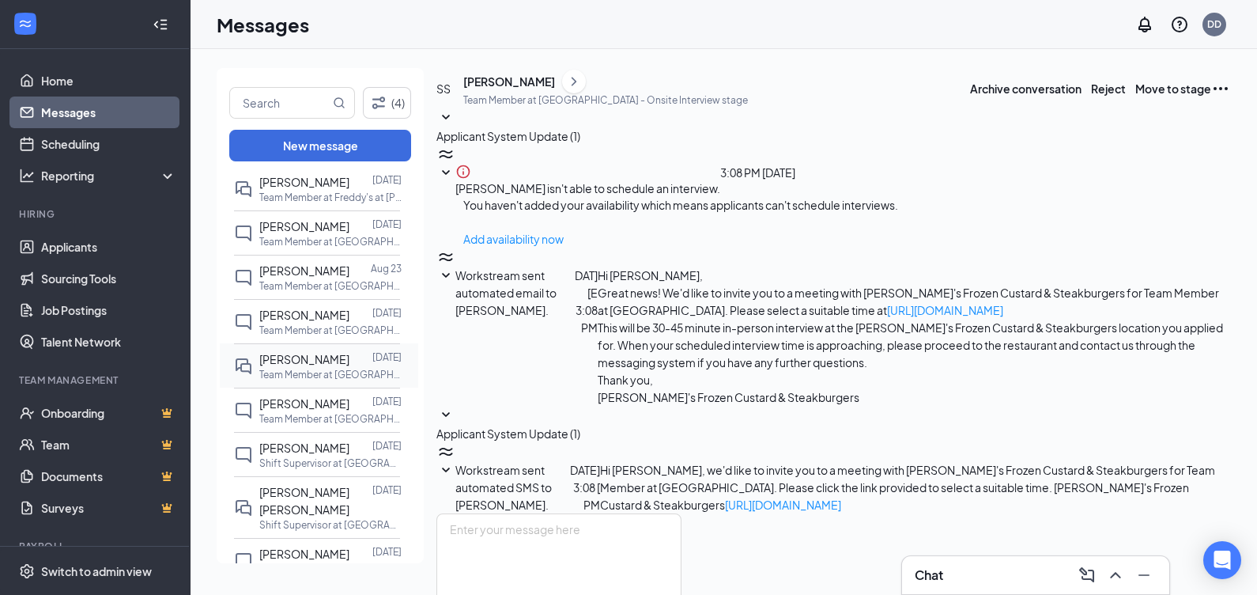
click at [313, 368] on p "Team Member at [GEOGRAPHIC_DATA]" at bounding box center [330, 374] width 142 height 13
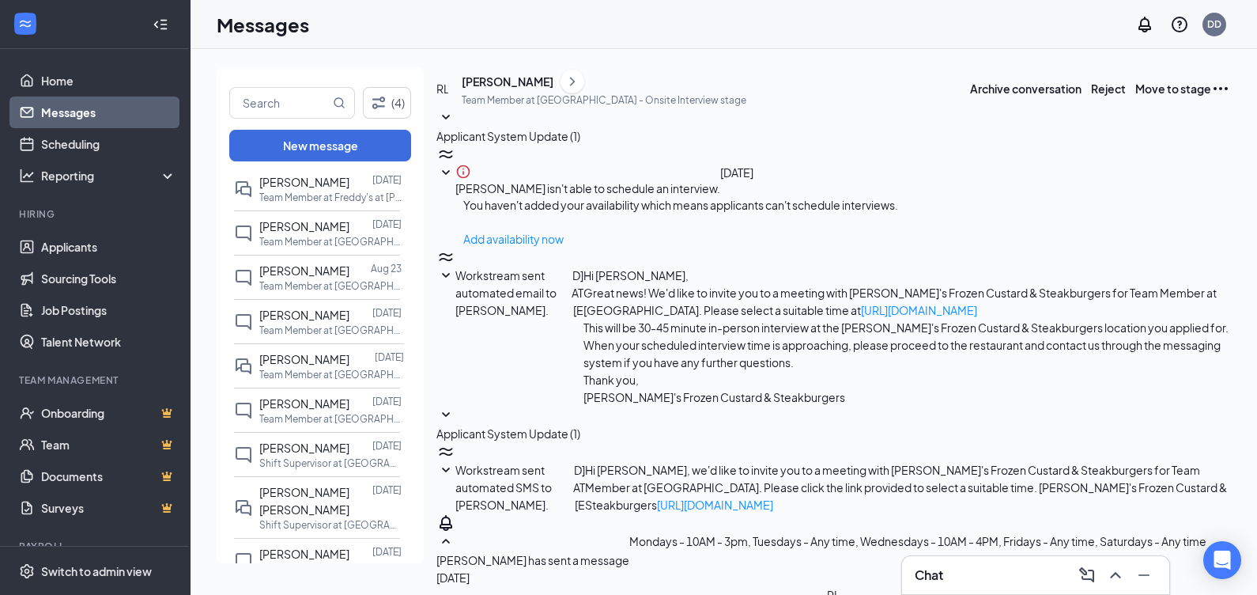
scroll to position [212, 0]
drag, startPoint x: 1166, startPoint y: 536, endPoint x: 906, endPoint y: 445, distance: 274.8
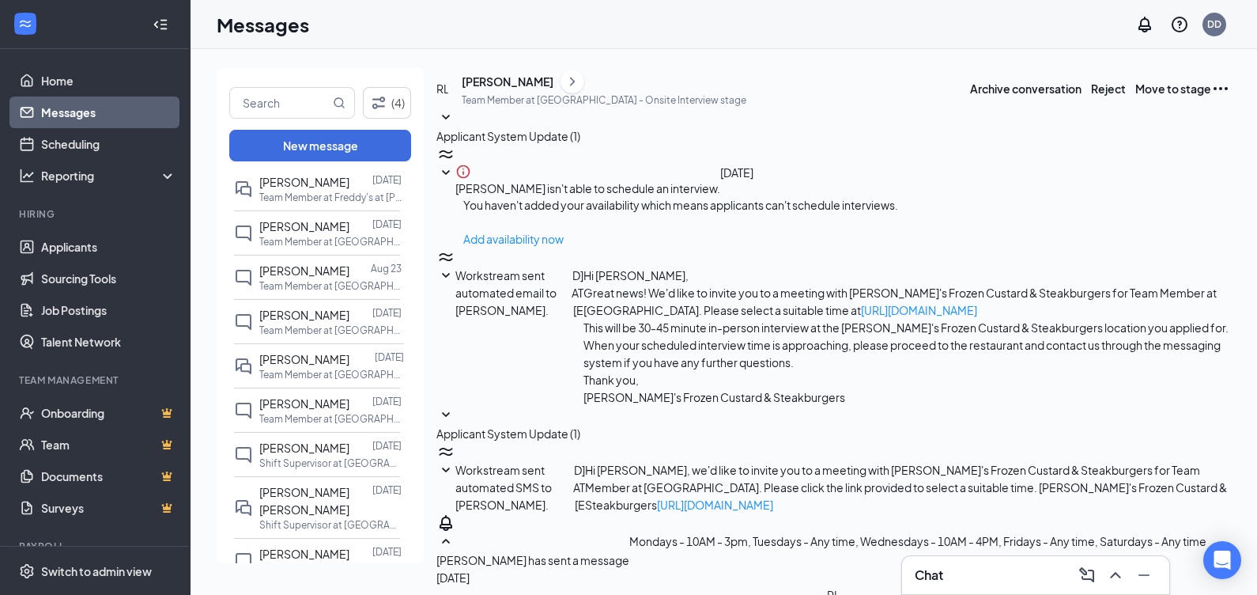
drag, startPoint x: 843, startPoint y: 427, endPoint x: 746, endPoint y: 423, distance: 96.5
type textarea "Hi [PERSON_NAME], would you be available for an interview [DATE]?"
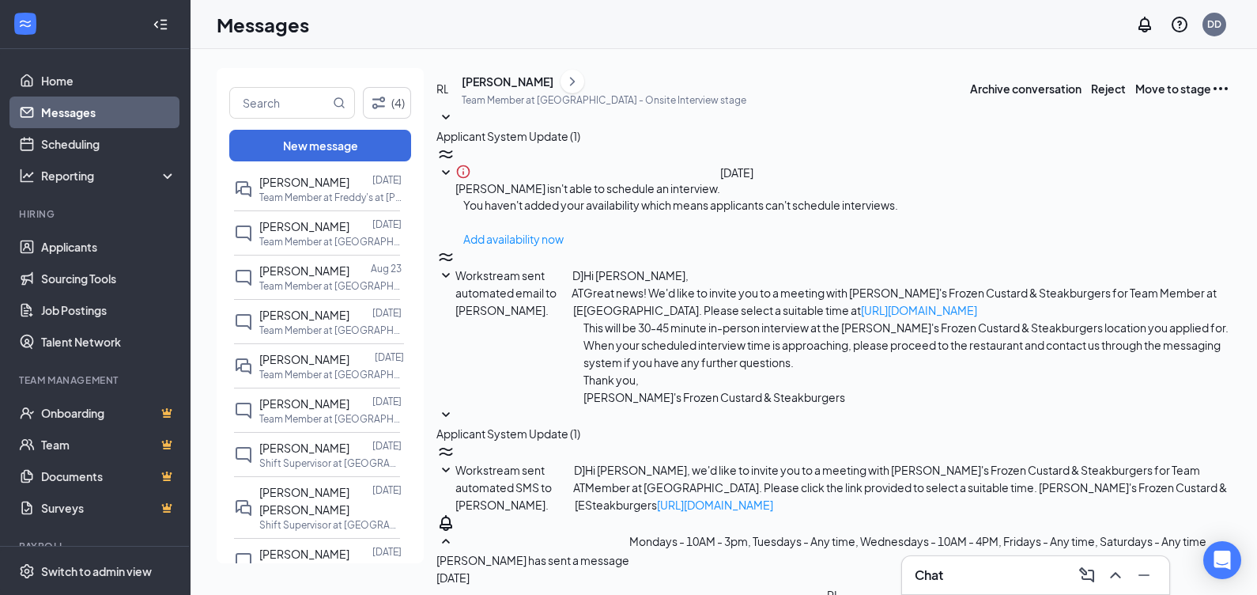
scroll to position [297, 0]
click at [517, 89] on div "[PERSON_NAME]" at bounding box center [508, 82] width 92 height 16
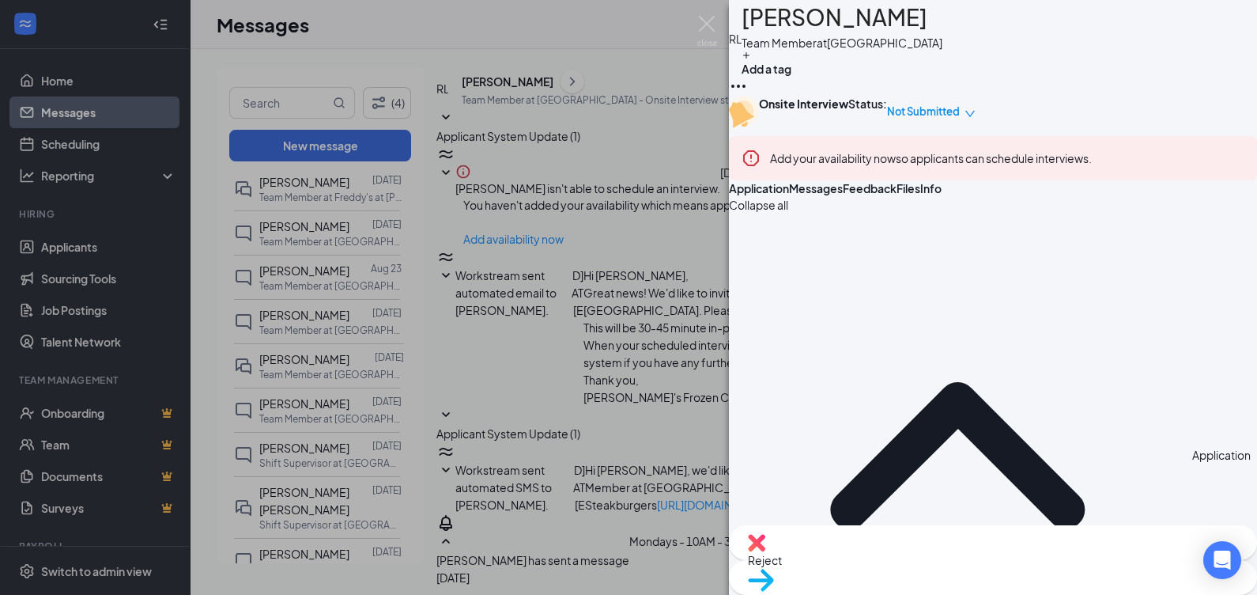
click at [920, 196] on button "Files" at bounding box center [909, 188] width 24 height 16
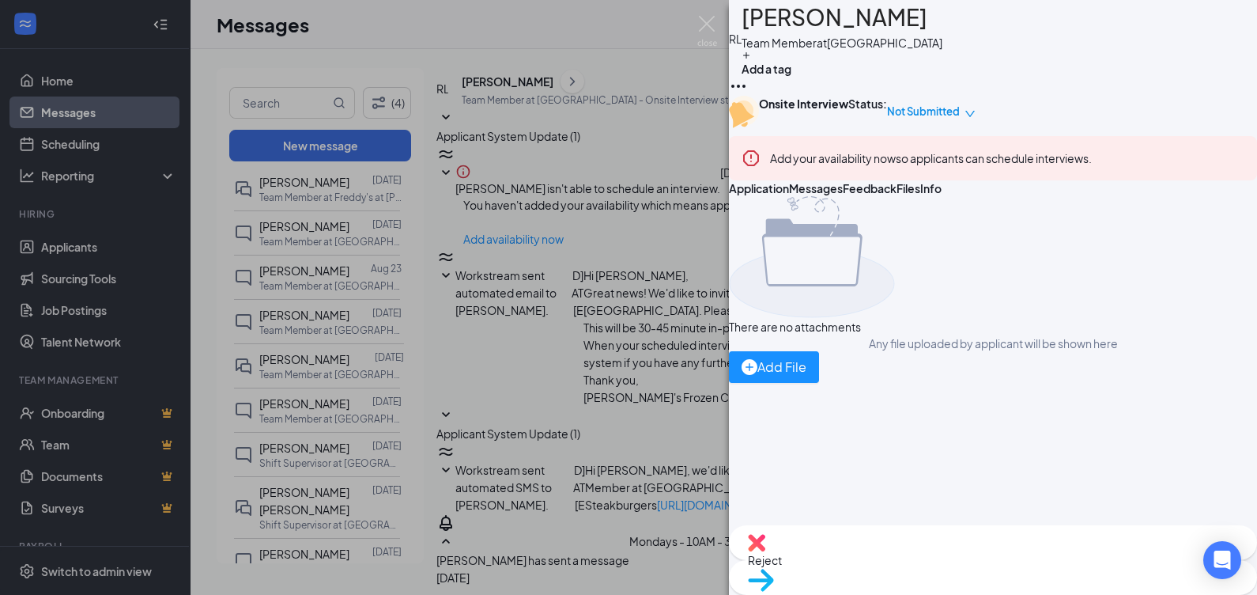
click at [665, 251] on div "[PERSON_NAME] Team Member at [GEOGRAPHIC_DATA] Add a tag Onsite Interview Statu…" at bounding box center [628, 297] width 1257 height 595
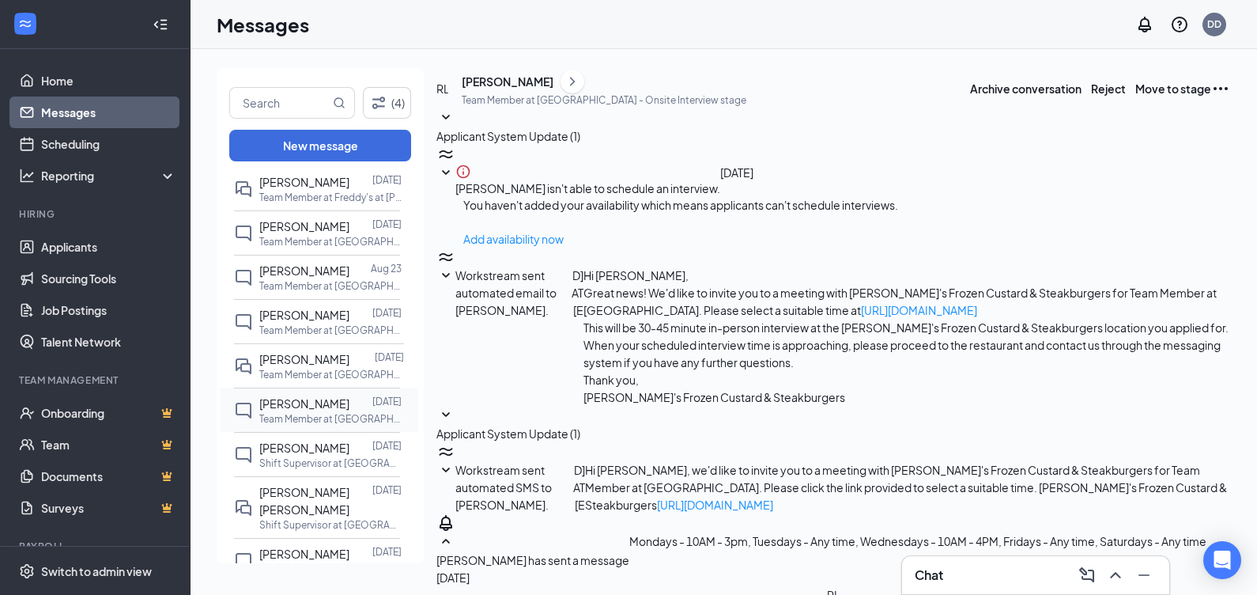
click at [313, 412] on p "Team Member at [GEOGRAPHIC_DATA]" at bounding box center [330, 418] width 142 height 13
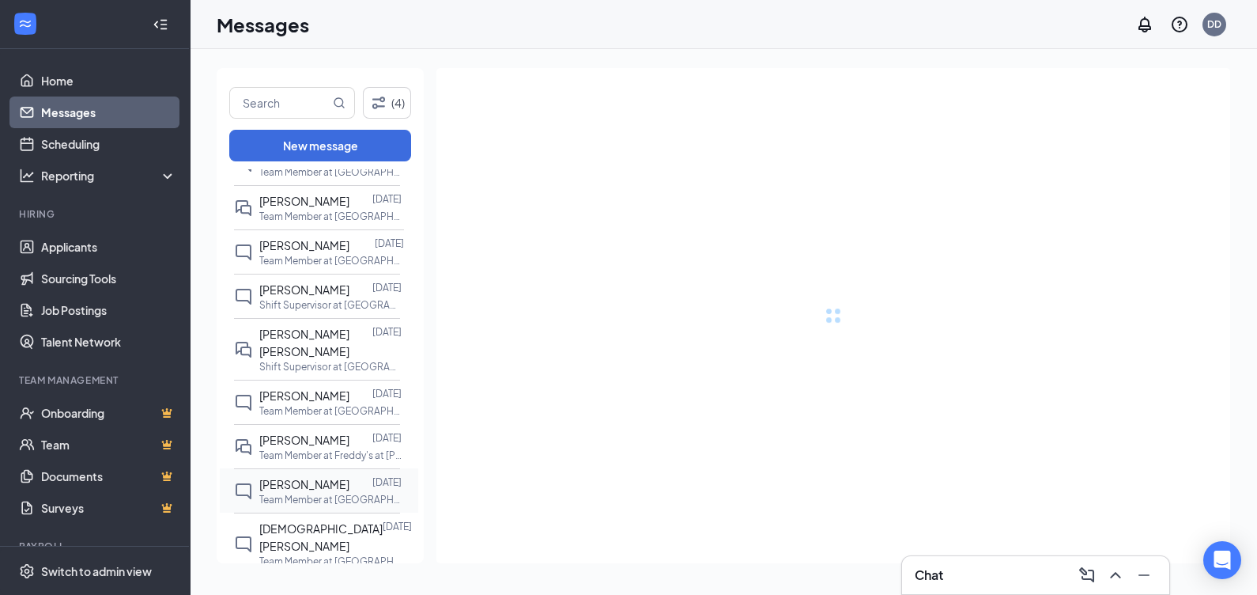
scroll to position [988, 0]
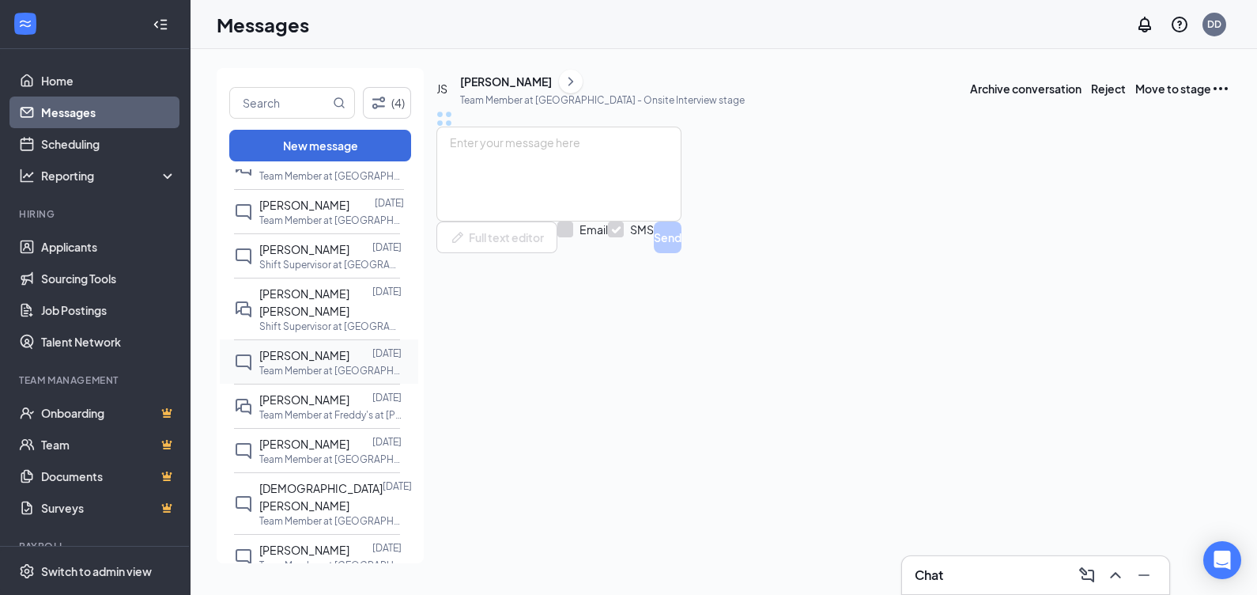
click at [288, 258] on p "Shift Supervisor at [GEOGRAPHIC_DATA]" at bounding box center [330, 264] width 142 height 13
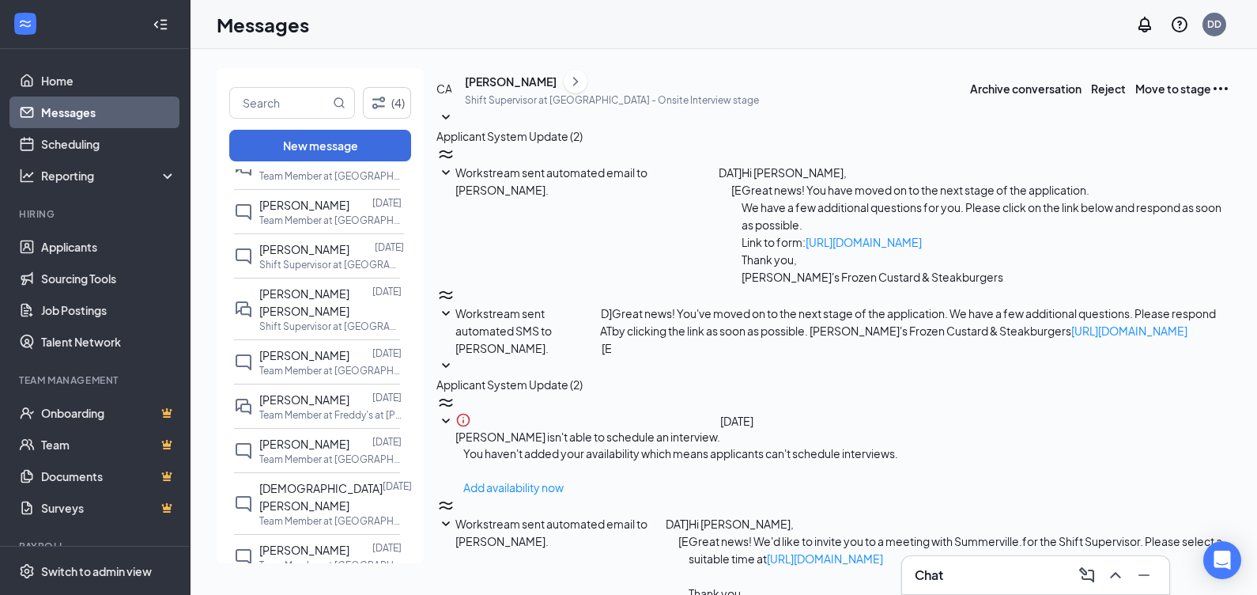
scroll to position [110, 0]
click at [554, 89] on div "[PERSON_NAME]" at bounding box center [511, 82] width 92 height 16
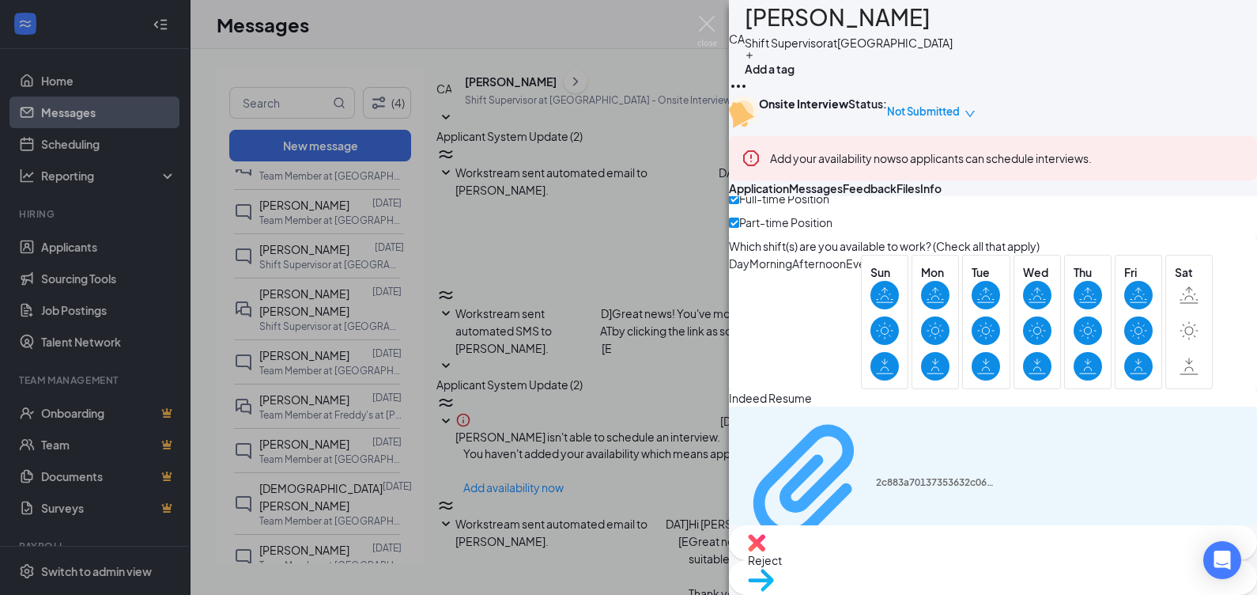
scroll to position [748, 0]
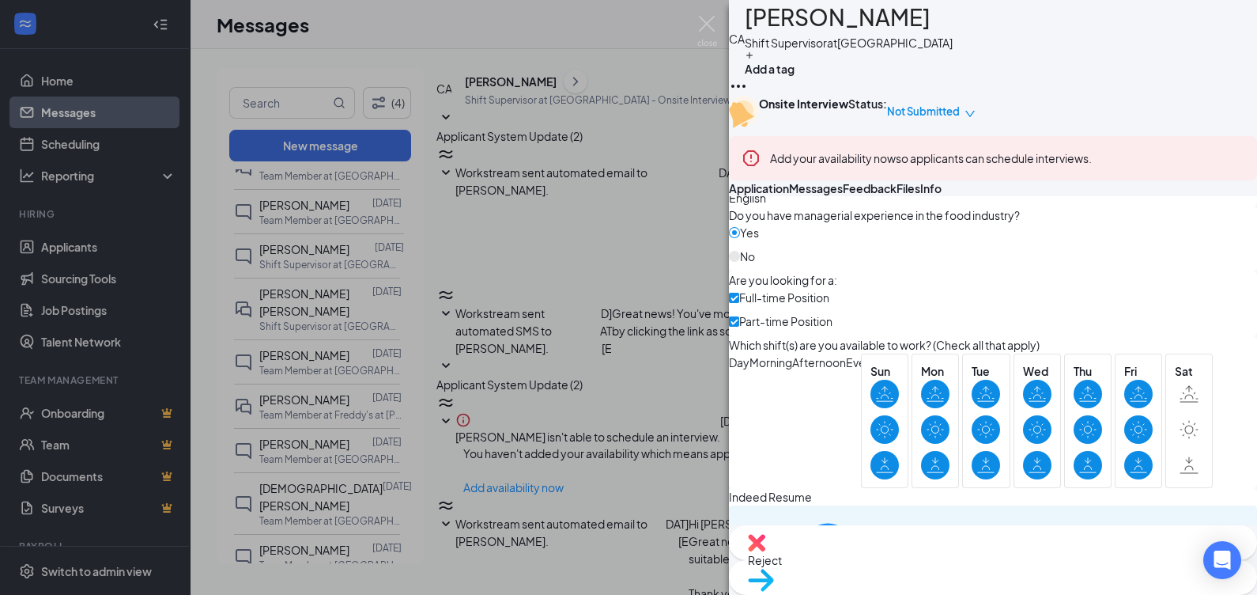
click at [593, 297] on div "CA [PERSON_NAME] Shift Supervisor at [GEOGRAPHIC_DATA] Add a tag Onsite Intervi…" at bounding box center [628, 297] width 1257 height 595
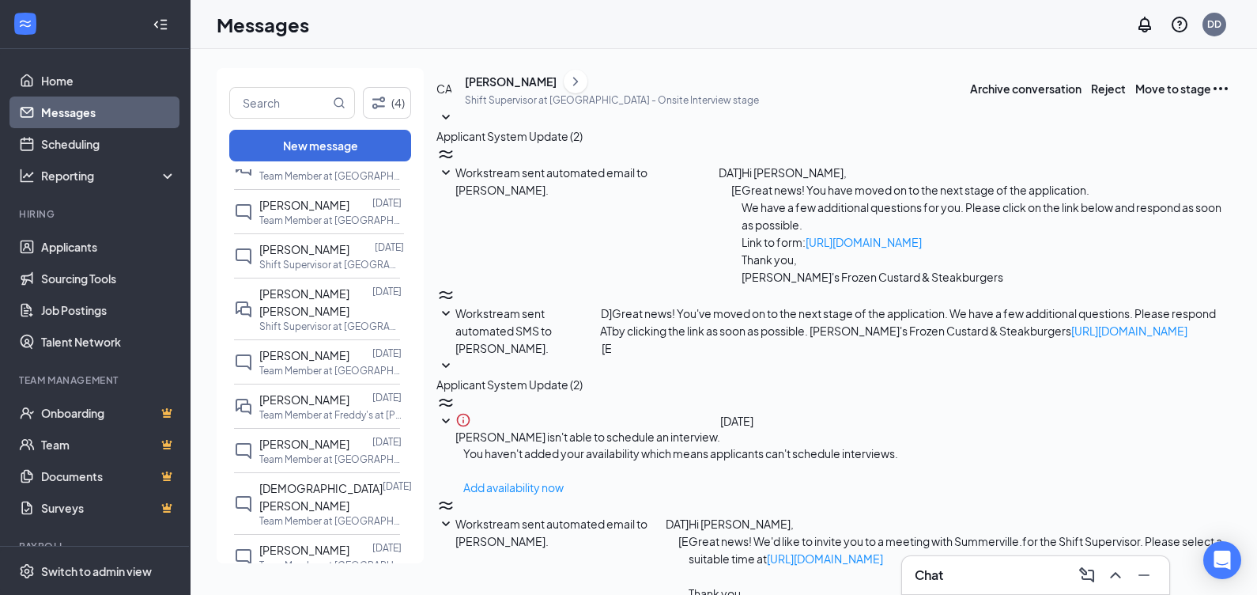
type textarea "Hi [PERSON_NAME], we have openings at our [PERSON_NAME] Crossroads Freddy's. Wo…"
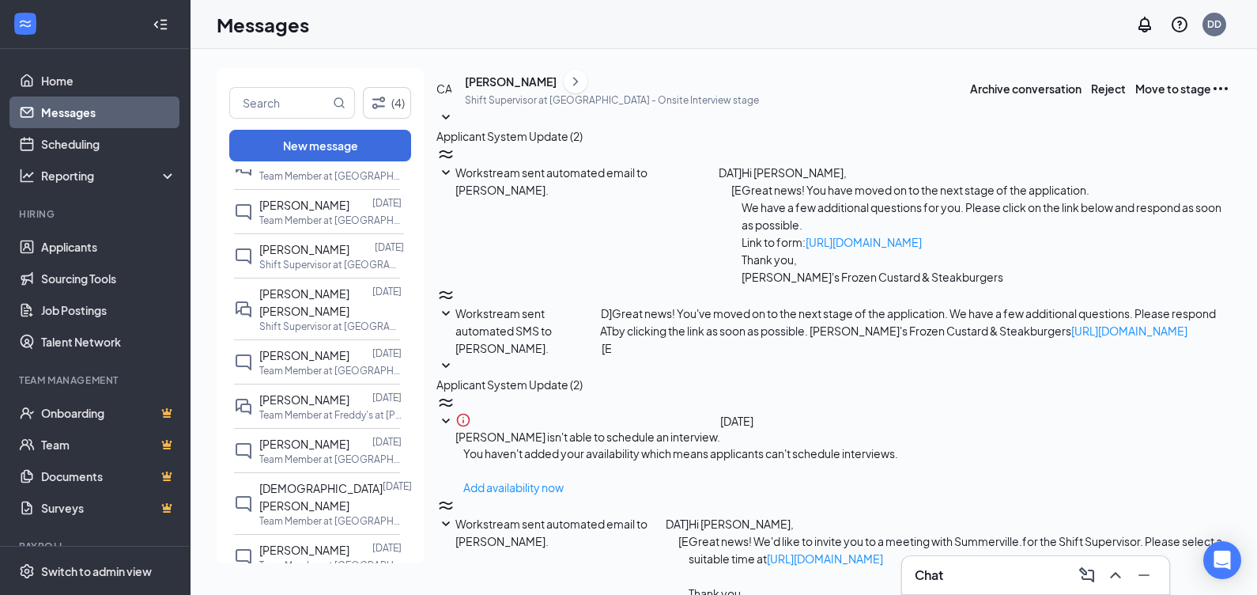
scroll to position [312, 0]
click at [513, 89] on div "[PERSON_NAME]" at bounding box center [511, 82] width 92 height 16
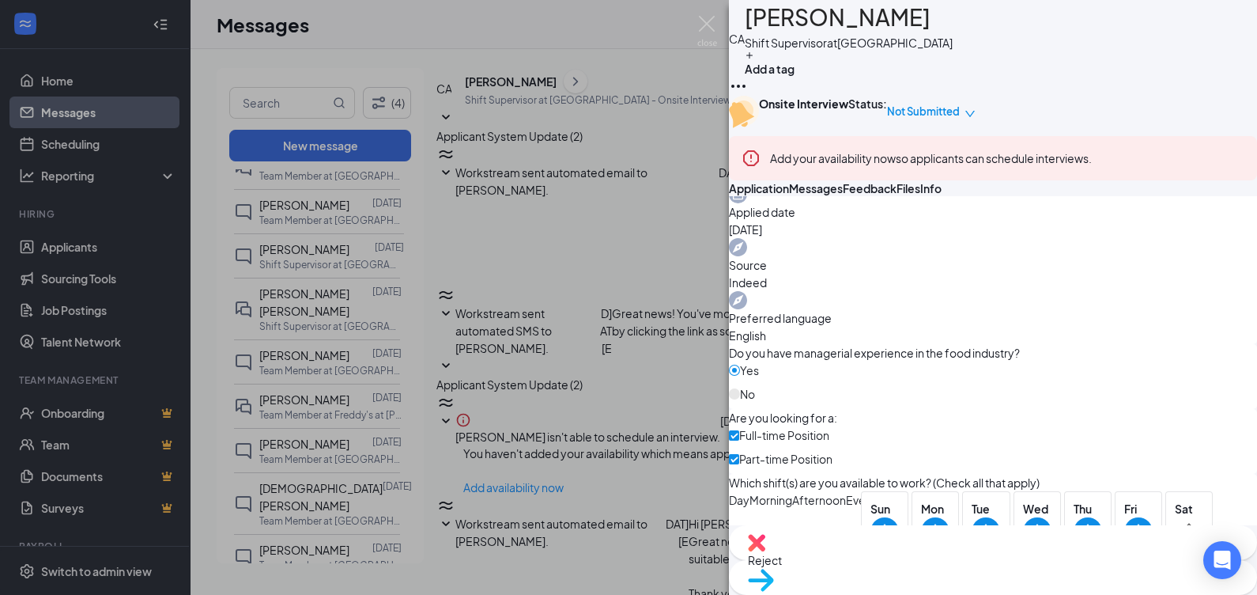
scroll to position [593, 0]
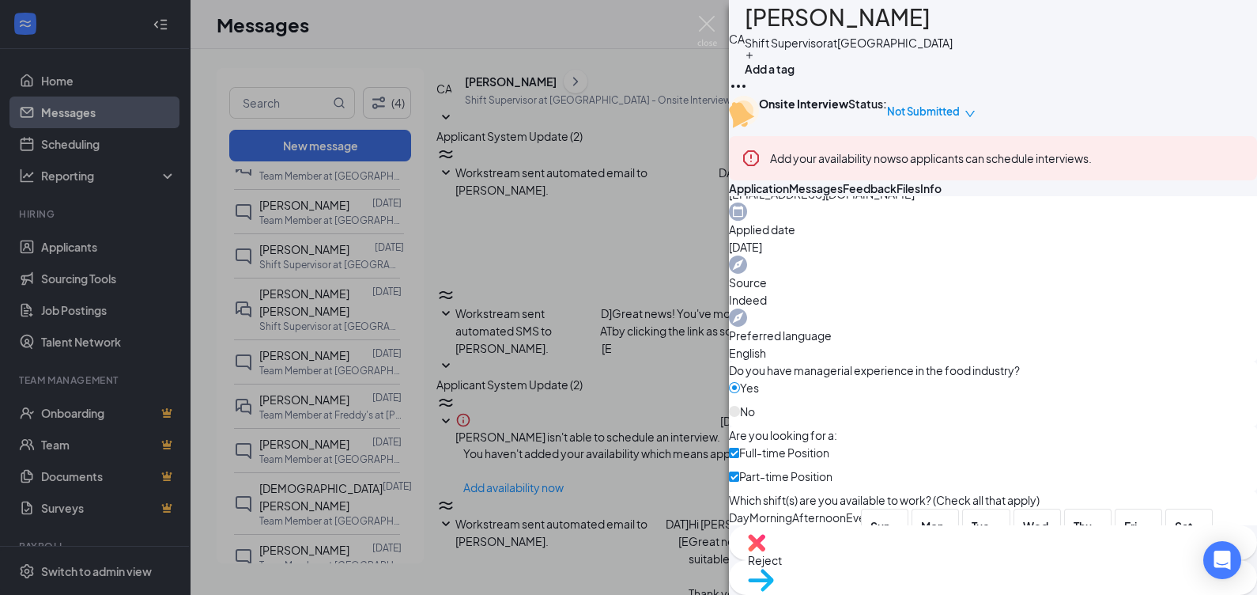
click at [315, 297] on div "CA [PERSON_NAME] Shift Supervisor at [GEOGRAPHIC_DATA] Add a tag Onsite Intervi…" at bounding box center [628, 297] width 1257 height 595
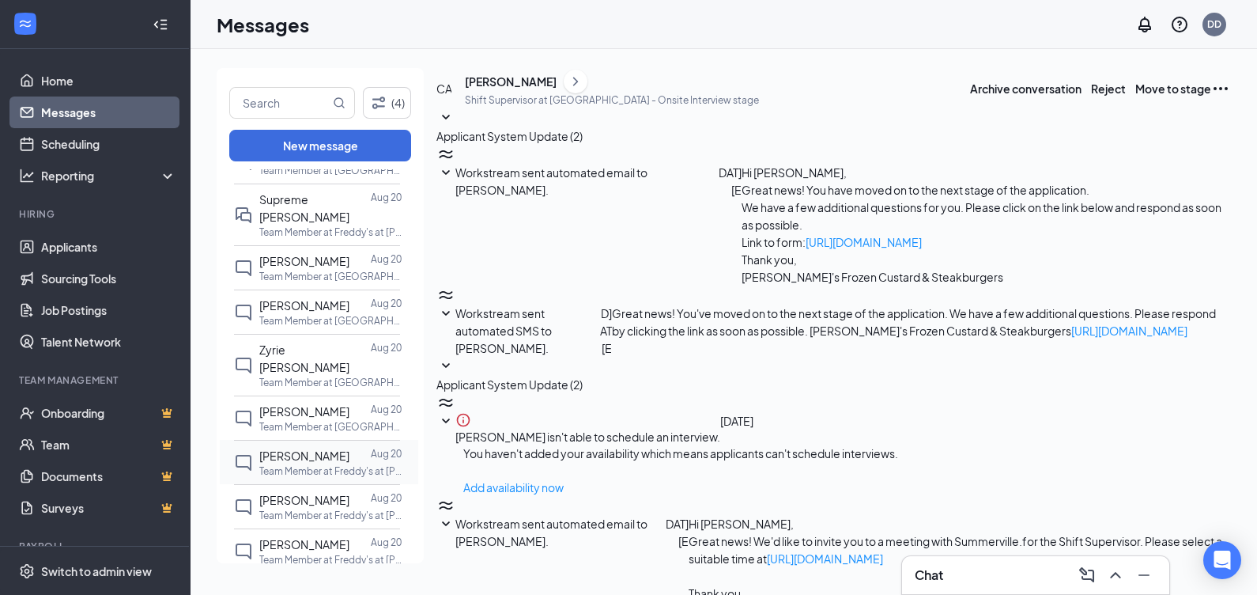
scroll to position [1581, 0]
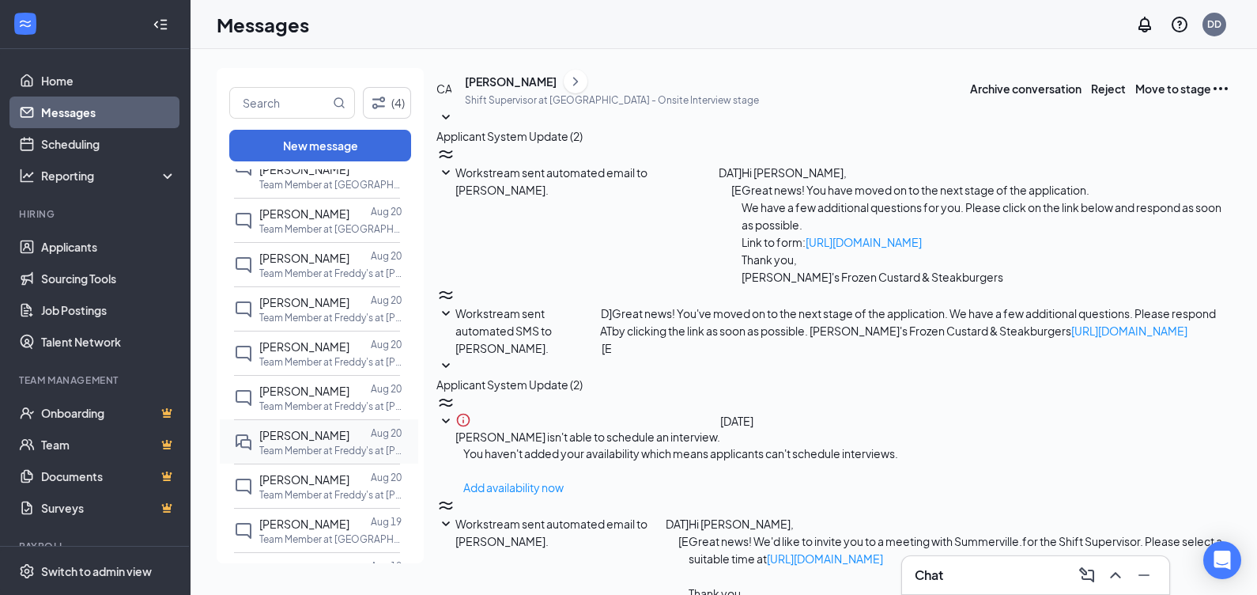
click at [272, 428] on span "[PERSON_NAME]" at bounding box center [304, 435] width 90 height 14
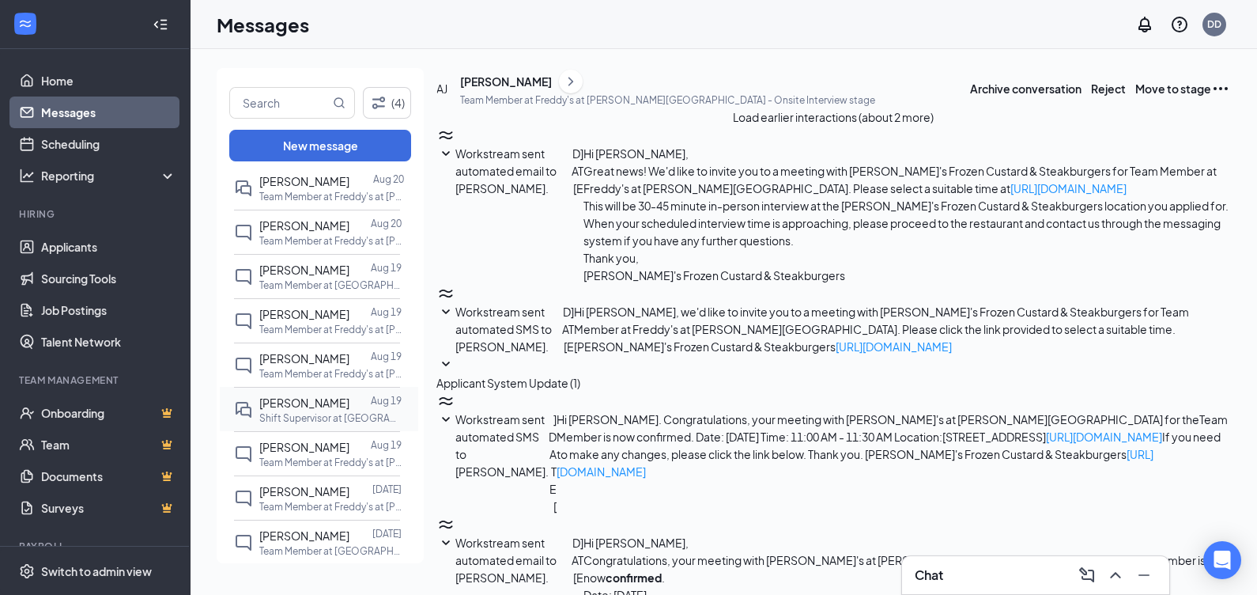
scroll to position [1878, 0]
click at [334, 456] on p "Team Member at Freddy's at [PERSON_NAME][GEOGRAPHIC_DATA]" at bounding box center [330, 462] width 142 height 13
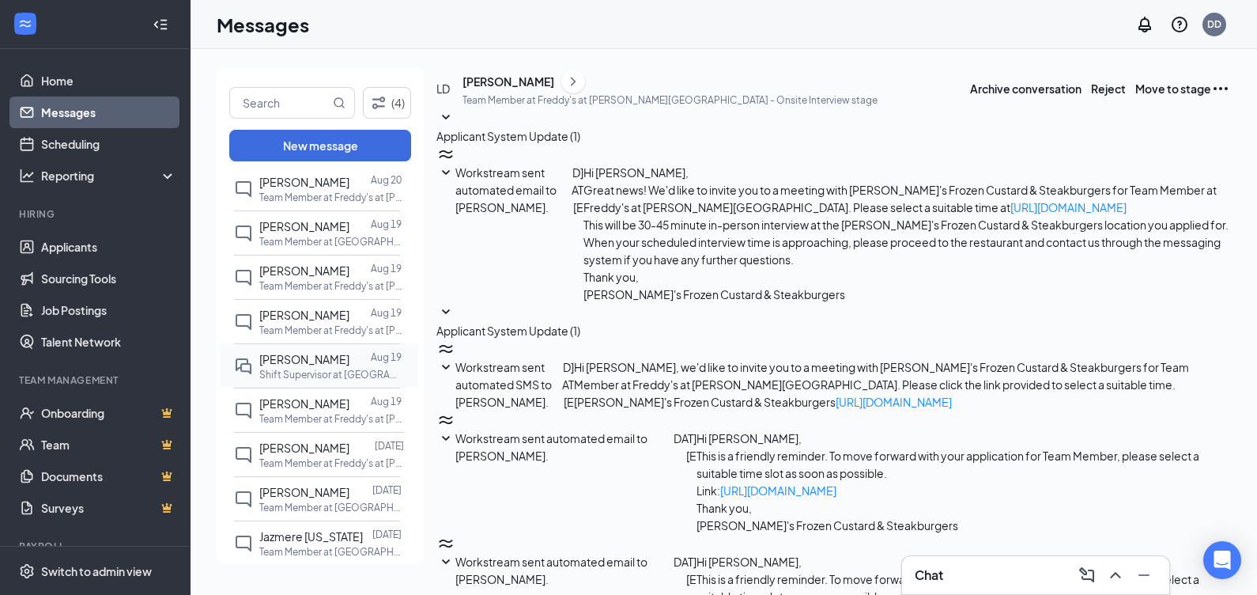
scroll to position [64, 0]
click at [455, 553] on icon "SmallChevronDown" at bounding box center [445, 562] width 19 height 19
click at [537, 89] on div "[PERSON_NAME]" at bounding box center [509, 82] width 92 height 16
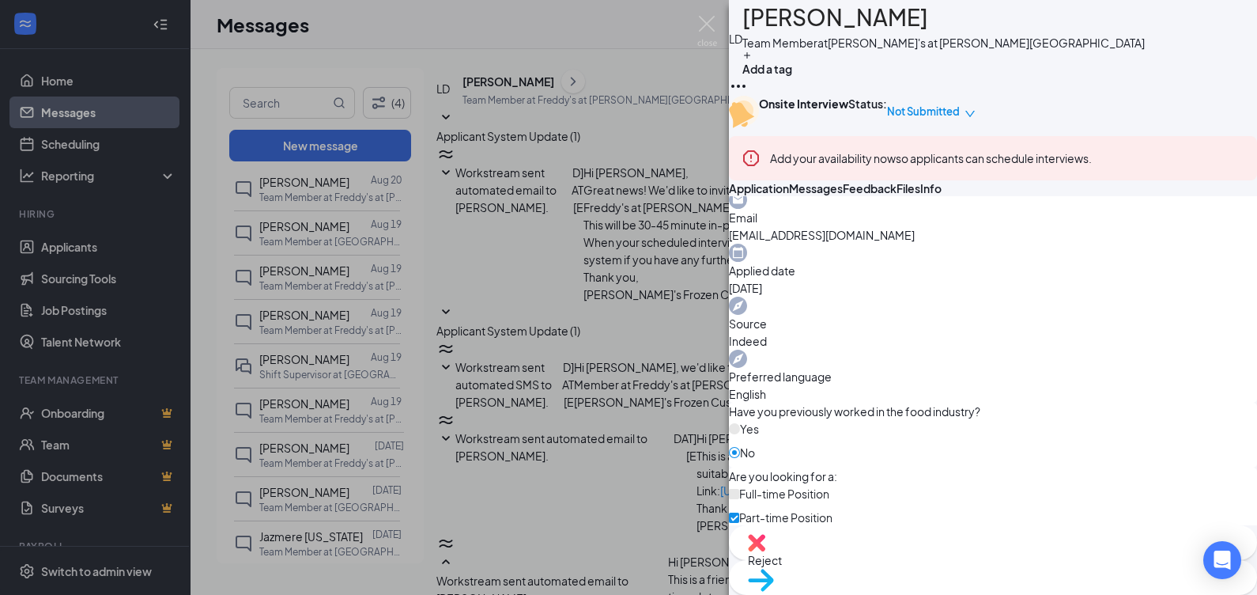
scroll to position [494, 0]
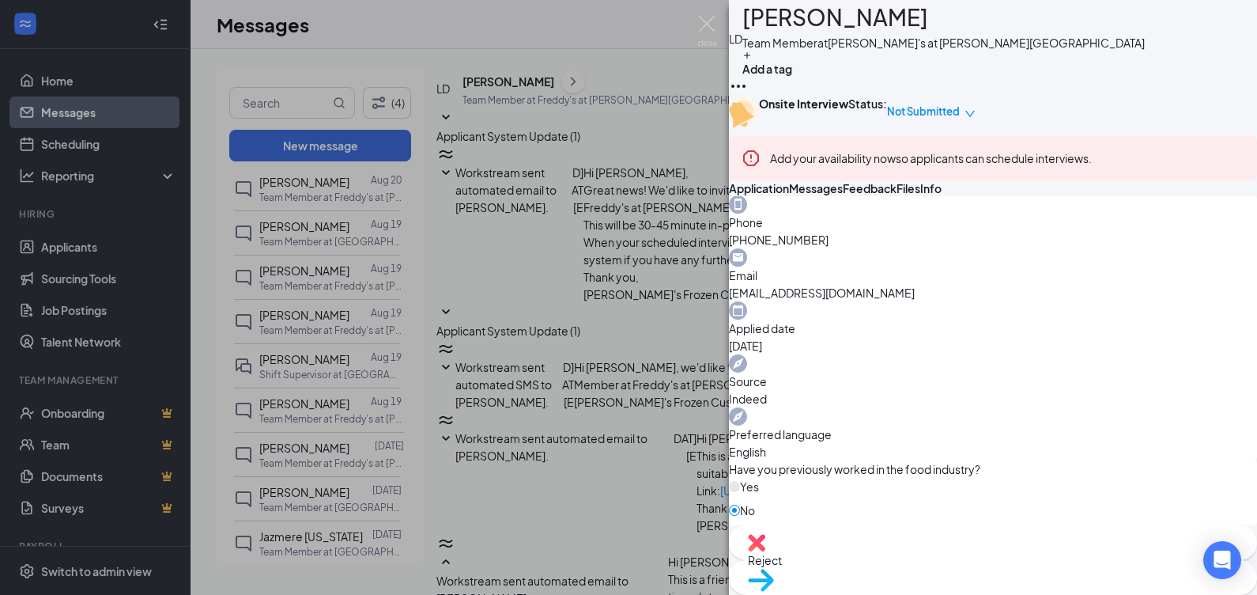
click at [261, 382] on div "LD [PERSON_NAME] Team Member at Freddy's at [PERSON_NAME][GEOGRAPHIC_DATA] Add …" at bounding box center [628, 297] width 1257 height 595
click at [305, 529] on span "Jazmere [US_STATE]" at bounding box center [311, 536] width 104 height 14
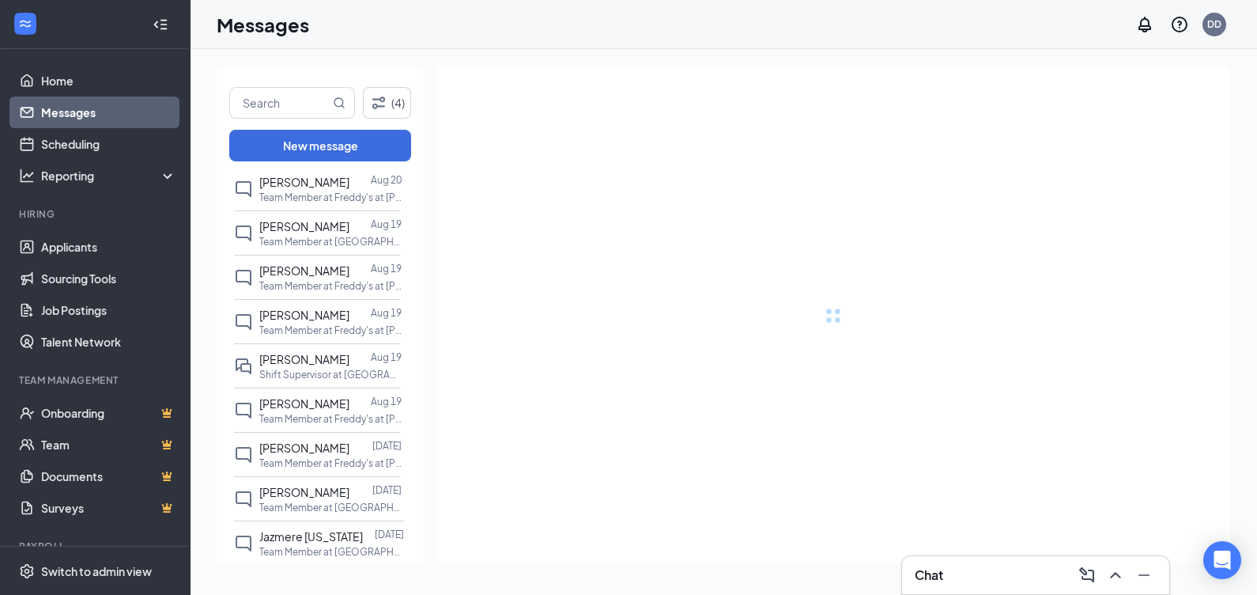
click at [415, 502] on div "All messages [PERSON_NAME] 5:30 PM Team Member at [GEOGRAPHIC_DATA] [PERSON_NAM…" at bounding box center [320, 367] width 207 height 397
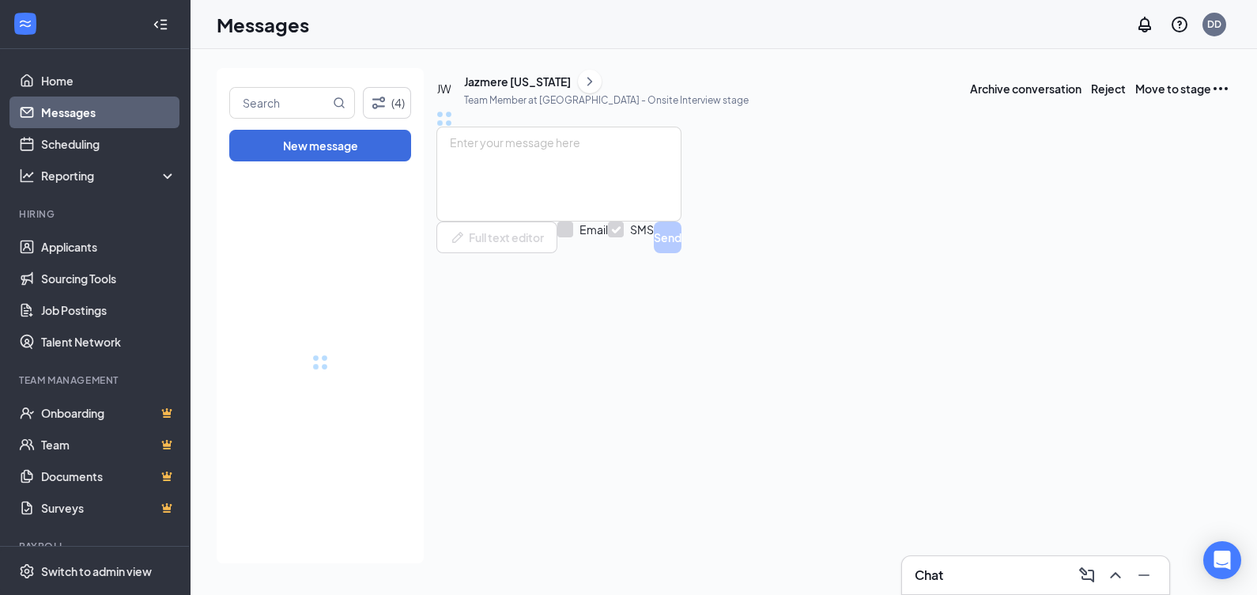
click at [67, 83] on link "Home" at bounding box center [108, 81] width 135 height 32
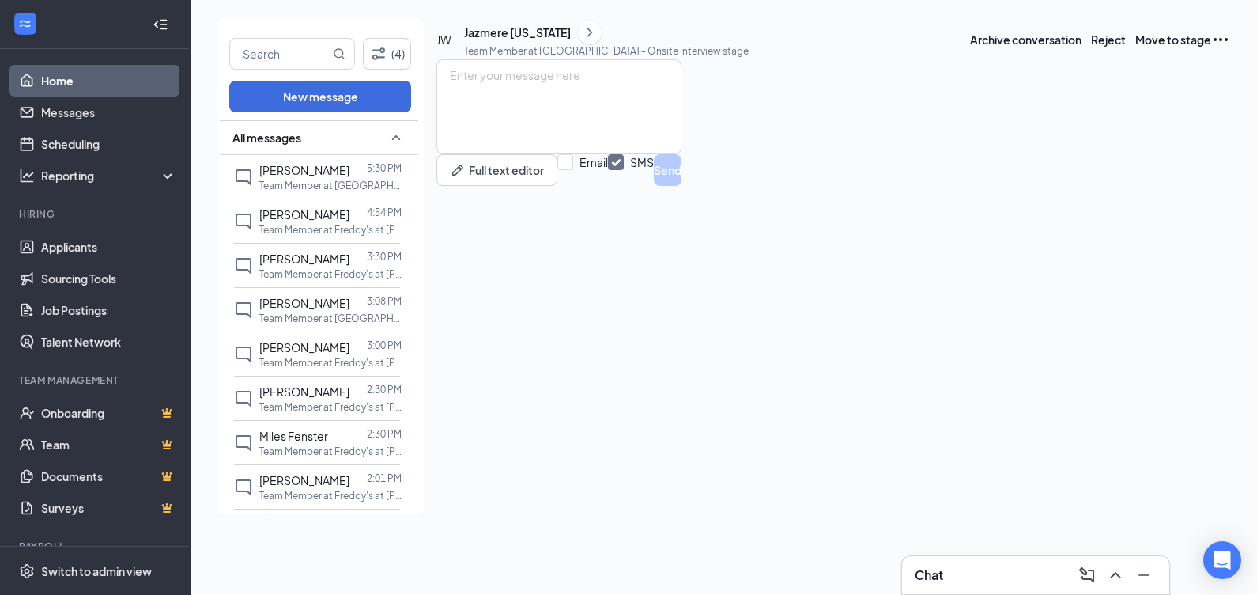
click at [113, 87] on link "Home" at bounding box center [108, 81] width 135 height 32
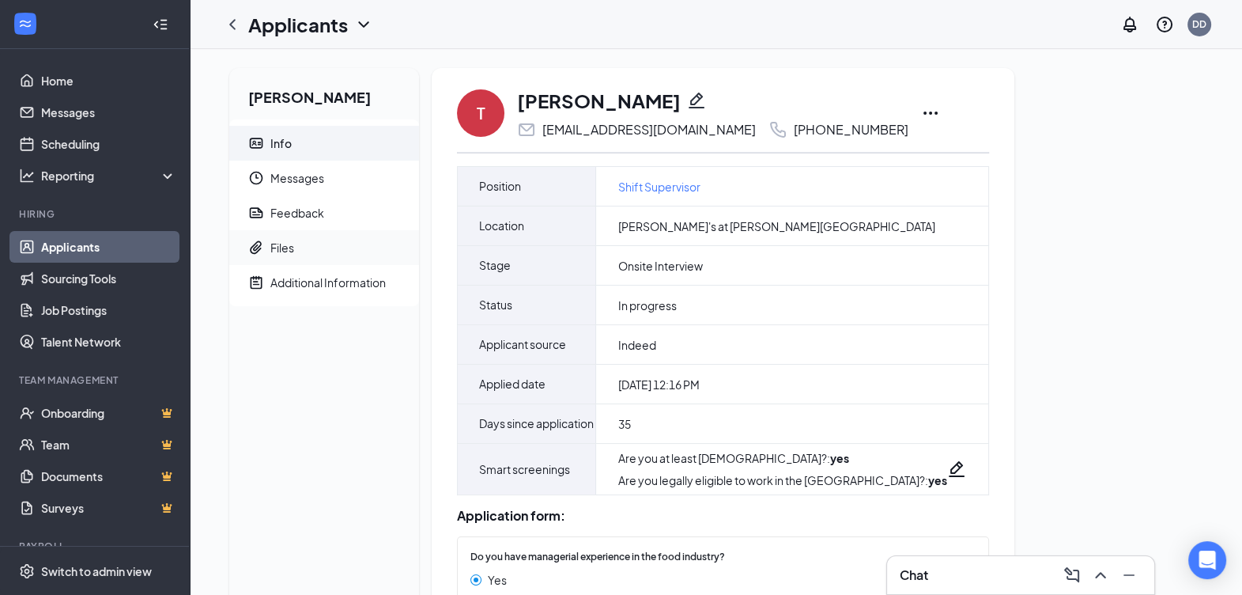
click at [300, 259] on span "Files" at bounding box center [338, 247] width 136 height 35
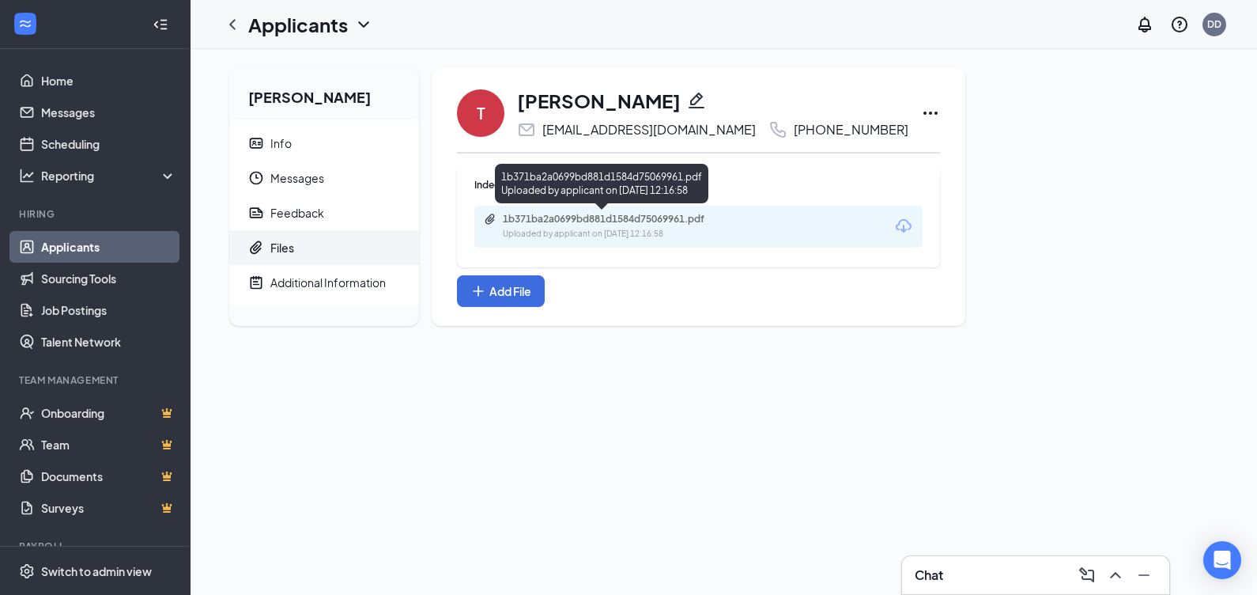
click at [555, 226] on div "1b371ba2a0699bd881d1584d75069961.pdf Uploaded by applicant on Jul 22, 2025 at 1…" at bounding box center [612, 227] width 256 height 28
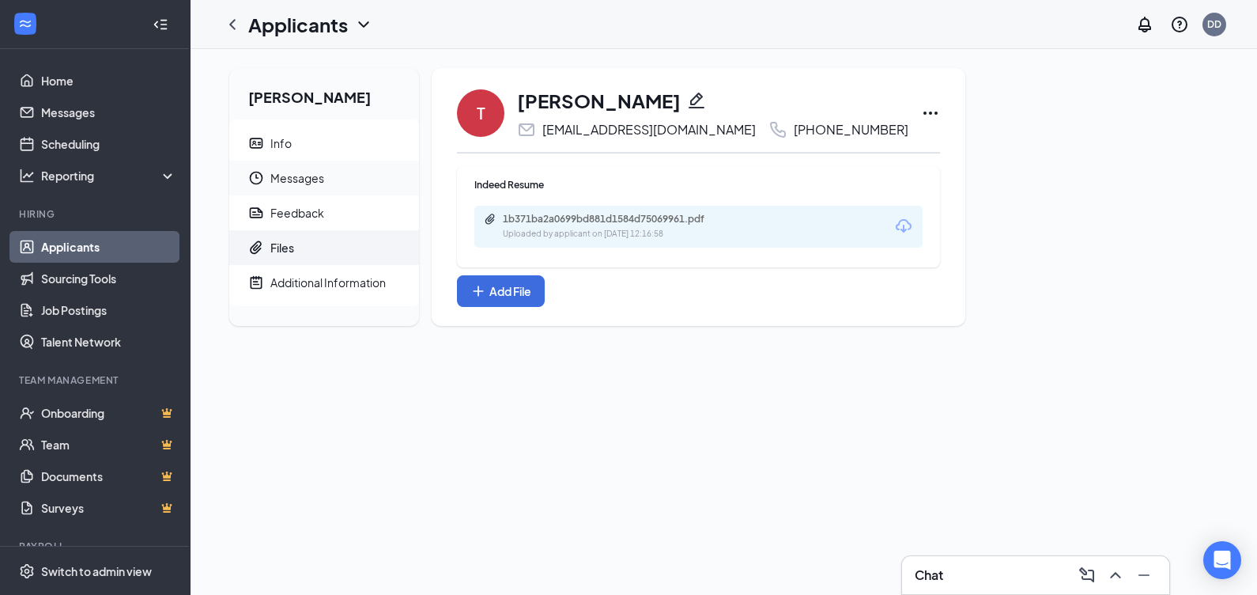
click at [324, 165] on span "Messages" at bounding box center [338, 178] width 136 height 35
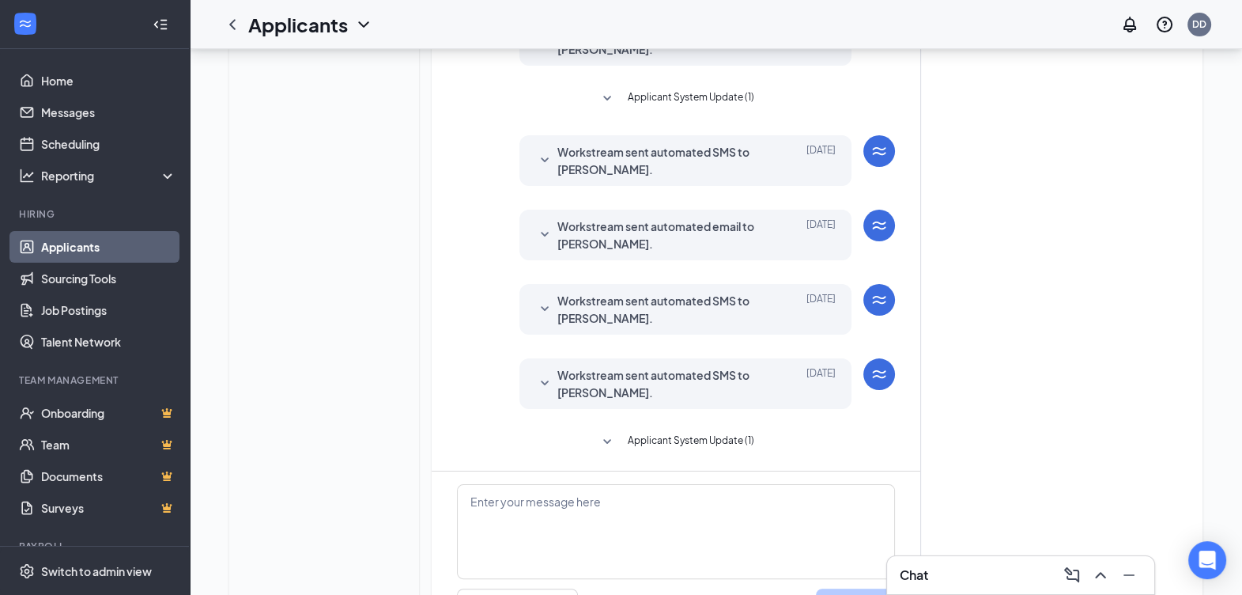
scroll to position [436, 0]
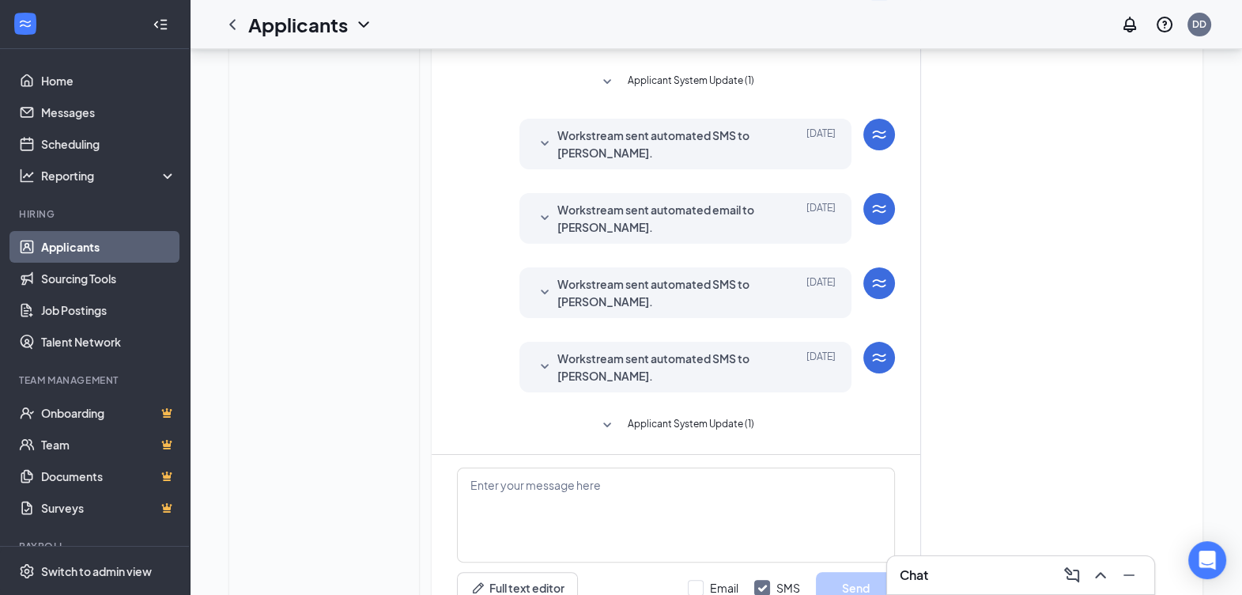
click at [585, 225] on span "Workstream sent automated email to [PERSON_NAME]." at bounding box center [660, 218] width 207 height 35
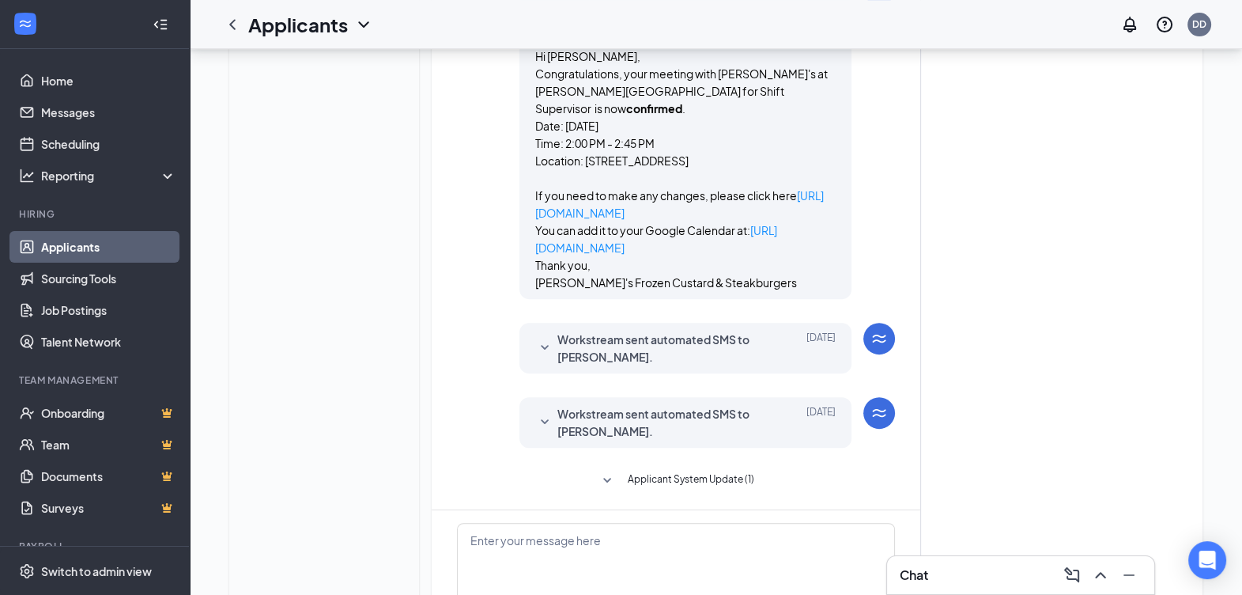
scroll to position [636, 0]
click at [587, 329] on span "Workstream sent automated SMS to [PERSON_NAME]." at bounding box center [660, 346] width 207 height 35
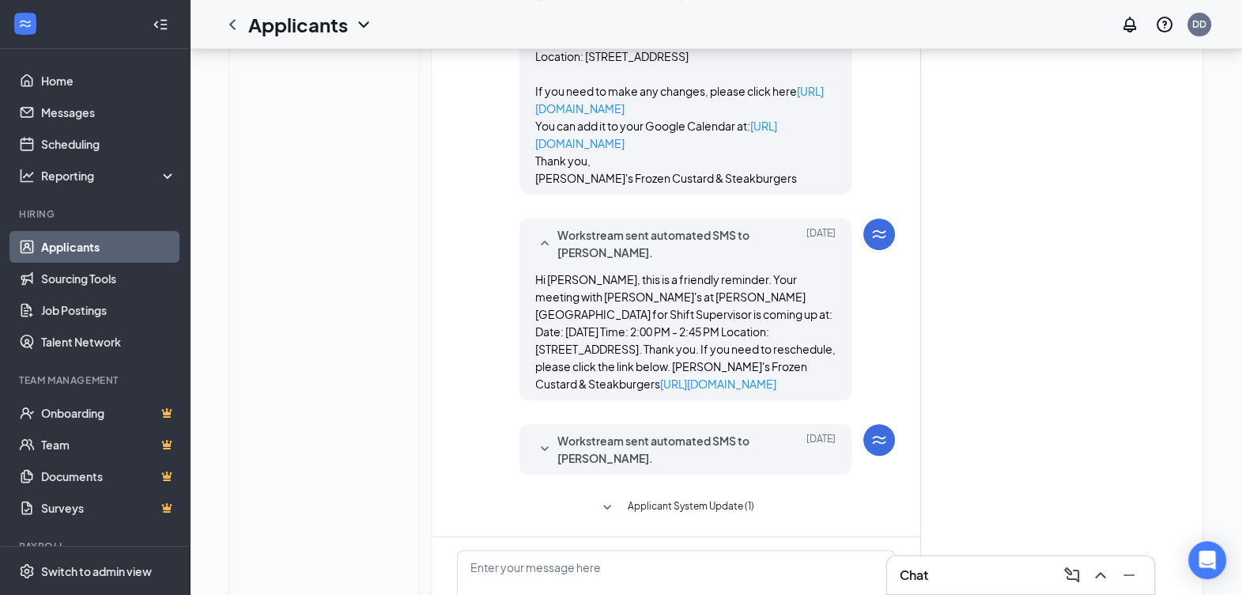
scroll to position [745, 0]
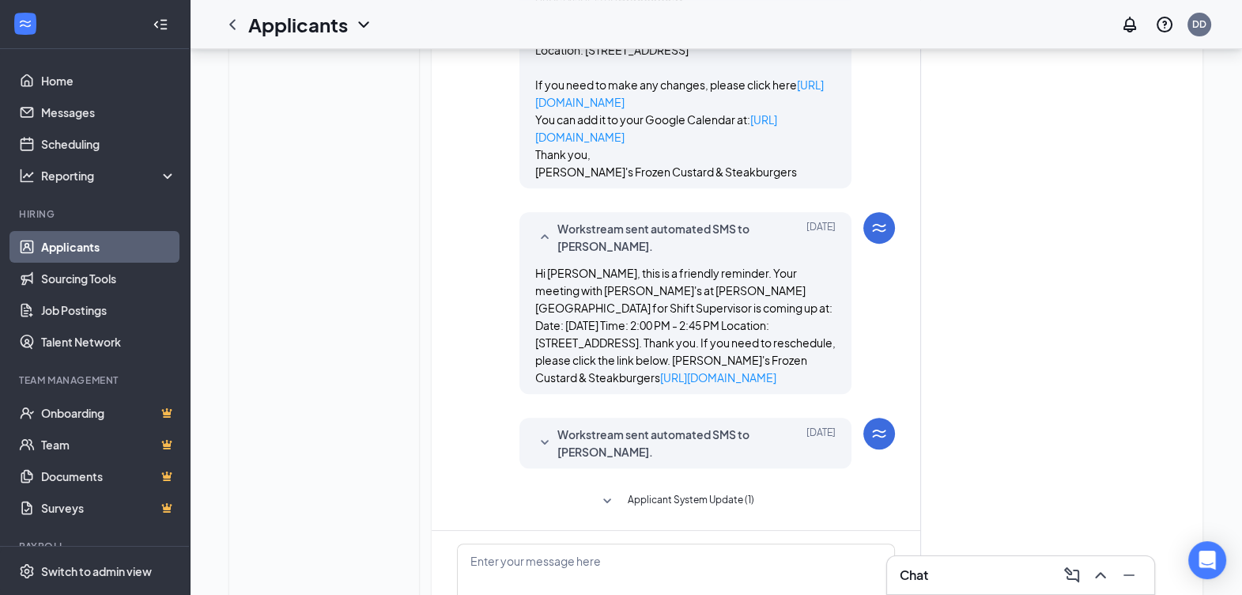
click at [598, 417] on div "Workstream sent automated SMS to Trever Pohlabeln. Jul 31 Hi Trever Pohlabeln, …" at bounding box center [685, 442] width 332 height 51
click at [599, 425] on span "Workstream sent automated SMS to [PERSON_NAME]." at bounding box center [660, 442] width 207 height 35
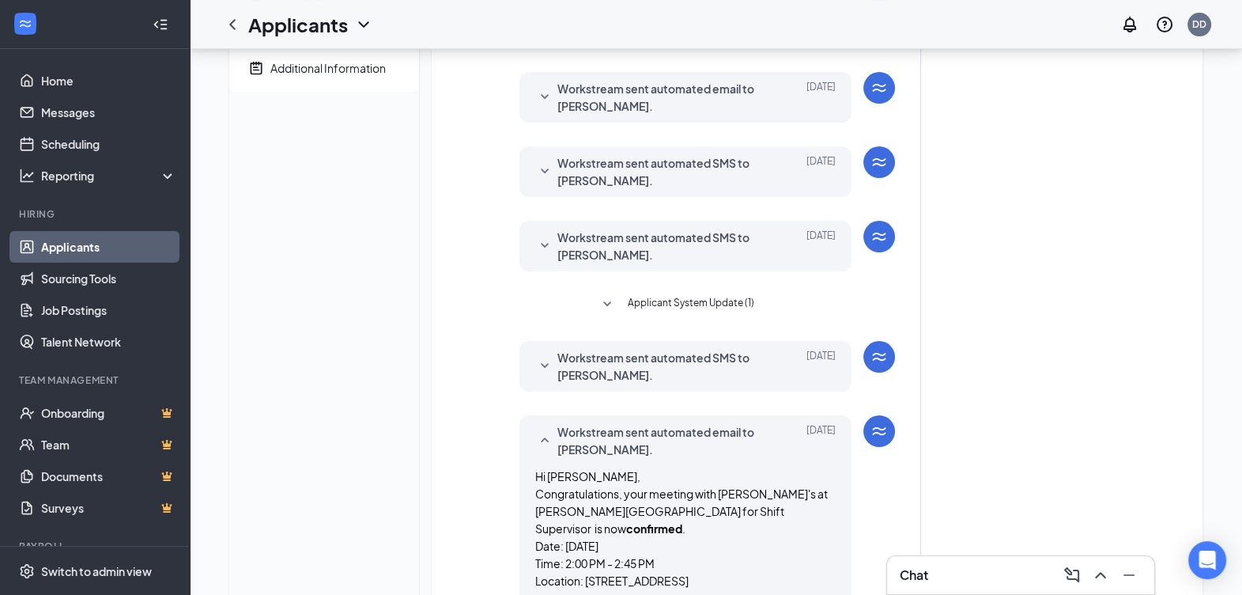
scroll to position [0, 0]
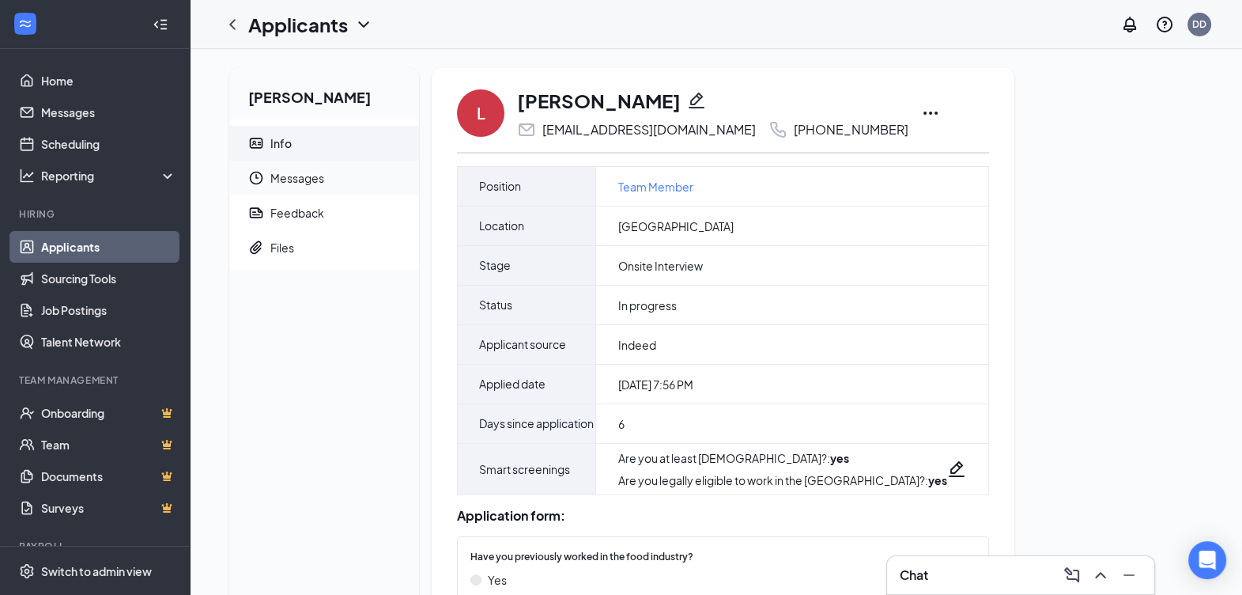
click at [362, 188] on span "Messages" at bounding box center [338, 178] width 136 height 35
